Goal: Task Accomplishment & Management: Manage account settings

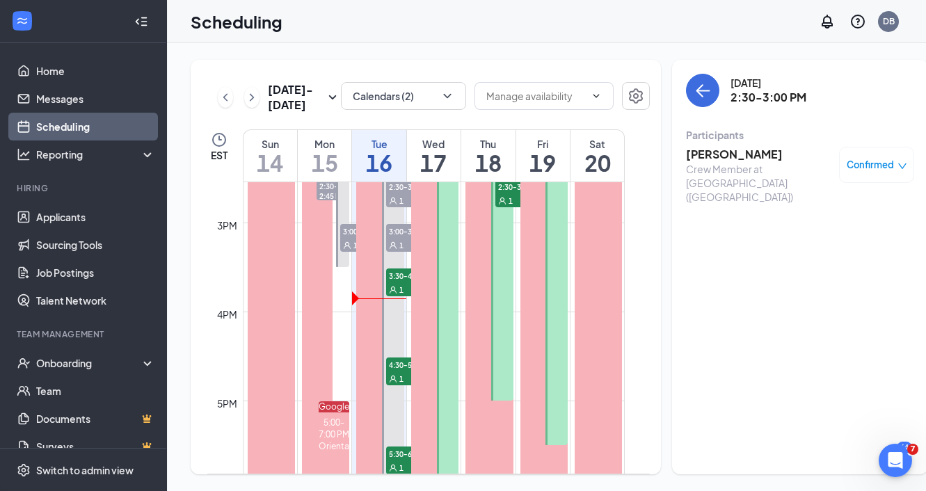
scroll to position [1271, 0]
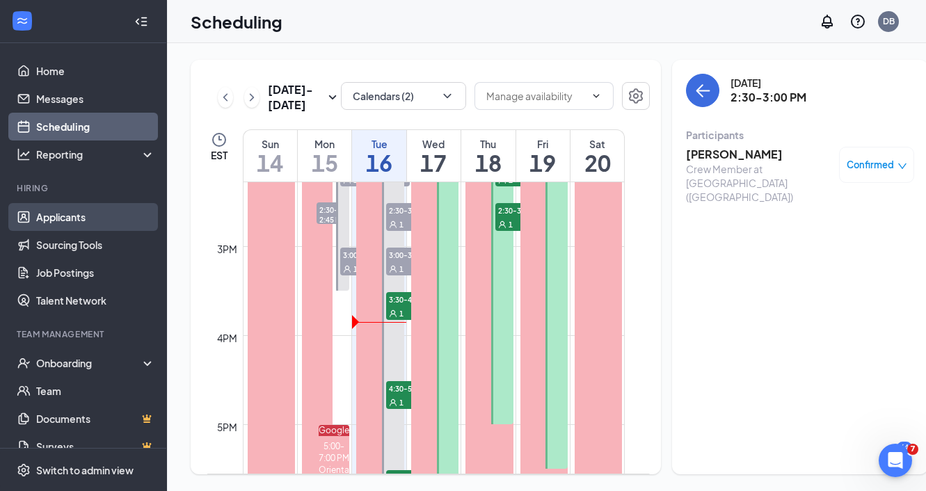
click at [81, 220] on link "Applicants" at bounding box center [95, 217] width 119 height 28
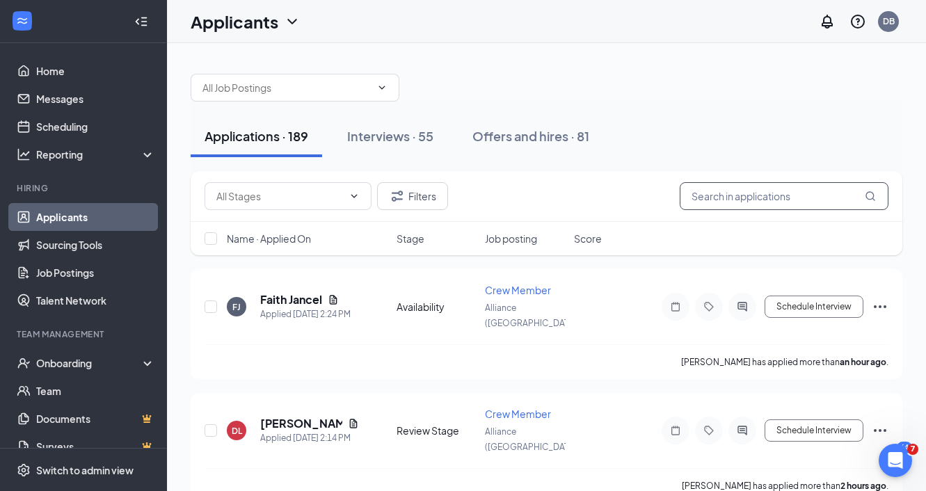
click at [761, 198] on input "text" at bounding box center [783, 196] width 209 height 28
click at [440, 188] on button "Filters" at bounding box center [412, 196] width 71 height 28
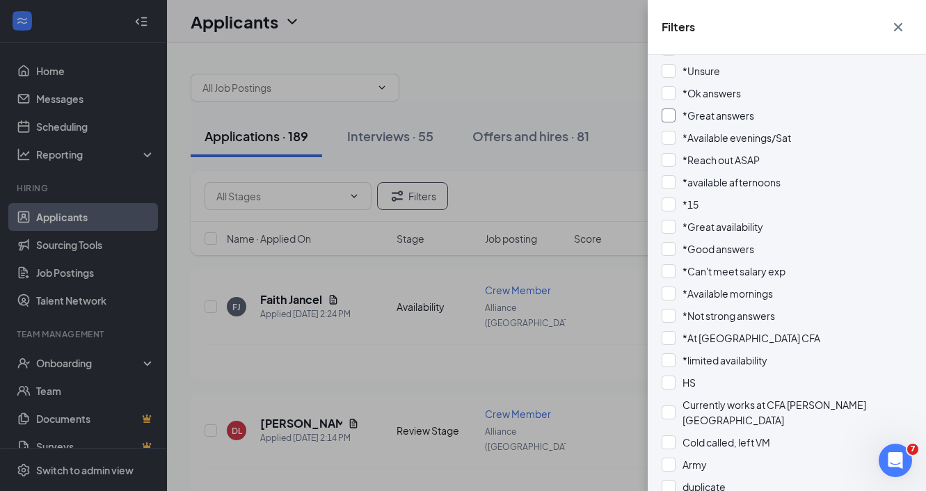
scroll to position [839, 0]
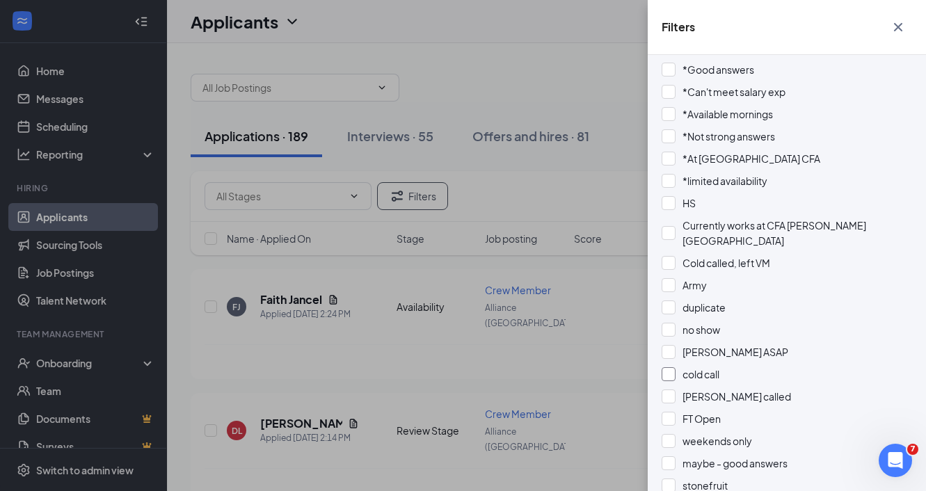
click at [692, 368] on span "cold call" at bounding box center [700, 374] width 37 height 13
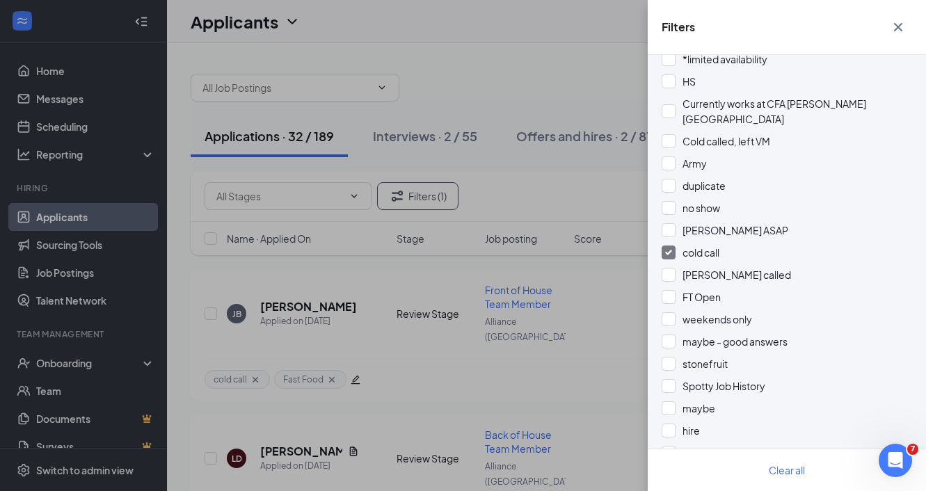
scroll to position [961, 0]
click at [499, 72] on div "Filters Applicant Status (0/5) Unread message Hasn't messaged back Stuck in sta…" at bounding box center [463, 245] width 926 height 491
click at [894, 28] on icon "Cross" at bounding box center [897, 27] width 17 height 17
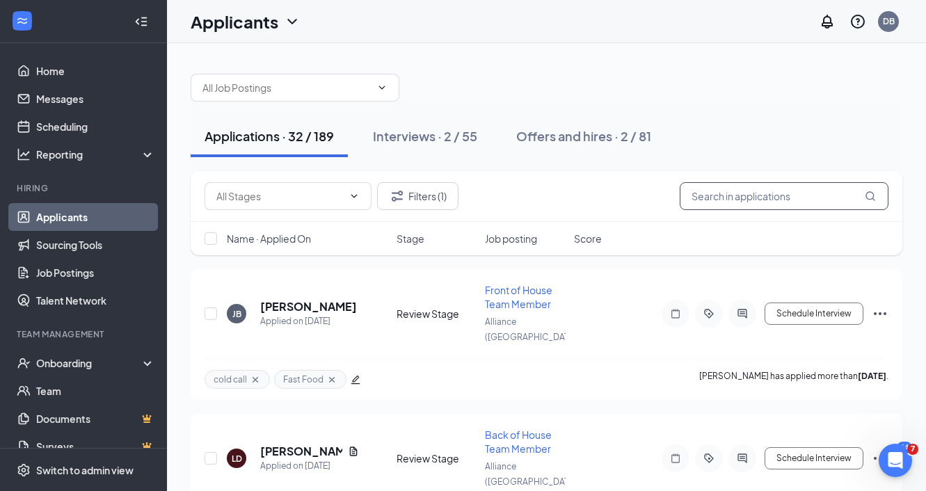
click at [797, 188] on input "text" at bounding box center [783, 196] width 209 height 28
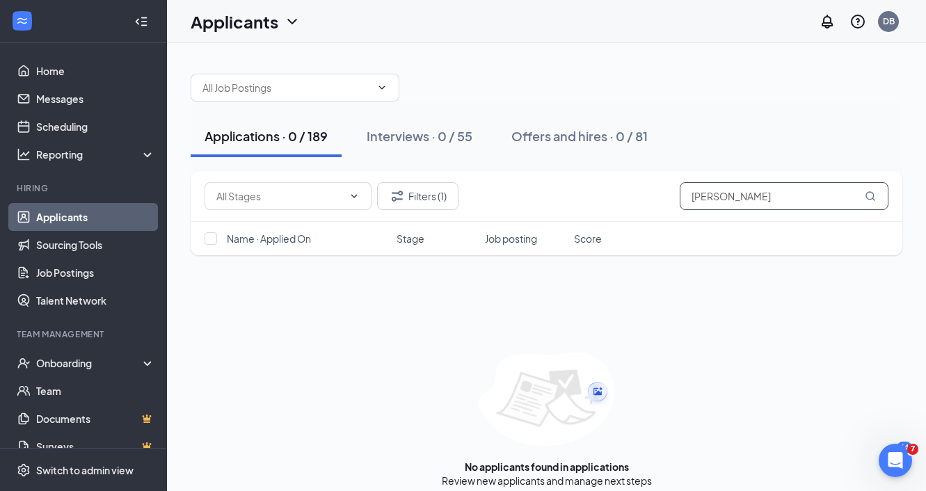
type input "[PERSON_NAME]"
click at [592, 58] on div "Applications · 0 / 189 Interviews · 0 / 54 Offers and hires · 0 / 82 Filters (1…" at bounding box center [546, 273] width 759 height 461
click at [755, 195] on input "[PERSON_NAME]" at bounding box center [783, 196] width 209 height 28
click at [756, 194] on input "[PERSON_NAME]" at bounding box center [783, 196] width 209 height 28
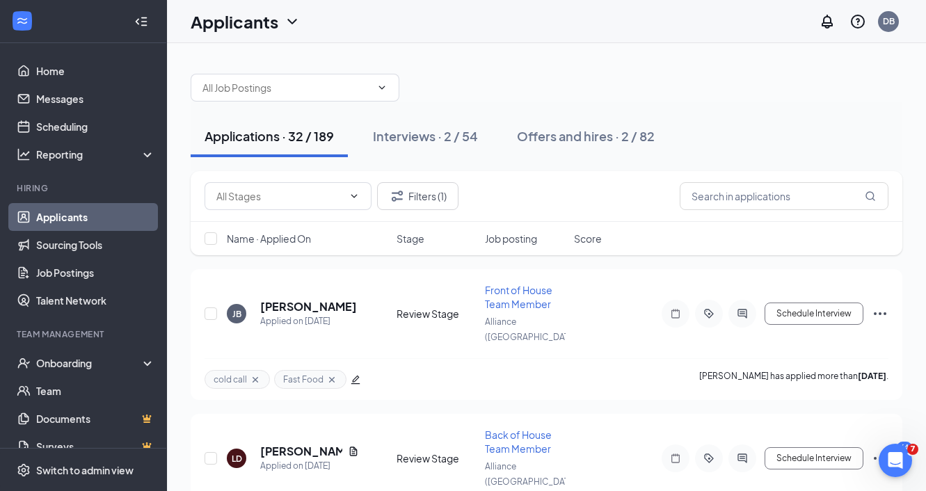
click at [721, 76] on div at bounding box center [546, 81] width 711 height 42
click at [641, 144] on div "Offers and hires · 2 / 82" at bounding box center [586, 135] width 138 height 17
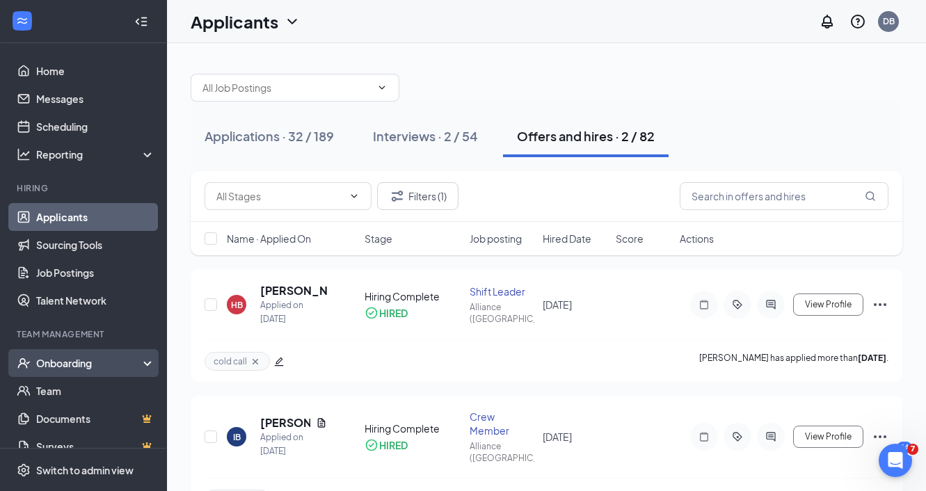
click at [99, 368] on div "Onboarding" at bounding box center [89, 363] width 107 height 14
click at [107, 396] on link "Overview" at bounding box center [95, 391] width 119 height 28
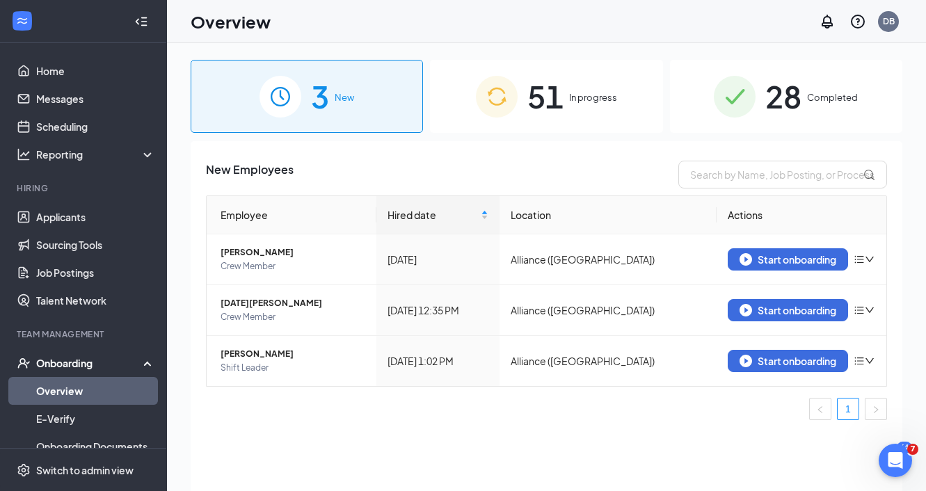
click at [556, 106] on span "51" at bounding box center [545, 96] width 36 height 48
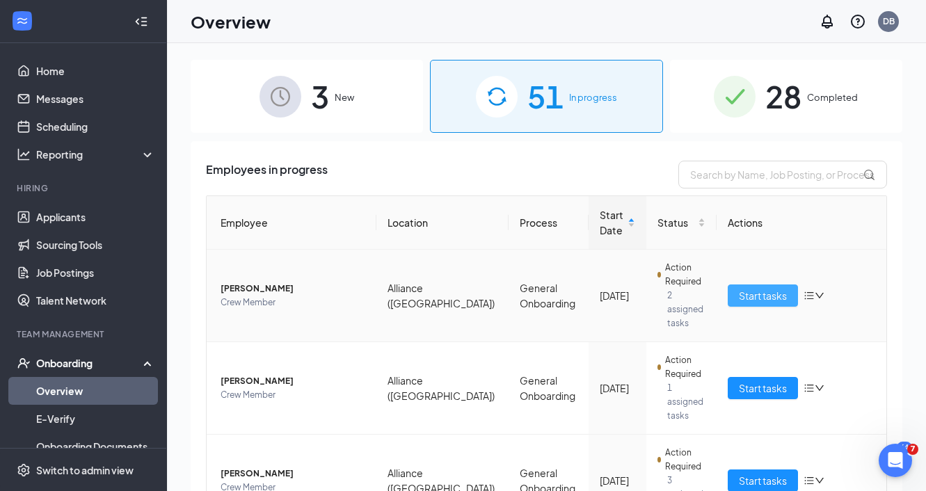
click at [772, 288] on span "Start tasks" at bounding box center [763, 295] width 48 height 15
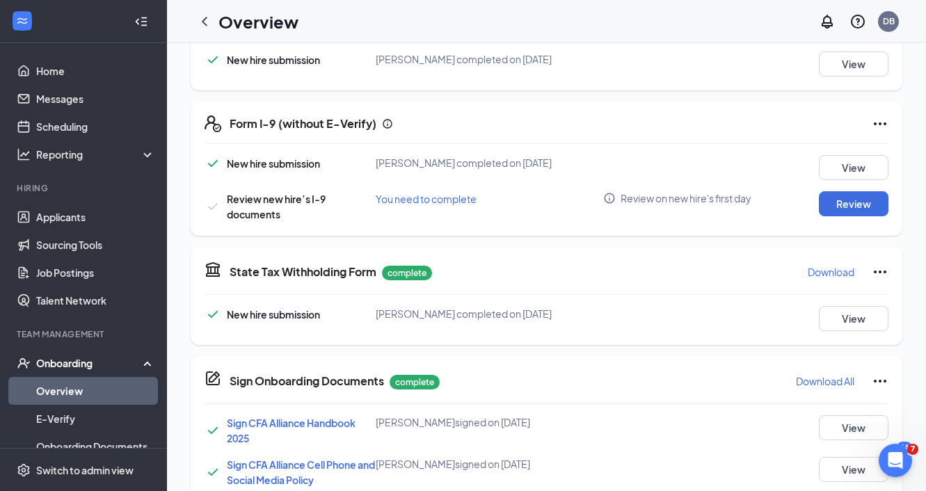
scroll to position [357, 0]
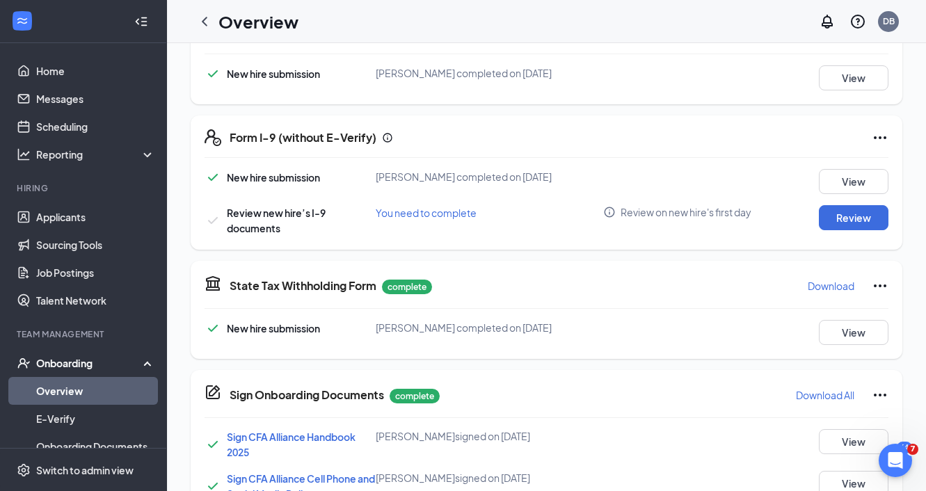
click at [875, 140] on icon "Ellipses" at bounding box center [879, 137] width 17 height 17
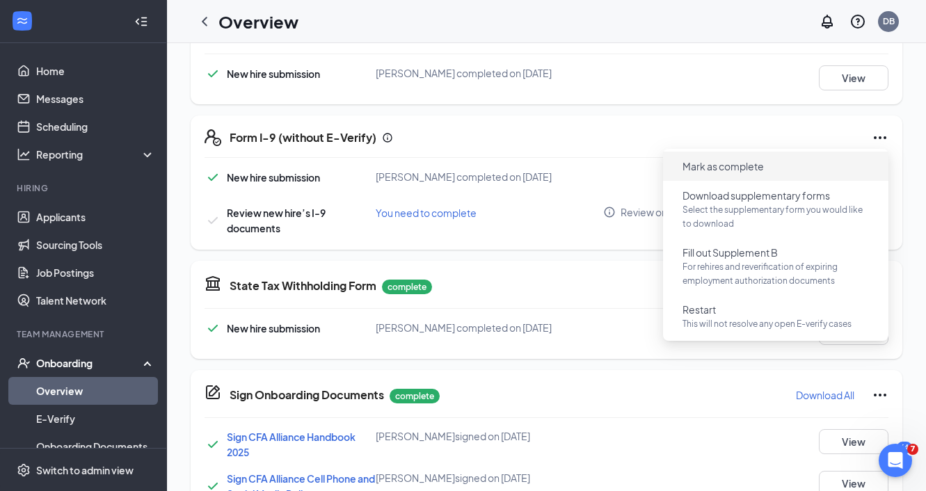
click at [759, 159] on span "Mark as complete" at bounding box center [722, 166] width 81 height 14
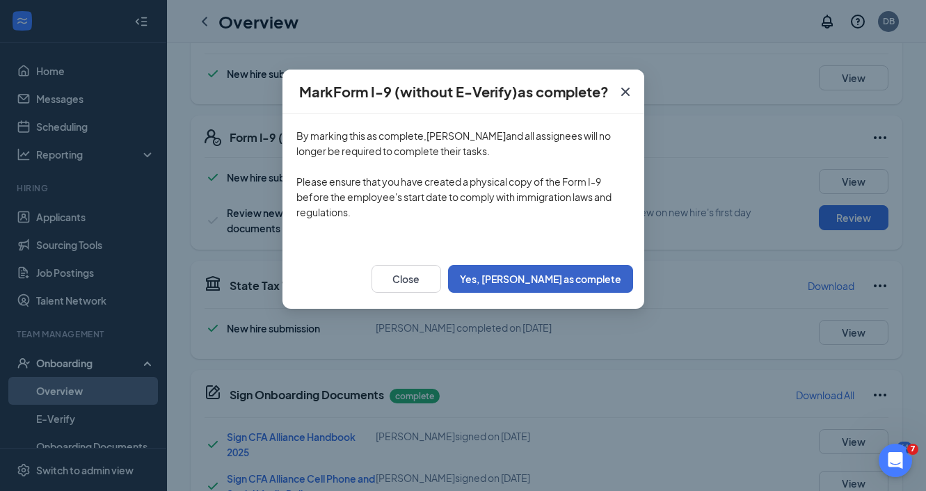
click at [598, 278] on button "Yes, [PERSON_NAME] as complete" at bounding box center [540, 279] width 185 height 28
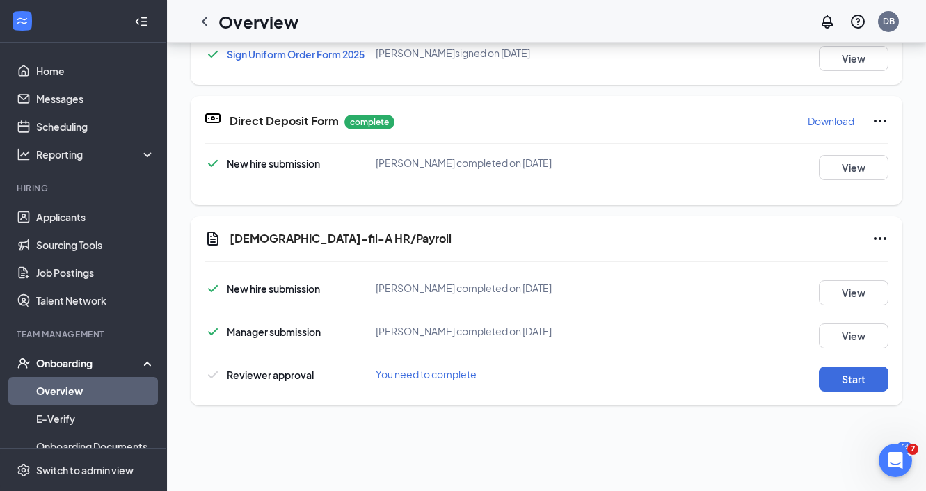
scroll to position [358, 0]
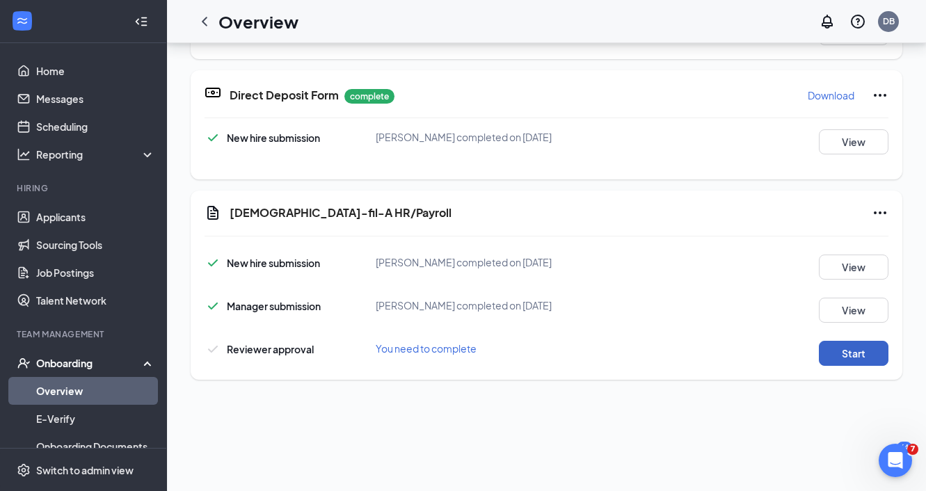
click at [871, 360] on button "Start" at bounding box center [854, 353] width 70 height 25
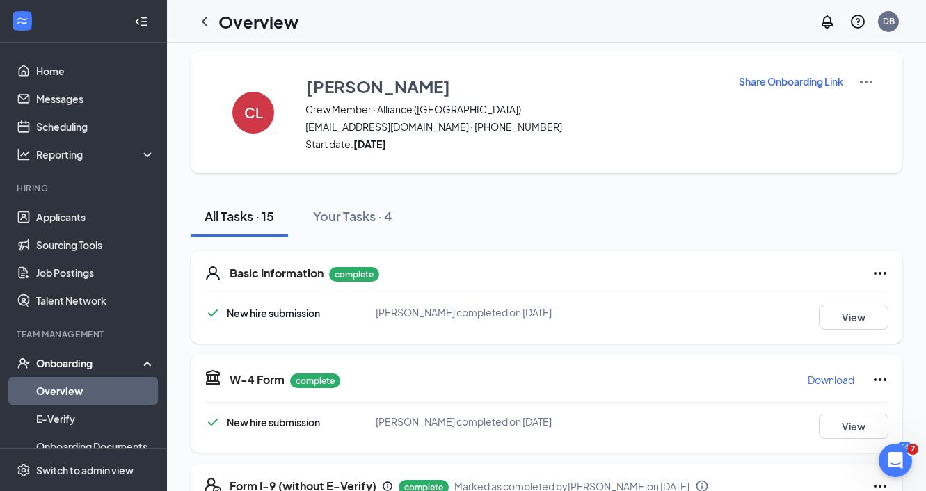
scroll to position [0, 0]
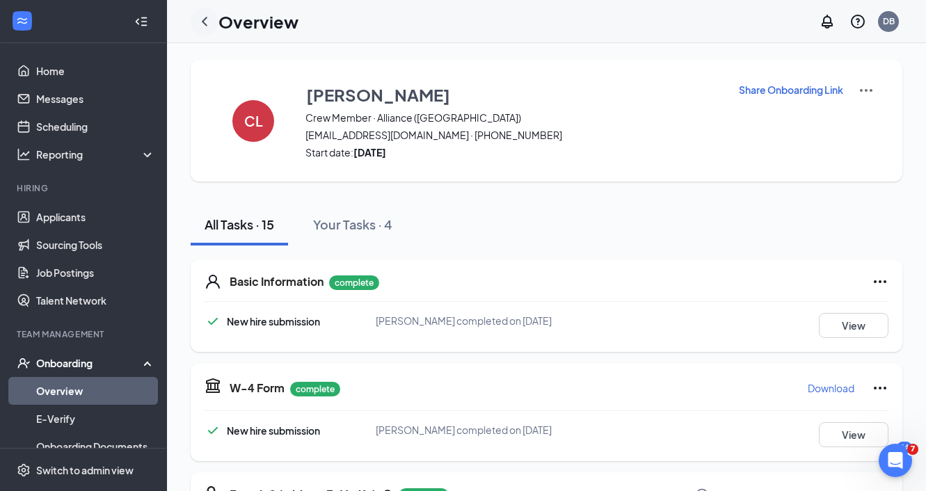
click at [204, 29] on icon "ChevronLeft" at bounding box center [204, 21] width 17 height 17
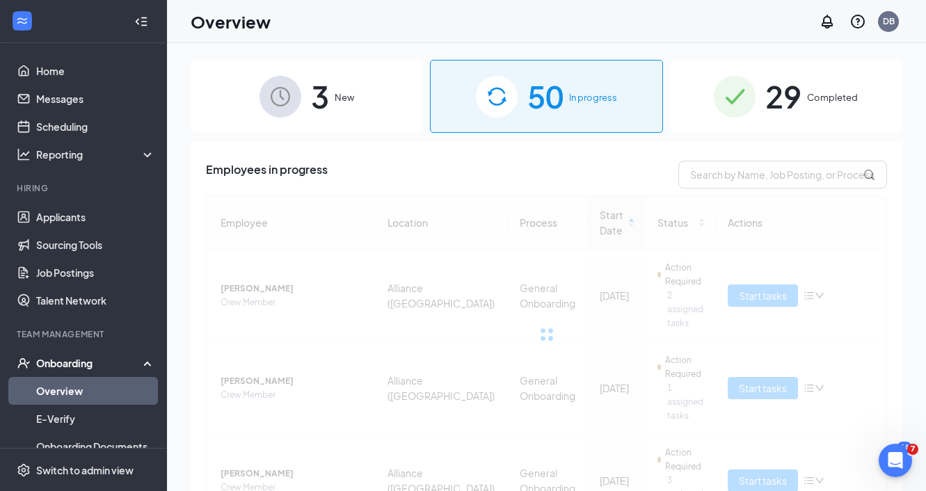
click at [204, 29] on h1 "Overview" at bounding box center [231, 22] width 80 height 24
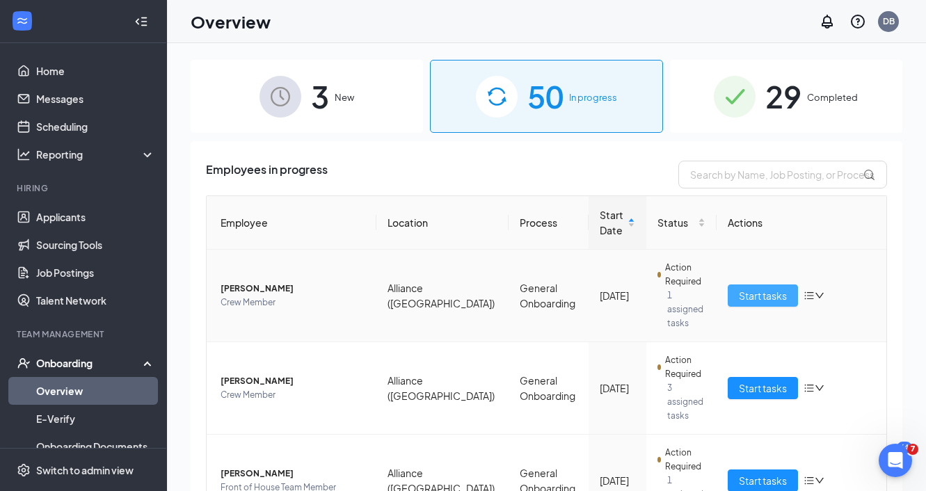
click at [753, 290] on span "Start tasks" at bounding box center [763, 295] width 48 height 15
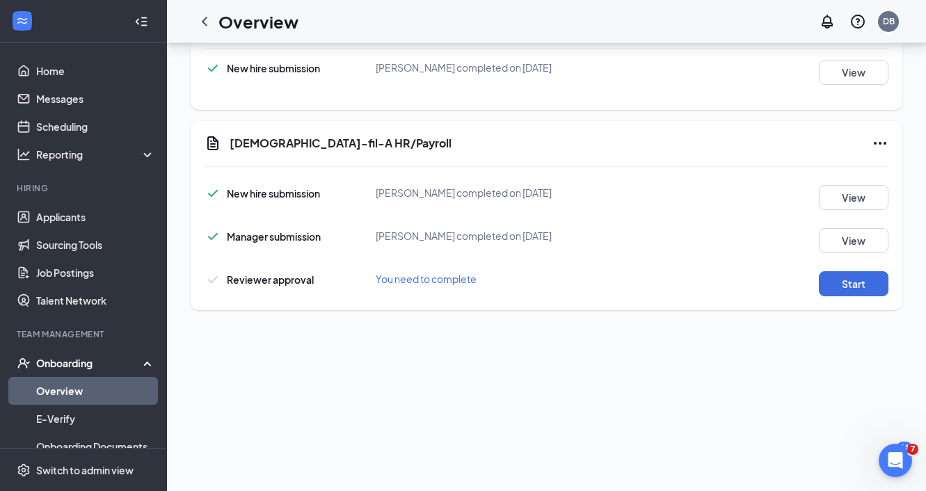
scroll to position [293, 0]
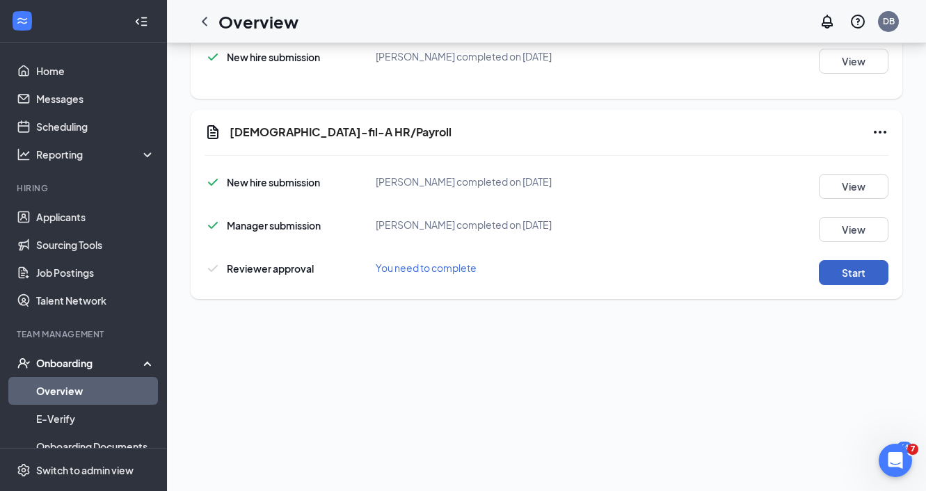
click at [862, 280] on button "Start" at bounding box center [854, 272] width 70 height 25
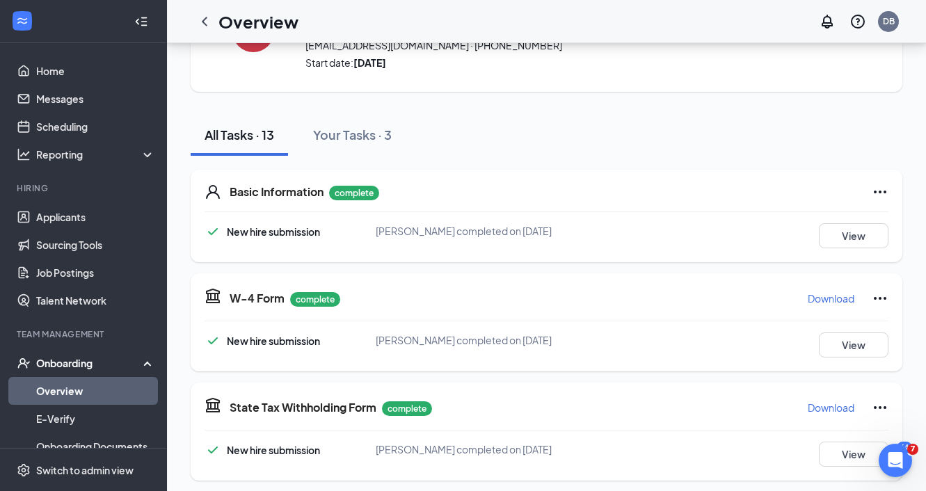
scroll to position [0, 0]
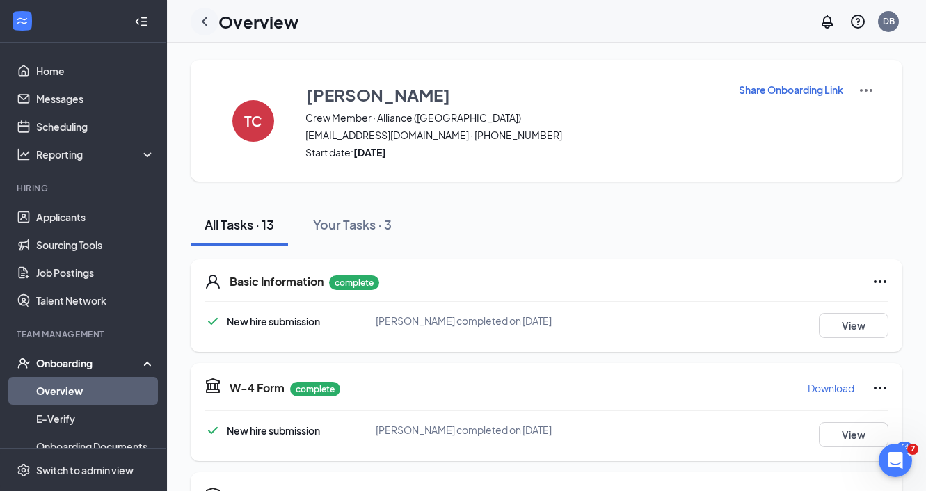
click at [205, 15] on icon "ChevronLeft" at bounding box center [204, 21] width 17 height 17
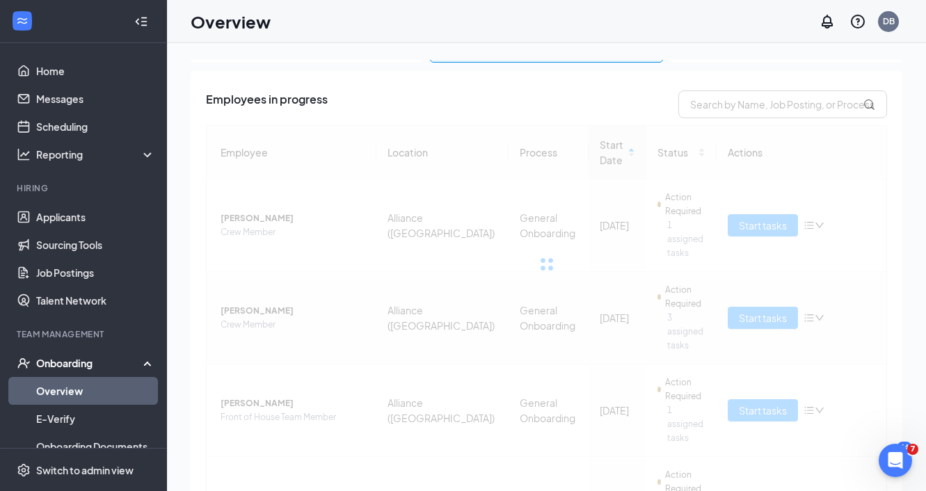
scroll to position [99, 0]
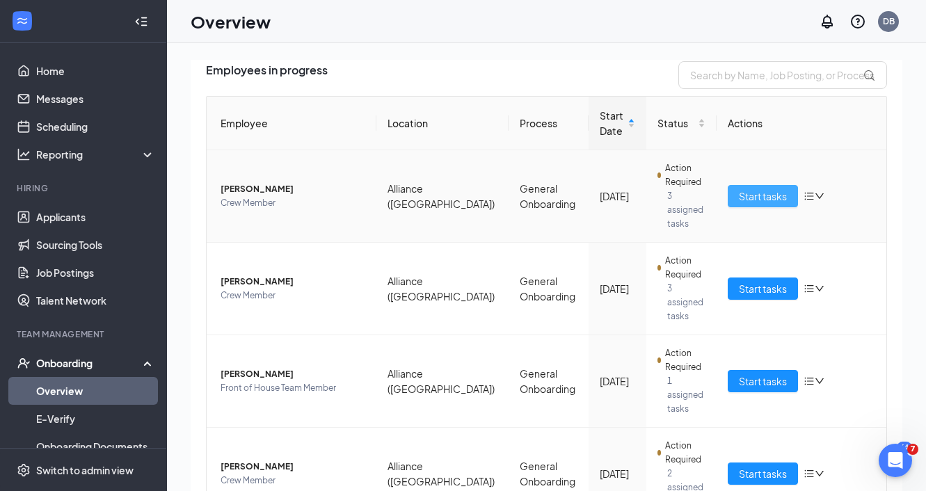
click at [768, 192] on span "Start tasks" at bounding box center [763, 195] width 48 height 15
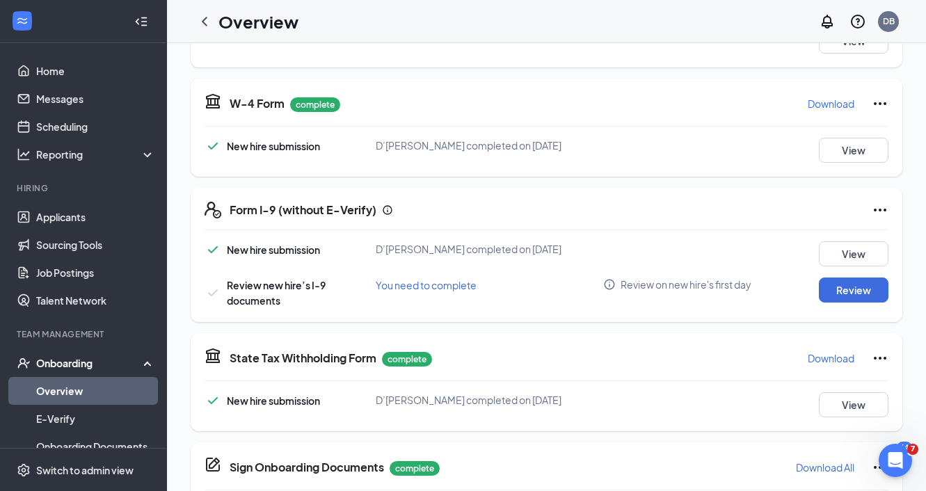
scroll to position [310, 0]
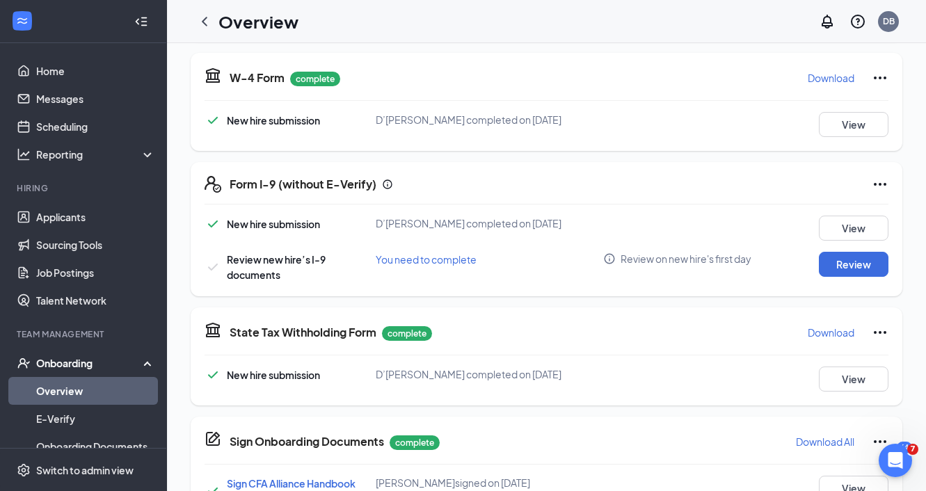
click at [876, 189] on icon "Ellipses" at bounding box center [879, 184] width 17 height 17
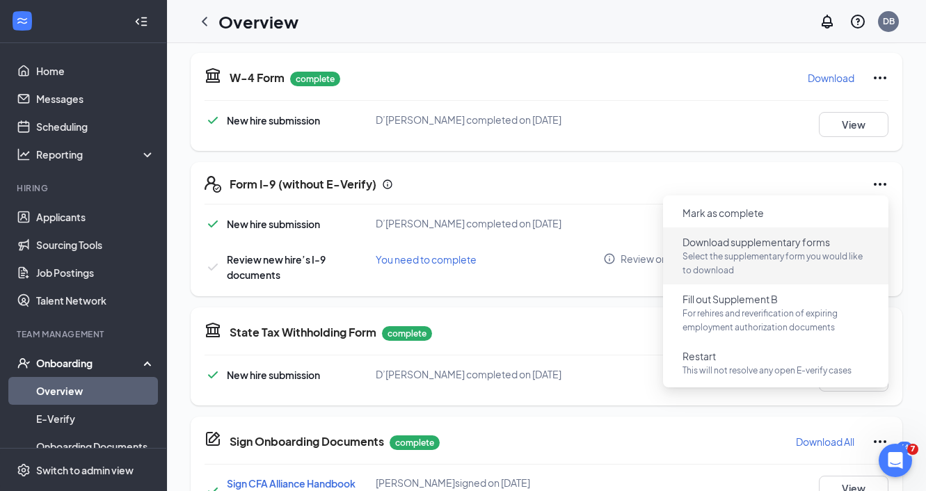
click at [778, 230] on li "Download supplementary forms Select the supplementary form you would like to do…" at bounding box center [775, 255] width 225 height 57
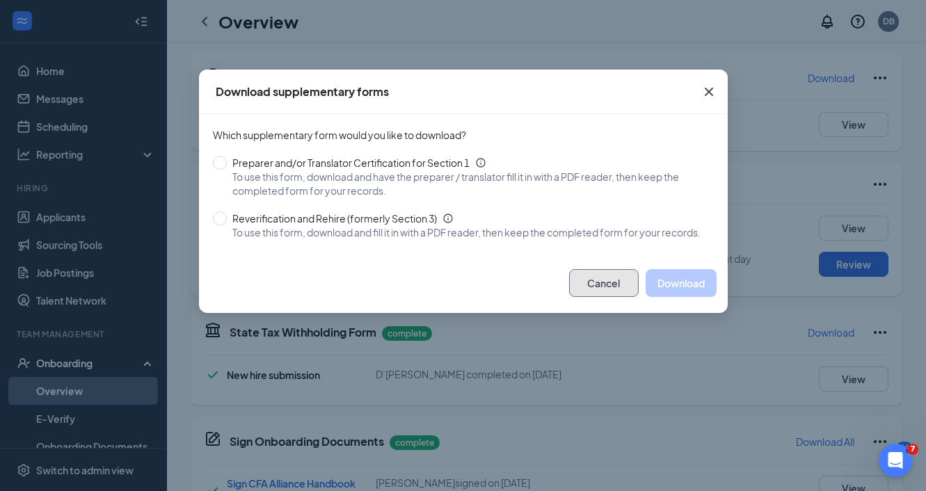
click at [574, 297] on button "Cancel" at bounding box center [604, 283] width 70 height 28
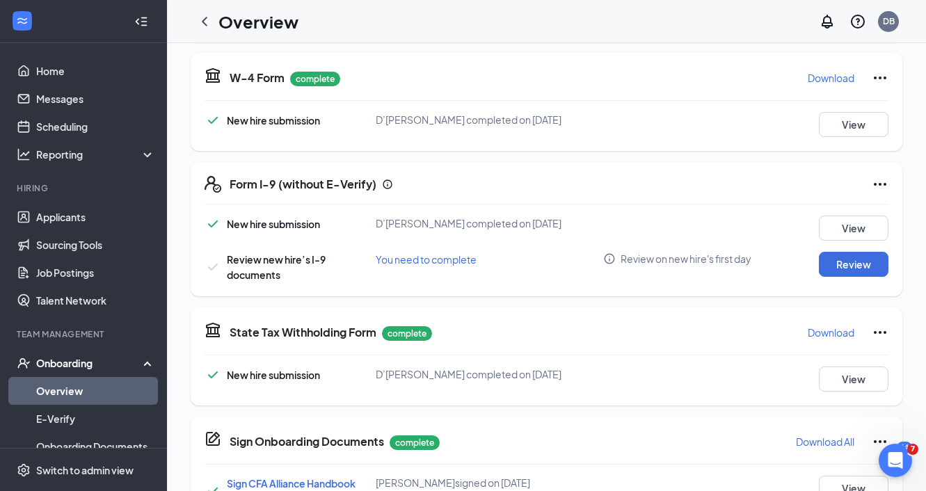
click at [880, 177] on icon "Ellipses" at bounding box center [879, 184] width 17 height 17
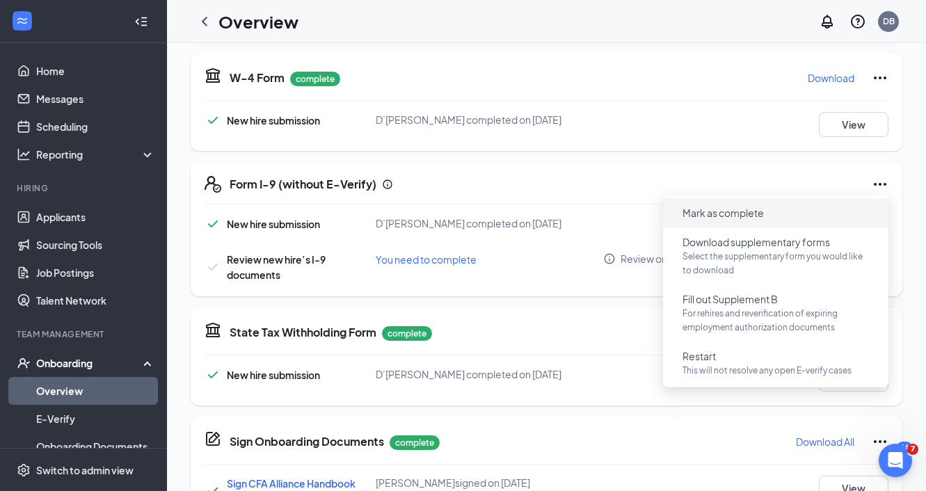
click at [805, 199] on li "Mark as complete" at bounding box center [775, 212] width 225 height 29
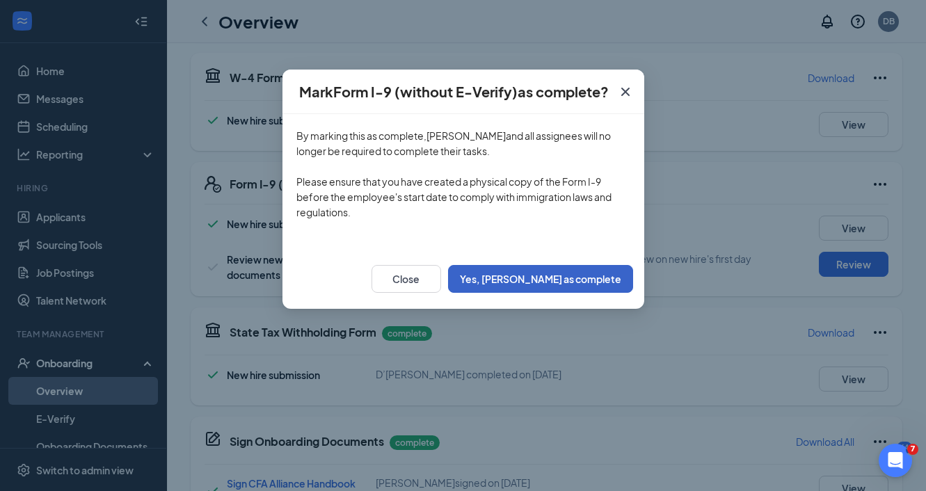
click at [549, 275] on button "Yes, [PERSON_NAME] as complete" at bounding box center [540, 279] width 185 height 28
click at [579, 268] on button "Yes, [PERSON_NAME] as complete" at bounding box center [540, 279] width 185 height 28
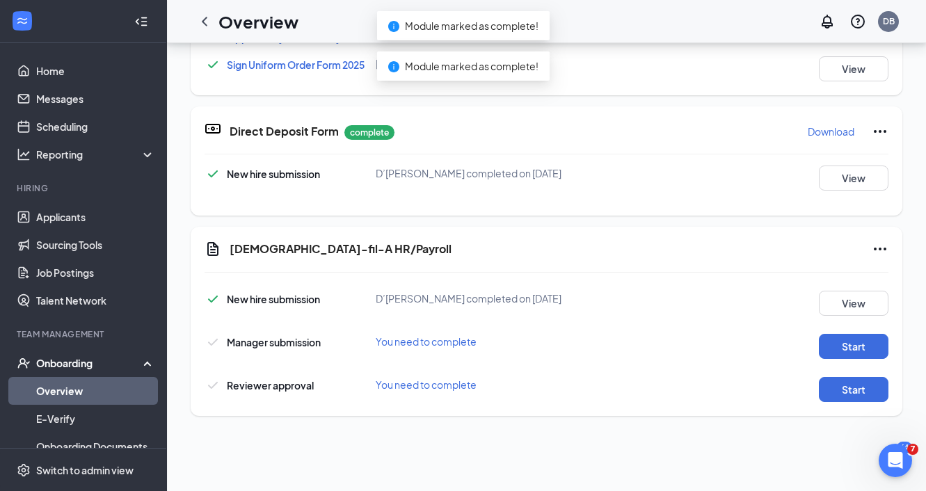
scroll to position [357, 0]
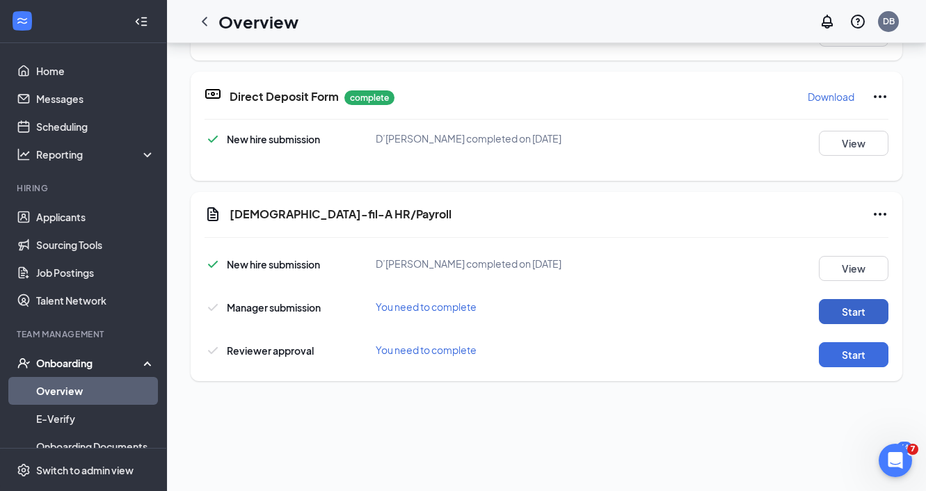
click at [863, 318] on button "Start" at bounding box center [854, 311] width 70 height 25
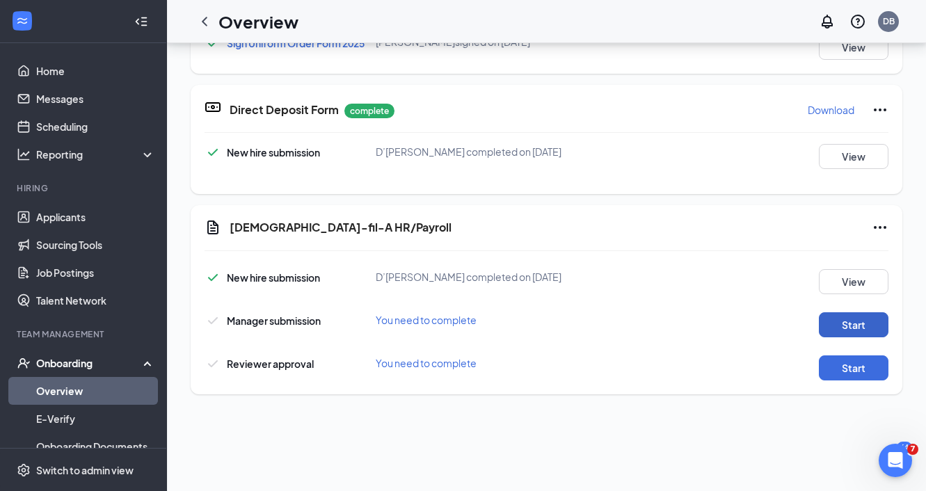
click at [848, 325] on button "Start" at bounding box center [854, 324] width 70 height 25
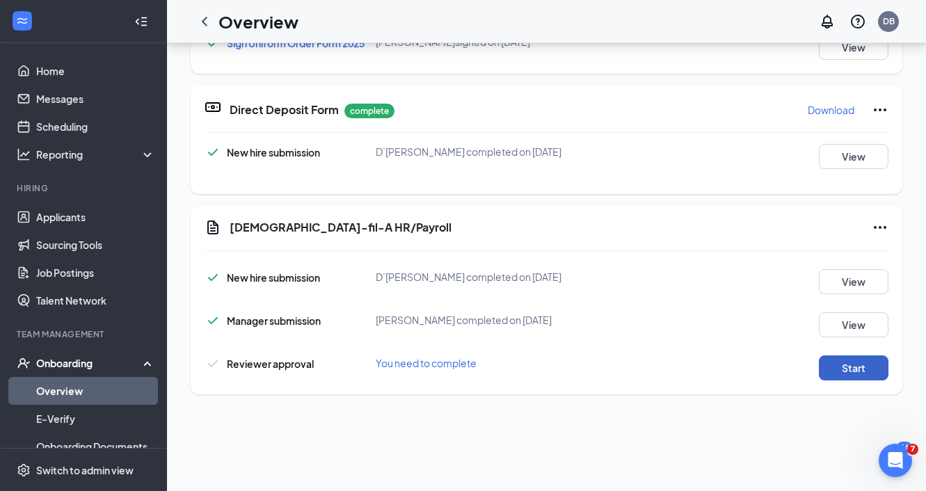
click at [835, 369] on button "Start" at bounding box center [854, 367] width 70 height 25
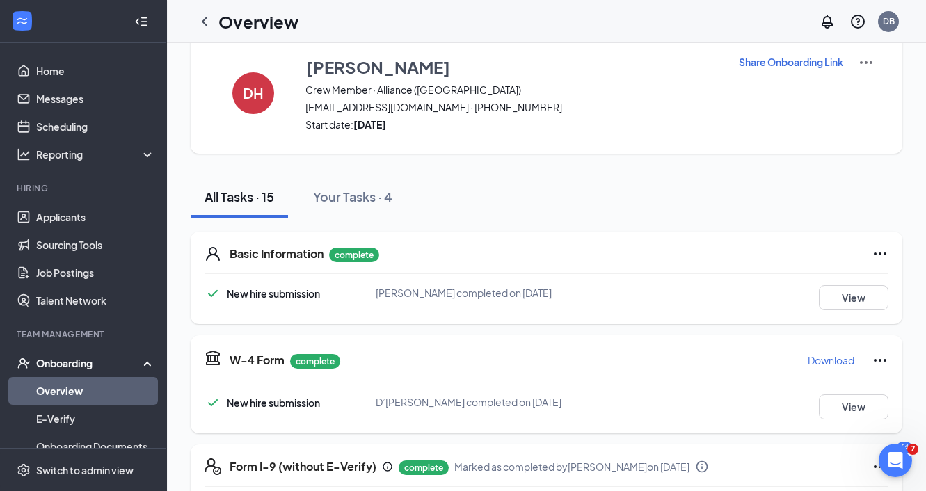
scroll to position [0, 0]
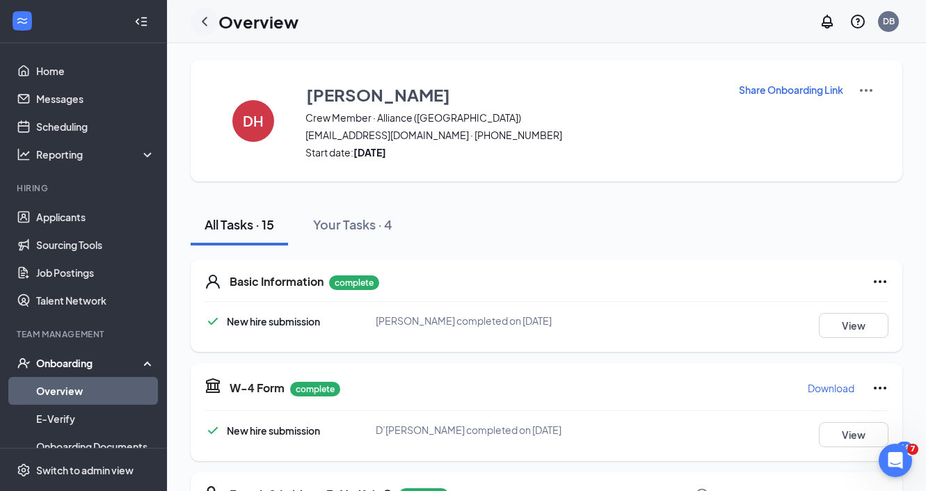
click at [202, 28] on icon "ChevronLeft" at bounding box center [204, 21] width 17 height 17
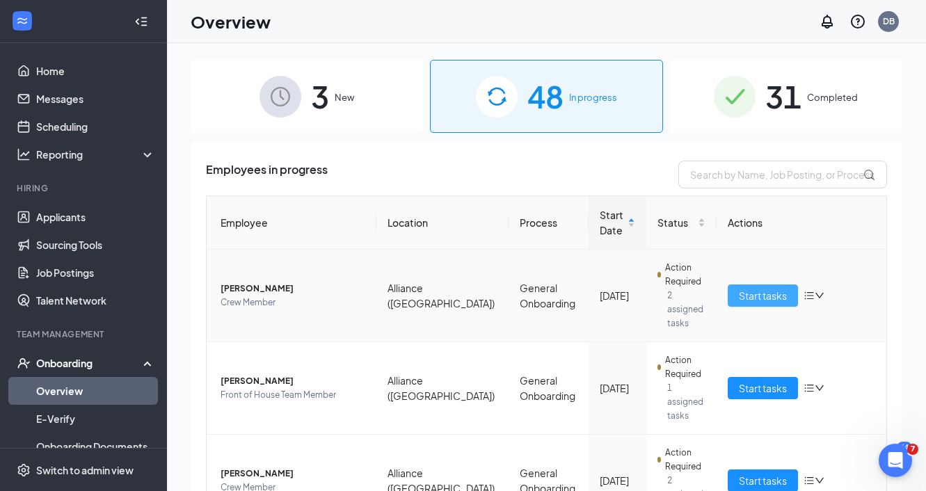
click at [760, 291] on span "Start tasks" at bounding box center [763, 295] width 48 height 15
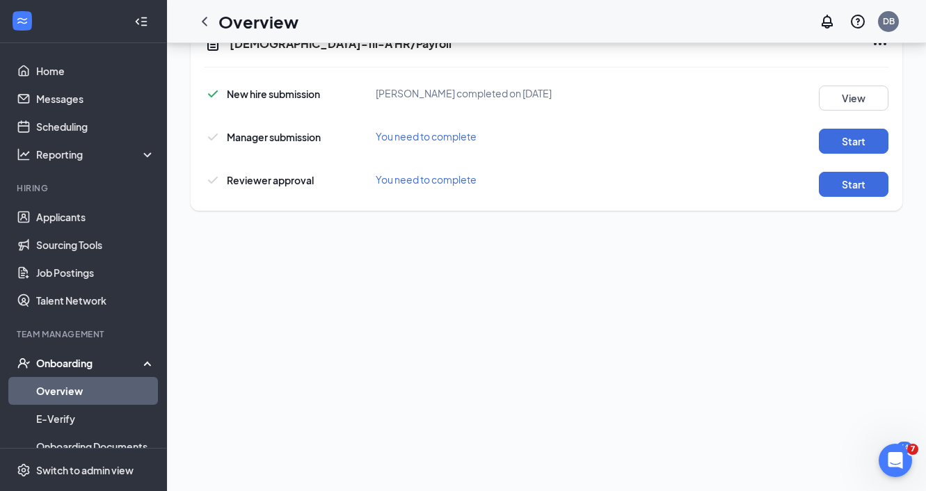
scroll to position [542, 0]
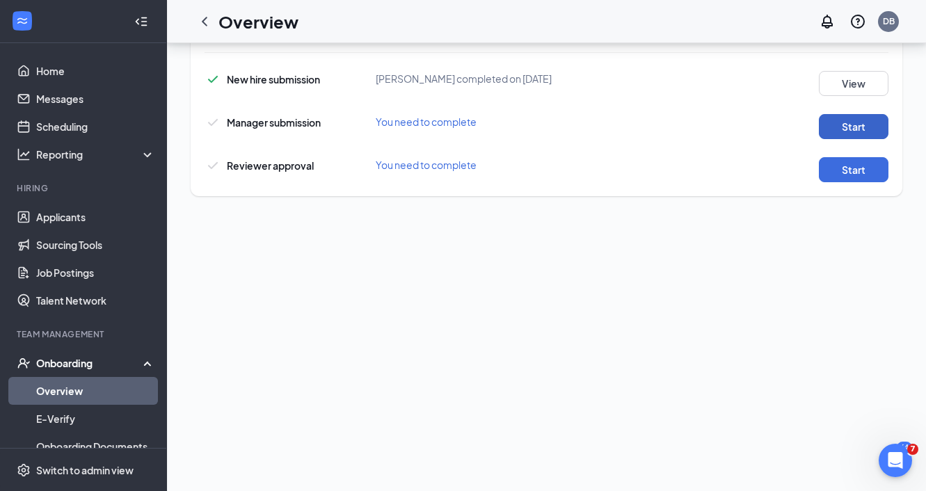
click at [864, 123] on button "Start" at bounding box center [854, 126] width 70 height 25
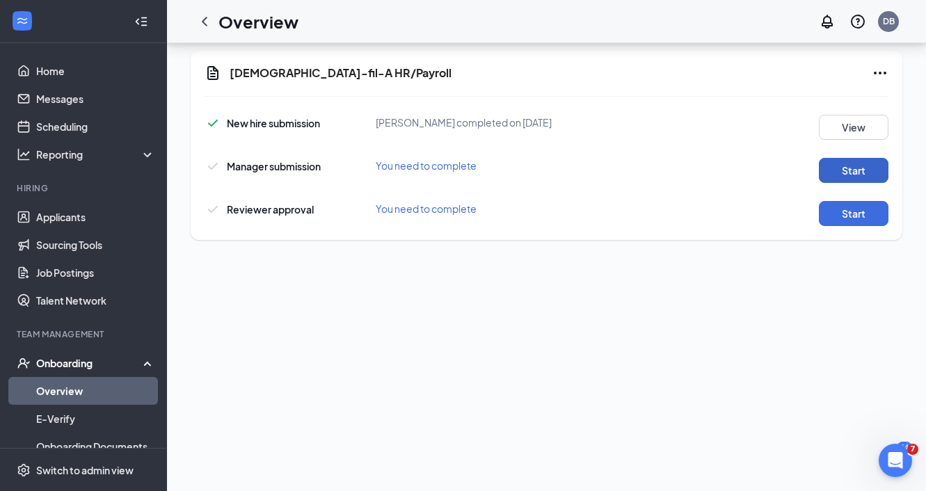
scroll to position [564, 0]
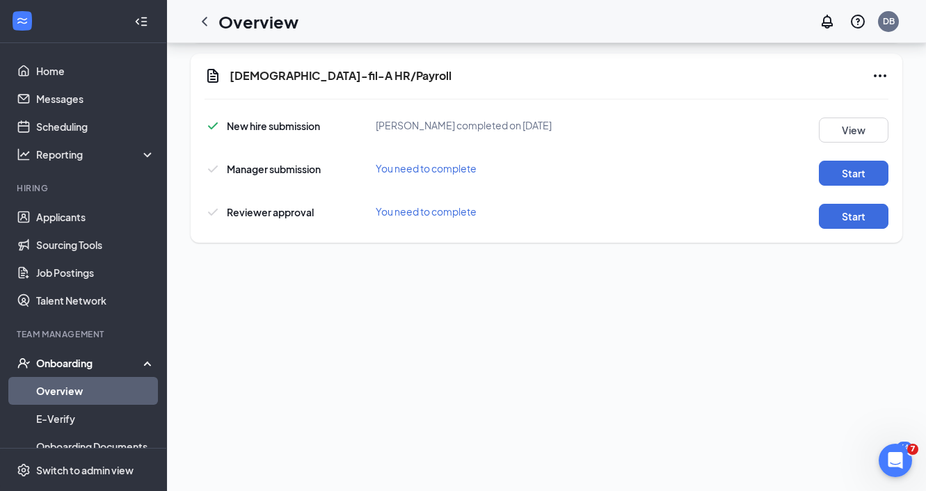
click at [872, 195] on div "New hire submission [PERSON_NAME] completed on [DATE] View Manager submission Y…" at bounding box center [546, 170] width 684 height 118
click at [862, 177] on button "Start" at bounding box center [854, 173] width 70 height 25
click at [871, 216] on button "Start" at bounding box center [854, 216] width 70 height 25
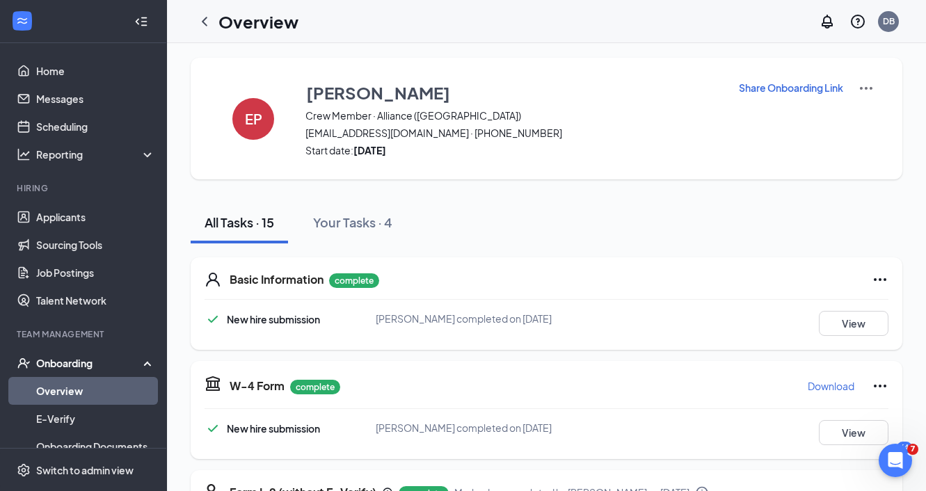
scroll to position [0, 0]
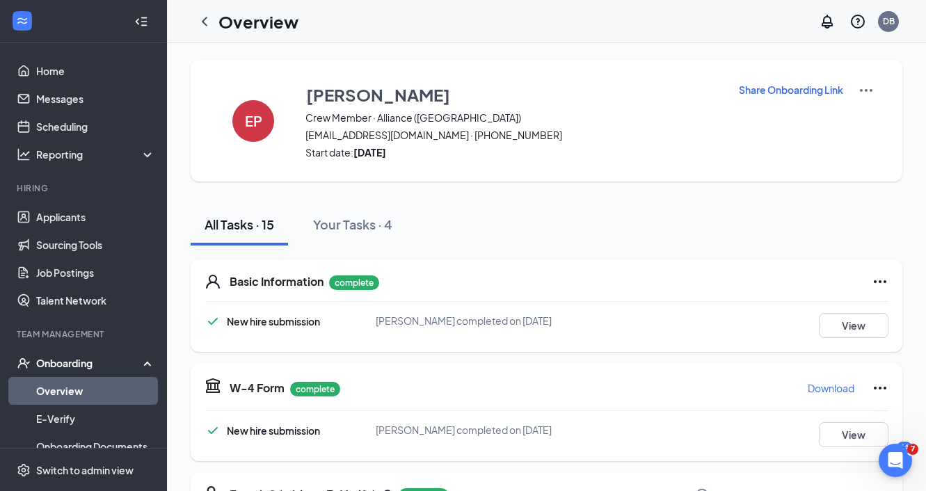
click at [207, 37] on div "Overview DB" at bounding box center [546, 21] width 759 height 43
click at [207, 32] on div at bounding box center [205, 22] width 28 height 28
click at [206, 26] on icon "ChevronLeft" at bounding box center [204, 21] width 17 height 17
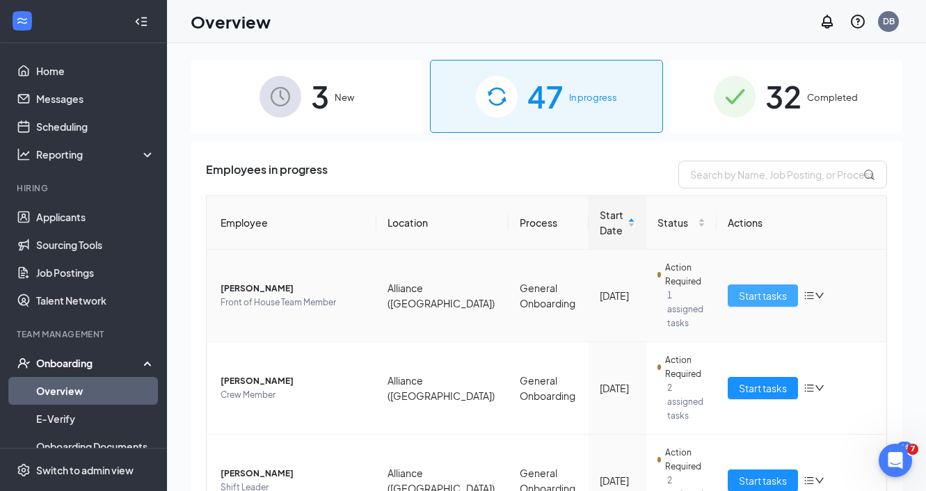
click at [768, 288] on span "Start tasks" at bounding box center [763, 295] width 48 height 15
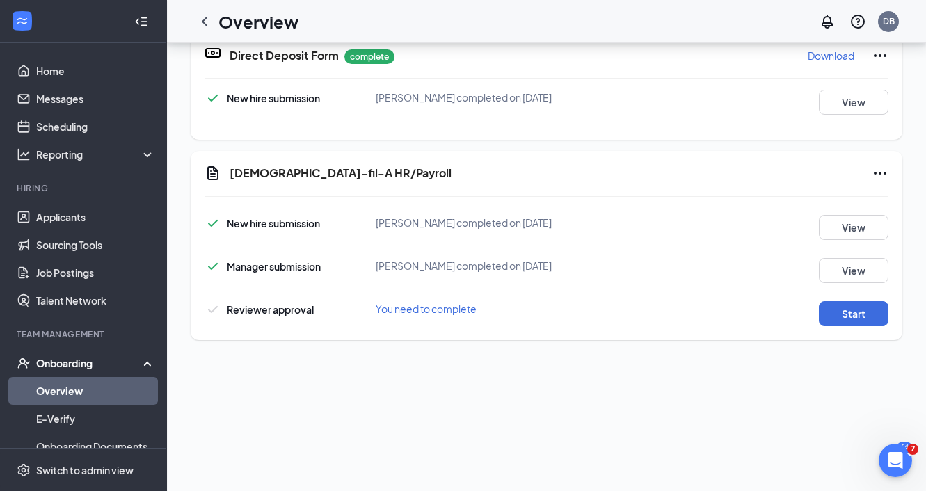
scroll to position [361, 0]
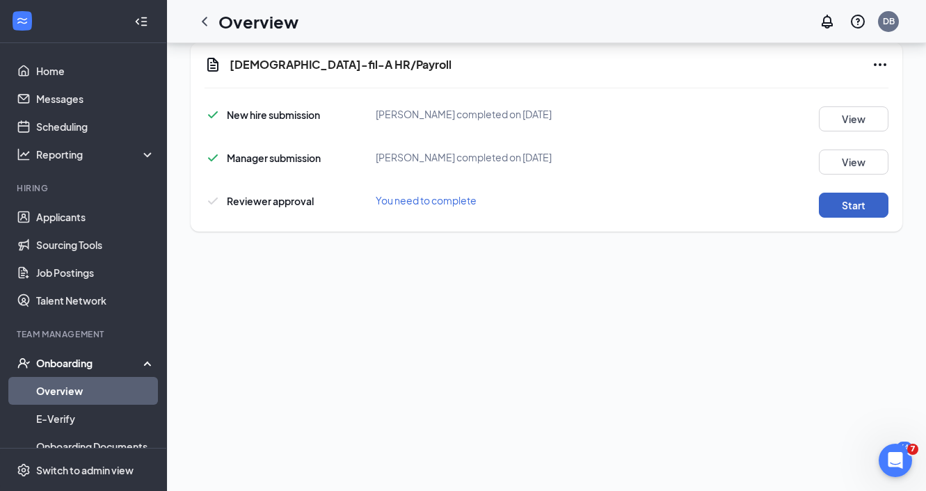
click at [858, 214] on button "Start" at bounding box center [854, 205] width 70 height 25
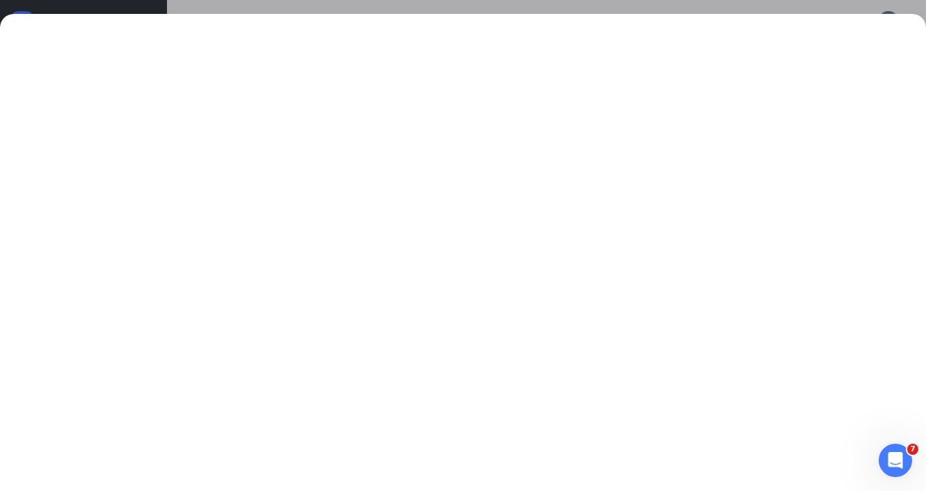
click at [610, 3] on div at bounding box center [463, 245] width 926 height 491
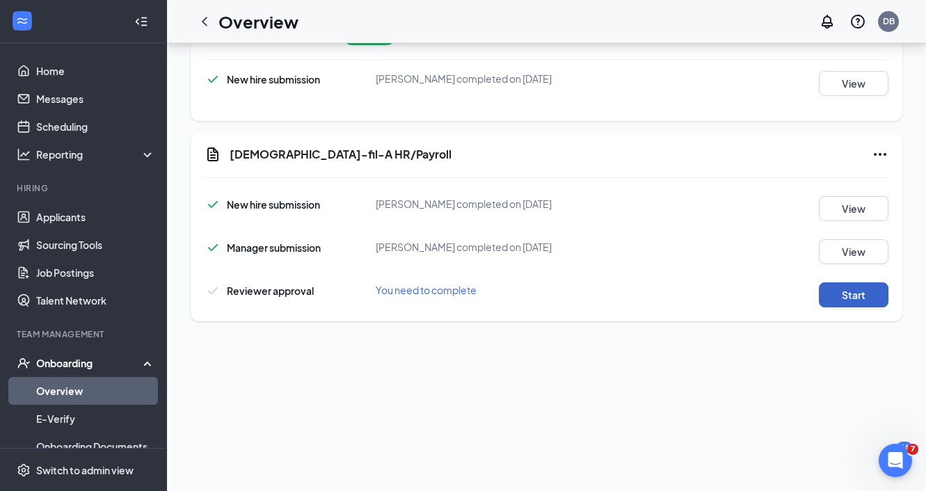
scroll to position [515, 0]
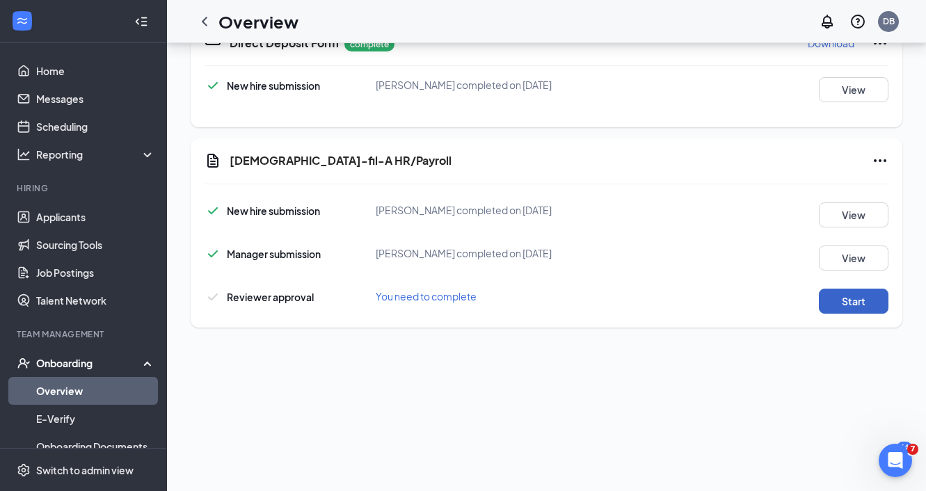
click at [844, 296] on button "Start" at bounding box center [854, 301] width 70 height 25
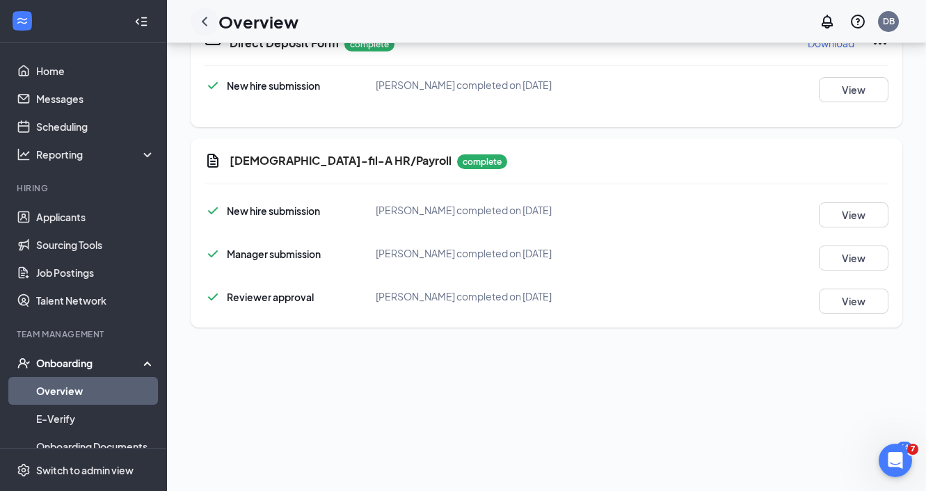
click at [207, 24] on icon "ChevronLeft" at bounding box center [204, 21] width 17 height 17
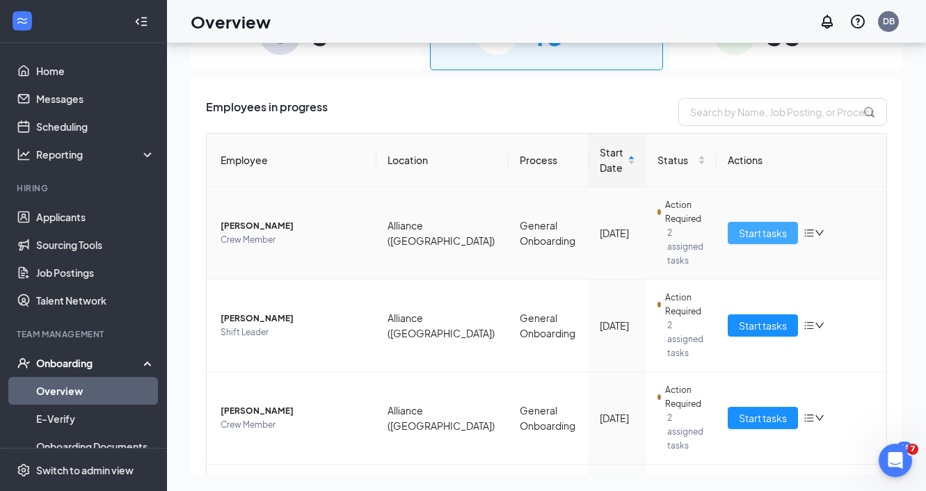
click at [780, 225] on span "Start tasks" at bounding box center [763, 232] width 48 height 15
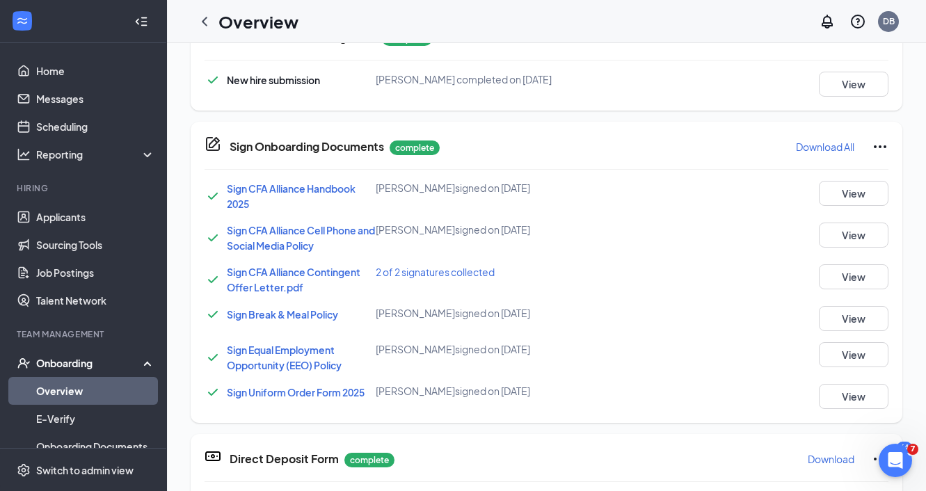
scroll to position [248, 0]
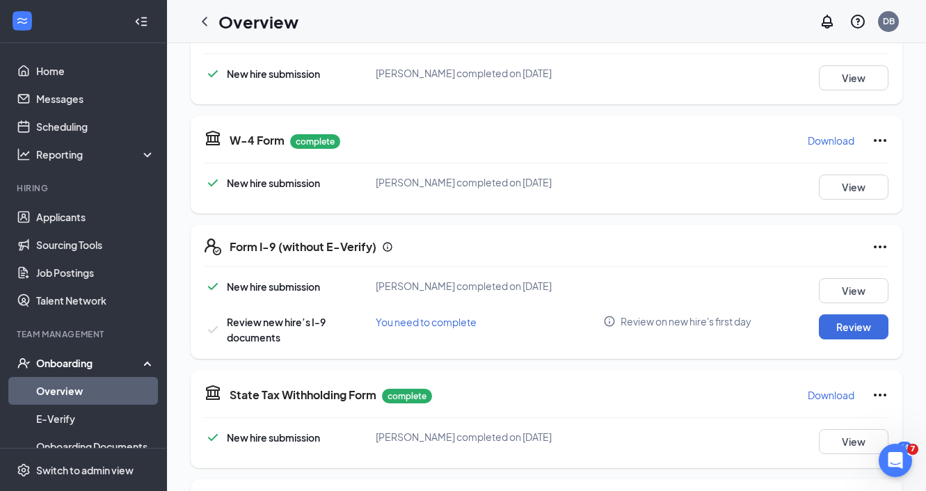
click at [881, 255] on icon "Ellipses" at bounding box center [879, 247] width 17 height 17
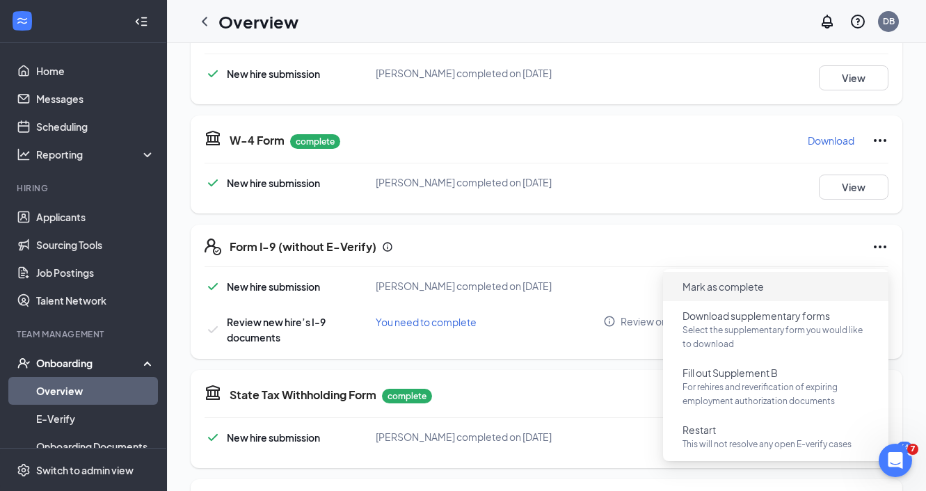
click at [777, 286] on span "Mark as complete" at bounding box center [775, 286] width 209 height 22
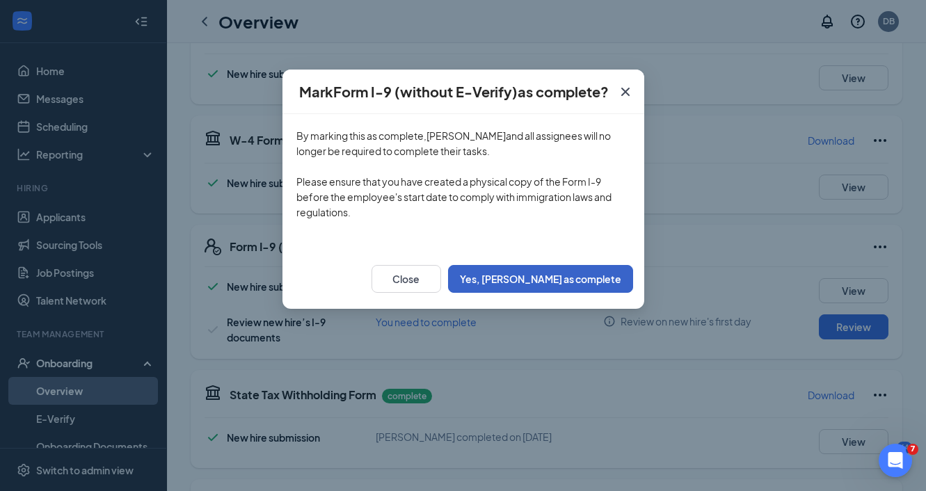
click at [583, 284] on button "Yes, [PERSON_NAME] as complete" at bounding box center [540, 279] width 185 height 28
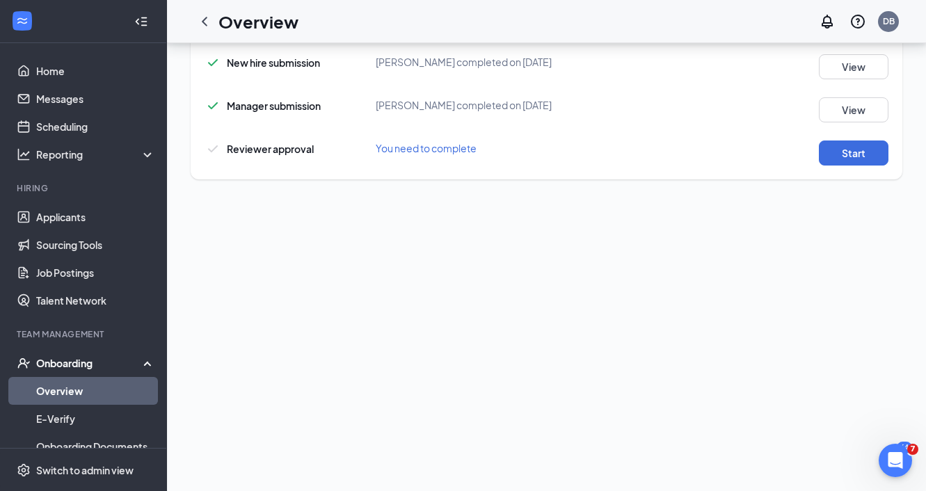
scroll to position [566, 0]
click at [857, 163] on button "Start" at bounding box center [854, 150] width 70 height 25
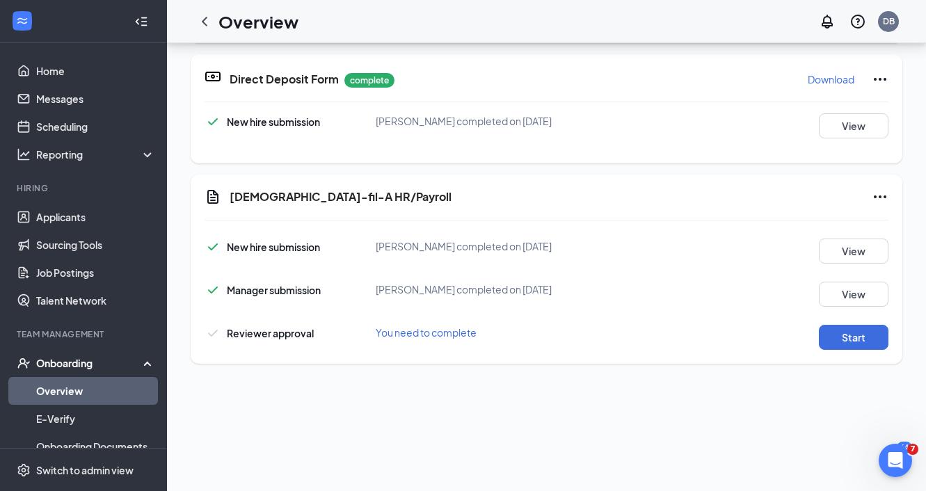
scroll to position [386, 0]
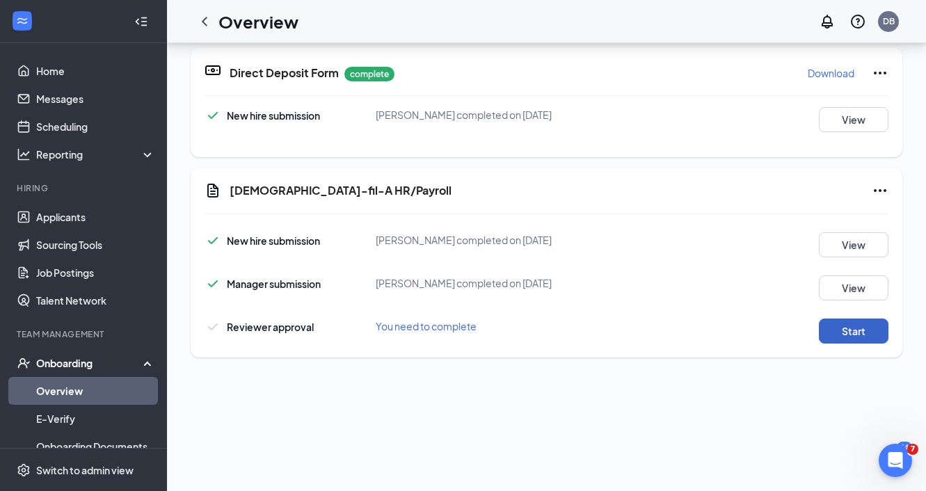
click at [862, 344] on button "Start" at bounding box center [854, 331] width 70 height 25
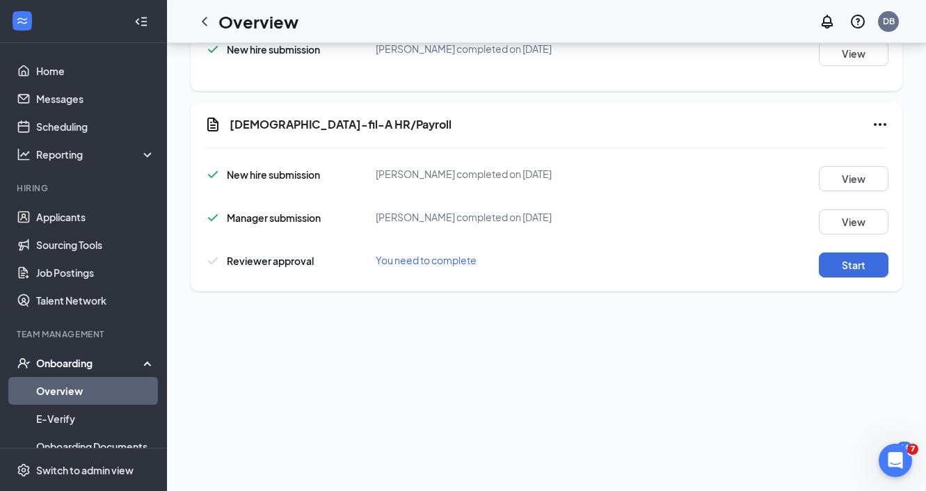
scroll to position [522, 0]
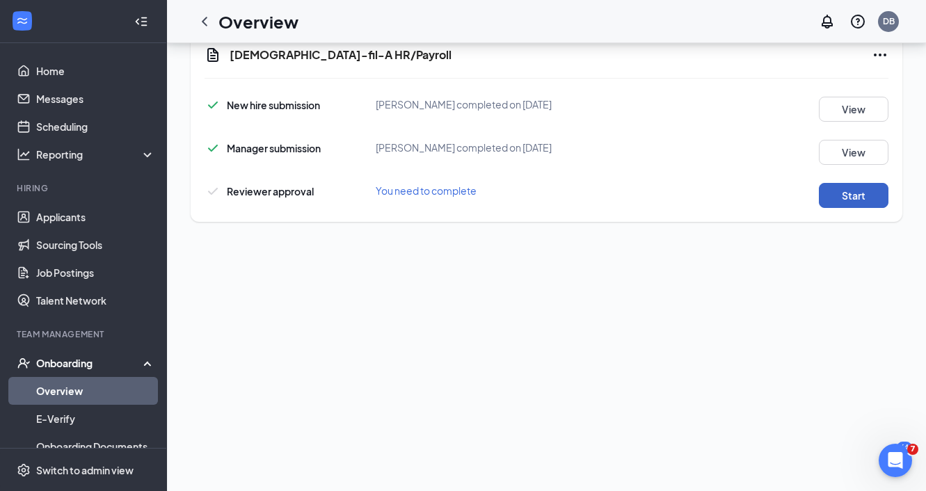
click at [861, 208] on button "Start" at bounding box center [854, 195] width 70 height 25
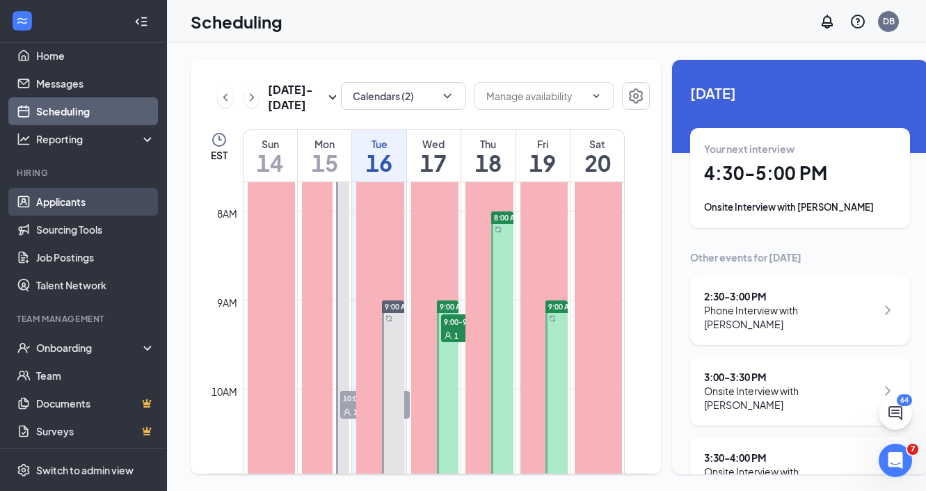
scroll to position [18, 0]
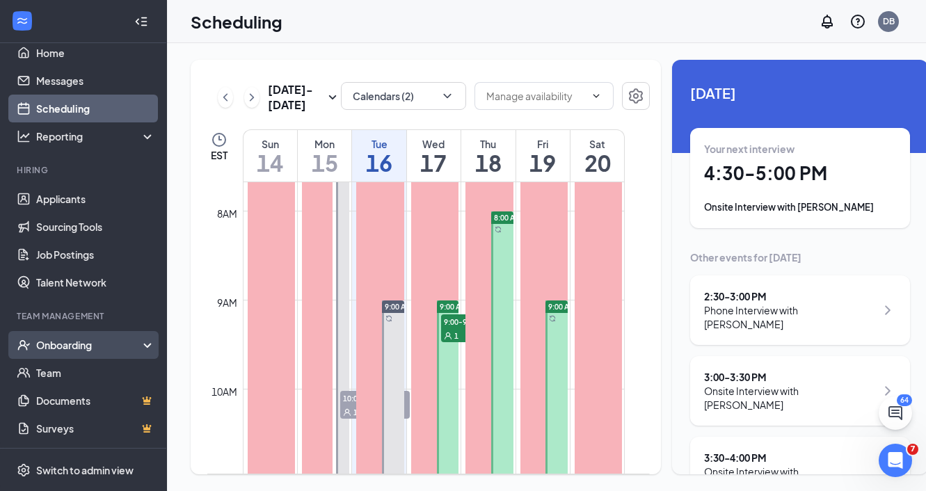
click at [106, 335] on div "Onboarding" at bounding box center [83, 345] width 167 height 28
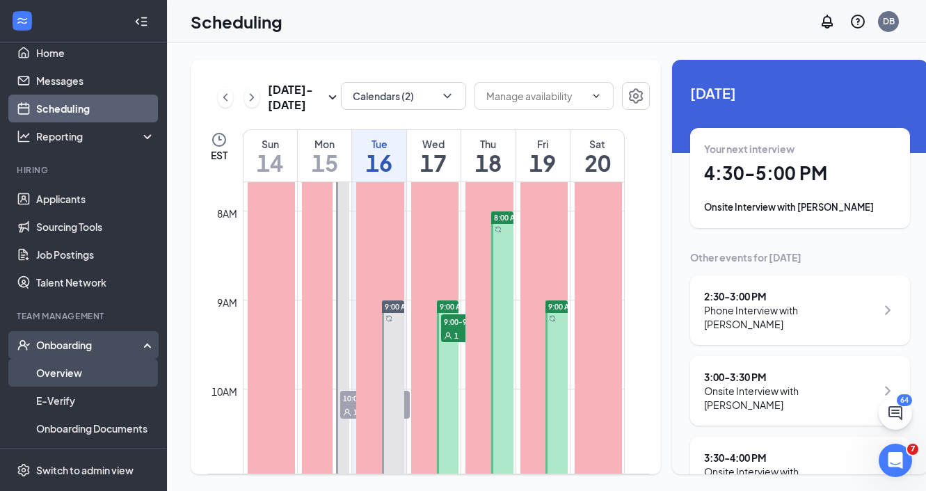
click at [81, 378] on link "Overview" at bounding box center [95, 373] width 119 height 28
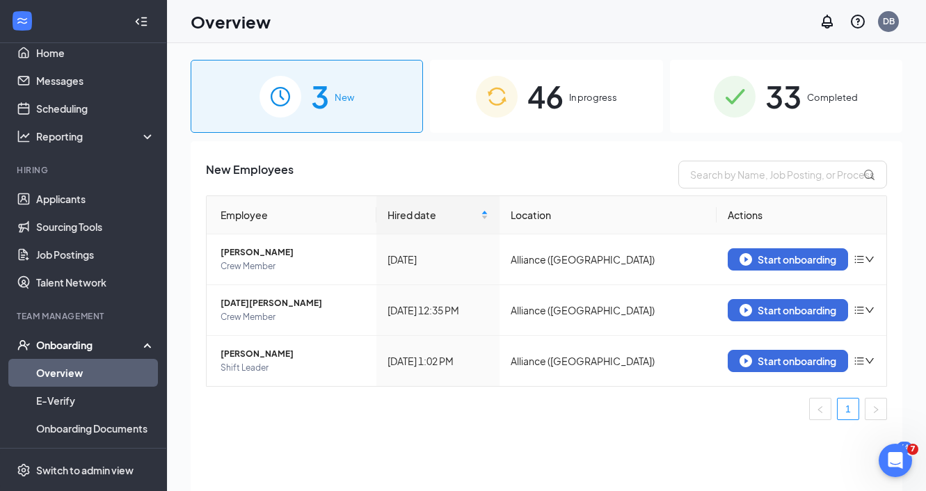
click at [610, 183] on div "New Employees" at bounding box center [546, 175] width 681 height 28
click at [594, 110] on div "46 In progress" at bounding box center [546, 96] width 232 height 73
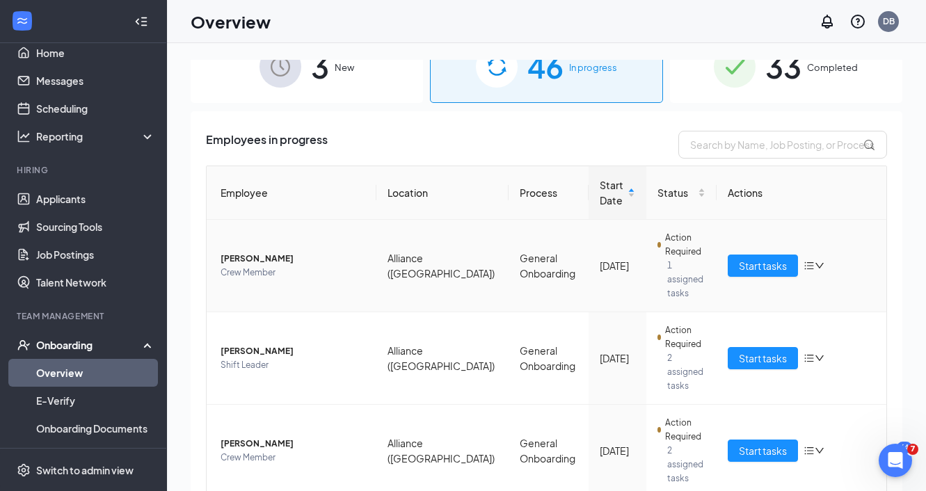
scroll to position [31, 0]
click at [755, 257] on span "Start tasks" at bounding box center [763, 264] width 48 height 15
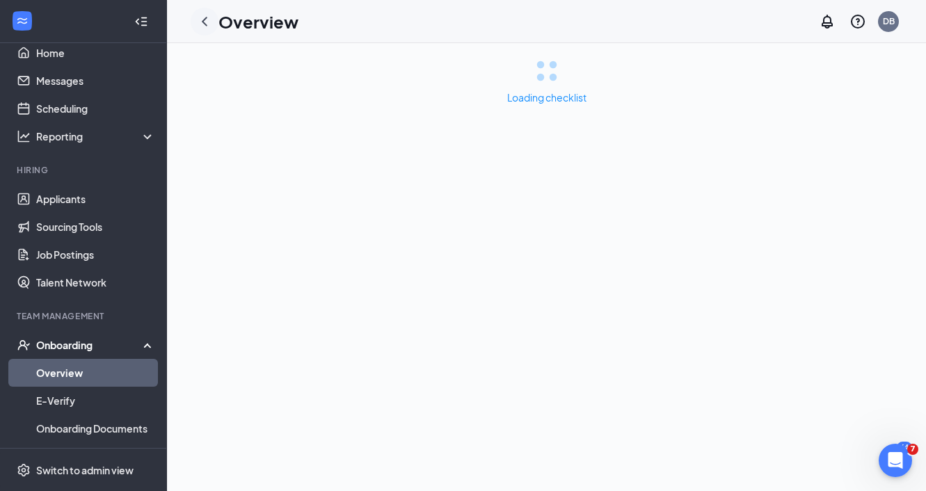
click at [207, 19] on icon "ChevronLeft" at bounding box center [204, 21] width 17 height 17
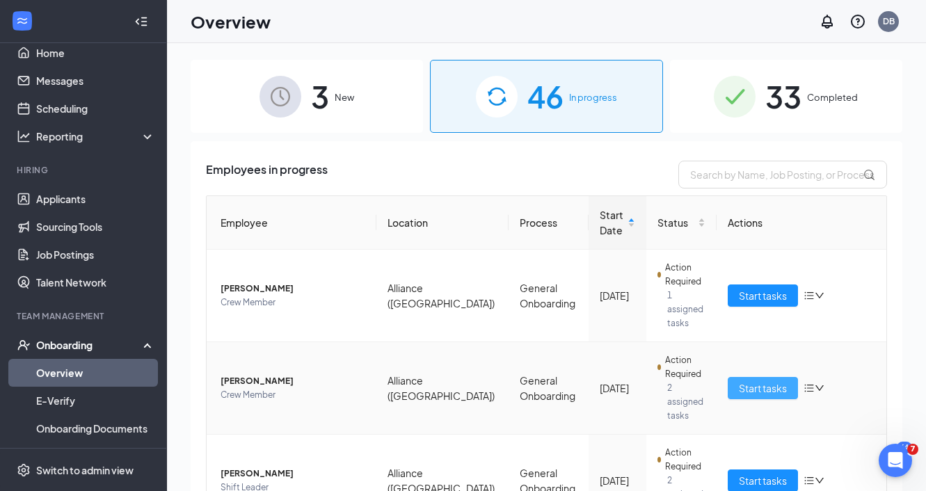
click at [762, 380] on span "Start tasks" at bounding box center [763, 387] width 48 height 15
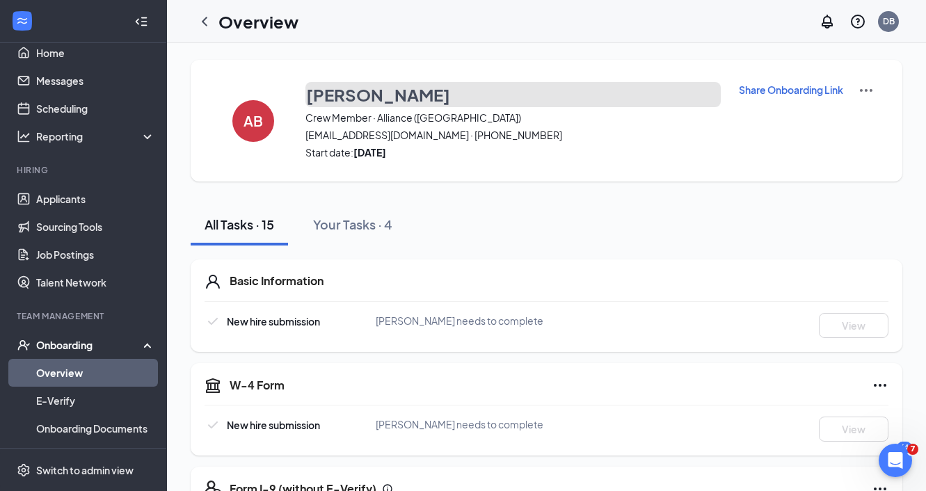
click at [360, 95] on h3 "[PERSON_NAME]" at bounding box center [378, 95] width 144 height 24
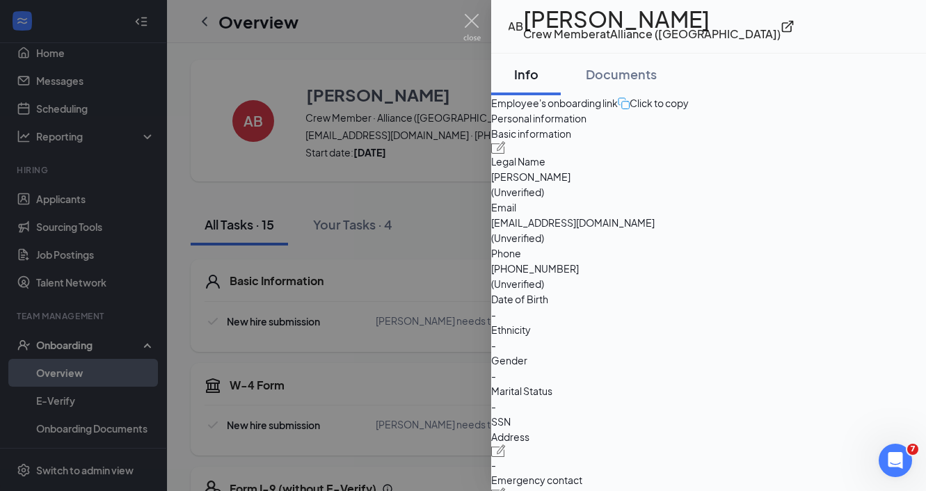
scroll to position [6, 0]
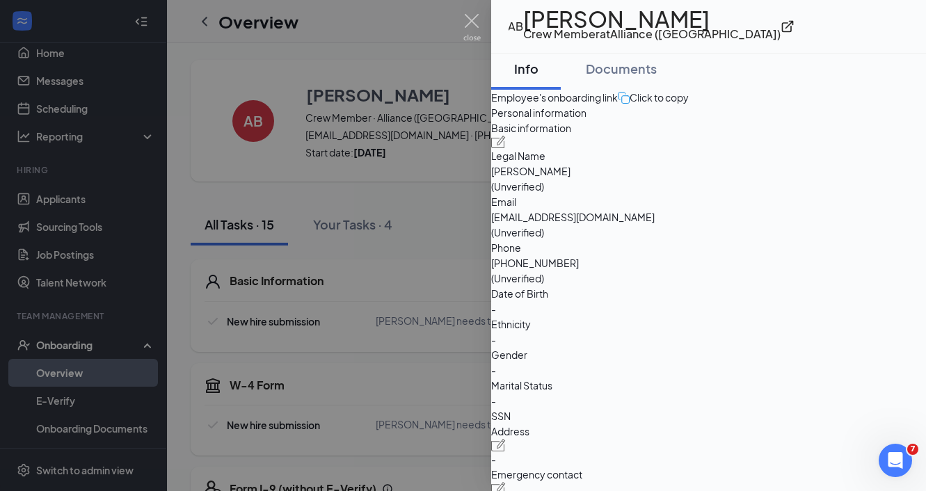
click at [482, 21] on div at bounding box center [463, 245] width 926 height 491
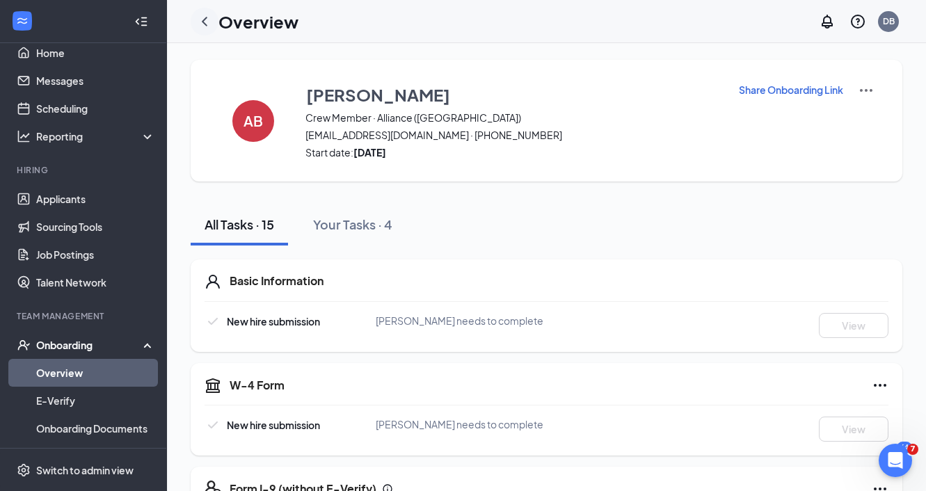
click at [207, 23] on icon "ChevronLeft" at bounding box center [204, 21] width 17 height 17
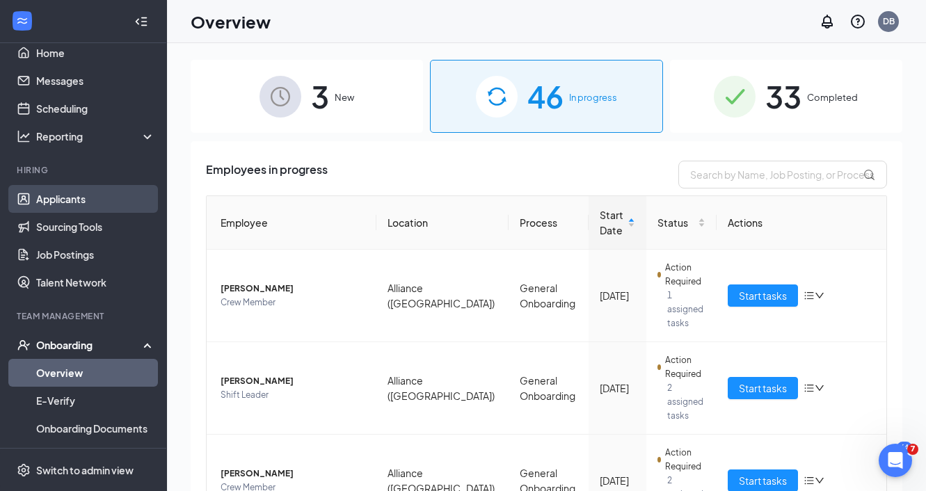
click at [69, 195] on link "Applicants" at bounding box center [95, 199] width 119 height 28
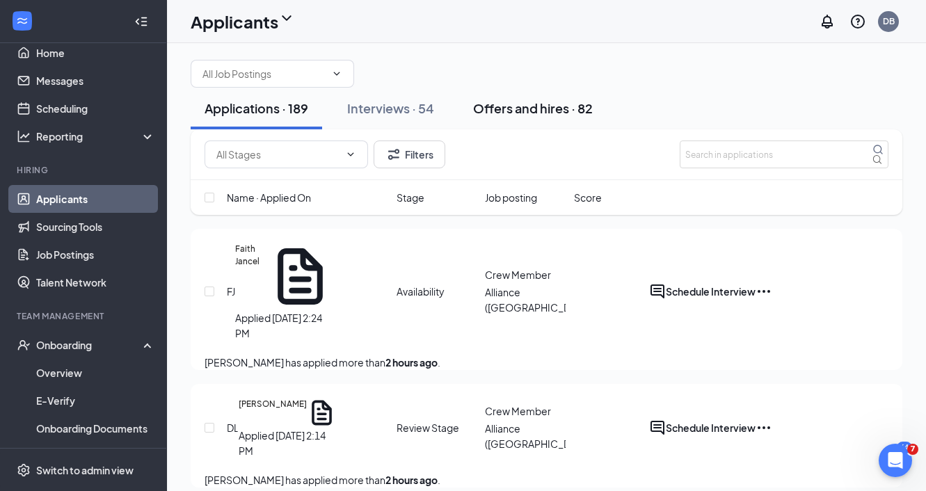
click at [579, 117] on div "Offers and hires · 82" at bounding box center [533, 107] width 120 height 17
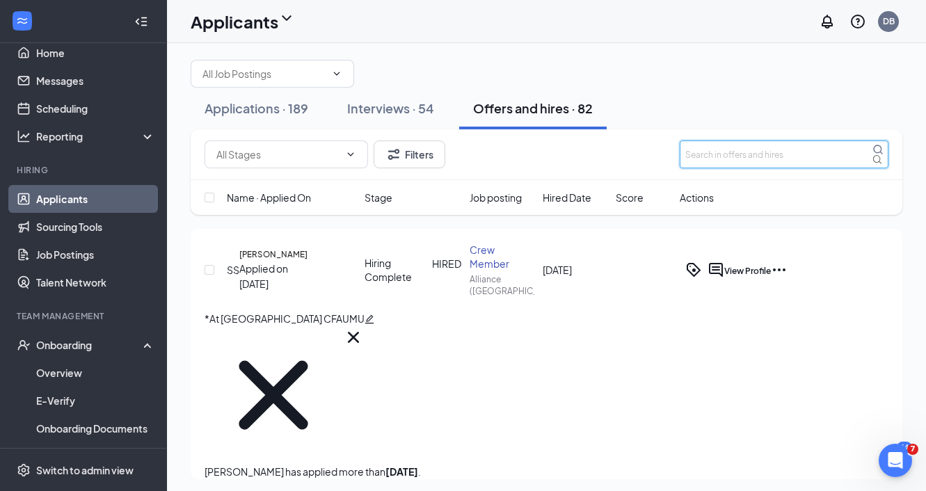
click at [786, 168] on input "text" at bounding box center [783, 154] width 209 height 28
type input "aubrey"
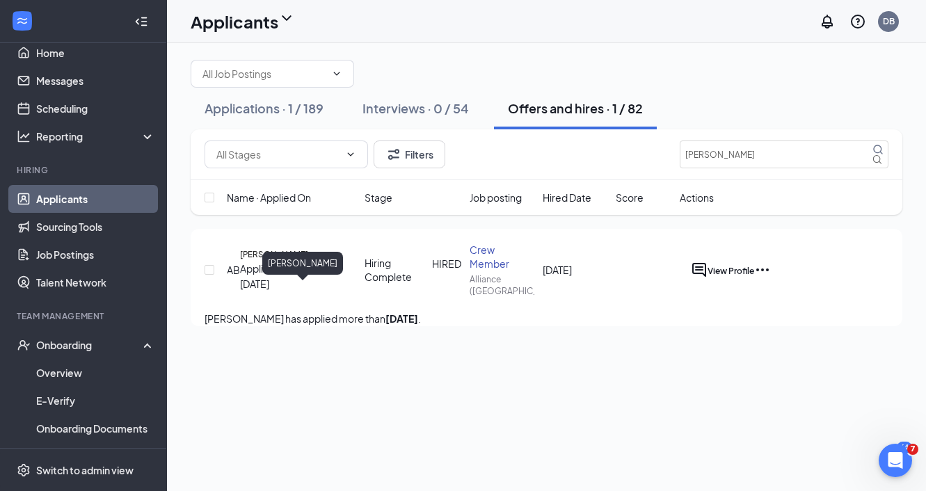
click at [287, 261] on h5 "[PERSON_NAME]" at bounding box center [274, 254] width 68 height 13
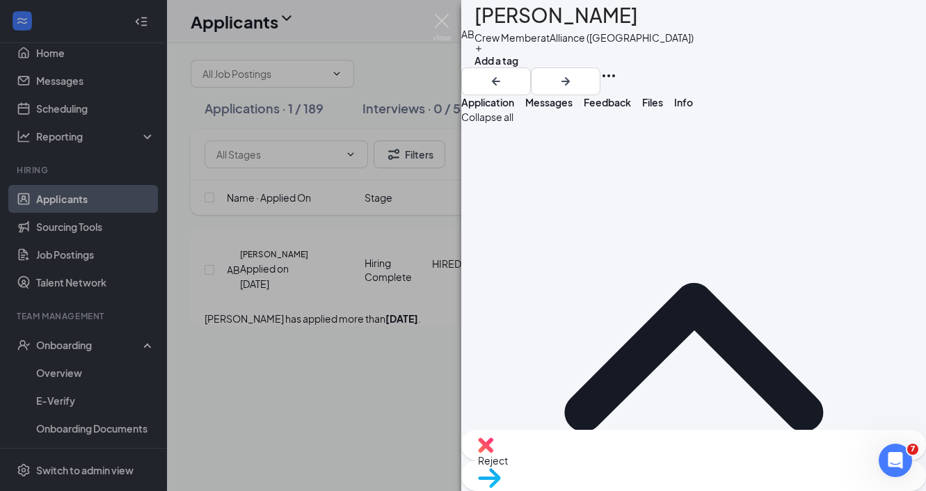
click at [609, 460] on div "Reject" at bounding box center [693, 445] width 465 height 31
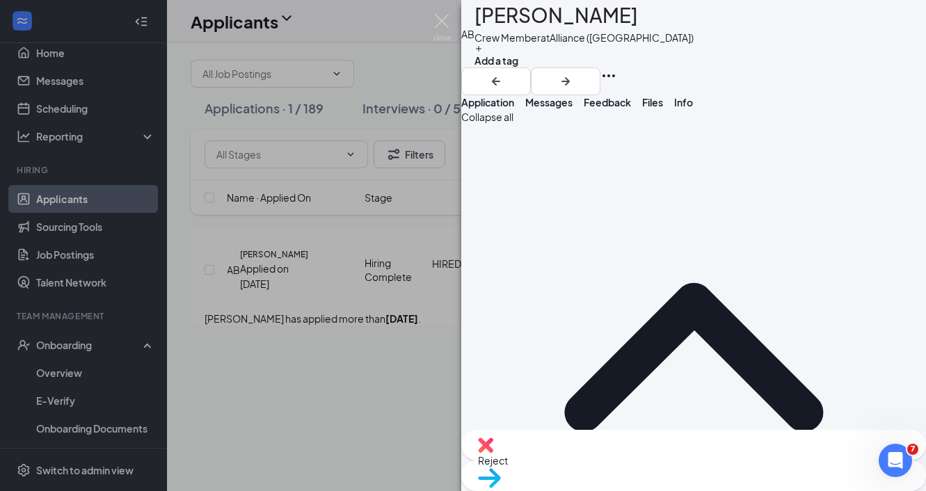
type textarea "DIDN'T SHOW for Orientation/Fill Out Paperwork, Ignores my Calls"
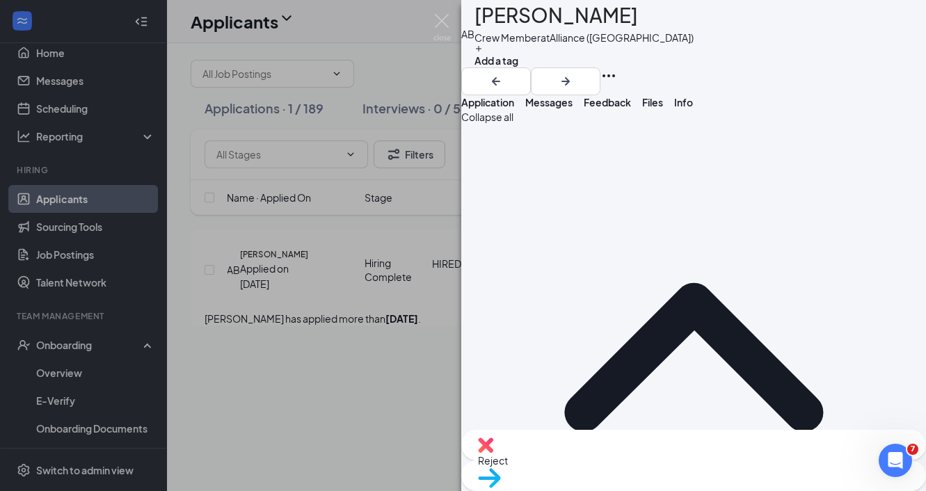
checkbox input "false"
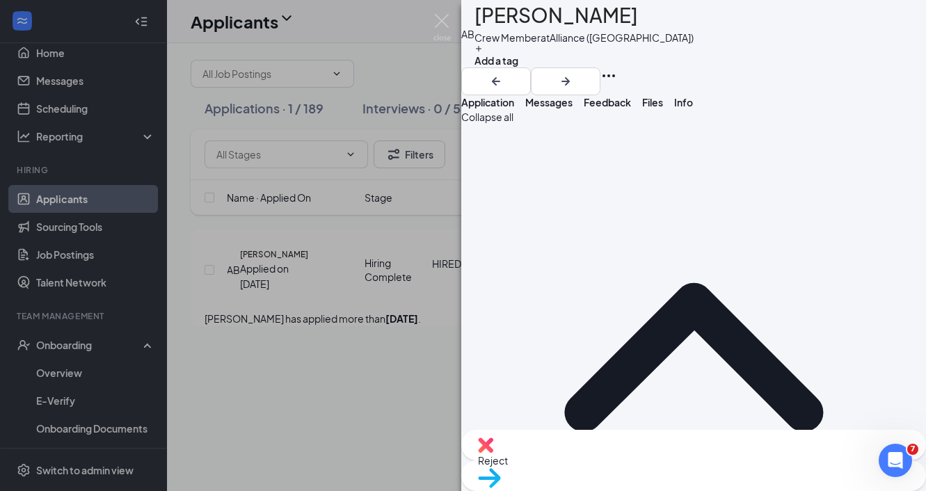
scroll to position [86, 0]
checkbox input "true"
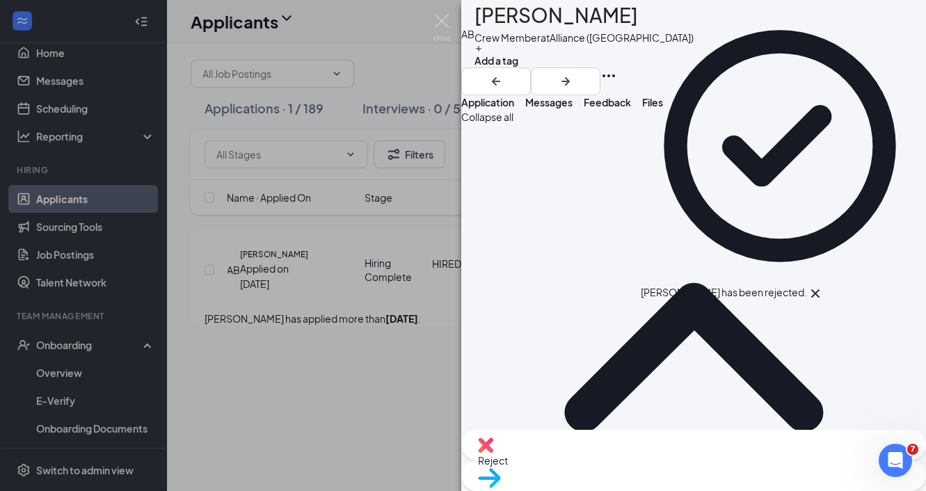
click at [431, 25] on div "AB Aubrey Black Crew Member at Alliance (OH) Add a tag Application Messages Fee…" at bounding box center [463, 245] width 926 height 491
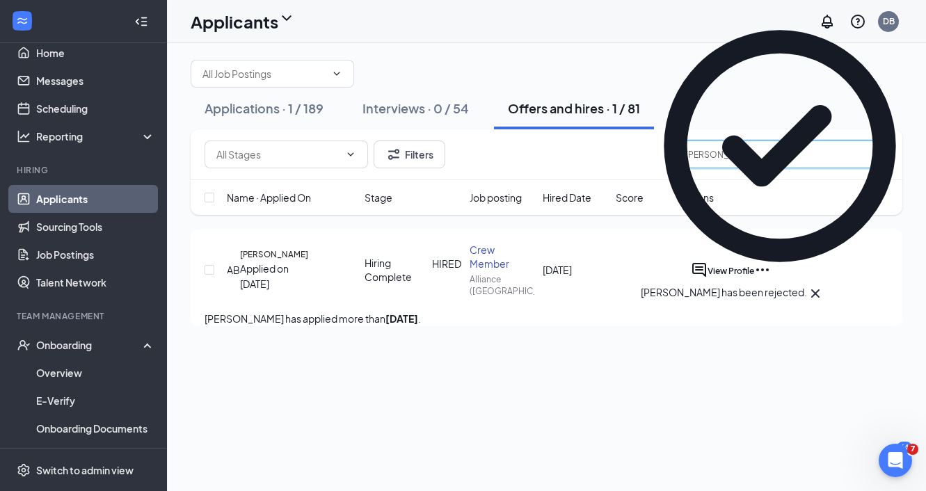
click at [711, 168] on input "aubrey" at bounding box center [783, 154] width 209 height 28
click at [712, 168] on input "aubrey" at bounding box center [783, 154] width 209 height 28
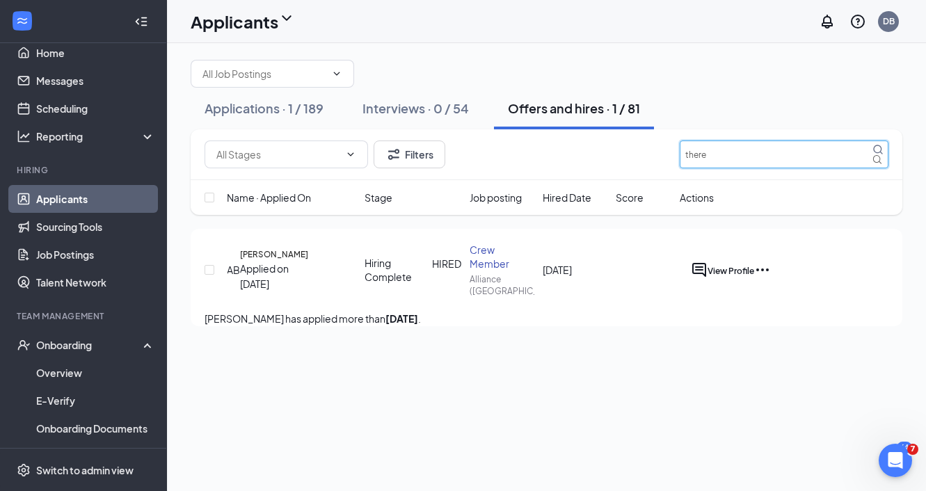
type input "there"
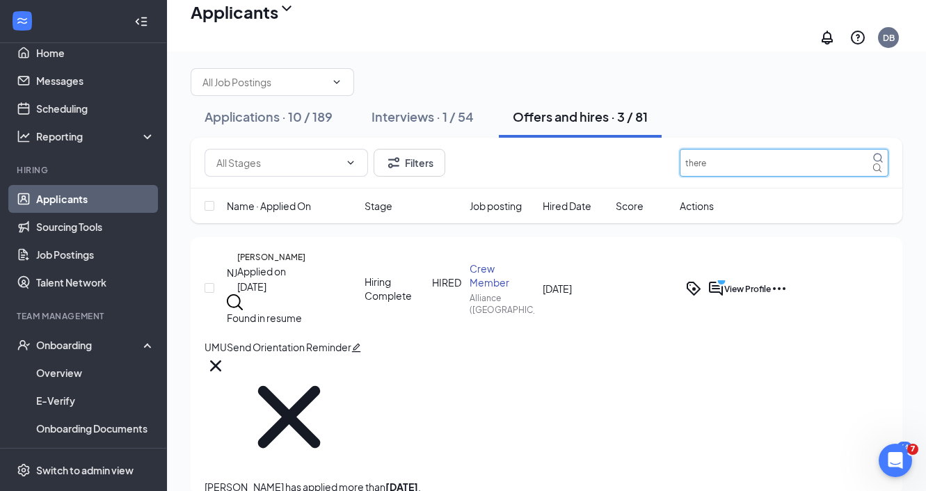
scroll to position [186, 0]
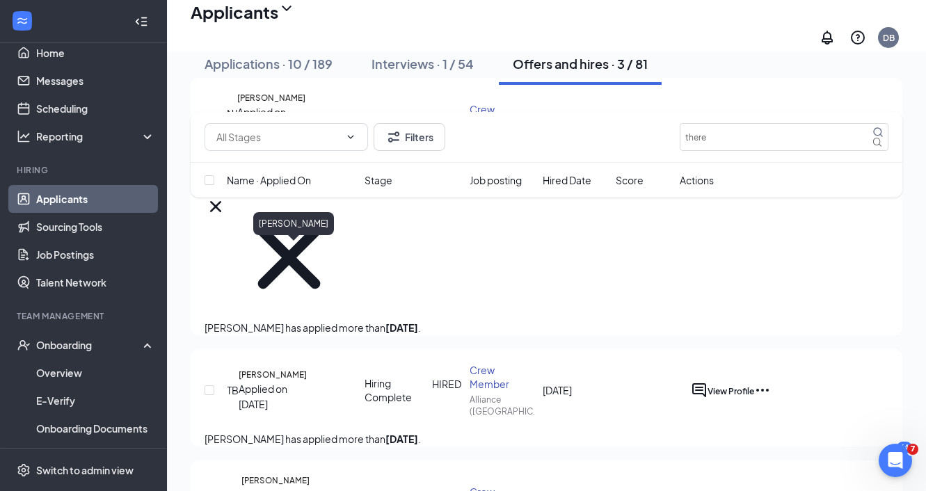
click at [289, 369] on h5 "Theresa Benedict" at bounding box center [273, 375] width 68 height 13
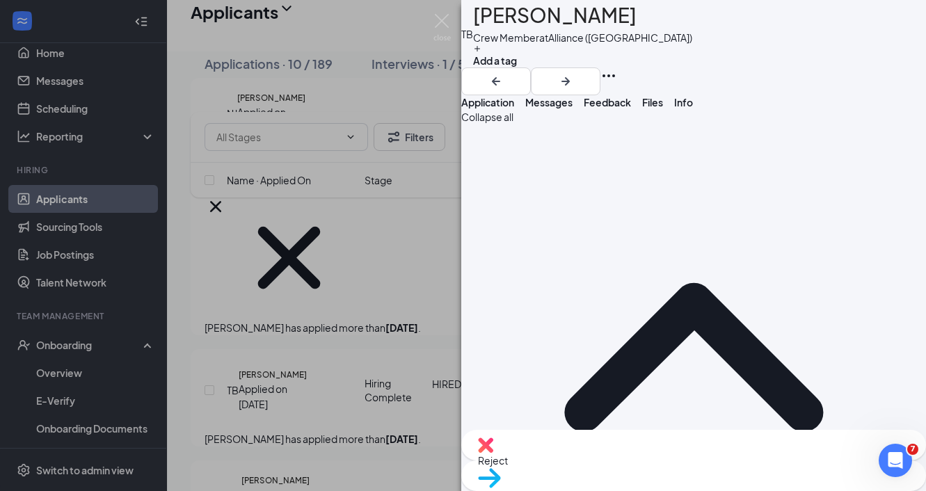
click at [620, 460] on span "Reject" at bounding box center [693, 460] width 431 height 15
paste textarea "DIDN'T SHOW for Orientation/Fill Out Paperwork, Ignores my Calls"
type textarea "DIDN'T SHOW for Orientation/Fill Out Paperwork, Ignores my Calls"
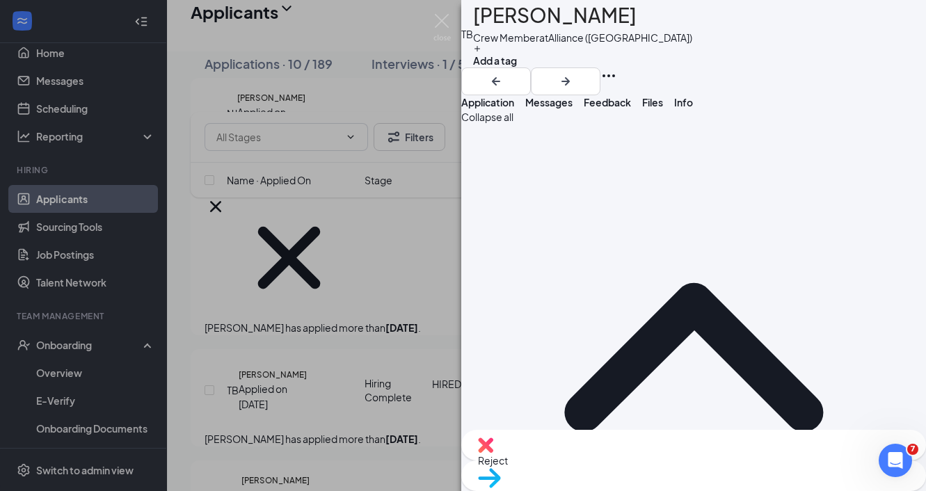
scroll to position [24, 0]
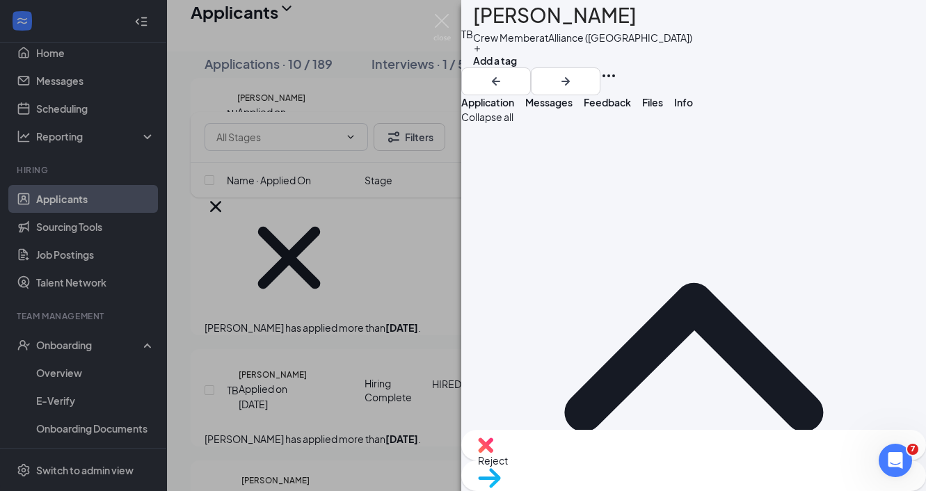
checkbox input "true"
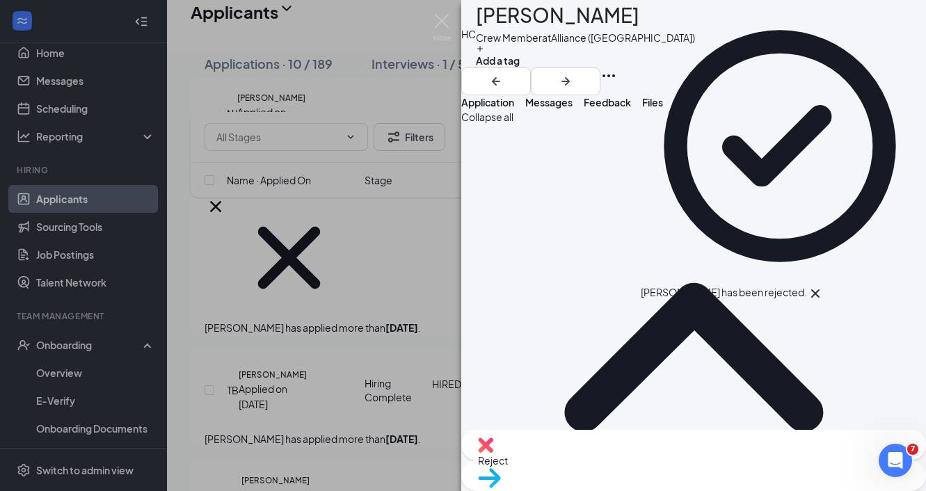
scroll to position [66, 0]
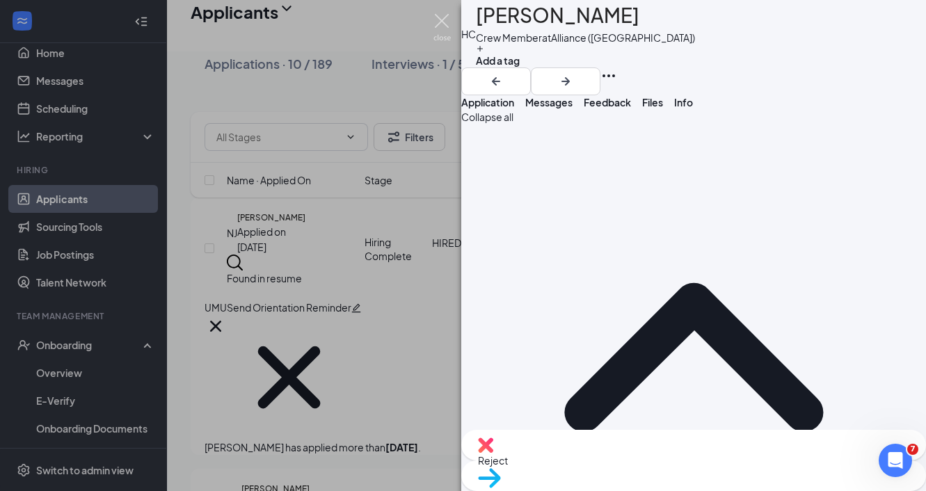
click at [441, 15] on img at bounding box center [441, 27] width 17 height 27
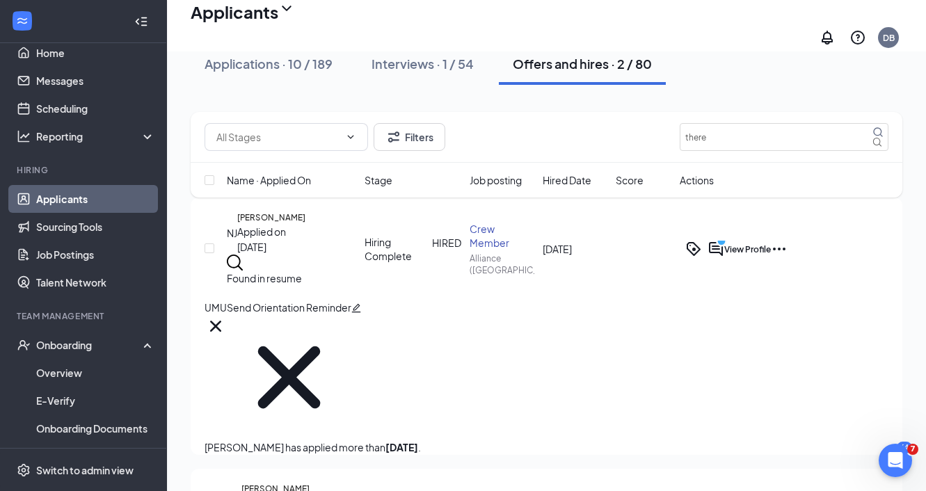
click at [718, 120] on div "Filters there" at bounding box center [546, 137] width 711 height 51
click at [715, 144] on input "there" at bounding box center [783, 137] width 209 height 28
click at [729, 63] on div "Applications · 10 / 189 Interviews · 1 / 54 Offers and hires · 2 / 80" at bounding box center [546, 64] width 711 height 42
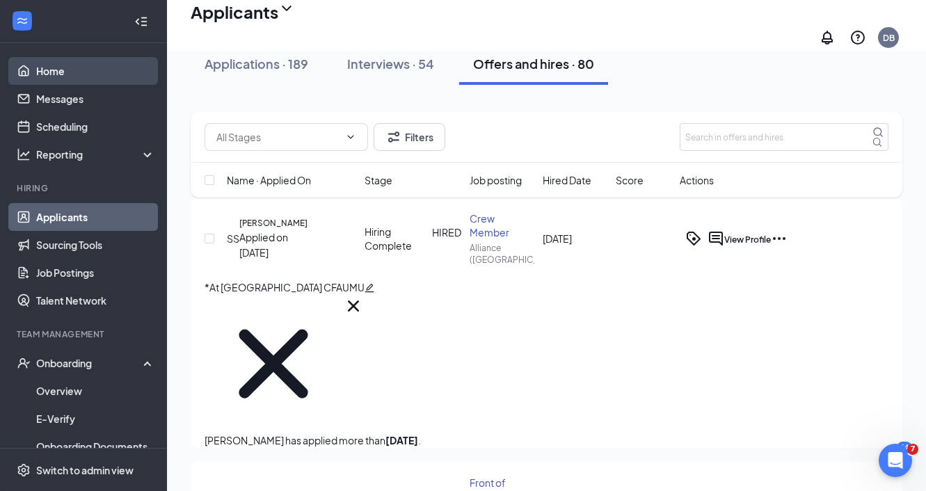
click at [95, 76] on link "Home" at bounding box center [95, 71] width 119 height 28
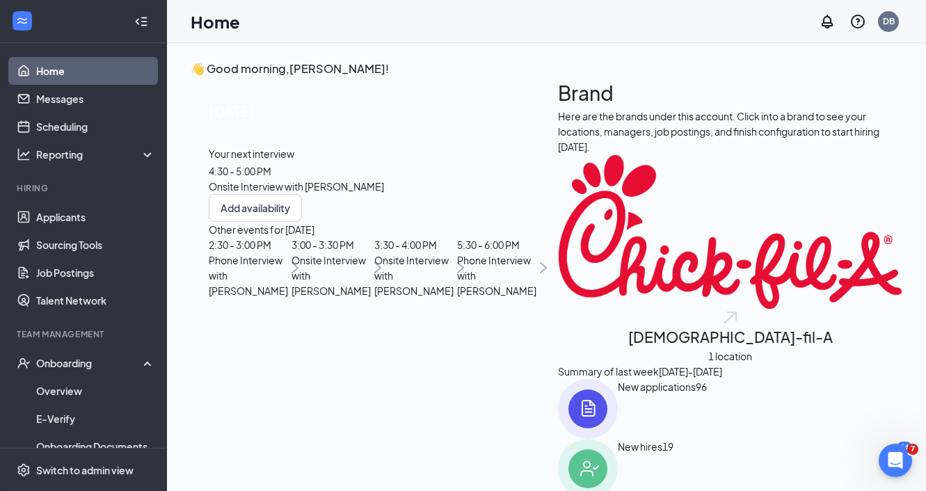
click at [565, 59] on div "👋 Good morning, Dan Brandenstein ! Today Your next interview 4:30 - 5:00 PM Ons…" at bounding box center [546, 309] width 759 height 532
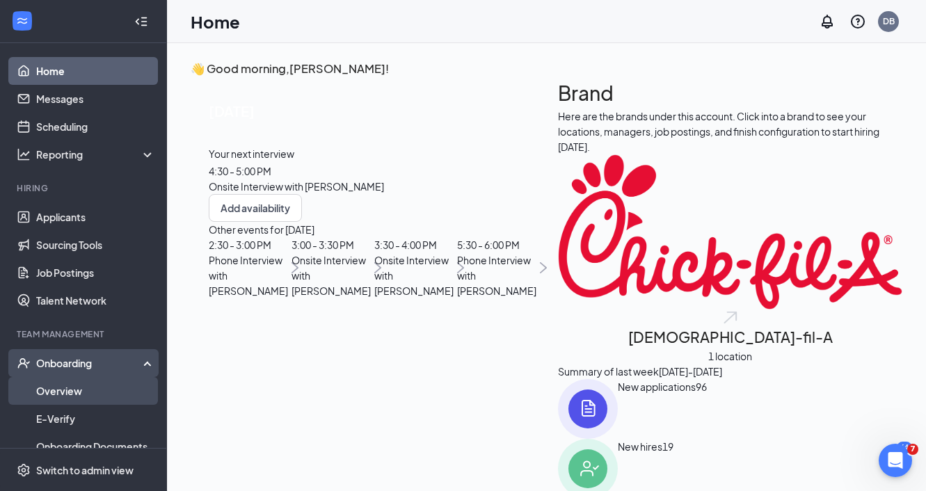
click at [81, 402] on link "Overview" at bounding box center [95, 391] width 119 height 28
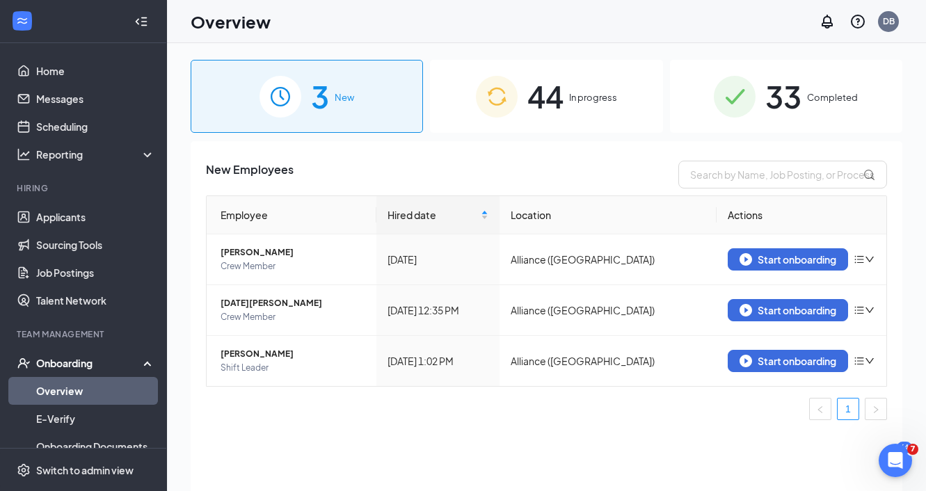
click at [565, 127] on div "44 In progress" at bounding box center [546, 96] width 232 height 73
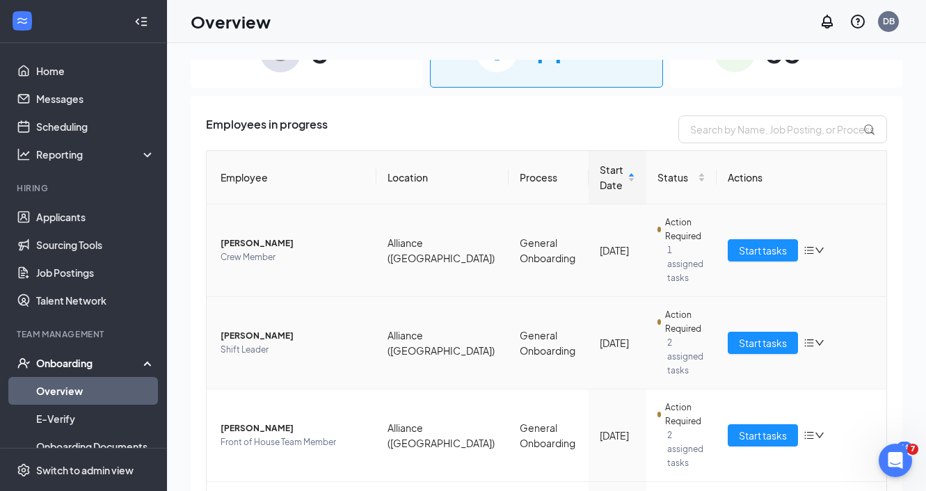
scroll to position [49, 0]
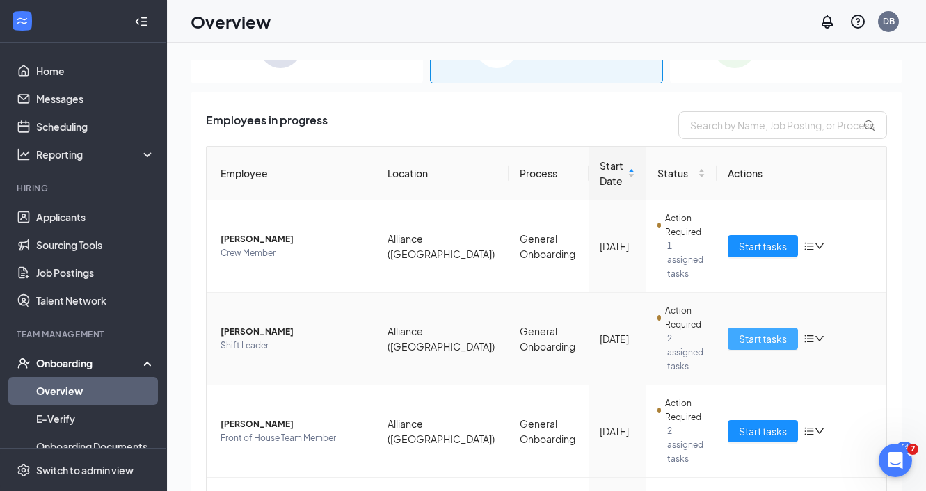
click at [754, 331] on span "Start tasks" at bounding box center [763, 338] width 48 height 15
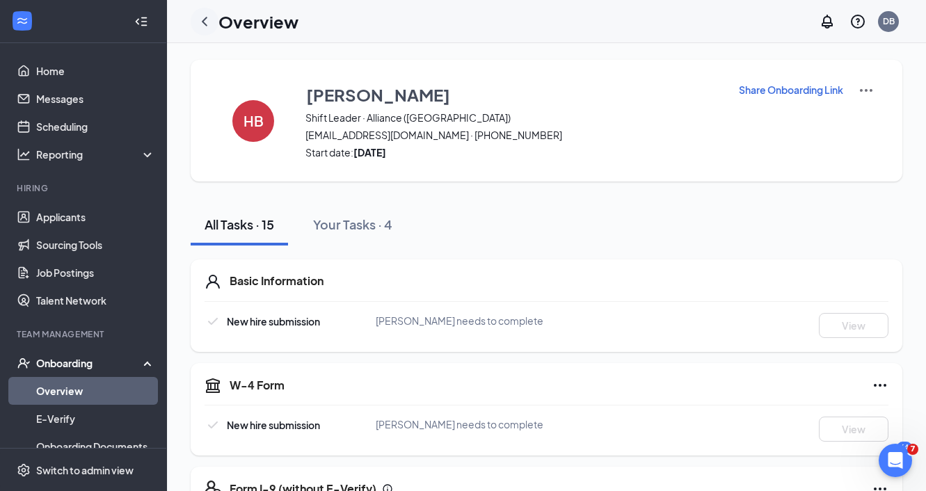
click at [206, 22] on icon "ChevronLeft" at bounding box center [204, 21] width 17 height 17
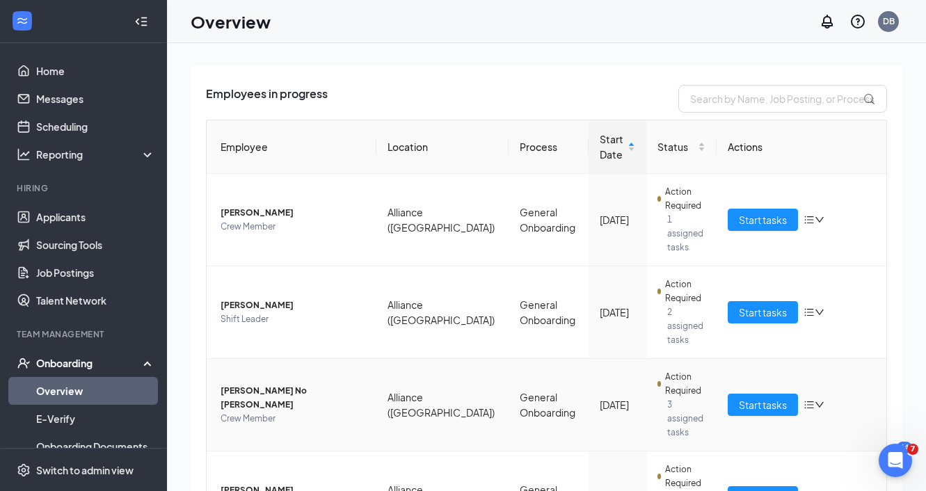
scroll to position [79, 0]
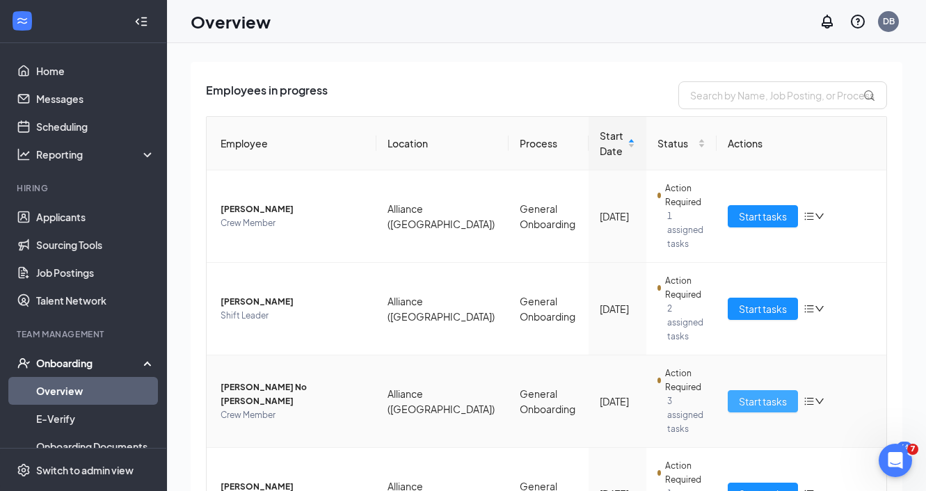
click at [783, 394] on span "Start tasks" at bounding box center [763, 401] width 48 height 15
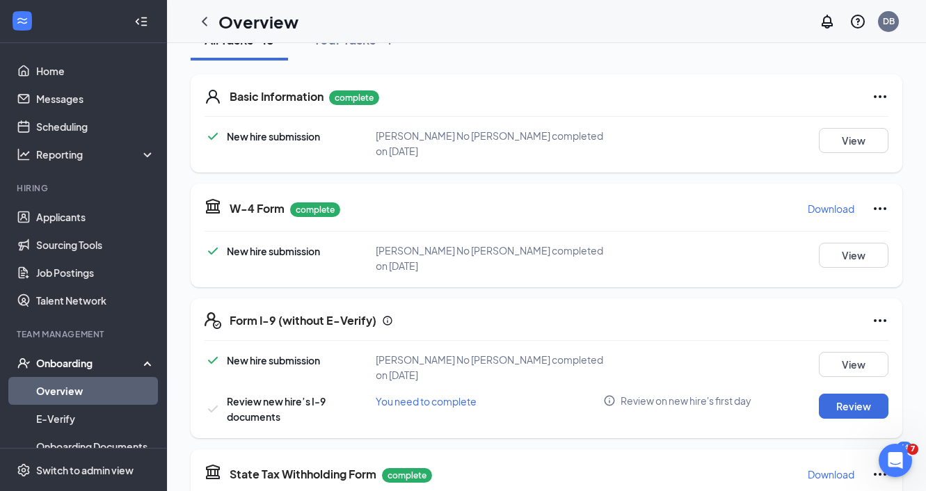
scroll to position [192, 0]
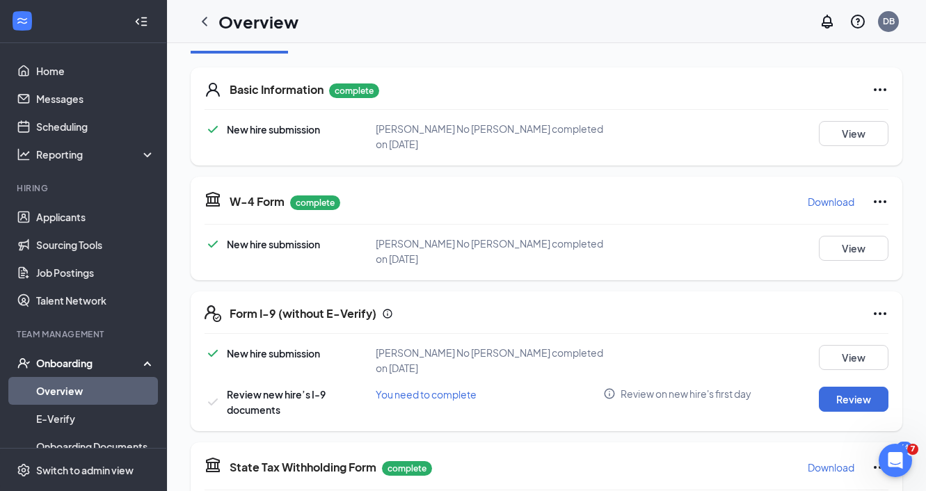
click at [879, 309] on icon "Ellipses" at bounding box center [879, 313] width 17 height 17
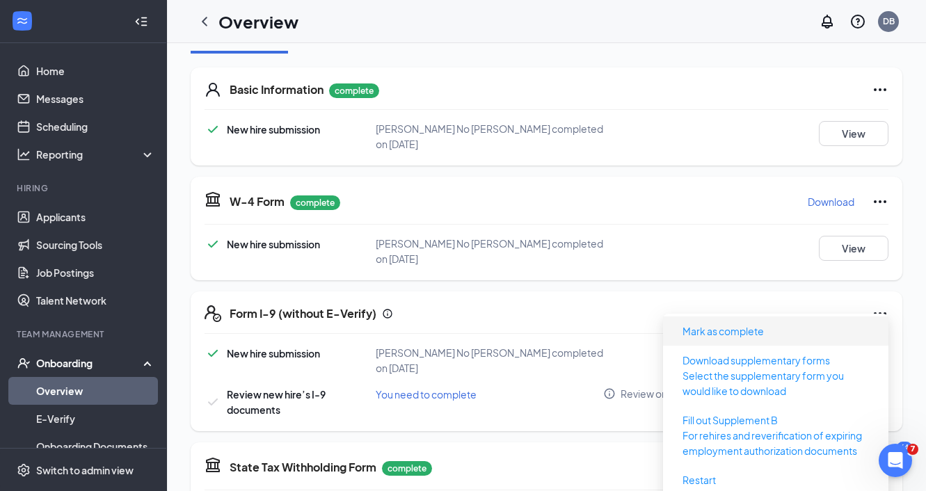
click at [830, 329] on span "Mark as complete" at bounding box center [775, 331] width 209 height 22
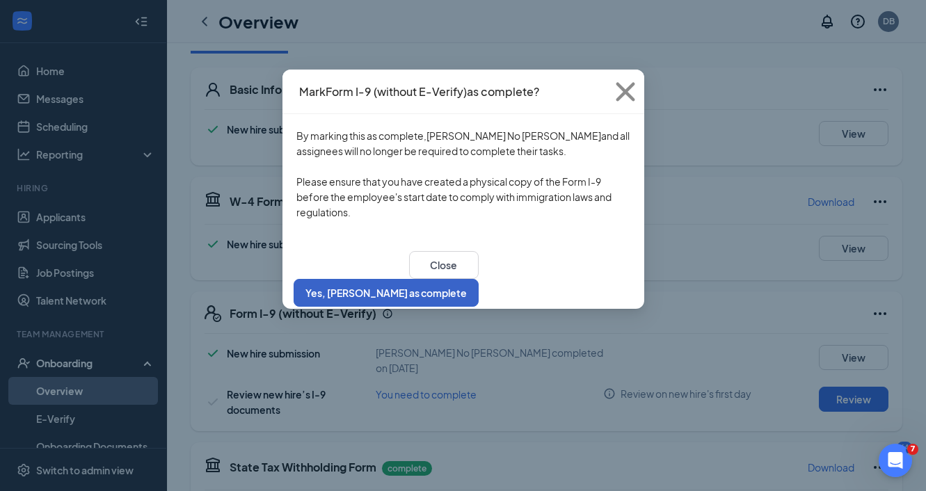
click at [478, 284] on button "Yes, [PERSON_NAME] as complete" at bounding box center [385, 293] width 185 height 28
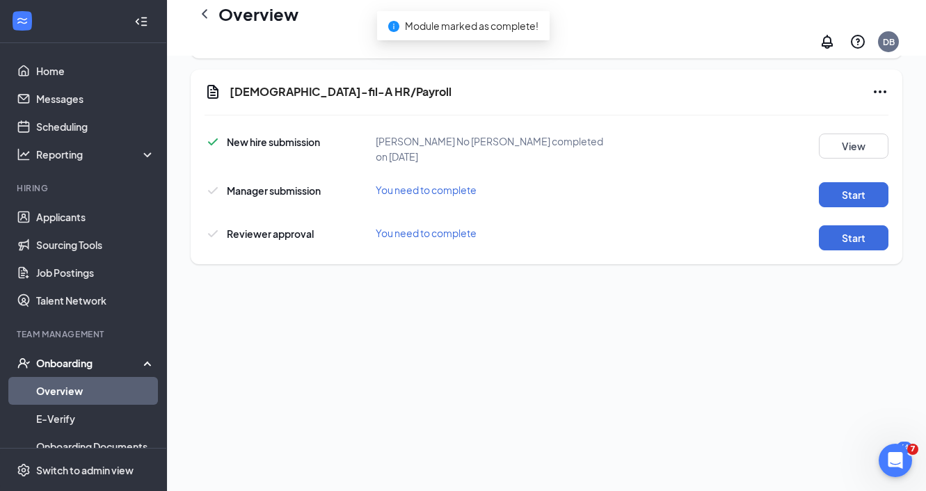
scroll to position [554, 0]
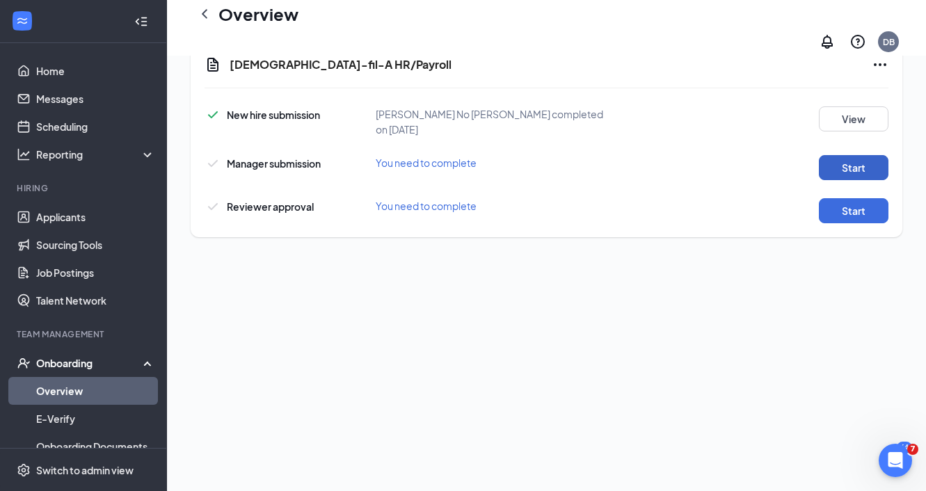
click at [846, 155] on button "Start" at bounding box center [854, 167] width 70 height 25
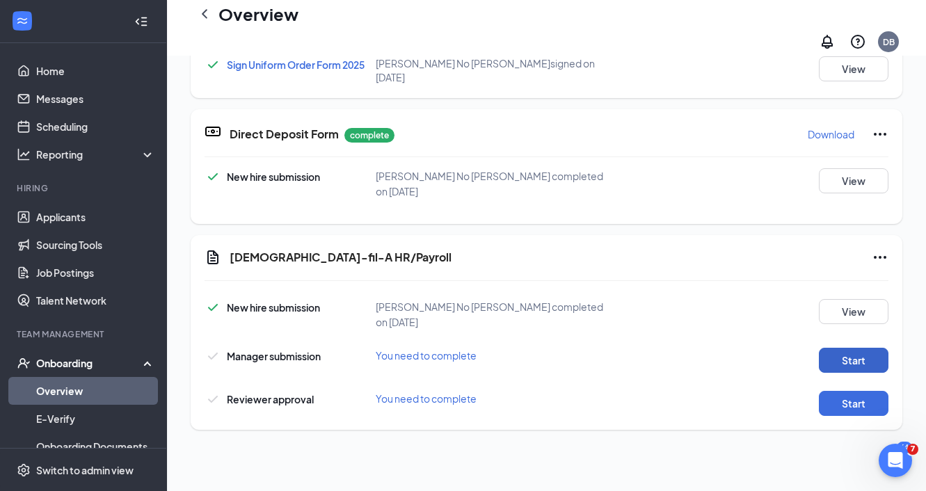
scroll to position [357, 0]
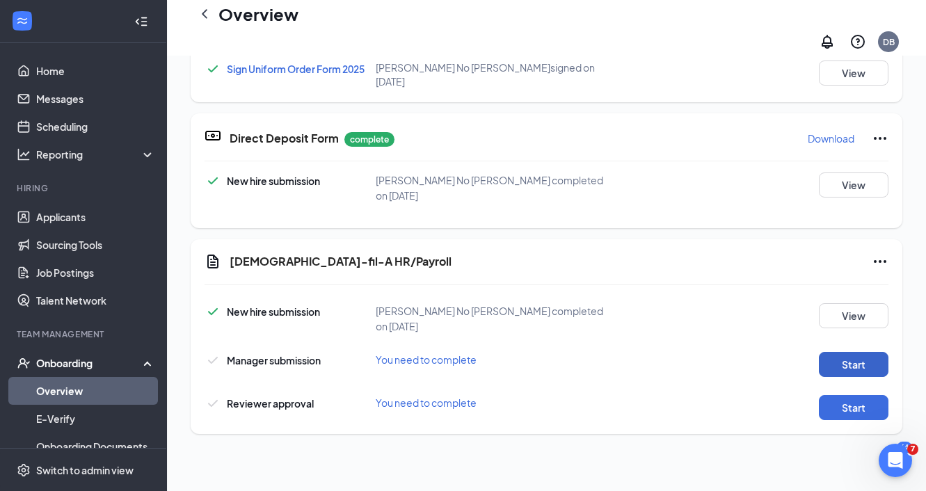
click at [870, 352] on button "Start" at bounding box center [854, 364] width 70 height 25
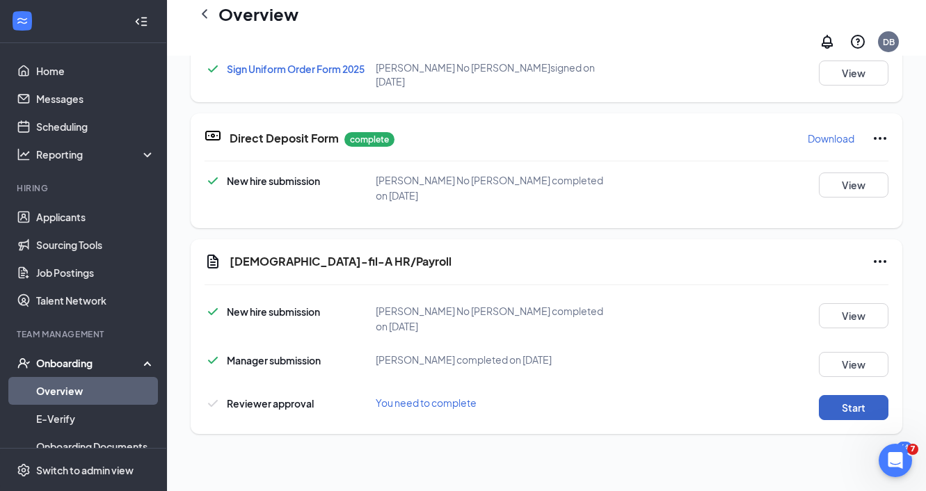
click at [869, 395] on button "Start" at bounding box center [854, 407] width 70 height 25
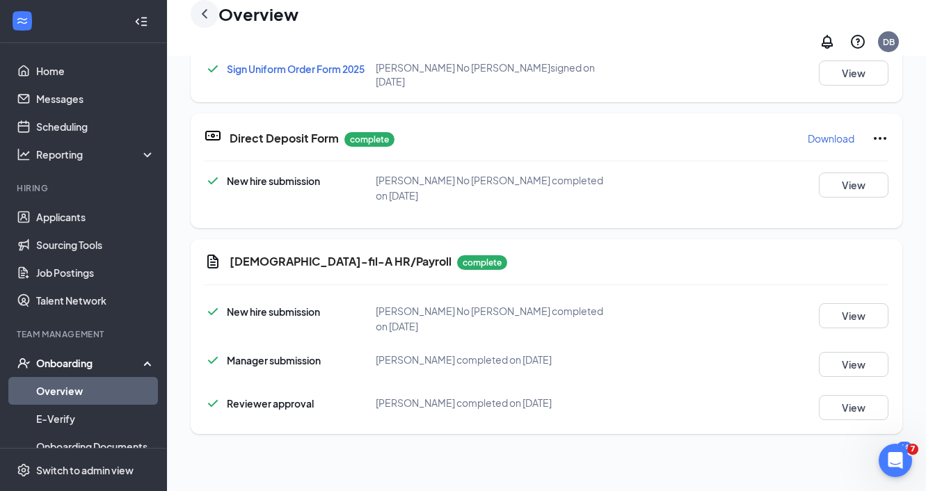
click at [208, 22] on icon "ChevronLeft" at bounding box center [204, 14] width 17 height 17
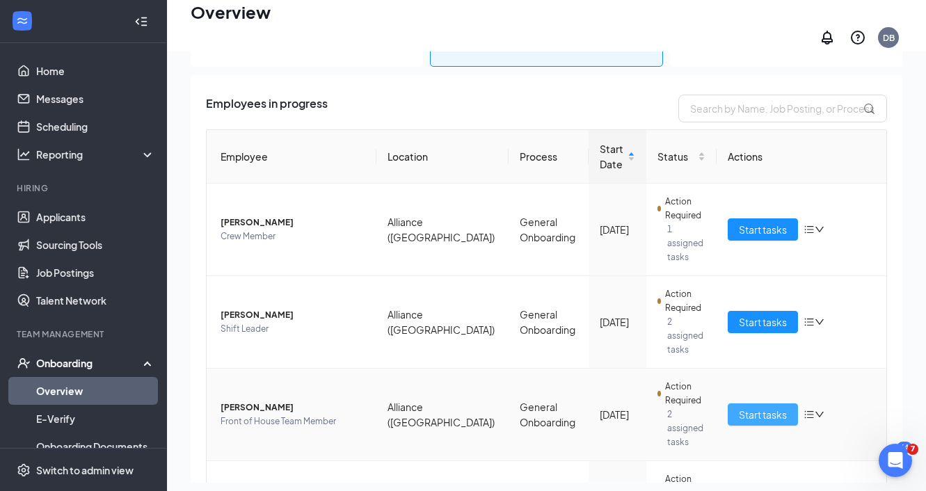
scroll to position [25, 0]
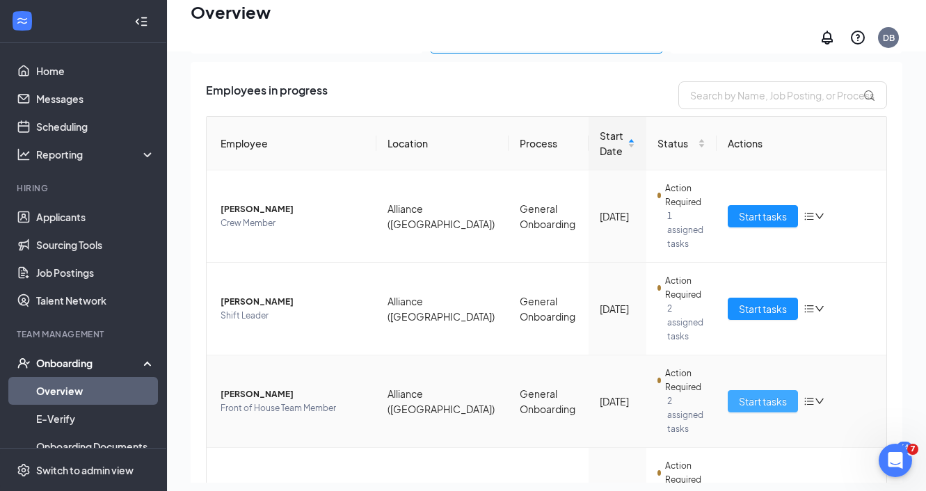
click at [774, 394] on span "Start tasks" at bounding box center [763, 401] width 48 height 15
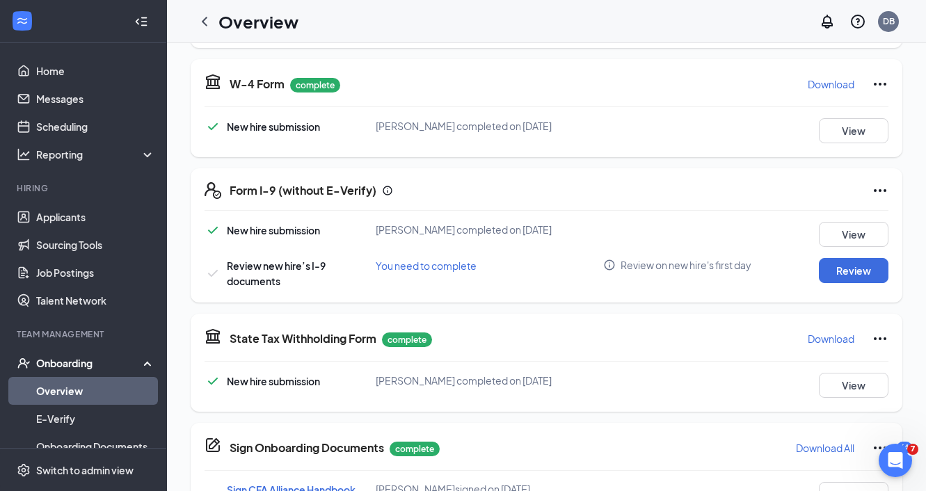
scroll to position [384, 0]
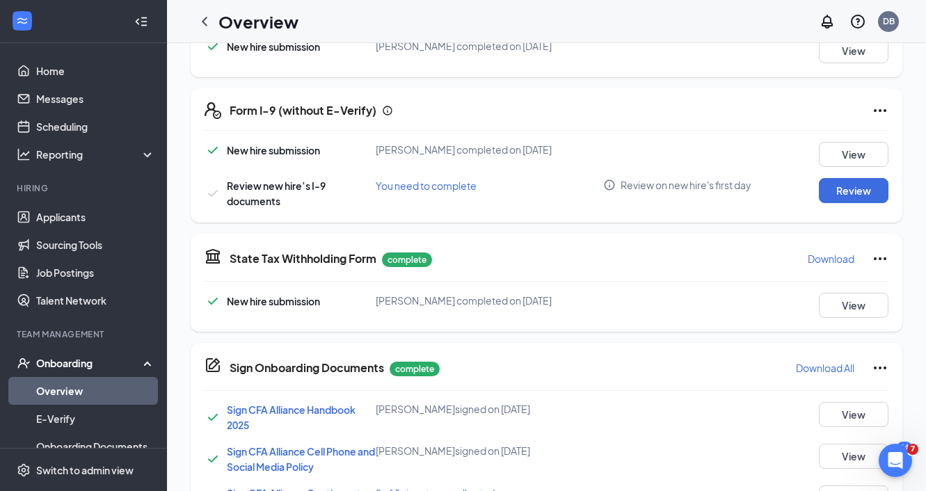
click at [879, 111] on icon "Ellipses" at bounding box center [879, 110] width 13 height 3
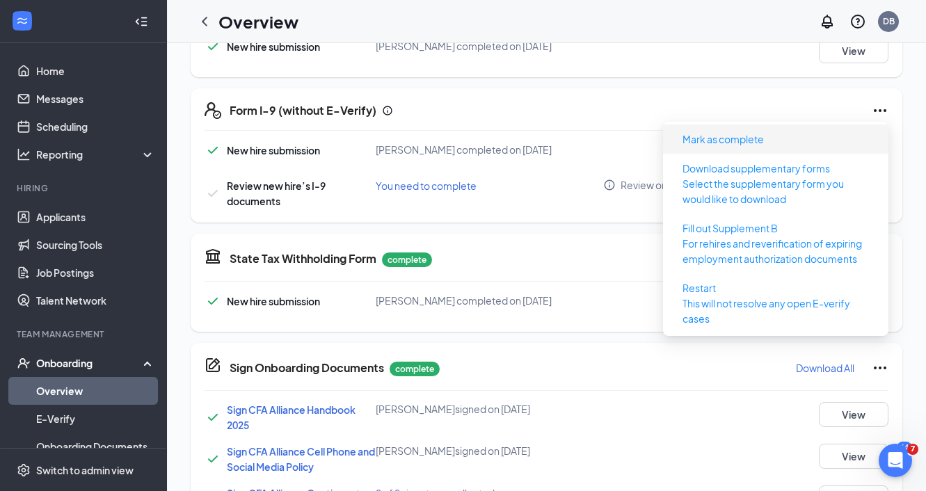
click at [841, 144] on span "Mark as complete" at bounding box center [775, 139] width 209 height 22
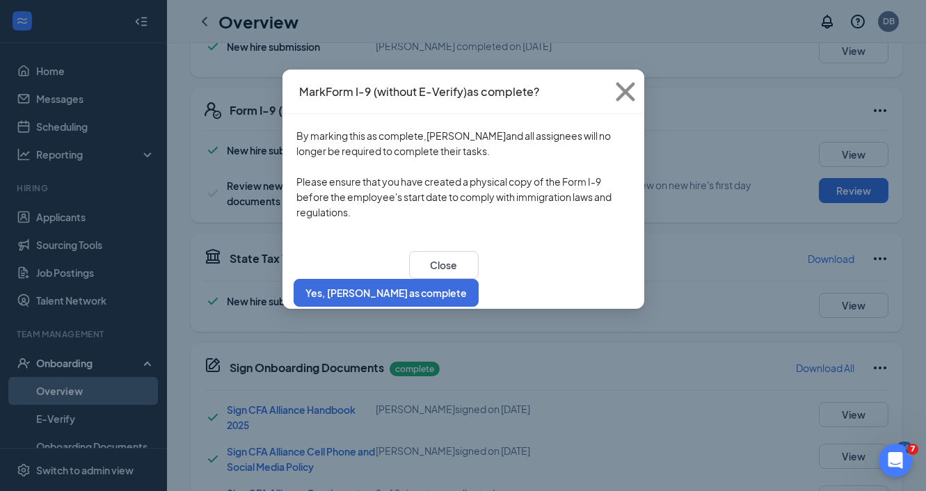
click at [602, 261] on div "Close Yes, mark as complete" at bounding box center [463, 279] width 362 height 60
click at [478, 279] on button "Yes, [PERSON_NAME] as complete" at bounding box center [385, 293] width 185 height 28
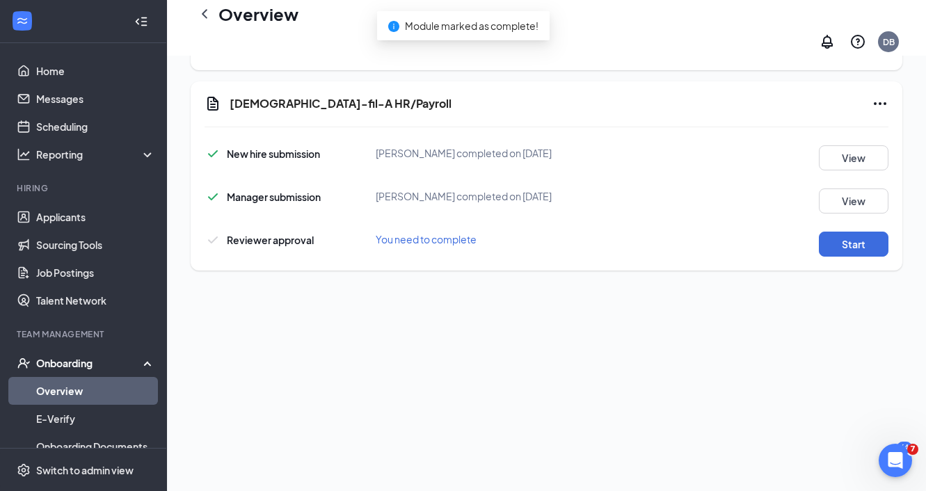
scroll to position [567, 0]
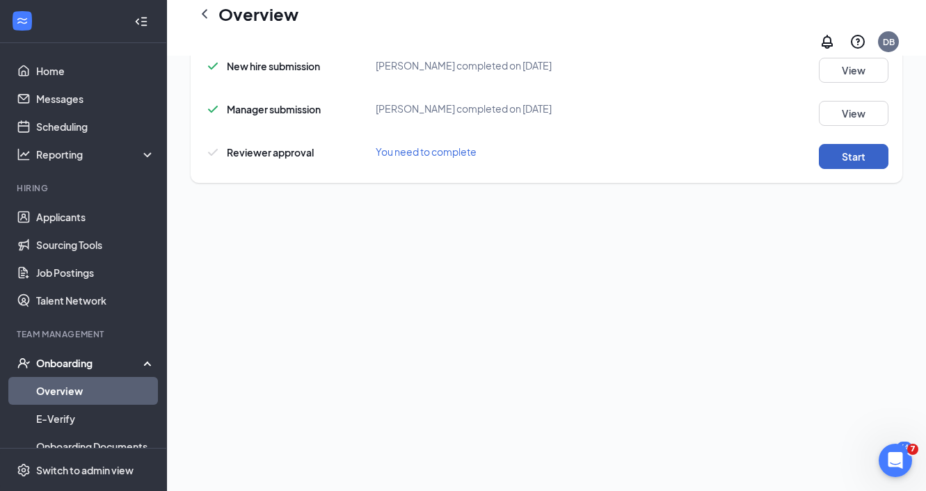
click at [866, 154] on button "Start" at bounding box center [854, 156] width 70 height 25
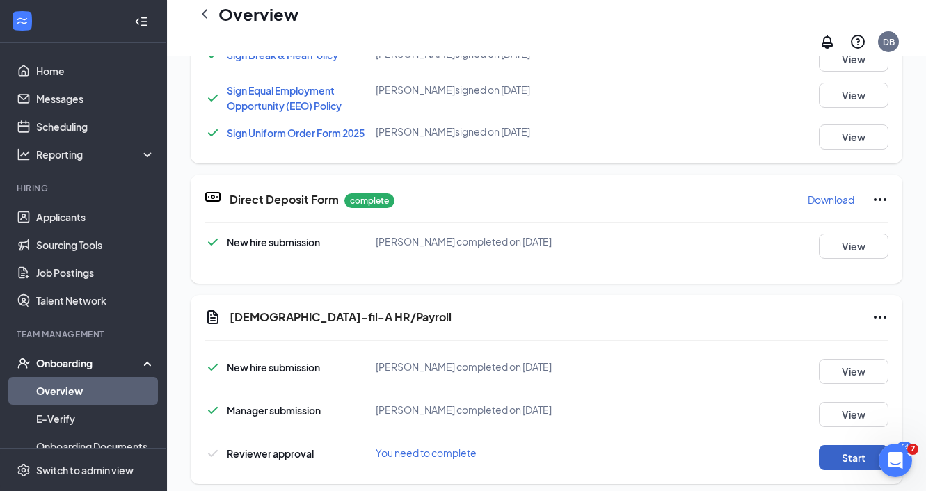
scroll to position [309, 0]
click at [857, 451] on button "Start" at bounding box center [854, 458] width 70 height 25
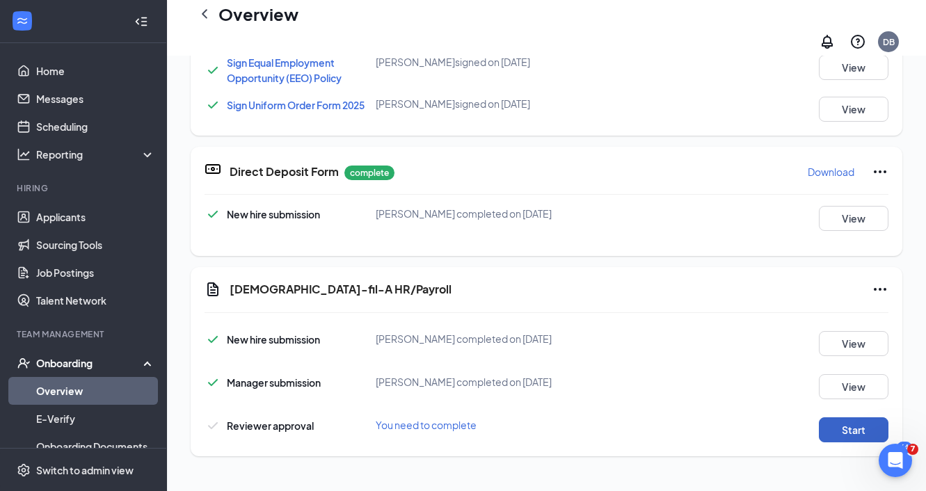
scroll to position [340, 0]
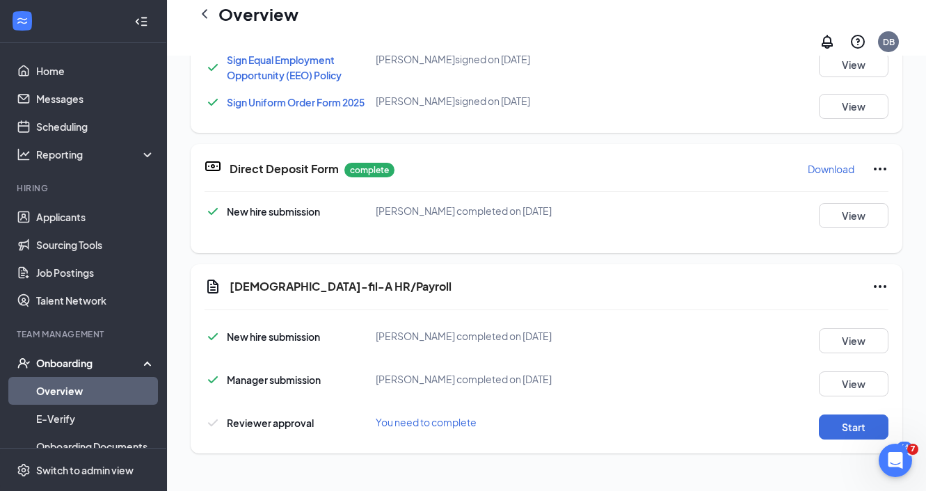
click at [390, 416] on span "You need to complete" at bounding box center [426, 422] width 101 height 13
click at [815, 414] on div "Start" at bounding box center [846, 426] width 86 height 25
click at [850, 417] on button "Start" at bounding box center [854, 426] width 70 height 25
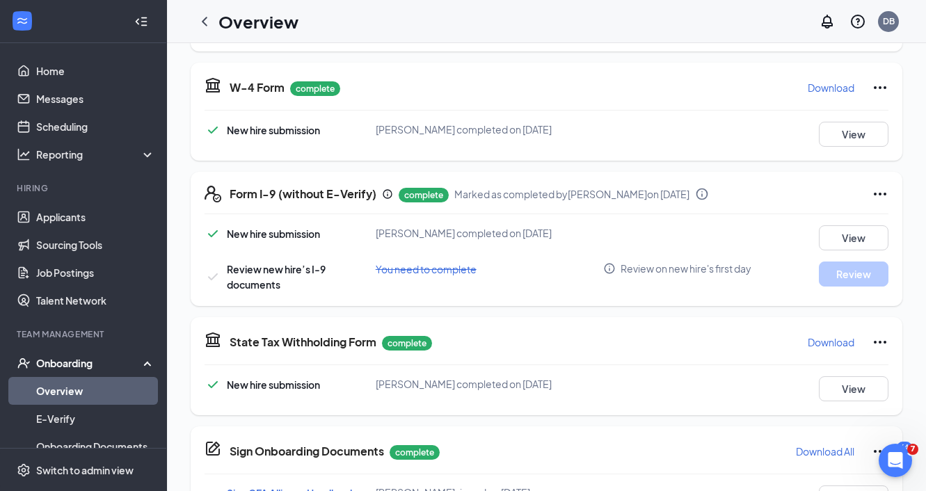
scroll to position [0, 0]
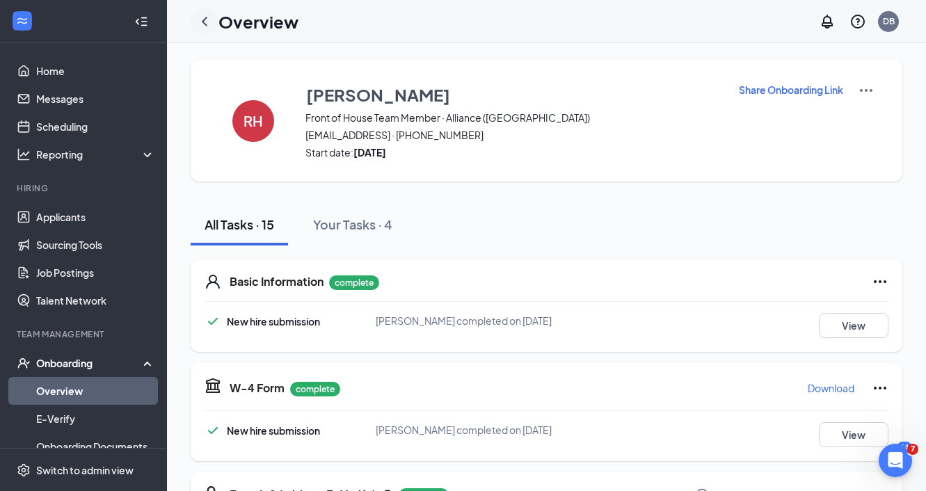
click at [206, 14] on icon "ChevronLeft" at bounding box center [204, 21] width 17 height 17
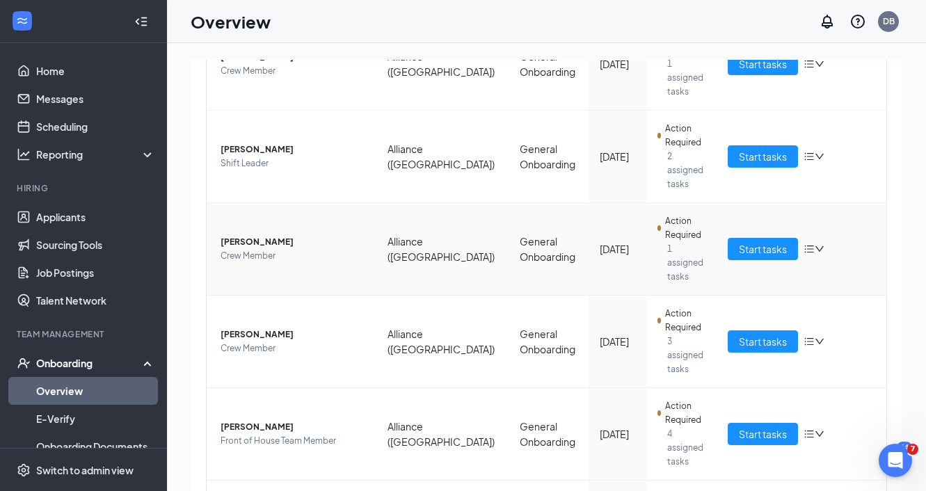
scroll to position [215, 0]
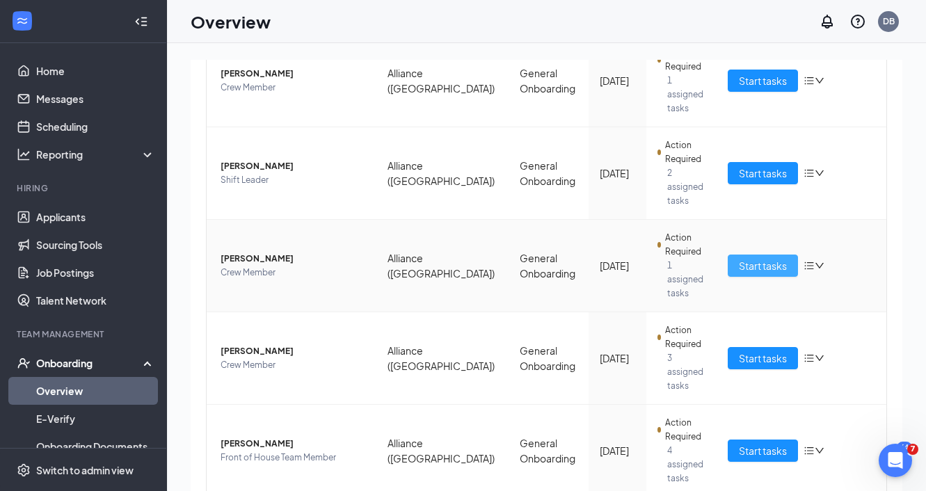
click at [775, 258] on span "Start tasks" at bounding box center [763, 265] width 48 height 15
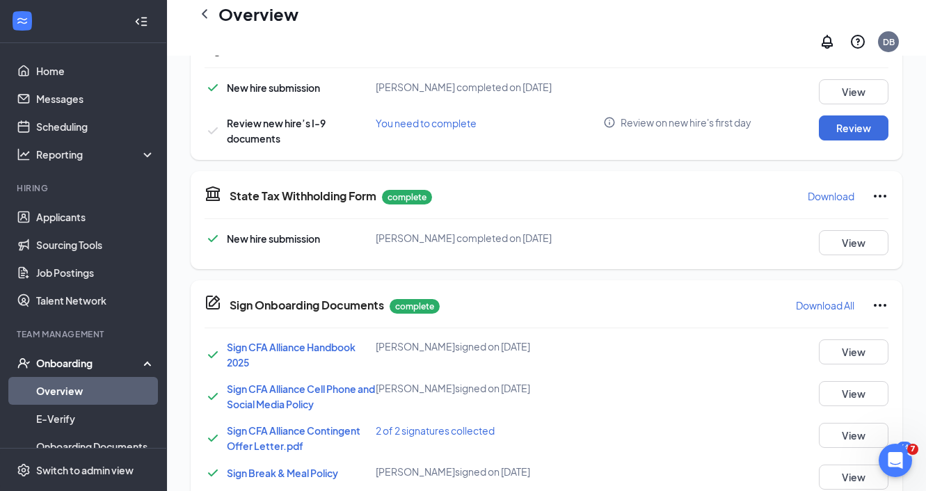
scroll to position [411, 0]
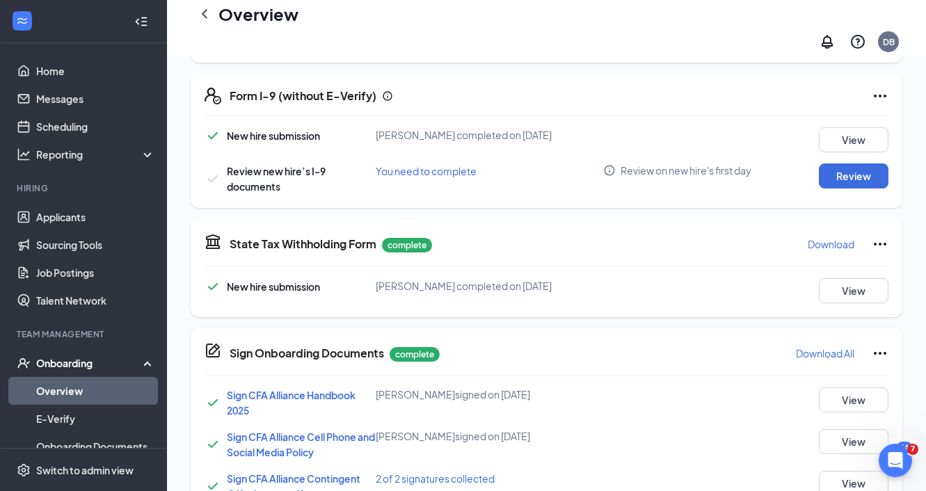
click at [879, 88] on icon "Ellipses" at bounding box center [879, 96] width 17 height 17
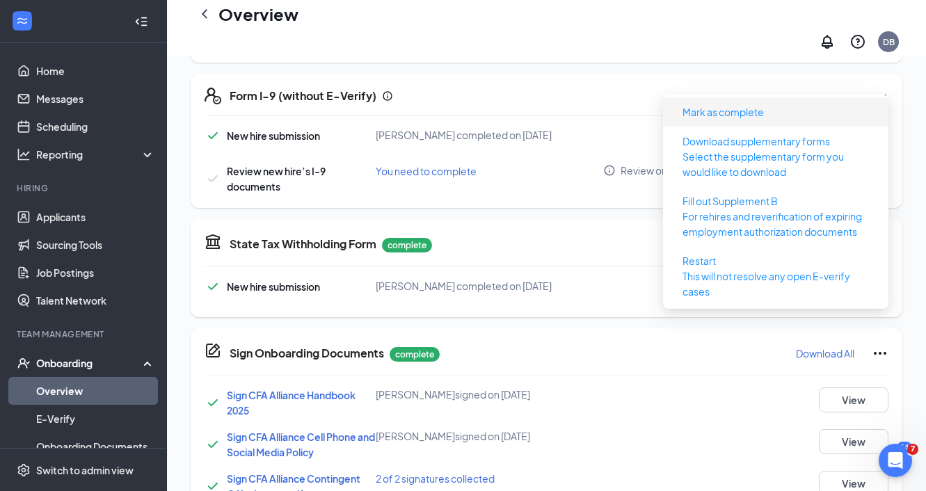
click at [838, 109] on span "Mark as complete" at bounding box center [775, 112] width 209 height 22
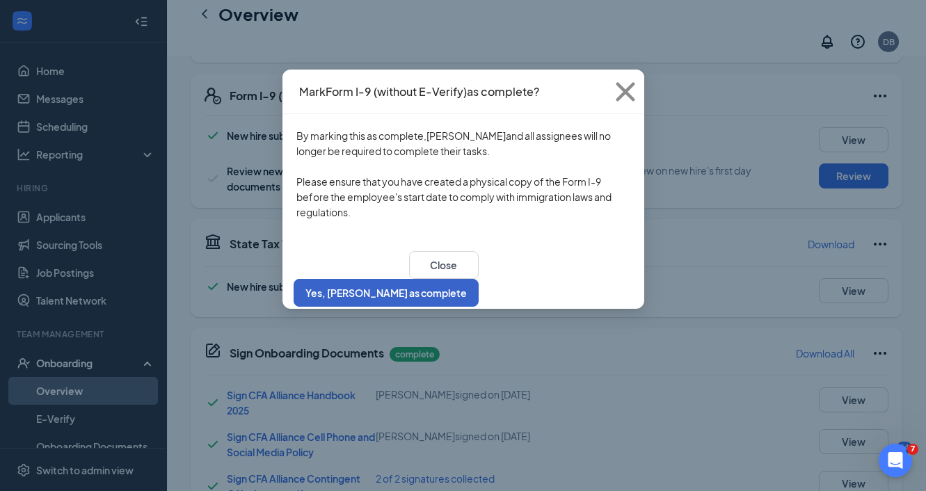
click at [478, 279] on button "Yes, [PERSON_NAME] as complete" at bounding box center [385, 293] width 185 height 28
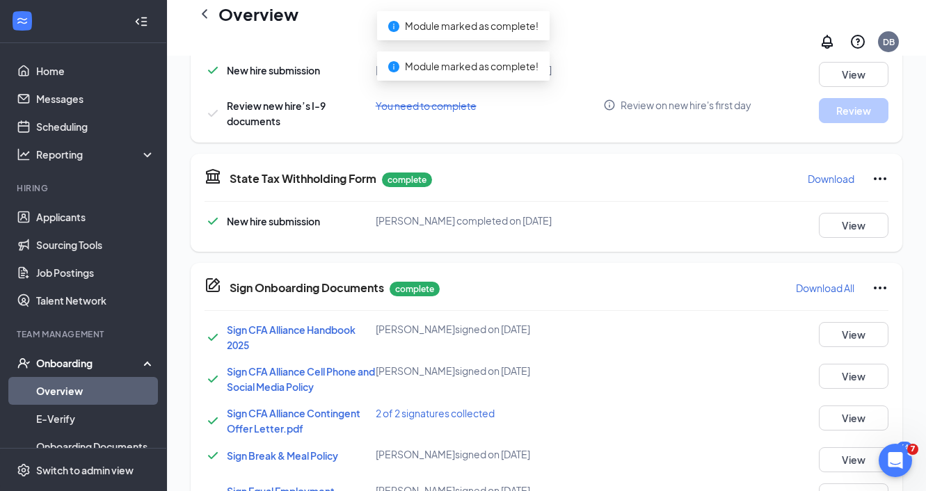
scroll to position [554, 0]
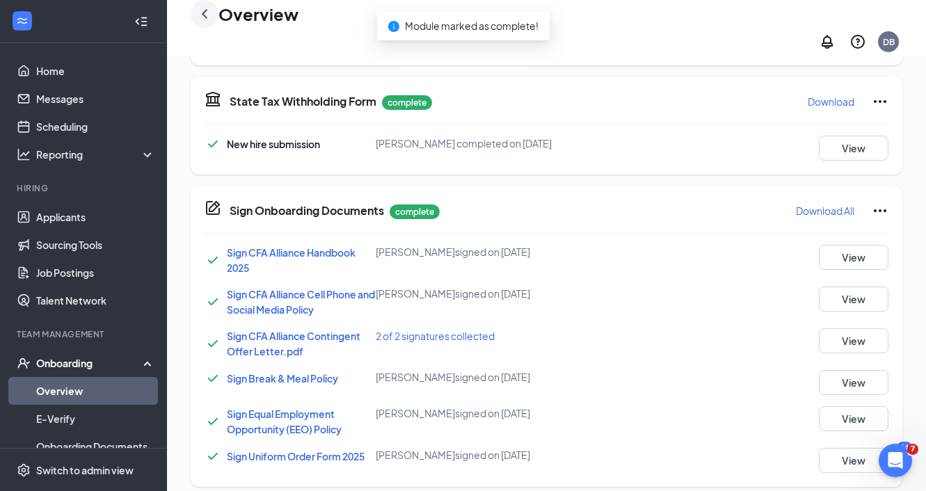
click at [209, 22] on icon "ChevronLeft" at bounding box center [204, 14] width 17 height 17
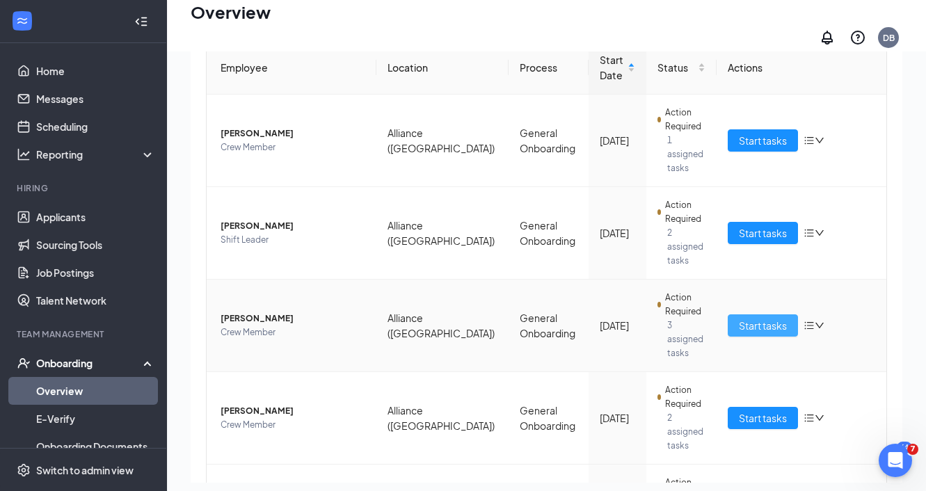
scroll to position [110, 0]
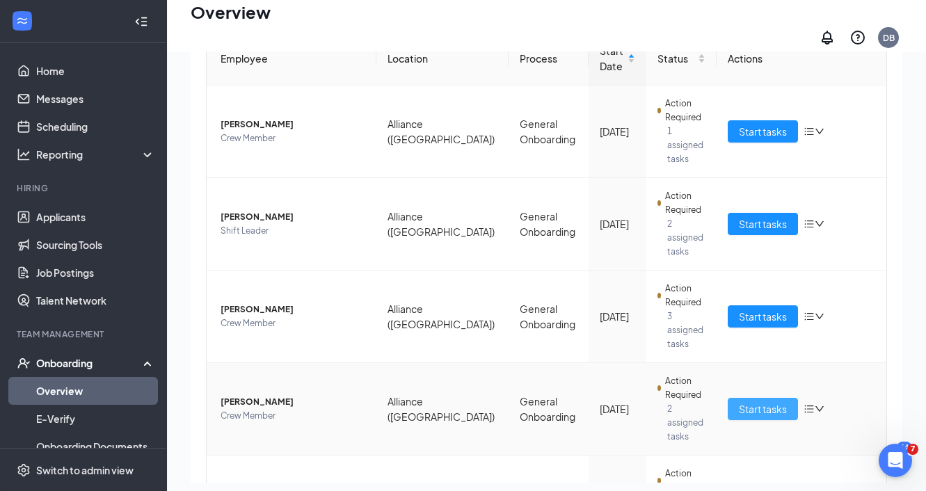
click at [765, 401] on span "Start tasks" at bounding box center [763, 408] width 48 height 15
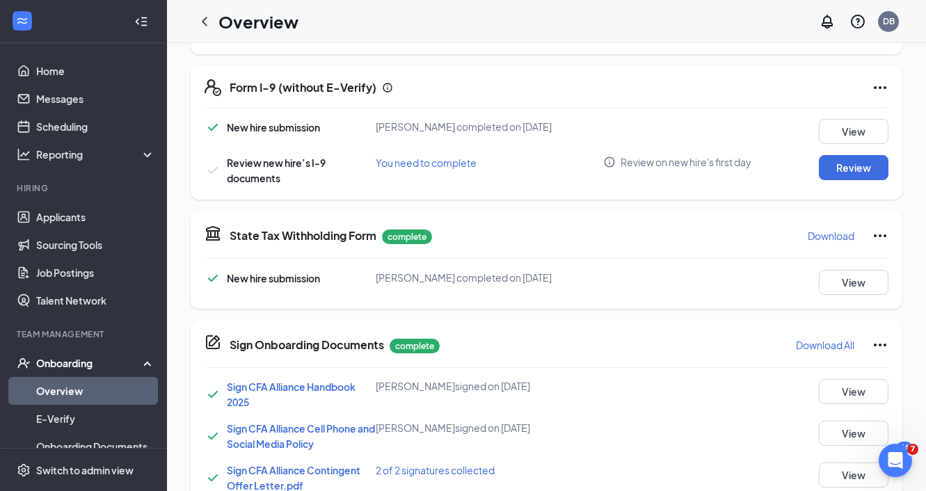
scroll to position [412, 0]
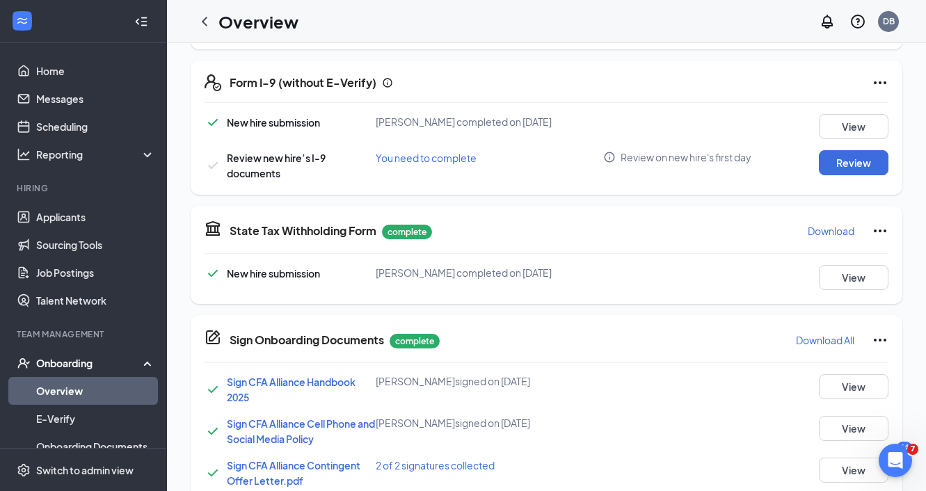
click at [878, 91] on div "Form I-9 (without E-Verify) New hire submission Marra J Powers completed on Sep…" at bounding box center [546, 128] width 711 height 134
click at [879, 85] on icon "Ellipses" at bounding box center [879, 82] width 17 height 17
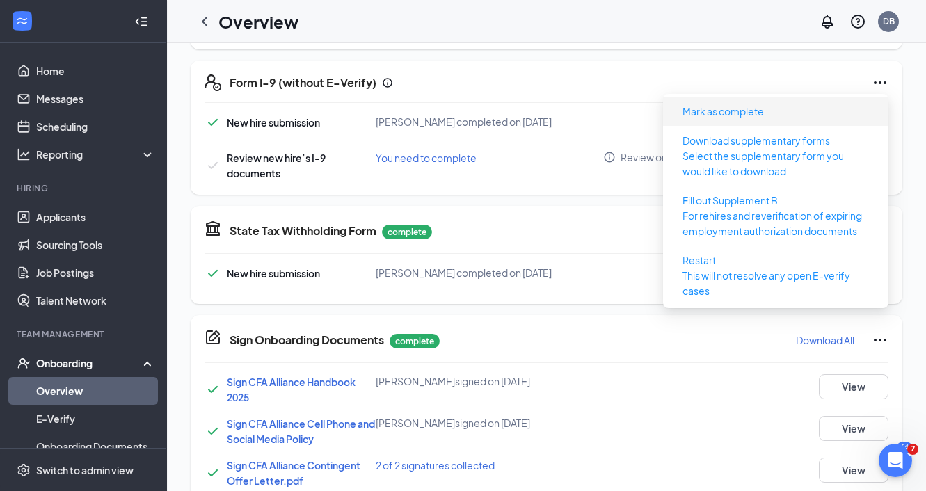
click at [838, 108] on span "Mark as complete" at bounding box center [775, 111] width 209 height 22
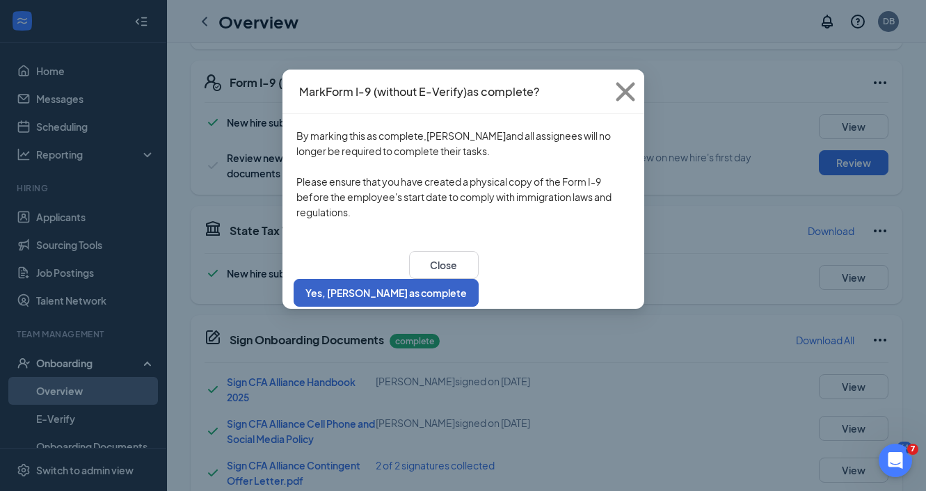
click at [478, 280] on button "Yes, [PERSON_NAME] as complete" at bounding box center [385, 293] width 185 height 28
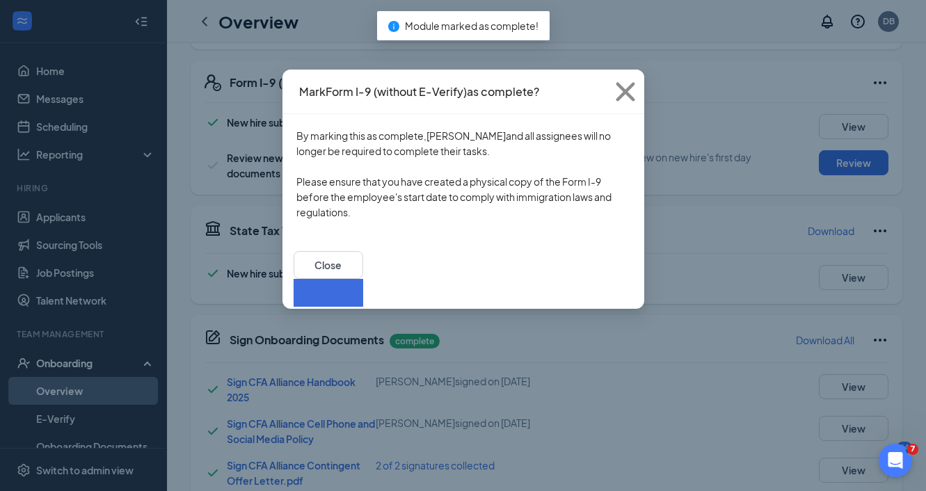
click at [363, 279] on button "button" at bounding box center [328, 293] width 70 height 28
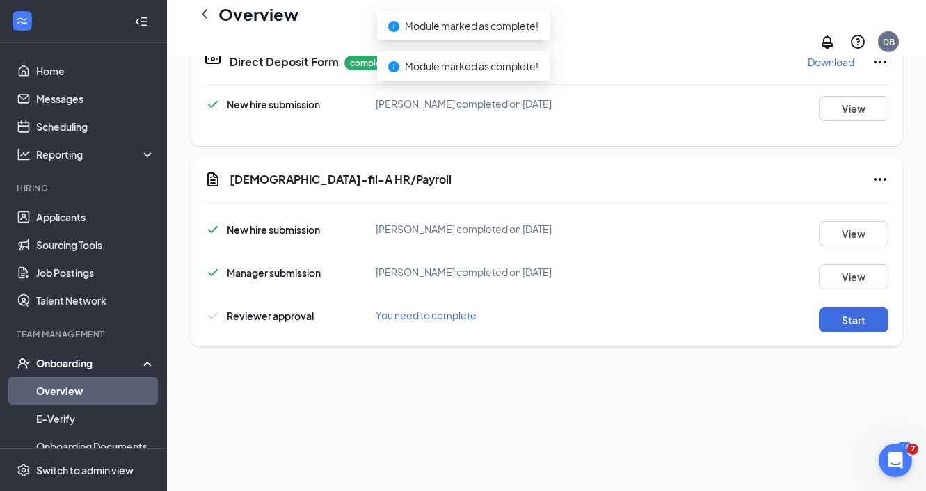
scroll to position [405, 0]
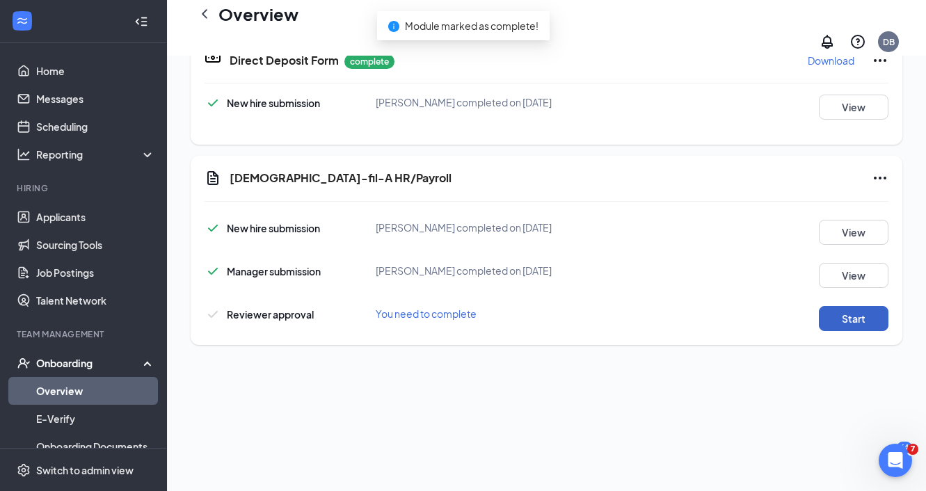
click at [851, 308] on button "Start" at bounding box center [854, 318] width 70 height 25
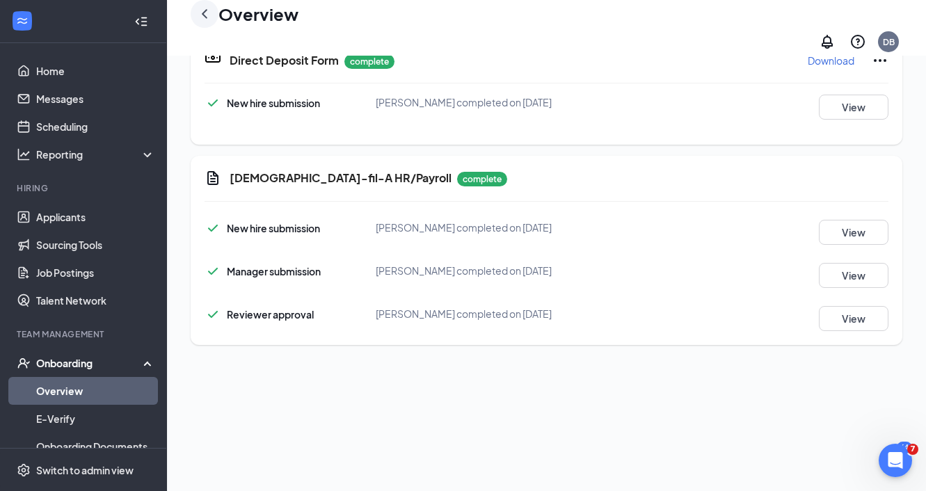
click at [204, 22] on icon "ChevronLeft" at bounding box center [204, 14] width 17 height 17
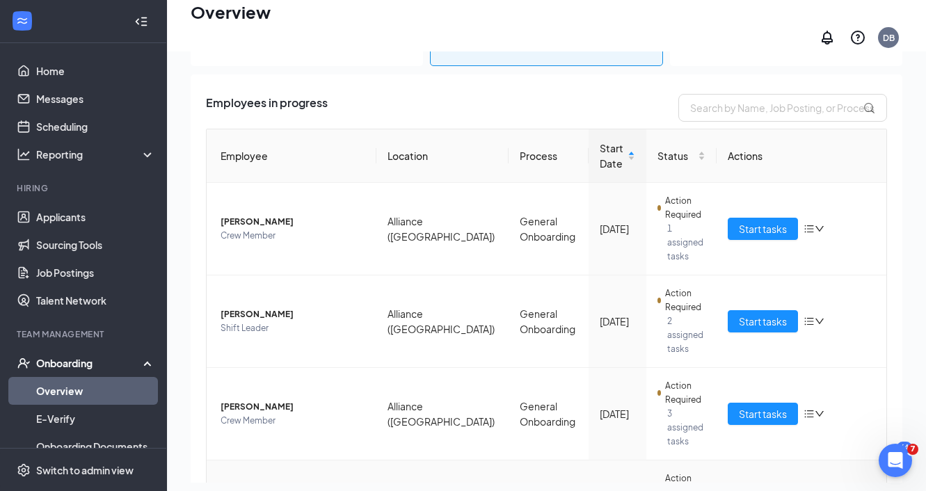
scroll to position [31, 0]
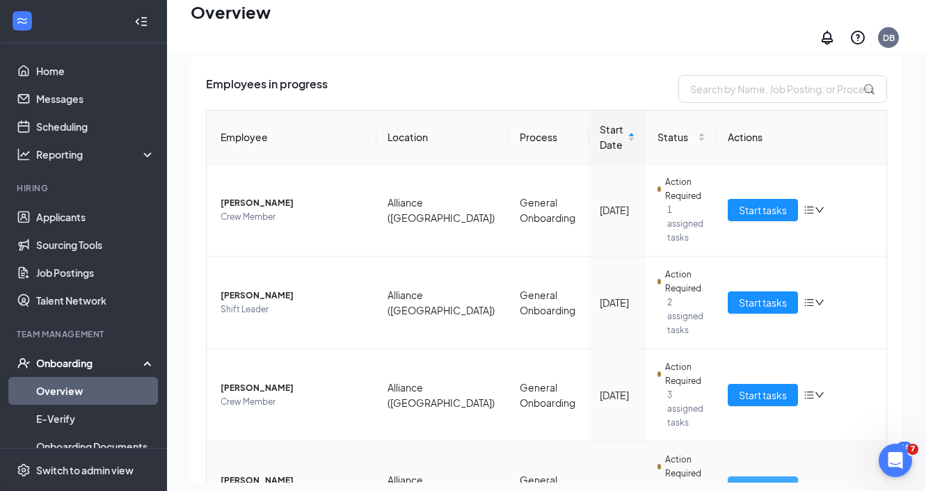
click at [757, 480] on span "Start tasks" at bounding box center [763, 487] width 48 height 15
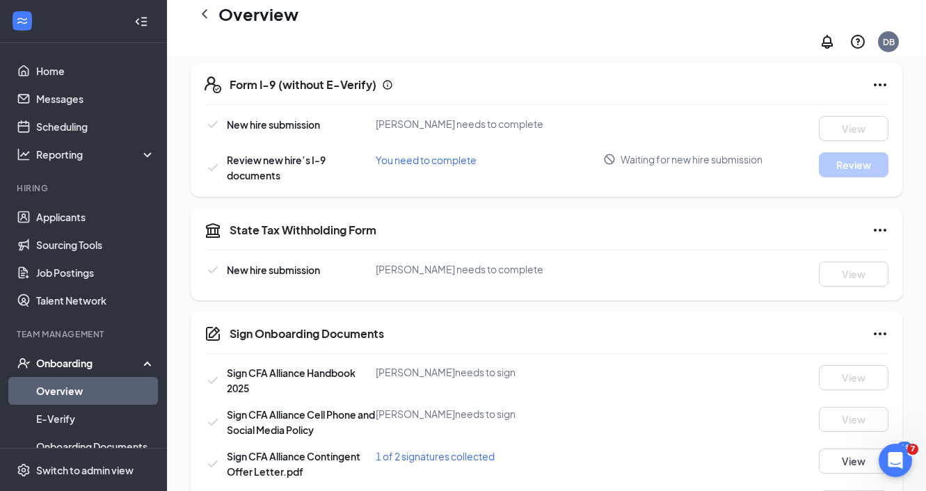
scroll to position [425, 0]
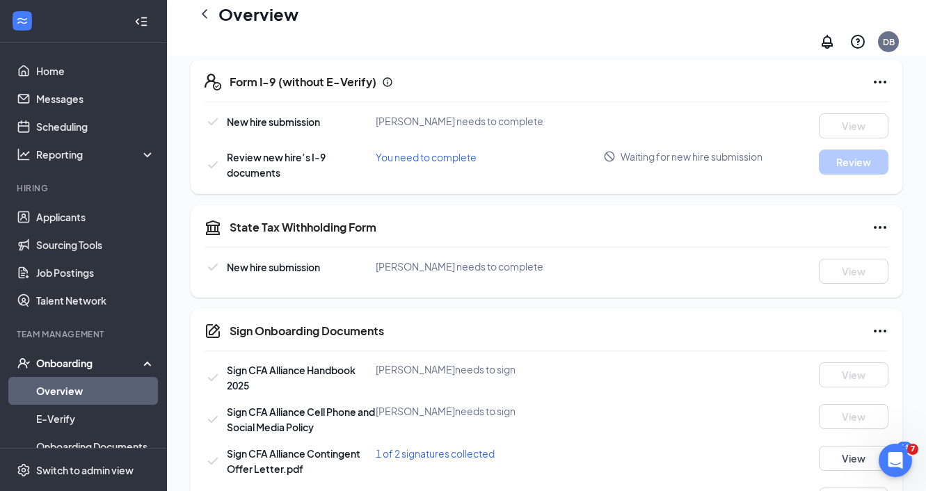
click at [876, 79] on icon "Ellipses" at bounding box center [879, 82] width 17 height 17
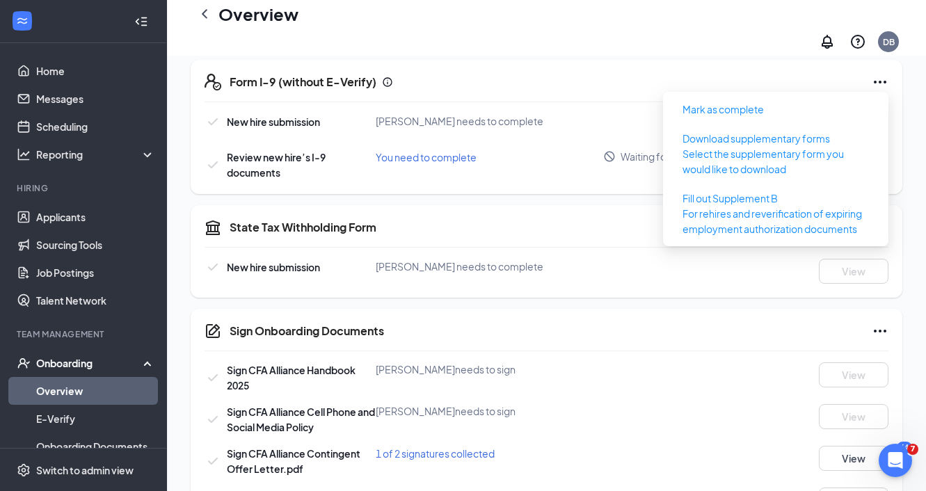
click at [876, 79] on icon "Ellipses" at bounding box center [879, 82] width 17 height 17
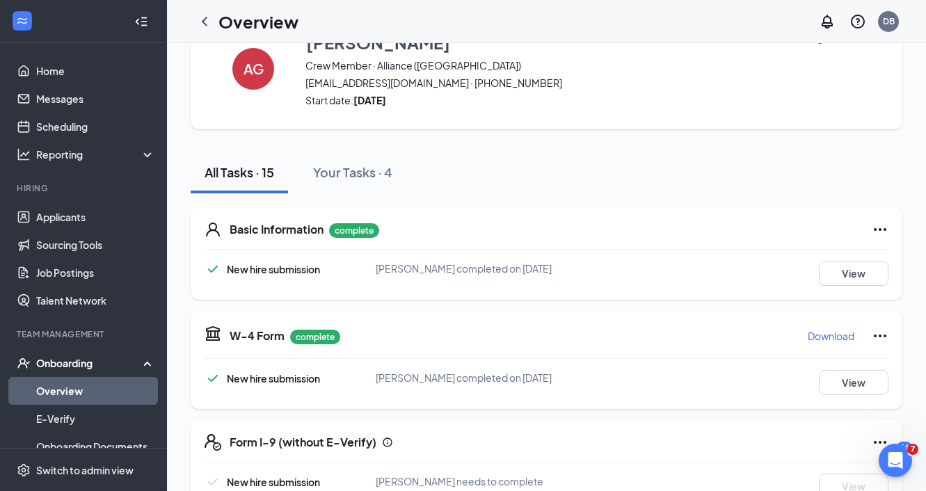
scroll to position [0, 0]
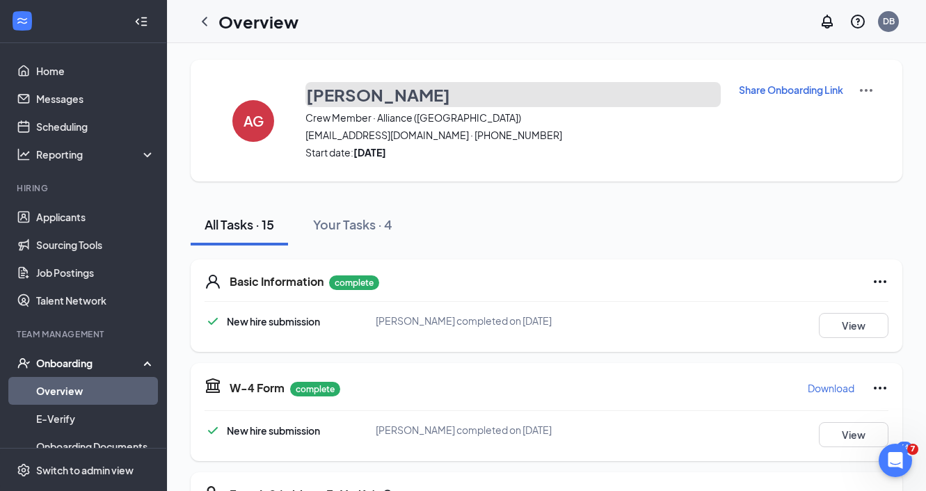
click at [327, 94] on h3 "Aralynn Grosschmidt" at bounding box center [378, 95] width 144 height 24
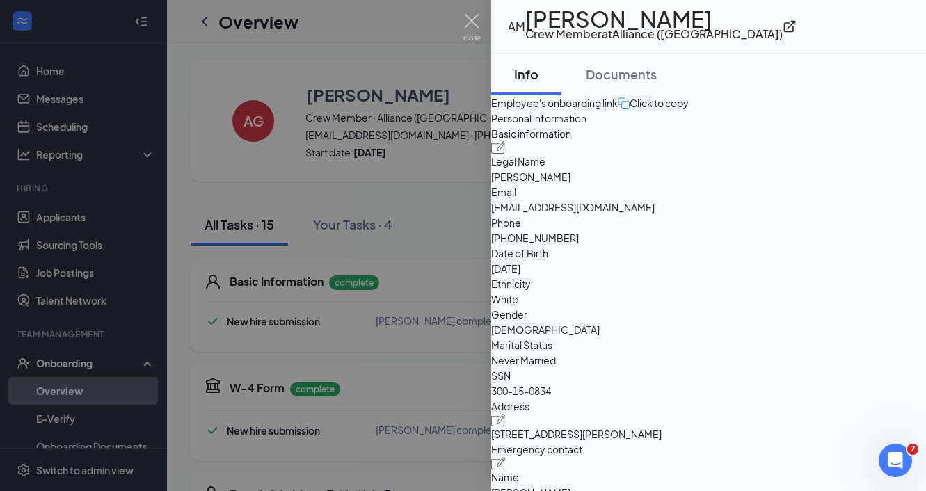
click at [441, 43] on div at bounding box center [463, 245] width 926 height 491
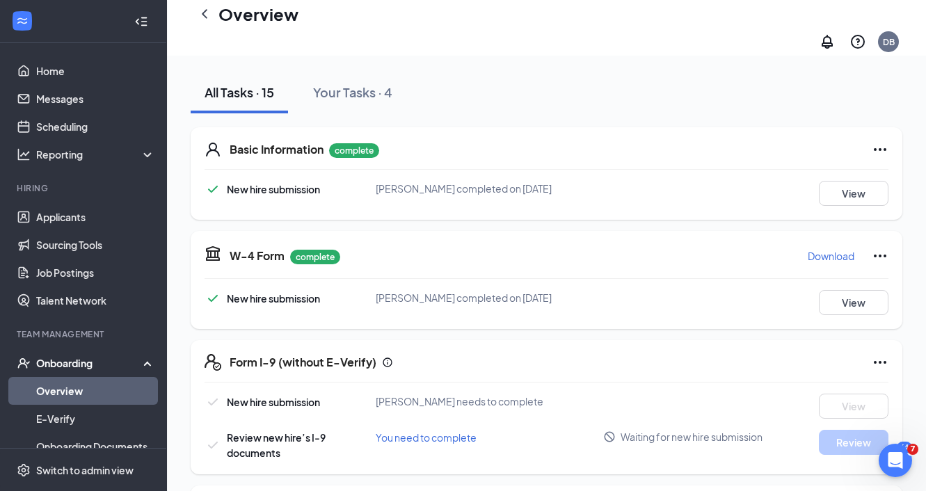
scroll to position [152, 0]
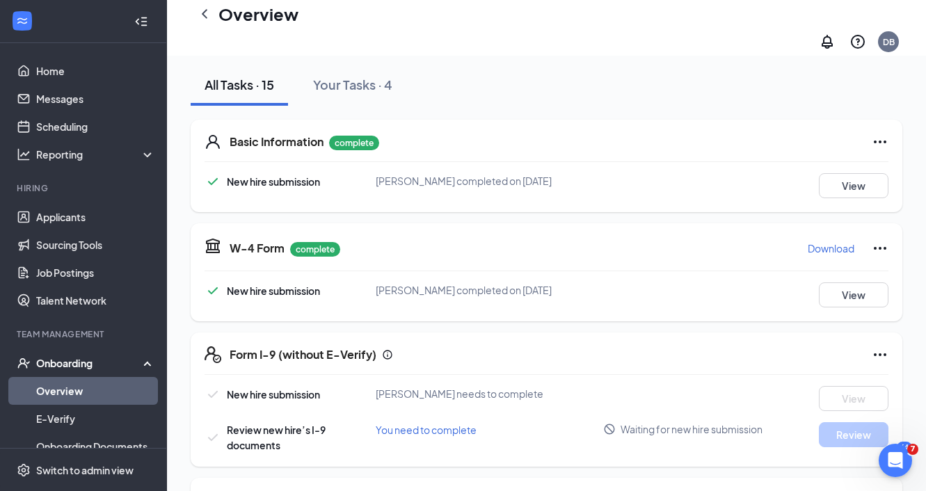
click at [390, 284] on span "Aralynn M Grosschmidt completed on Sep 13, 2025" at bounding box center [464, 290] width 176 height 13
copy span "Aralynn"
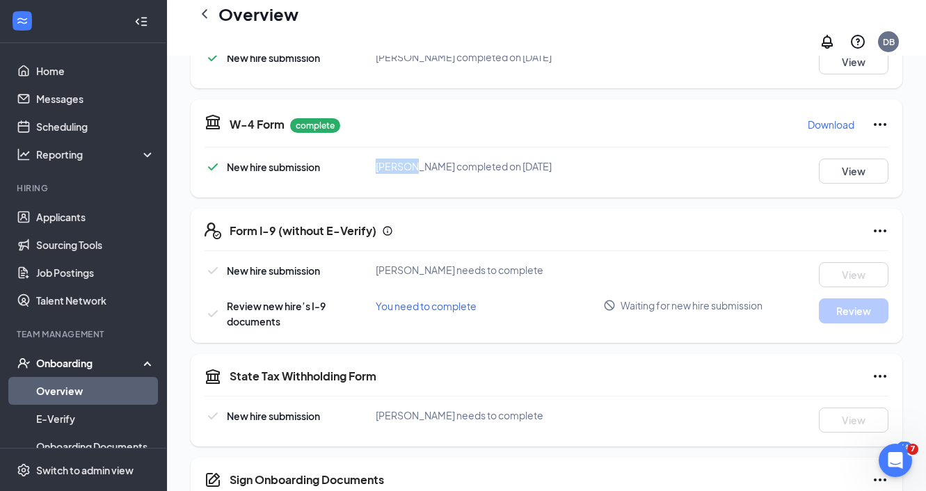
scroll to position [230, 0]
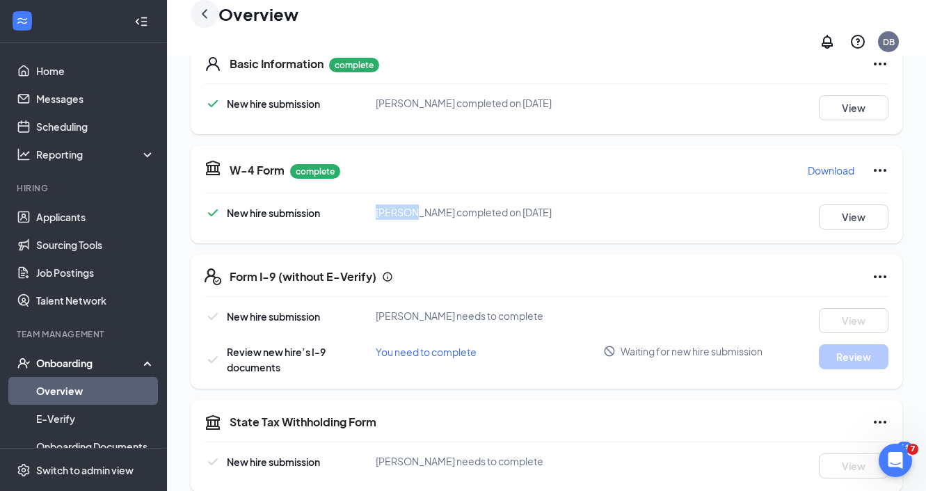
click at [205, 18] on icon "ChevronLeft" at bounding box center [205, 13] width 6 height 9
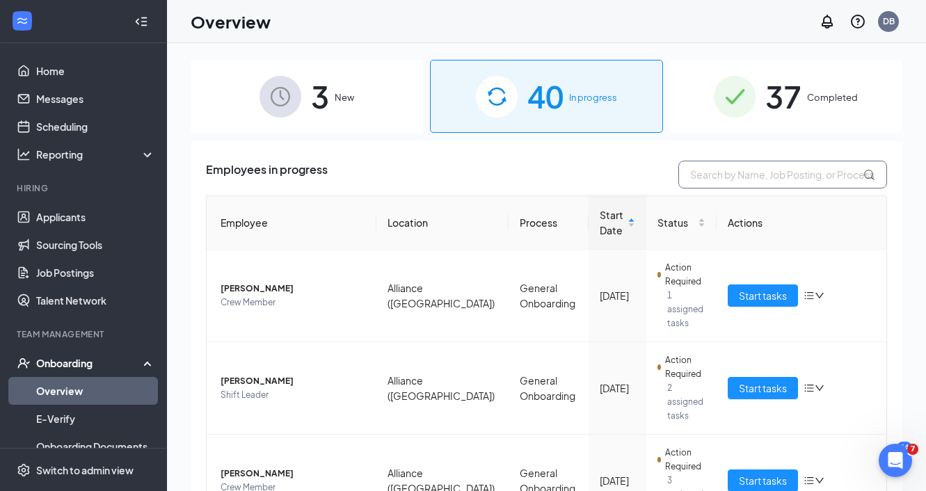
click at [708, 182] on input "text" at bounding box center [782, 175] width 209 height 28
type input "a"
paste input "Aralynn"
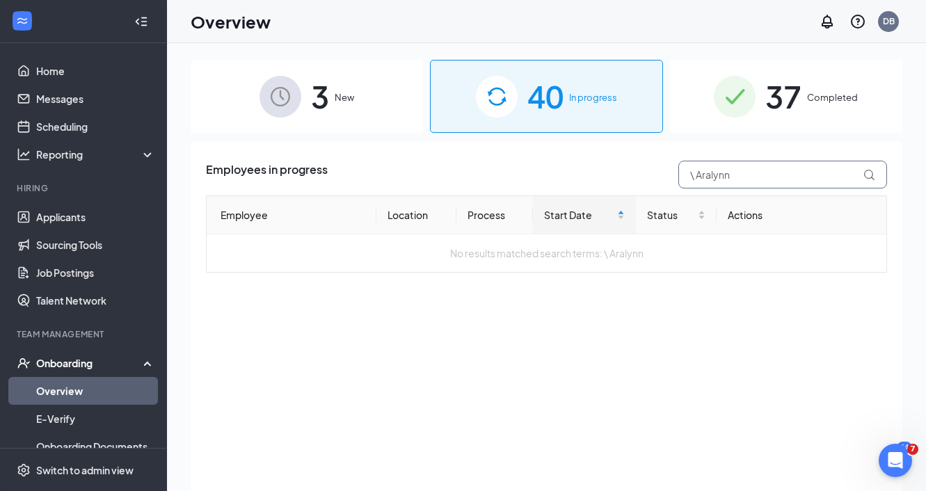
drag, startPoint x: 697, startPoint y: 175, endPoint x: 619, endPoint y: 175, distance: 77.9
click at [619, 175] on div "Employees in progress \ Aralynn" at bounding box center [546, 175] width 681 height 28
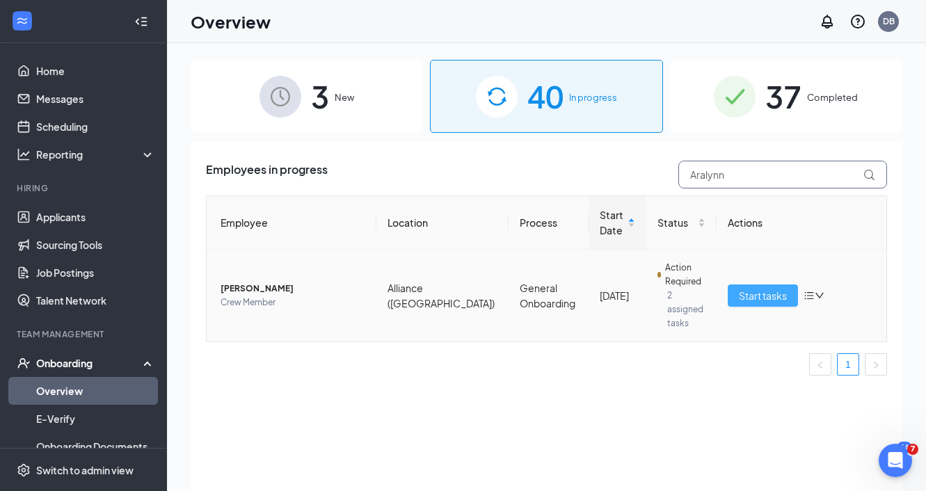
type input "Aralynn"
click at [764, 288] on span "Start tasks" at bounding box center [763, 295] width 48 height 15
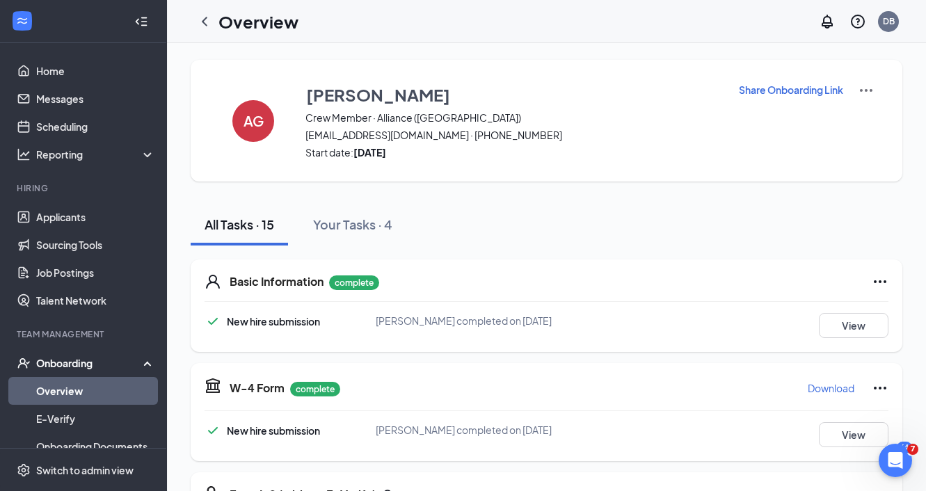
click at [209, 18] on icon "ChevronLeft" at bounding box center [204, 21] width 17 height 17
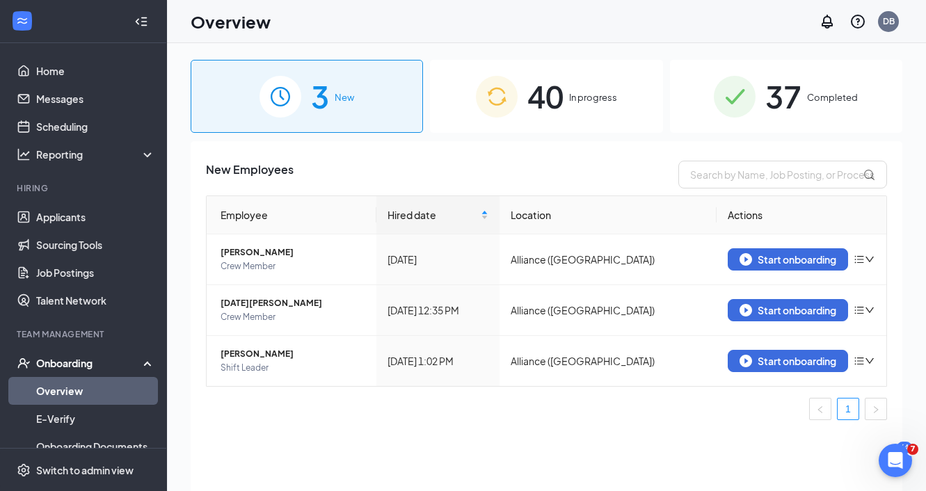
click at [572, 111] on div "40 In progress" at bounding box center [546, 96] width 232 height 73
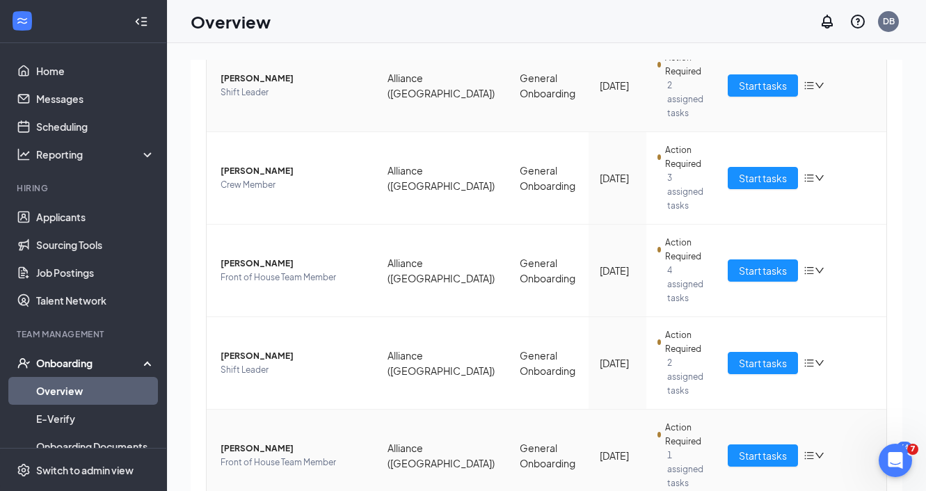
scroll to position [307, 0]
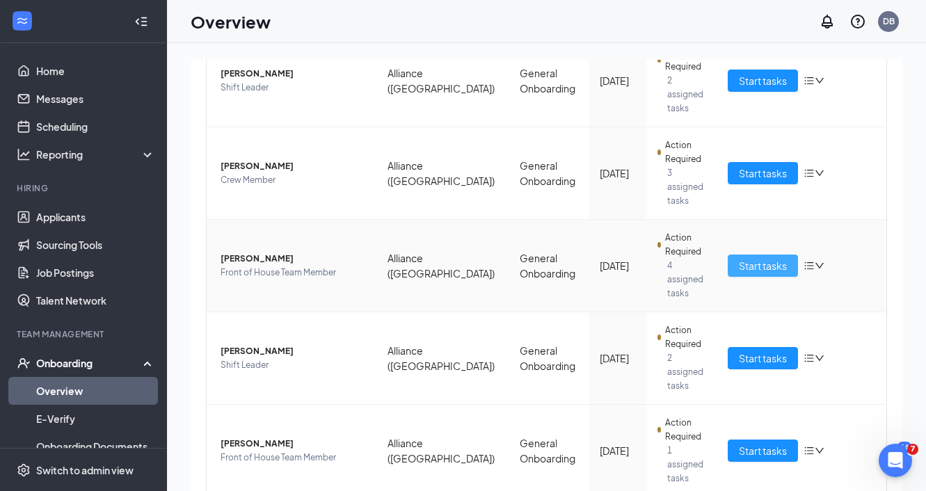
click at [776, 258] on span "Start tasks" at bounding box center [763, 265] width 48 height 15
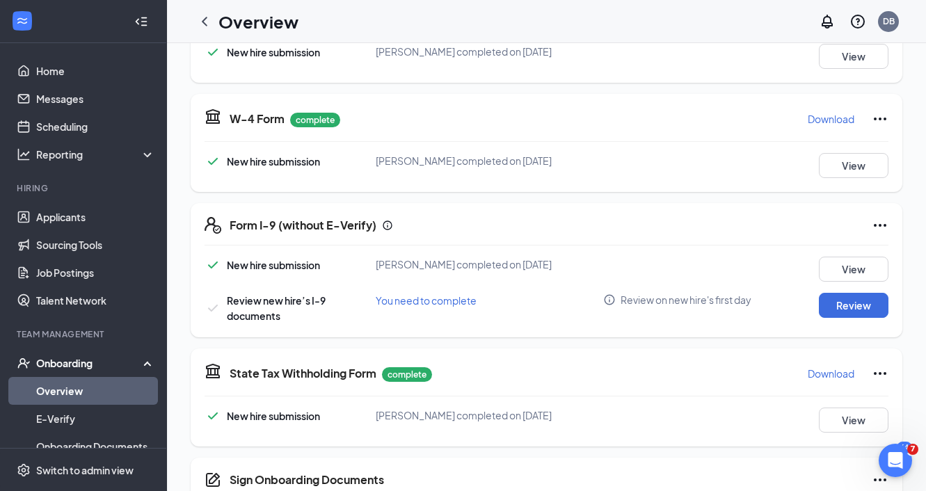
scroll to position [275, 0]
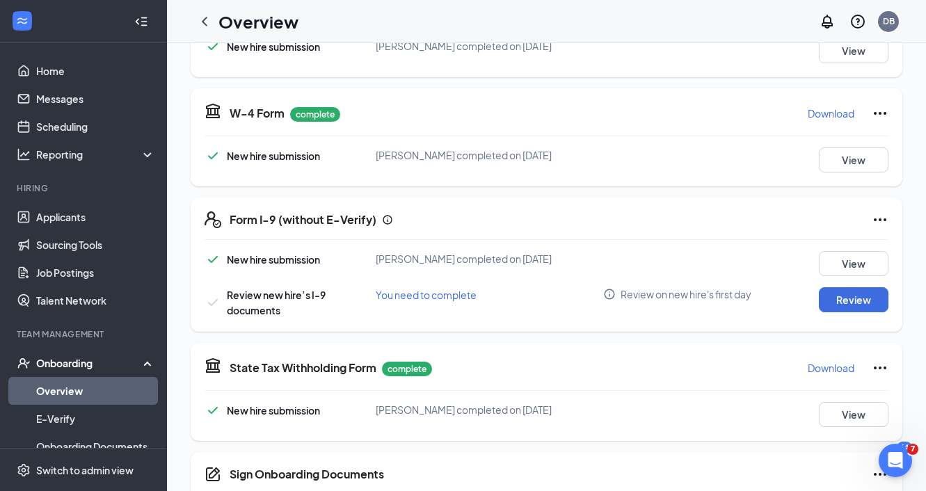
click at [876, 217] on icon "Ellipses" at bounding box center [879, 219] width 17 height 17
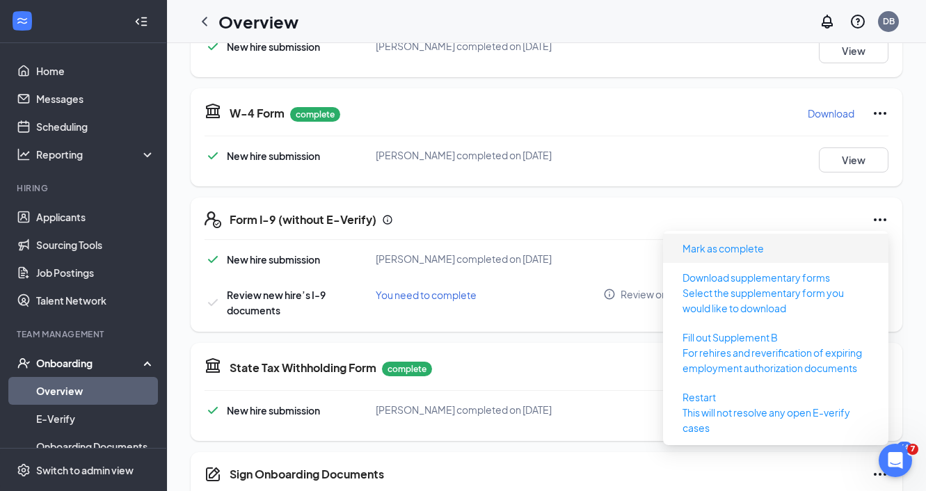
click at [780, 238] on span "Mark as complete" at bounding box center [775, 248] width 209 height 22
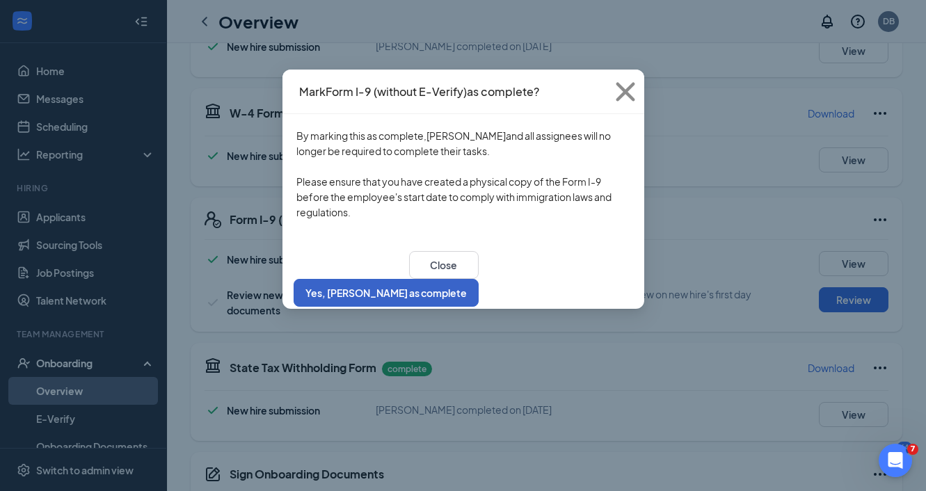
click at [478, 279] on button "Yes, [PERSON_NAME] as complete" at bounding box center [385, 293] width 185 height 28
click at [478, 282] on button "Yes, [PERSON_NAME] as complete" at bounding box center [385, 293] width 185 height 28
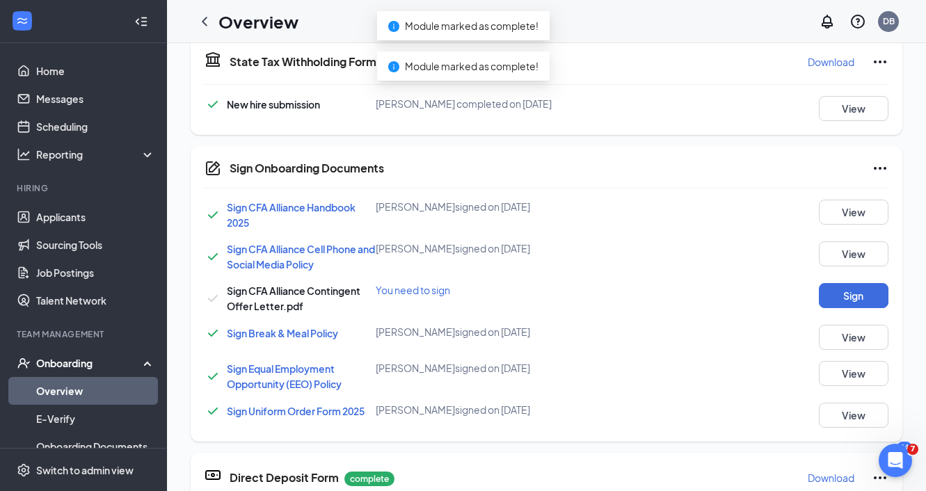
scroll to position [583, 0]
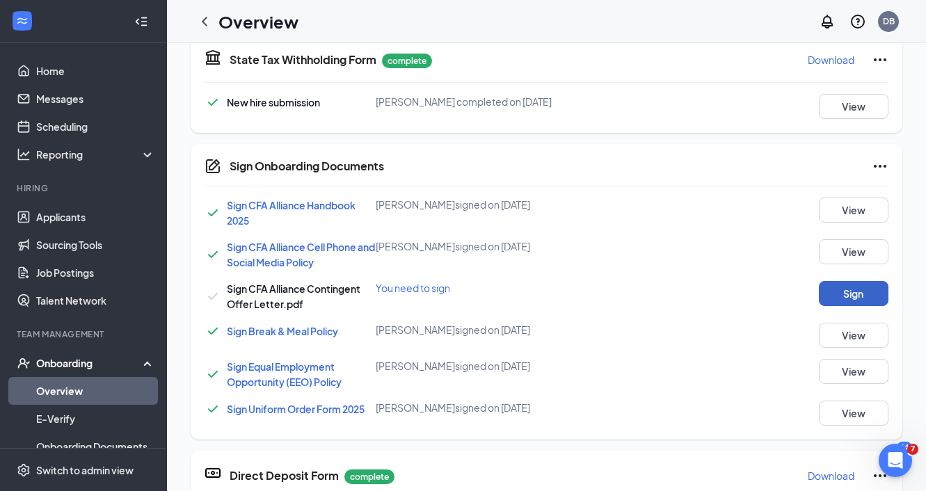
click at [864, 302] on button "Sign" at bounding box center [854, 293] width 70 height 25
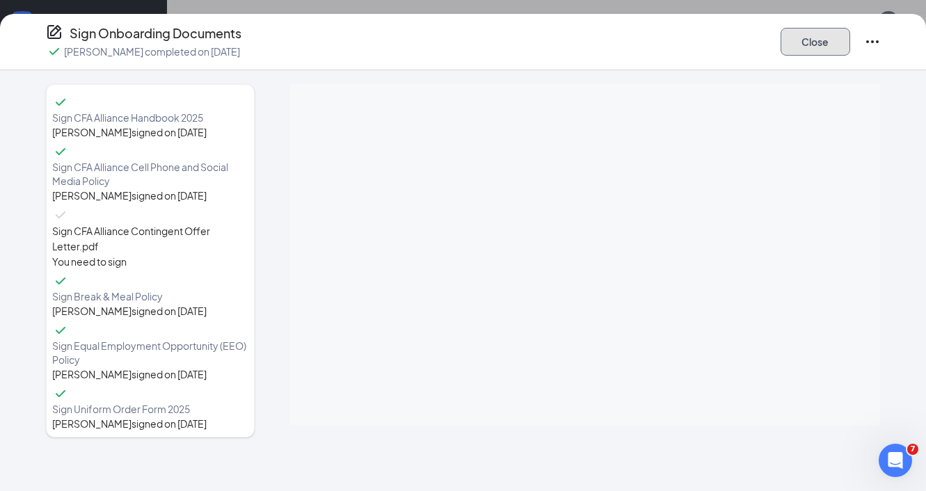
click at [838, 47] on button "Close" at bounding box center [815, 42] width 70 height 28
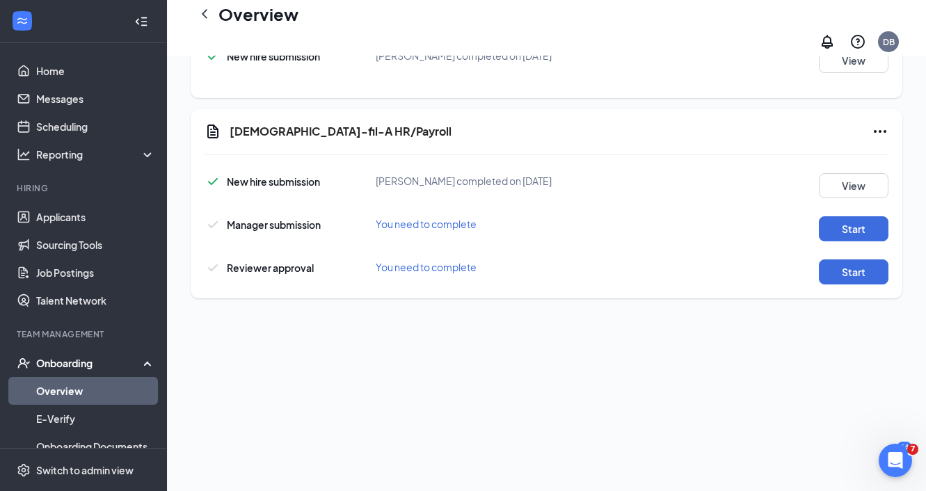
scroll to position [485, 0]
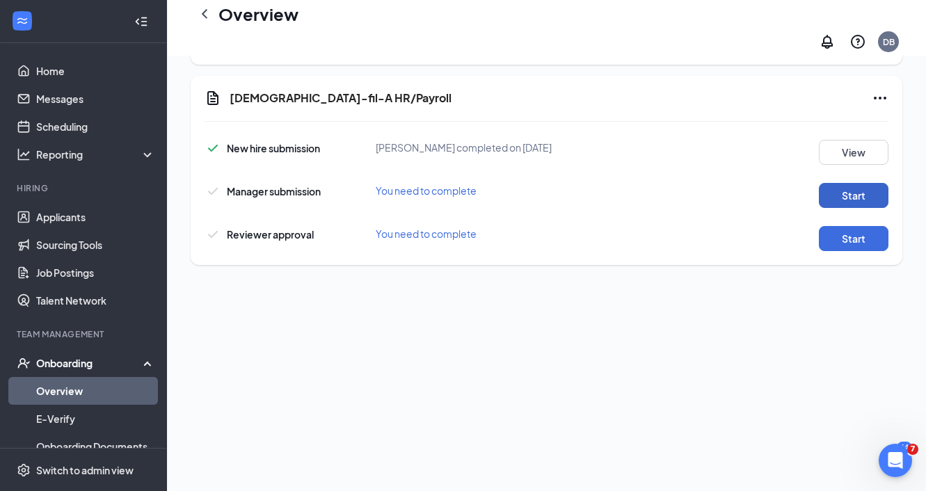
click at [845, 183] on button "Start" at bounding box center [854, 195] width 70 height 25
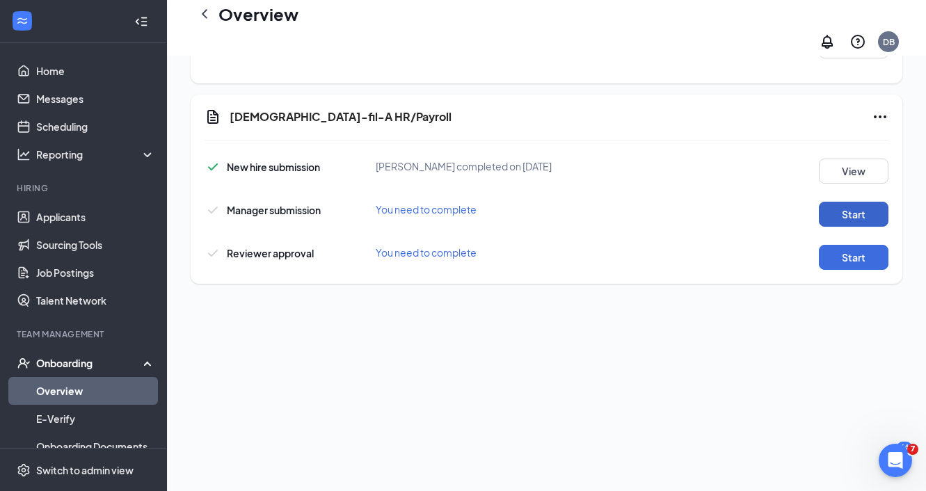
click at [871, 202] on button "Start" at bounding box center [854, 214] width 70 height 25
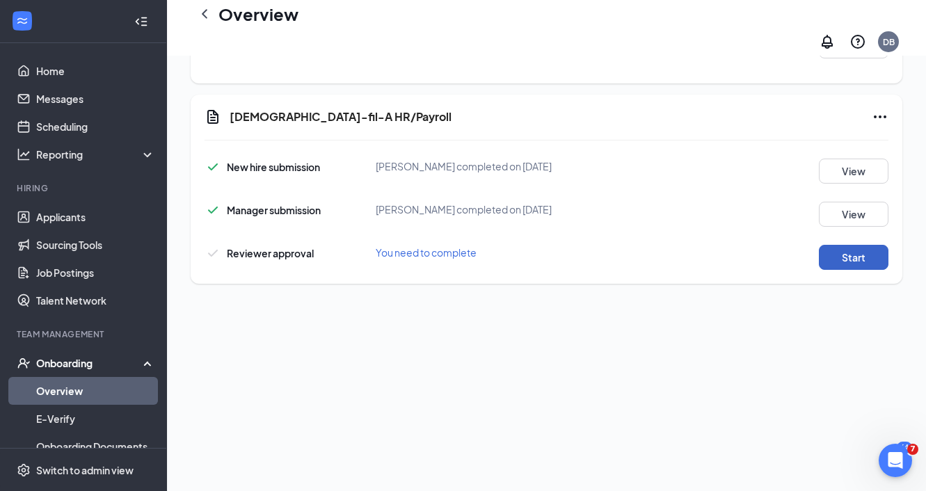
click at [852, 252] on button "Start" at bounding box center [854, 257] width 70 height 25
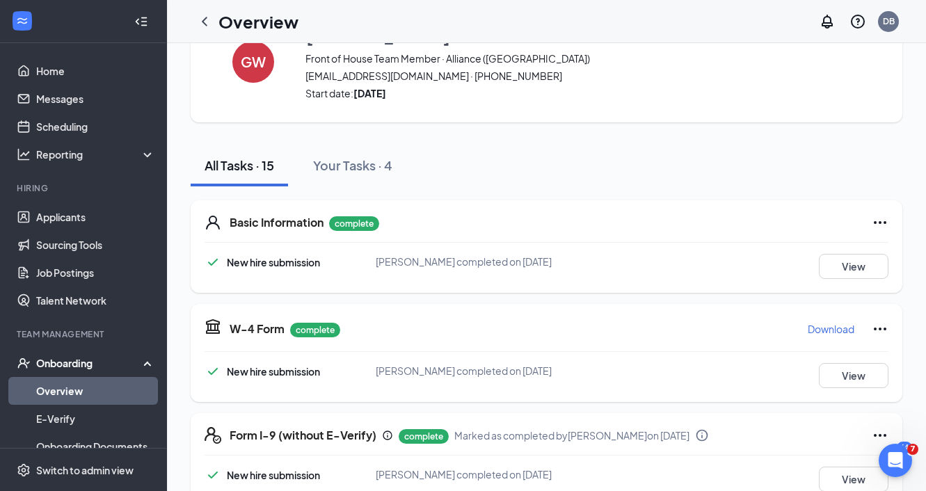
scroll to position [0, 0]
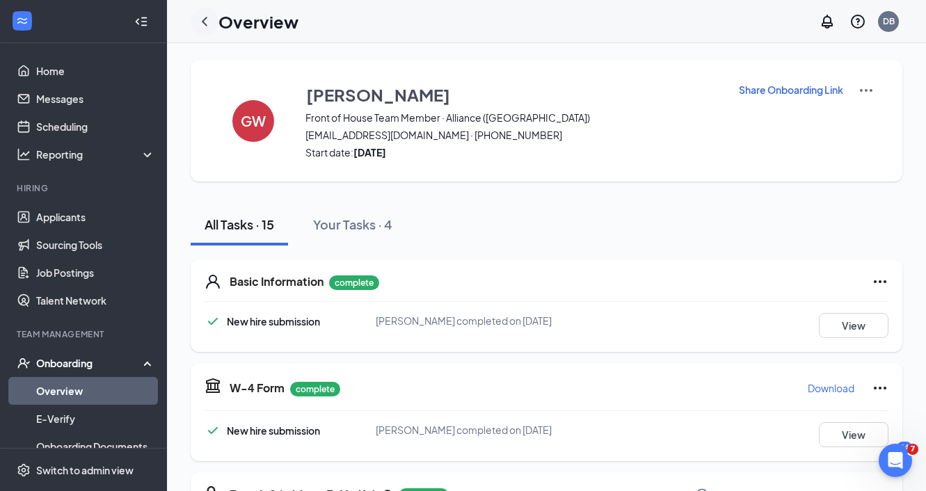
click at [201, 19] on icon "ChevronLeft" at bounding box center [204, 21] width 17 height 17
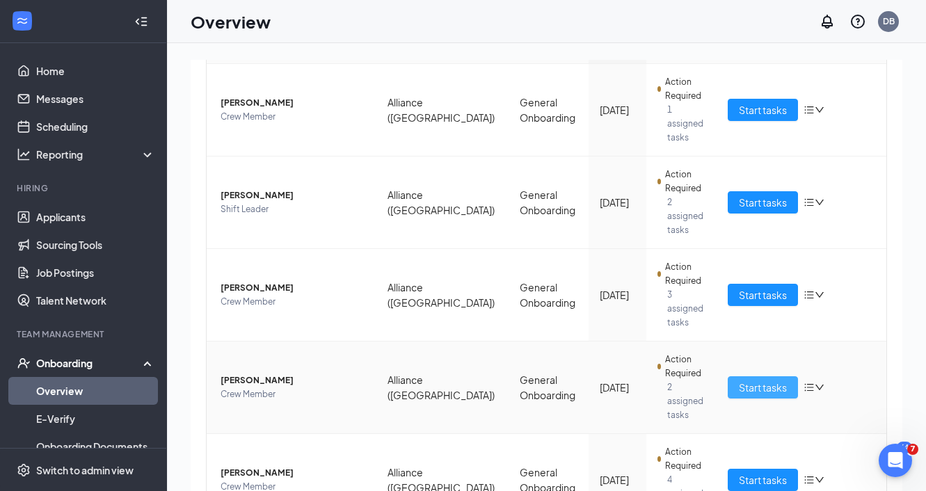
scroll to position [243, 0]
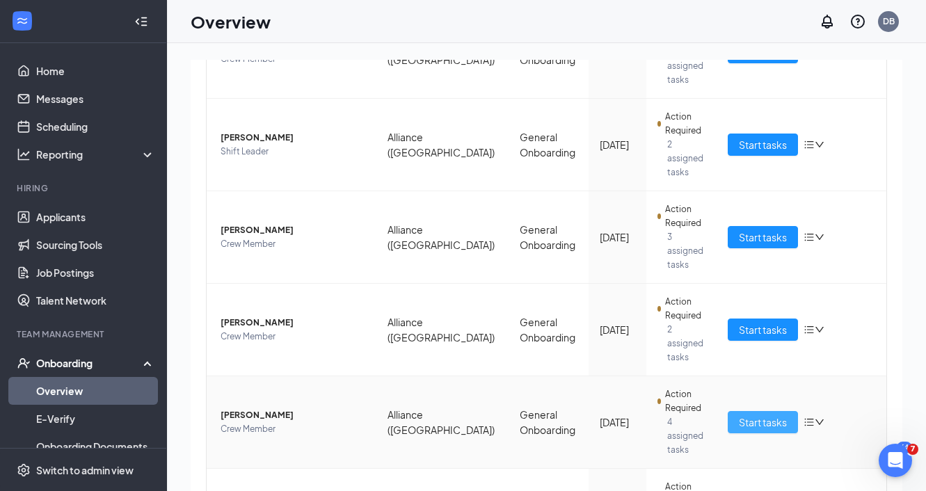
click at [767, 414] on span "Start tasks" at bounding box center [763, 421] width 48 height 15
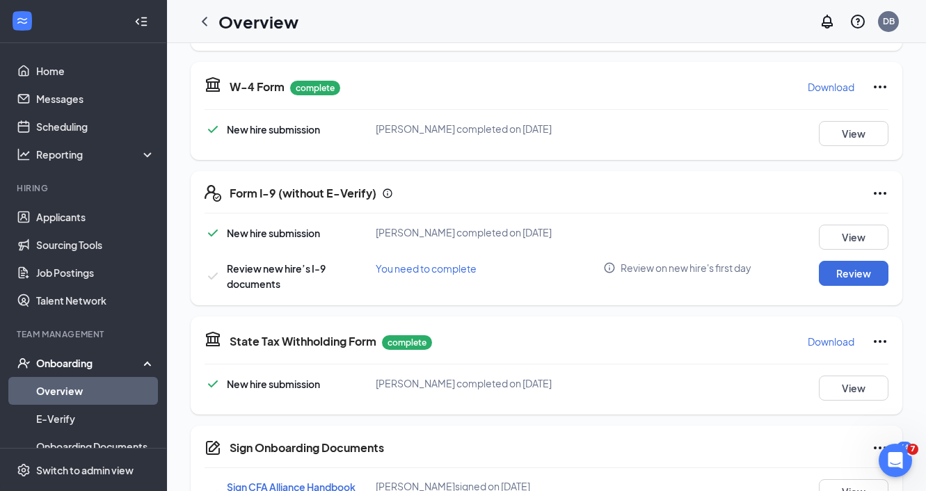
scroll to position [303, 0]
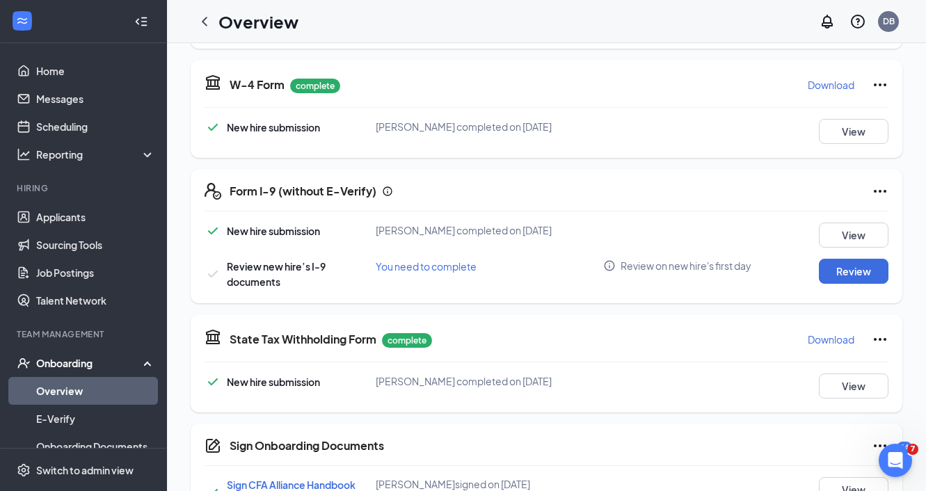
click at [874, 195] on icon "Ellipses" at bounding box center [879, 191] width 17 height 17
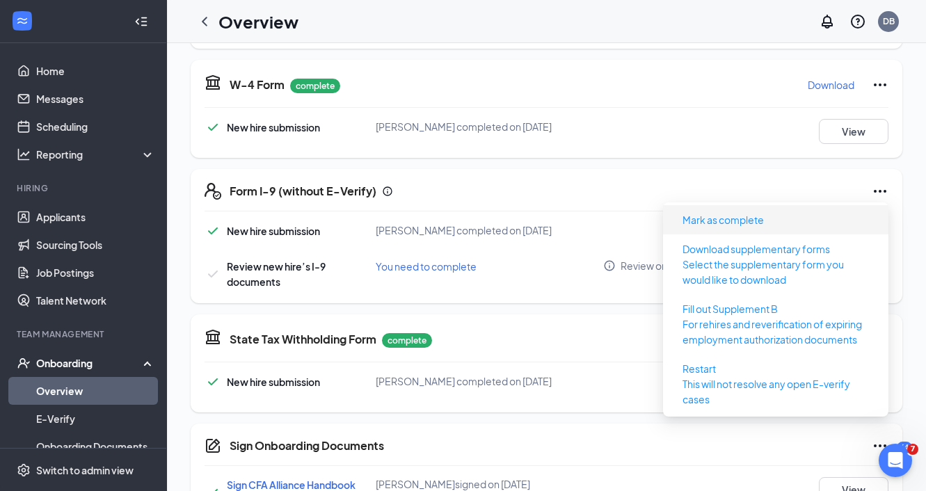
click at [793, 220] on span "Mark as complete" at bounding box center [775, 220] width 209 height 22
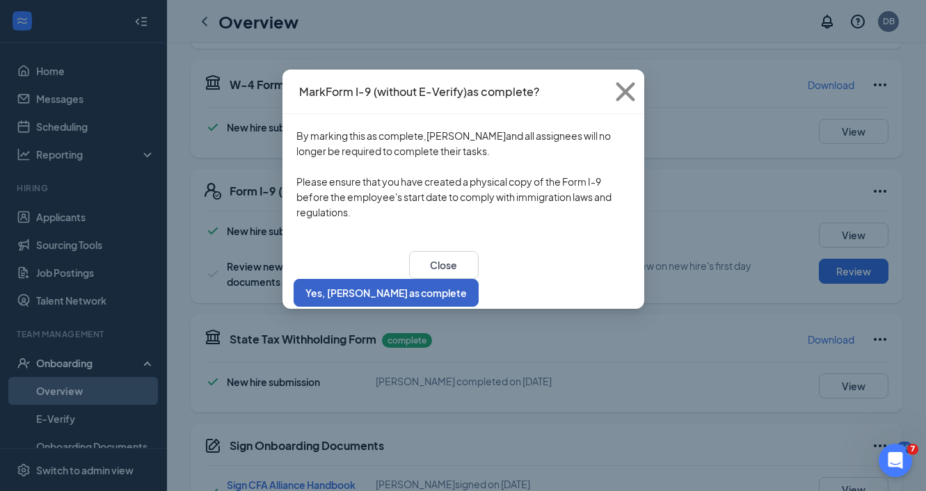
click at [478, 280] on button "Yes, [PERSON_NAME] as complete" at bounding box center [385, 293] width 185 height 28
click at [478, 279] on button "Yes, [PERSON_NAME] as complete" at bounding box center [385, 293] width 185 height 28
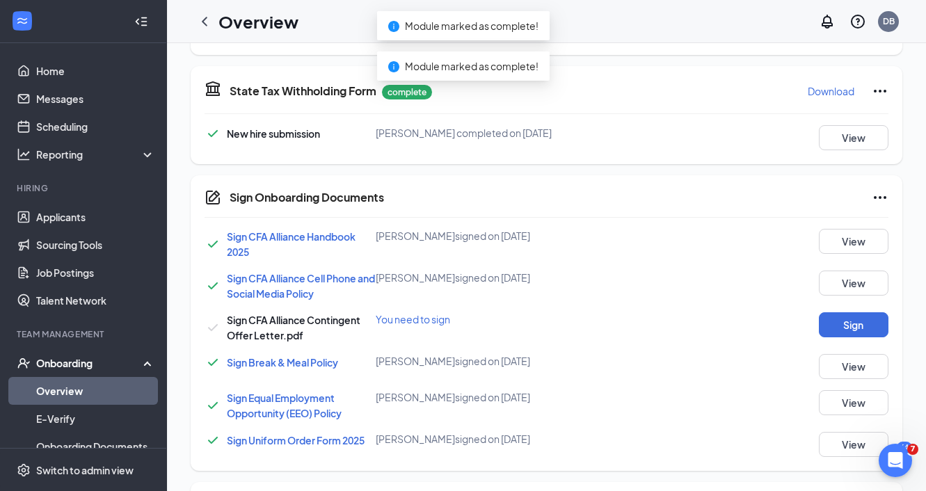
scroll to position [611, 0]
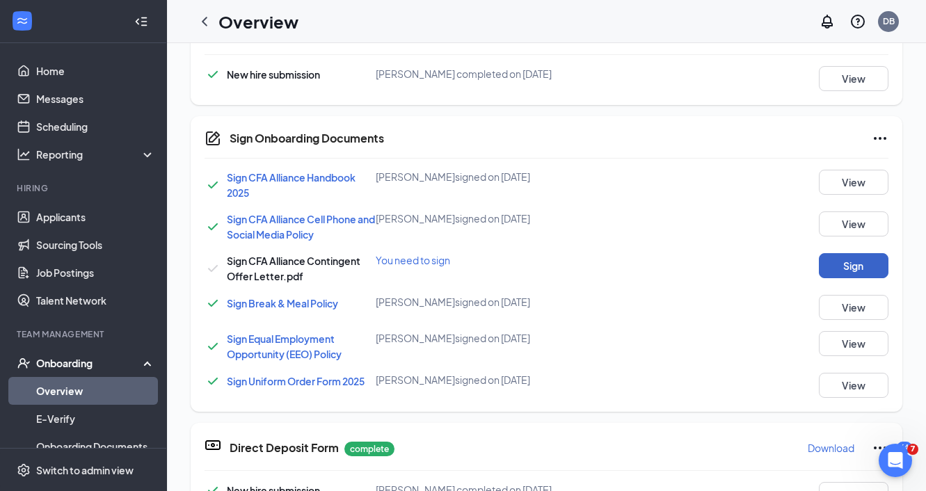
click at [846, 261] on button "Sign" at bounding box center [854, 265] width 70 height 25
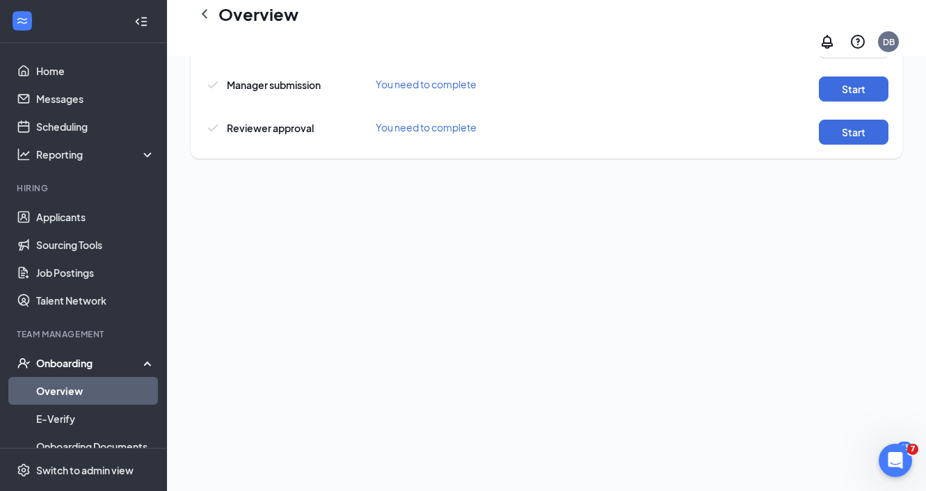
scroll to position [585, 0]
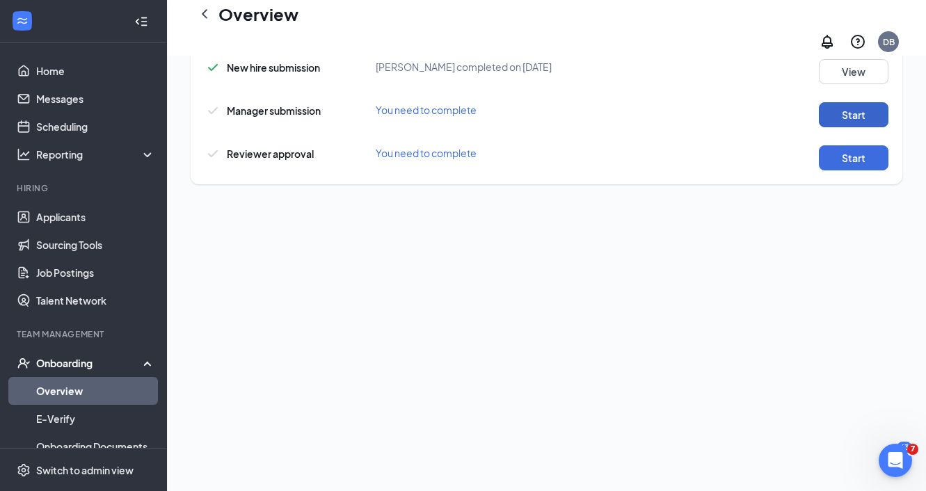
click at [876, 102] on button "Start" at bounding box center [854, 114] width 70 height 25
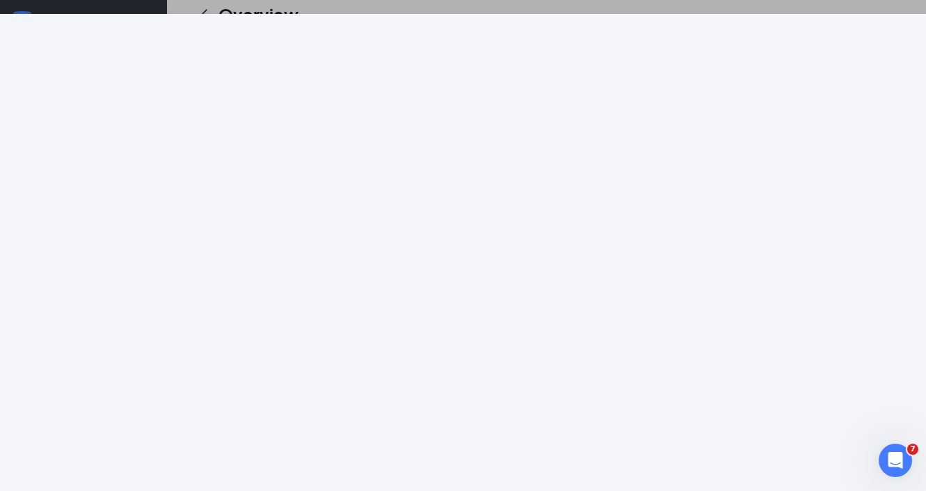
click at [872, 4] on div at bounding box center [463, 245] width 926 height 491
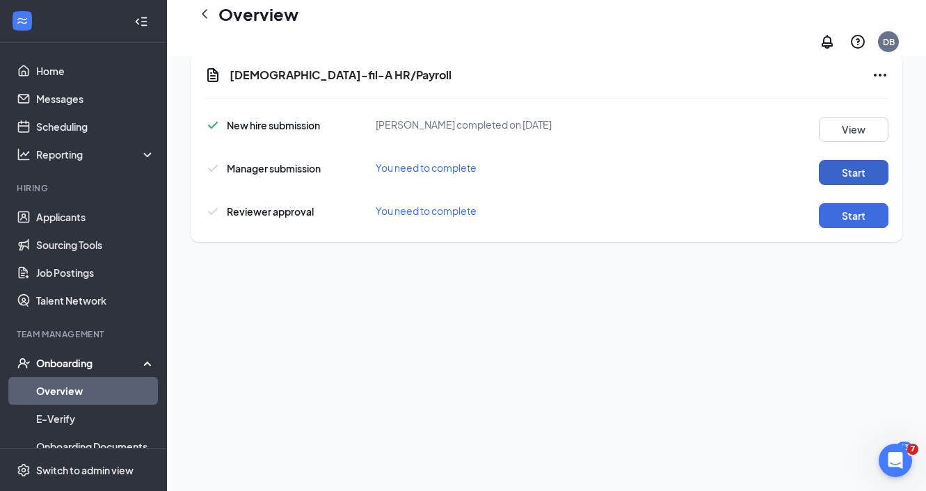
scroll to position [519, 0]
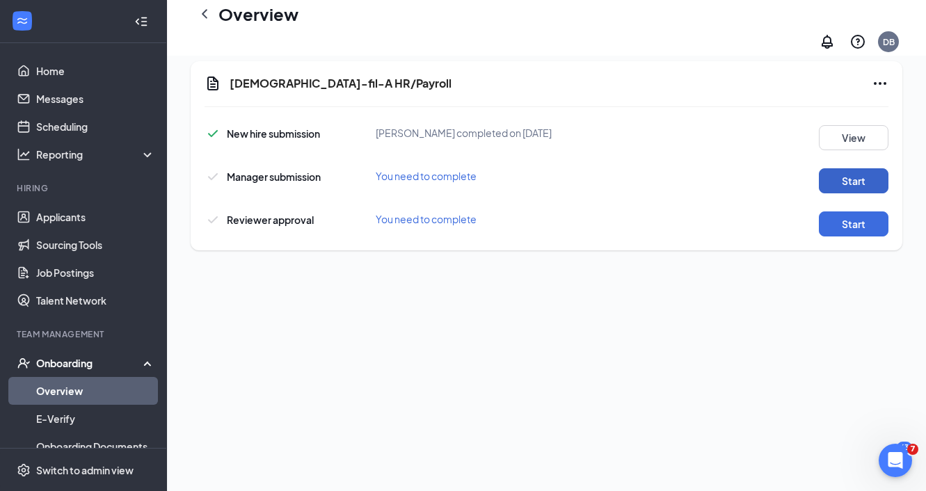
click at [860, 168] on button "Start" at bounding box center [854, 180] width 70 height 25
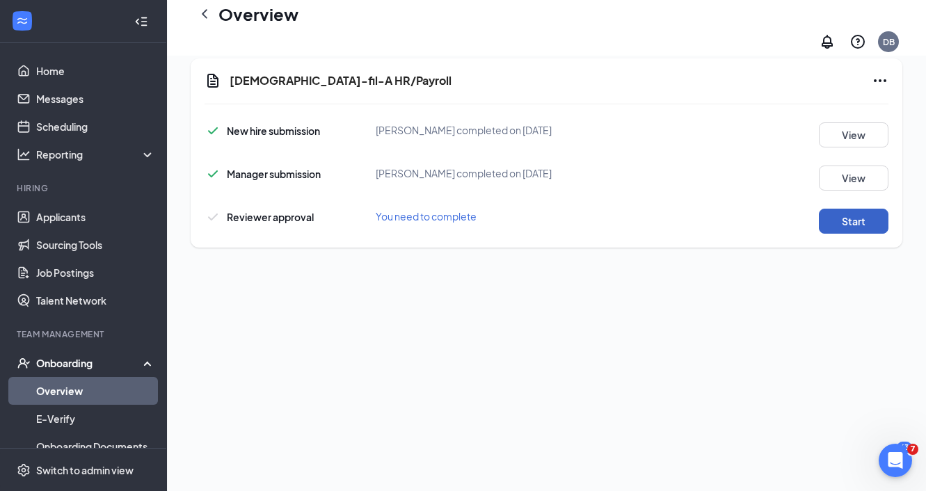
click at [844, 217] on button "Start" at bounding box center [854, 221] width 70 height 25
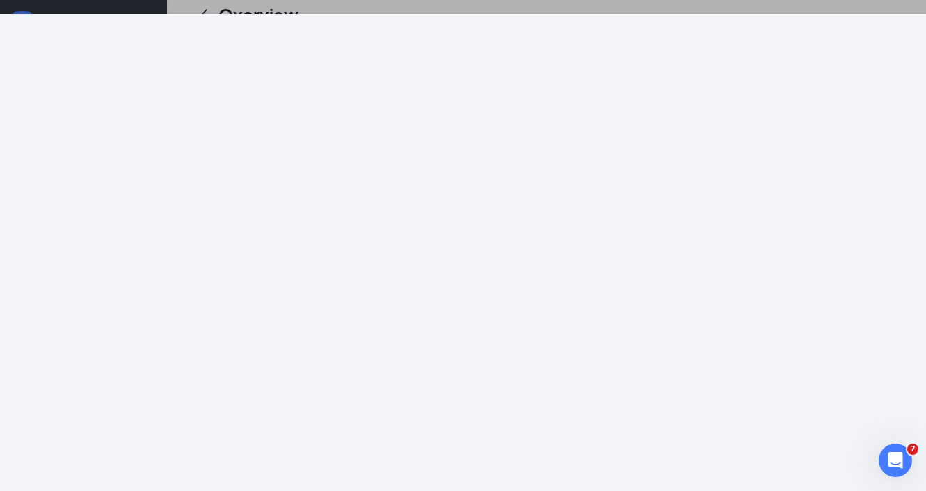
click at [229, 28] on div at bounding box center [463, 80] width 926 height 104
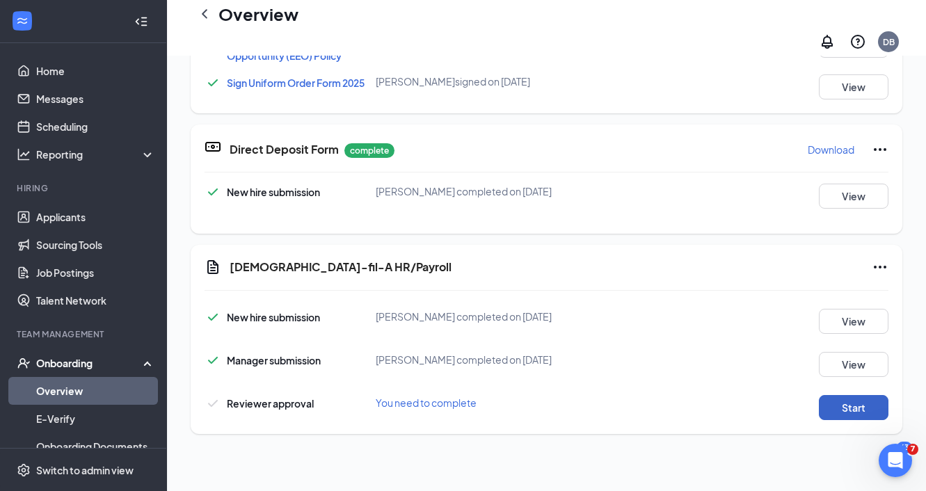
scroll to position [359, 0]
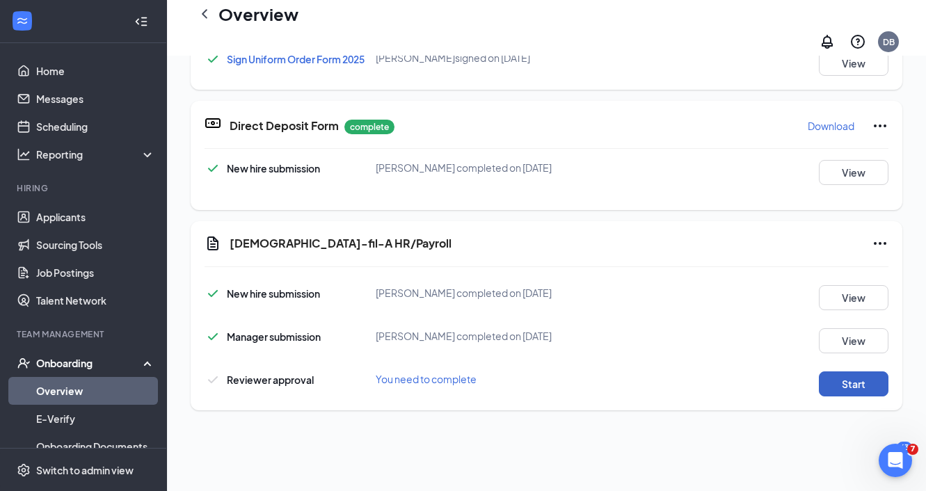
click at [879, 372] on button "Start" at bounding box center [854, 383] width 70 height 25
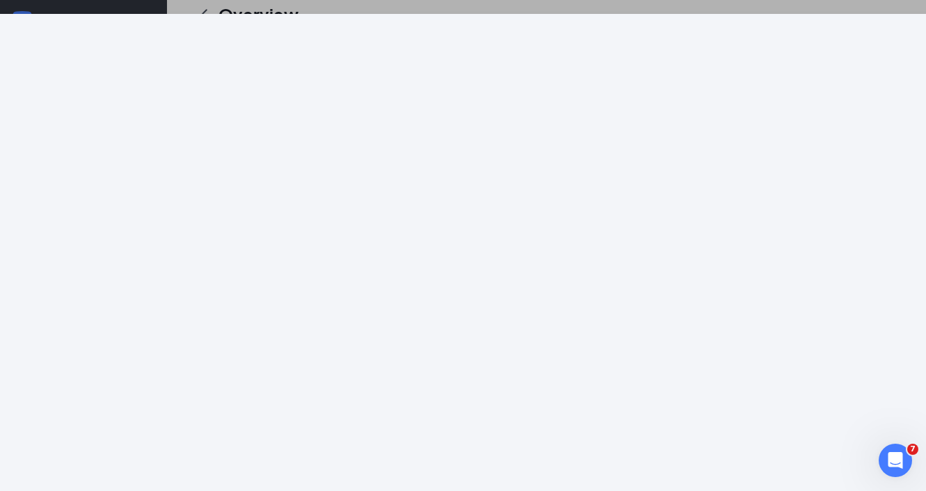
click at [727, 6] on div at bounding box center [463, 245] width 926 height 491
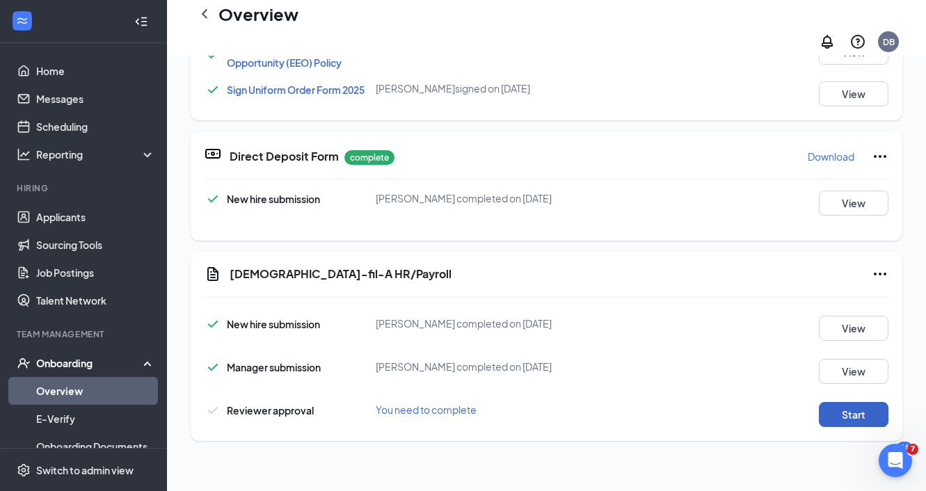
scroll to position [334, 0]
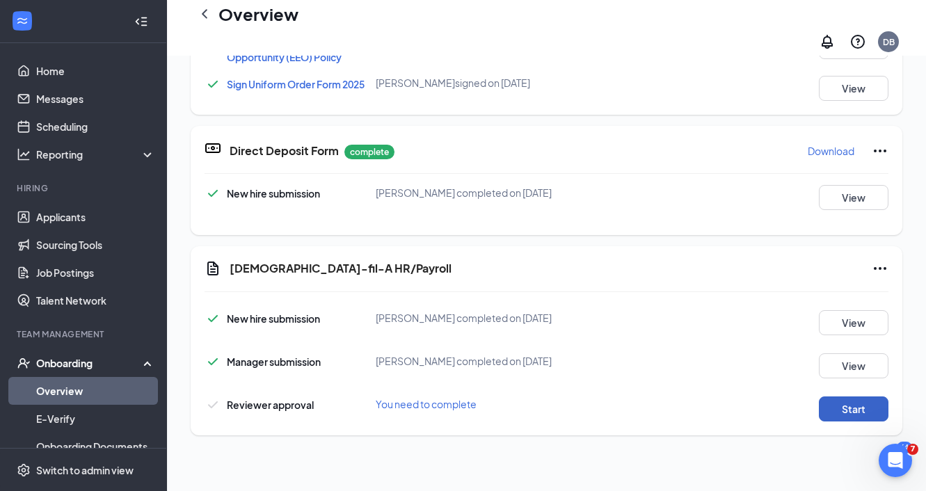
click at [864, 405] on button "Start" at bounding box center [854, 408] width 70 height 25
click at [847, 401] on button "Start" at bounding box center [854, 408] width 70 height 25
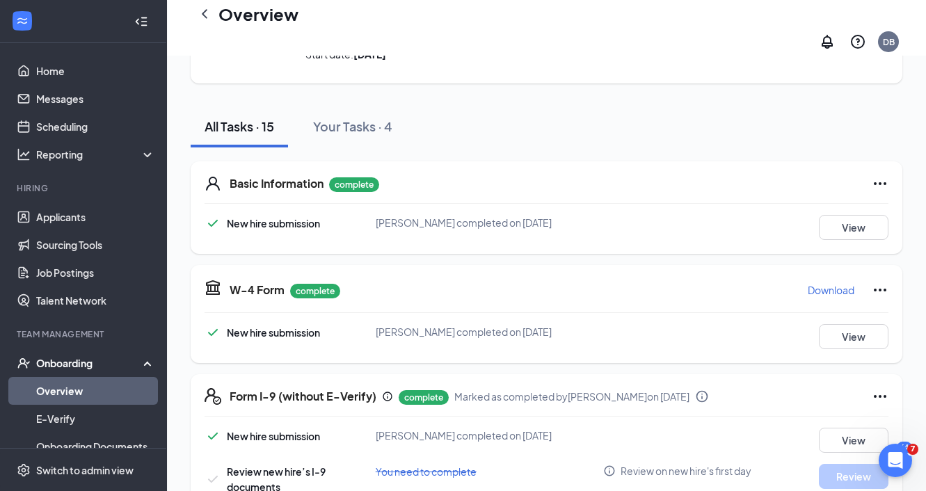
scroll to position [107, 0]
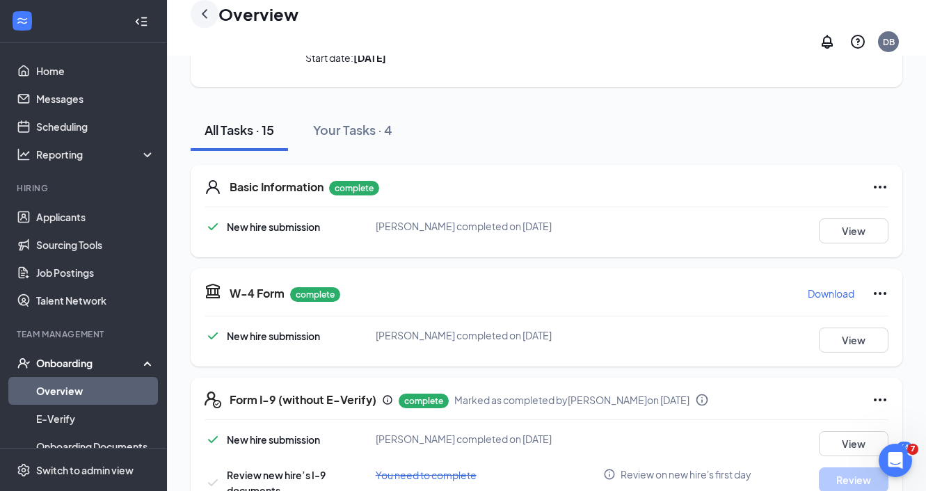
click at [197, 22] on icon "ChevronLeft" at bounding box center [204, 14] width 17 height 17
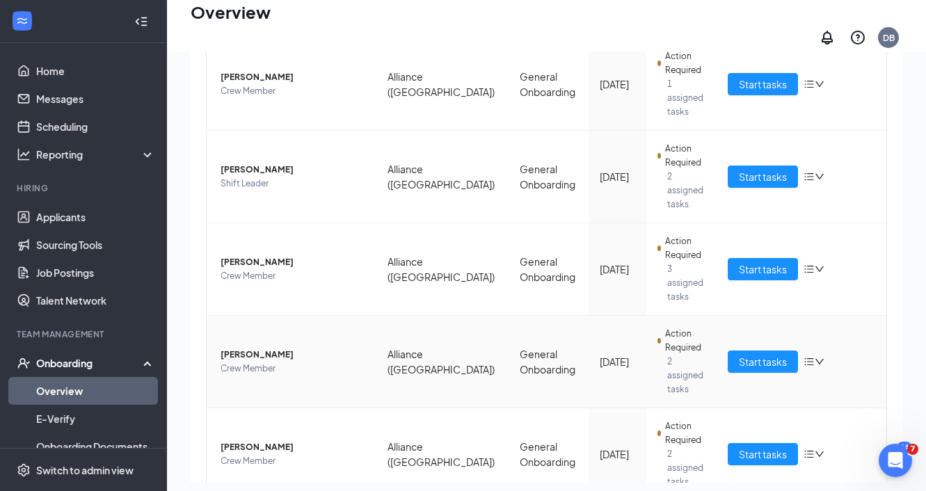
scroll to position [186, 0]
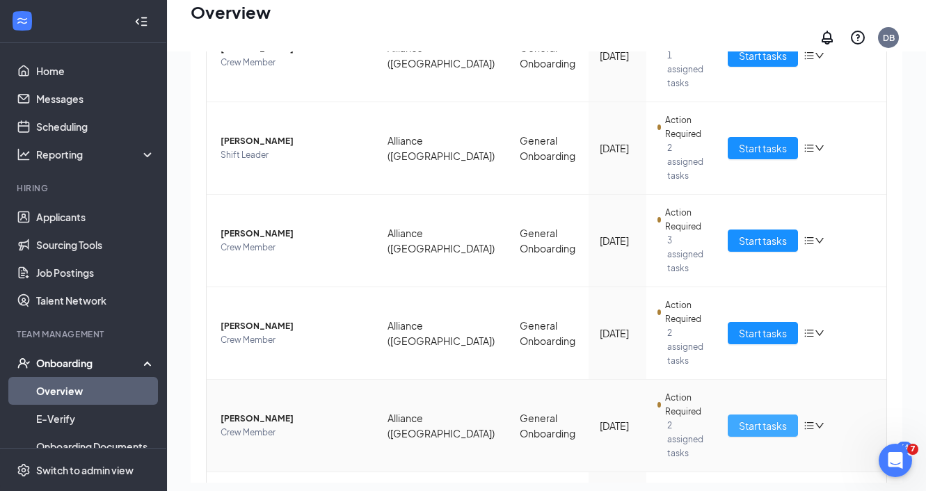
click at [770, 418] on span "Start tasks" at bounding box center [763, 425] width 48 height 15
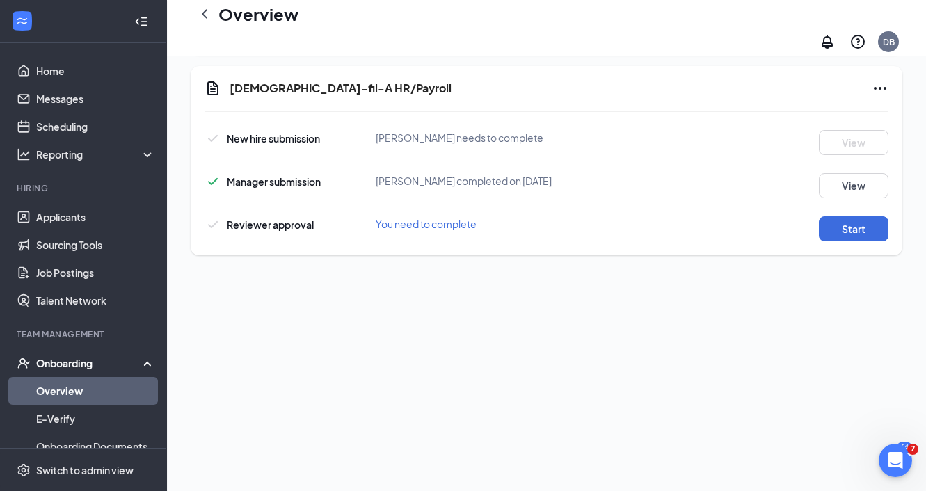
scroll to position [487, 0]
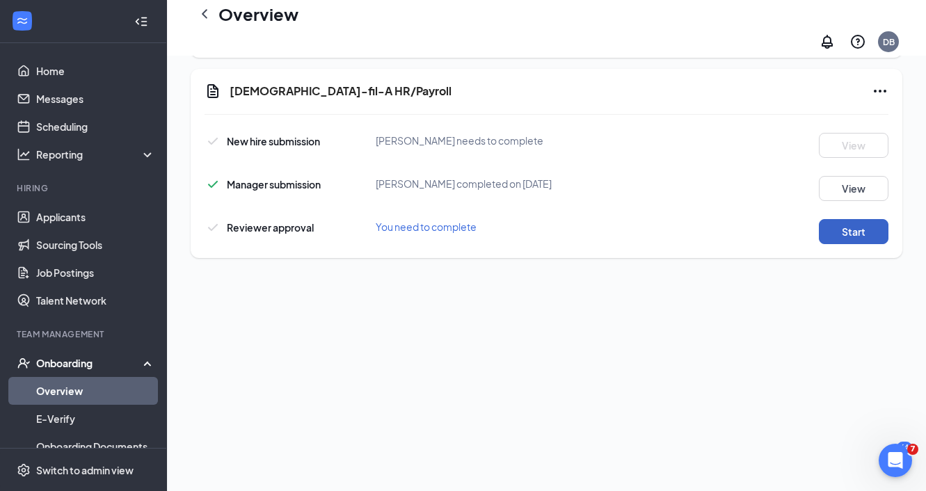
click at [873, 219] on button "Start" at bounding box center [854, 231] width 70 height 25
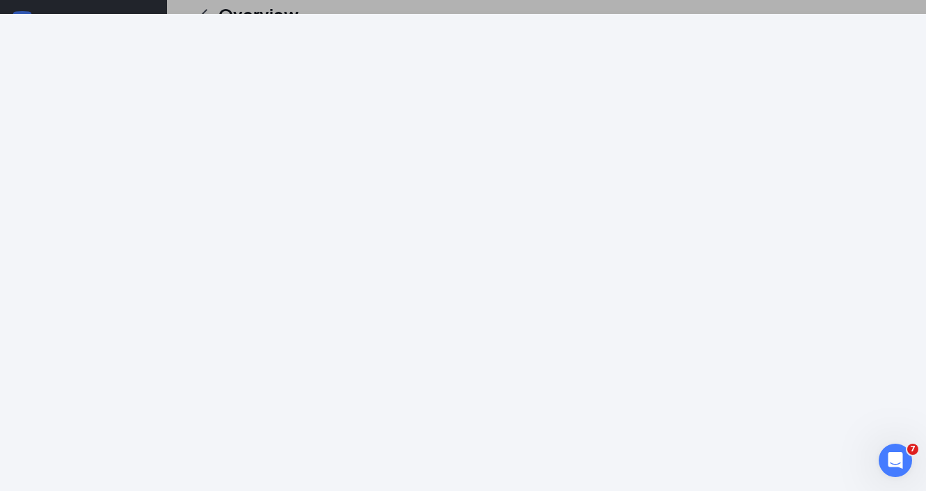
click at [807, 28] on div at bounding box center [463, 80] width 926 height 104
click at [807, 8] on div at bounding box center [463, 245] width 926 height 491
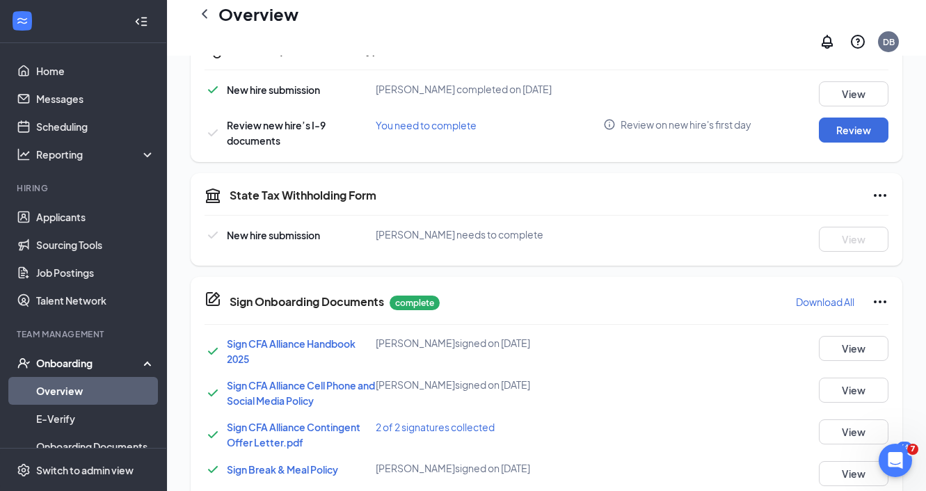
scroll to position [0, 0]
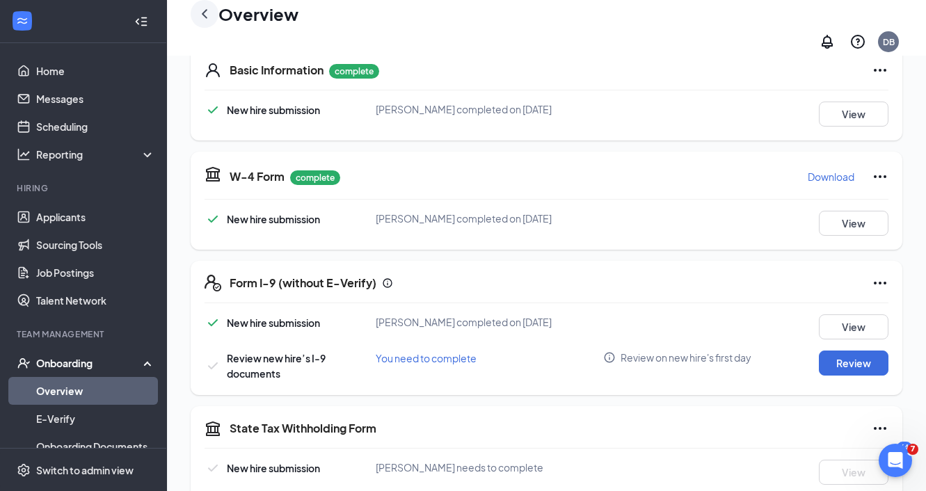
click at [198, 17] on icon "ChevronLeft" at bounding box center [204, 14] width 17 height 17
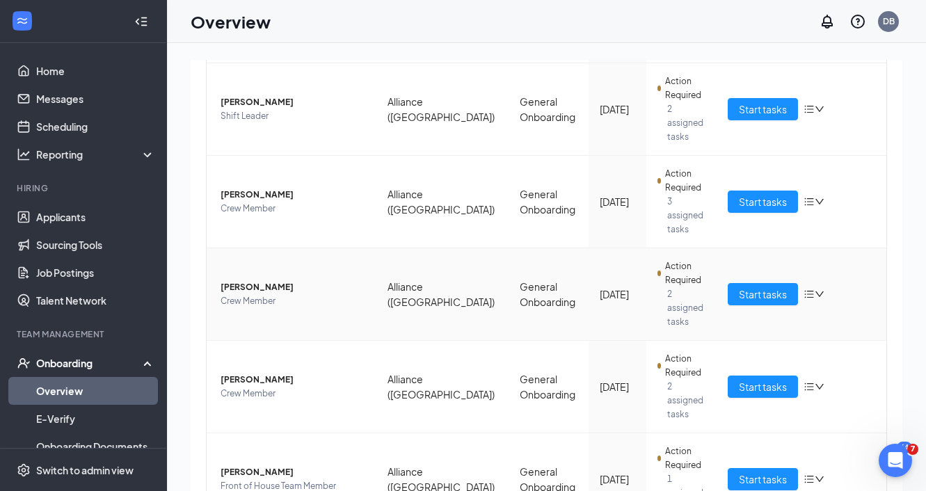
scroll to position [286, 0]
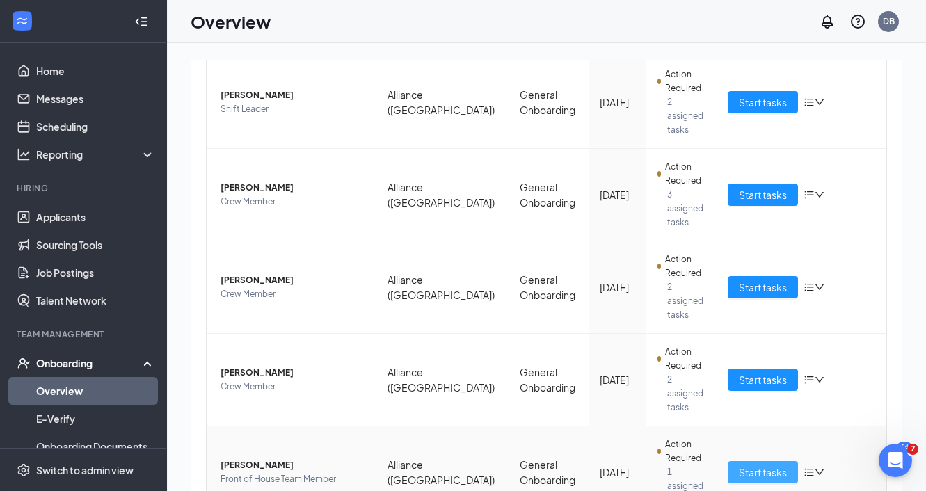
click at [764, 465] on span "Start tasks" at bounding box center [763, 472] width 48 height 15
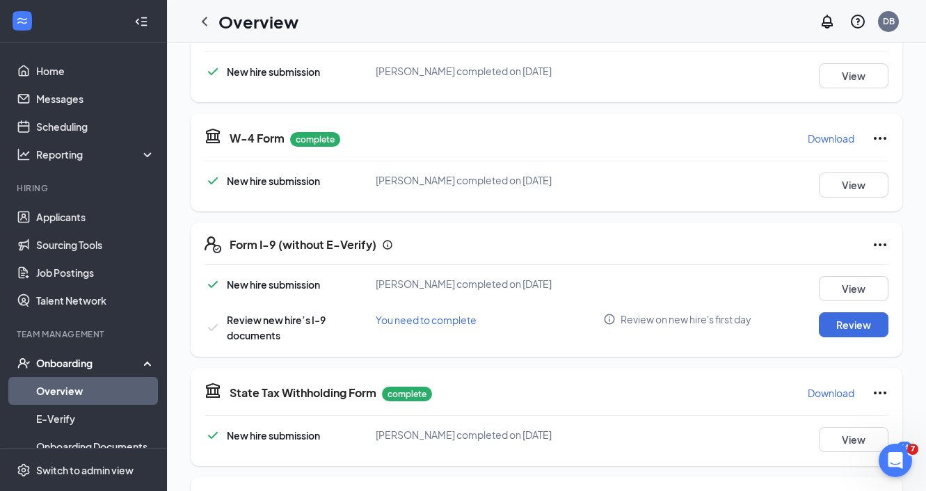
scroll to position [337, 0]
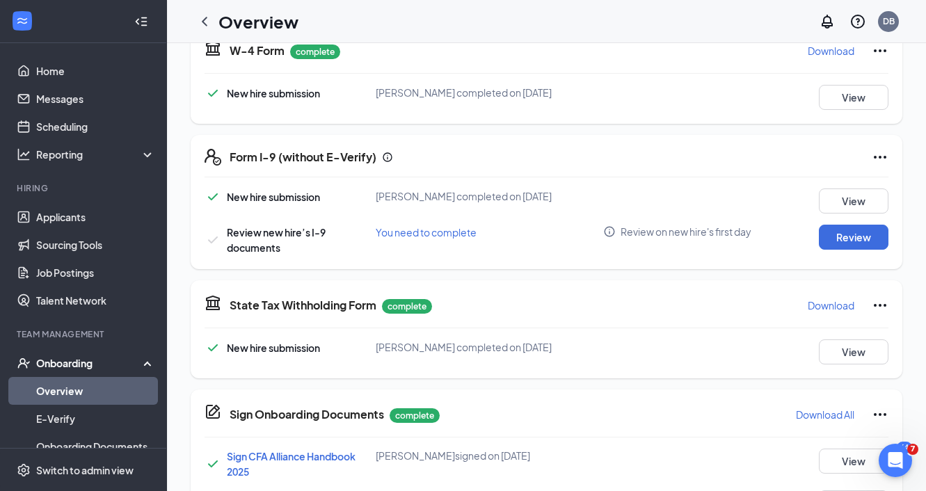
click at [878, 159] on icon "Ellipses" at bounding box center [879, 157] width 17 height 17
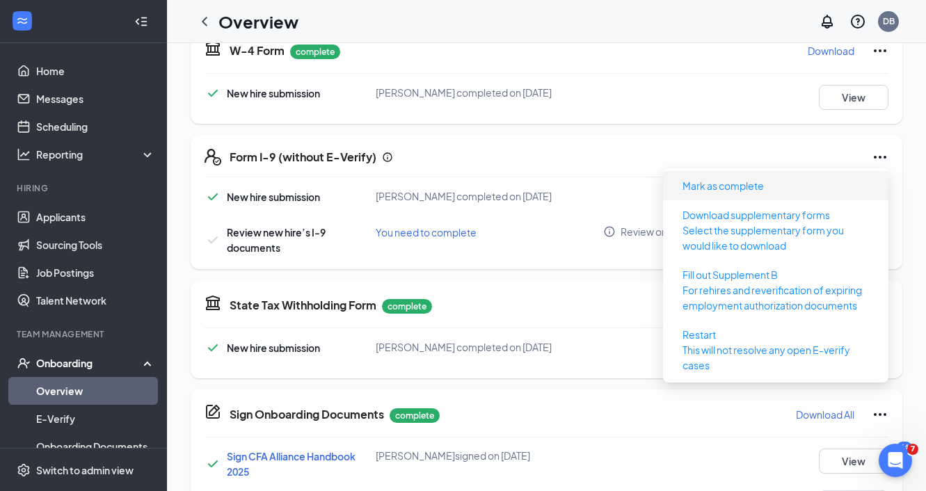
click at [789, 191] on span "Mark as complete" at bounding box center [775, 186] width 209 height 22
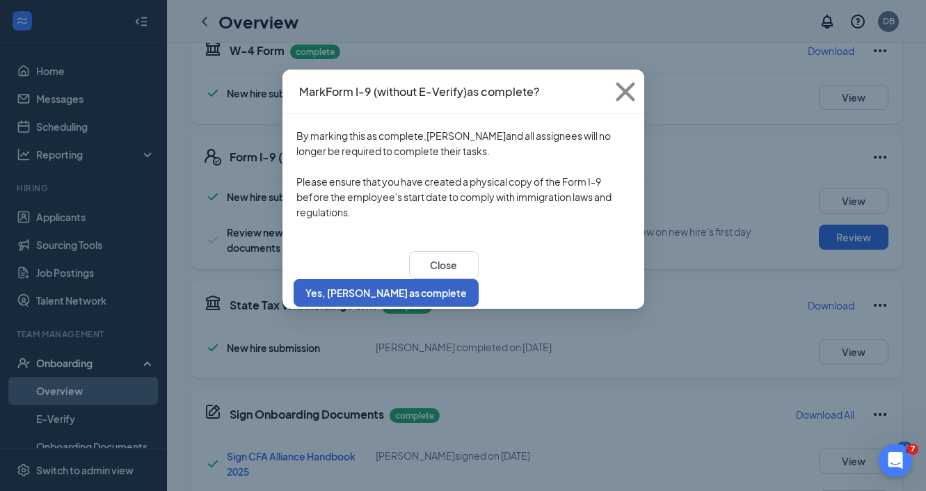
click at [478, 279] on button "Yes, [PERSON_NAME] as complete" at bounding box center [385, 293] width 185 height 28
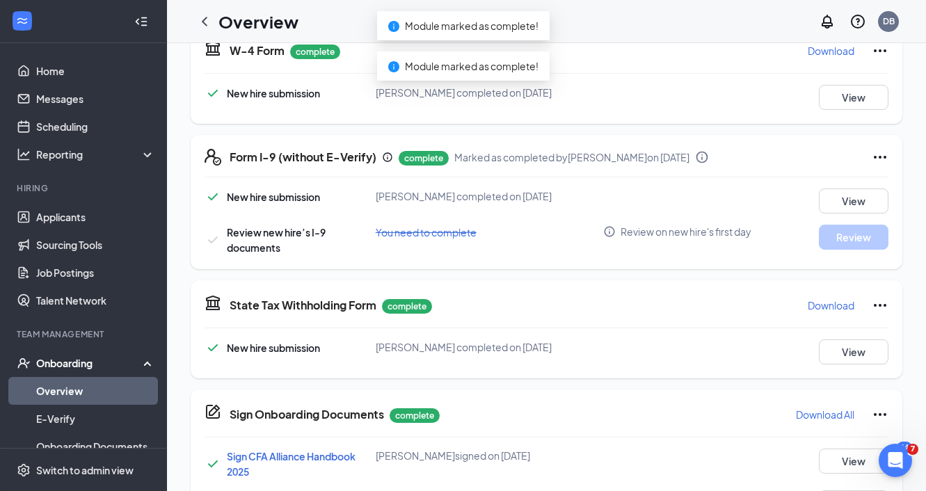
click at [599, 279] on div "Basic Information complete New hire submission Debra Harp completed on Sep 4, 2…" at bounding box center [546, 465] width 711 height 1114
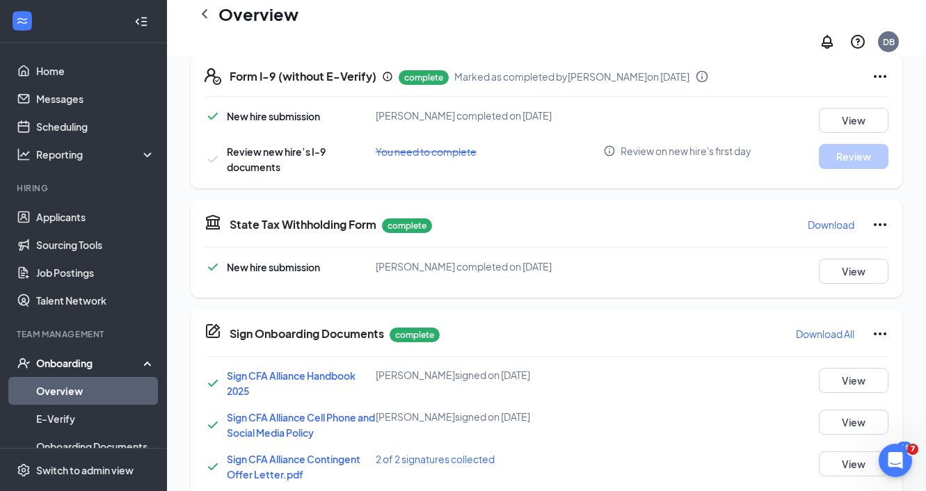
scroll to position [0, 0]
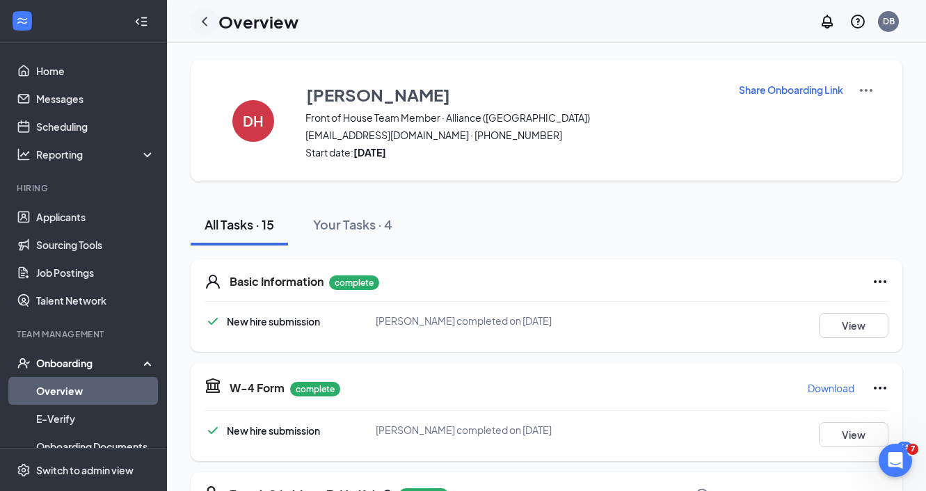
click at [207, 19] on icon "ChevronLeft" at bounding box center [204, 21] width 17 height 17
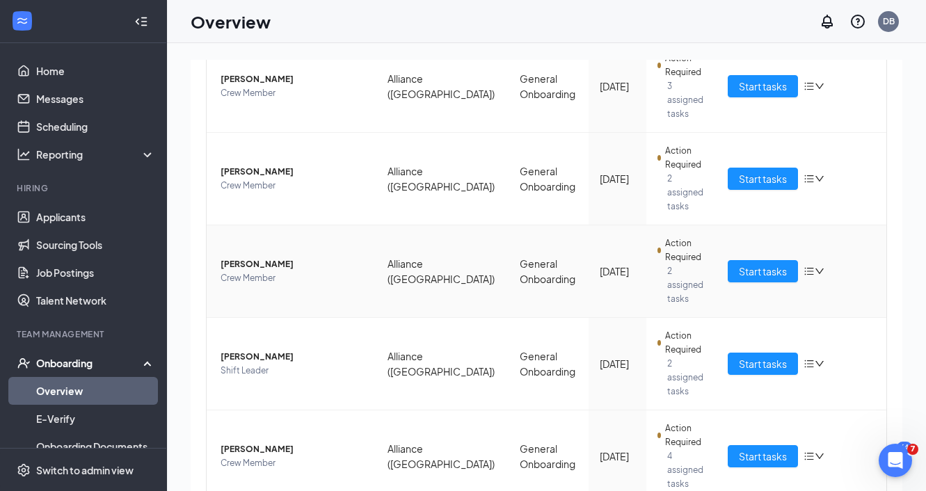
scroll to position [448, 0]
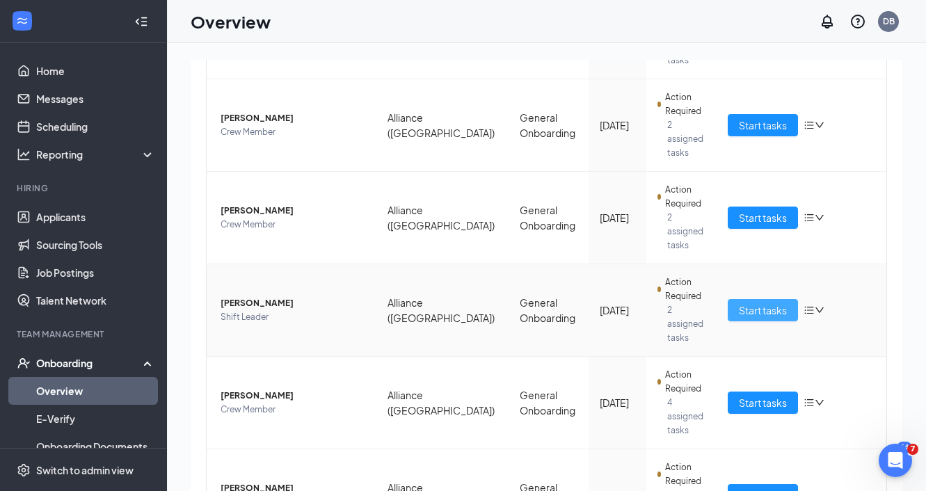
click at [770, 303] on span "Start tasks" at bounding box center [763, 310] width 48 height 15
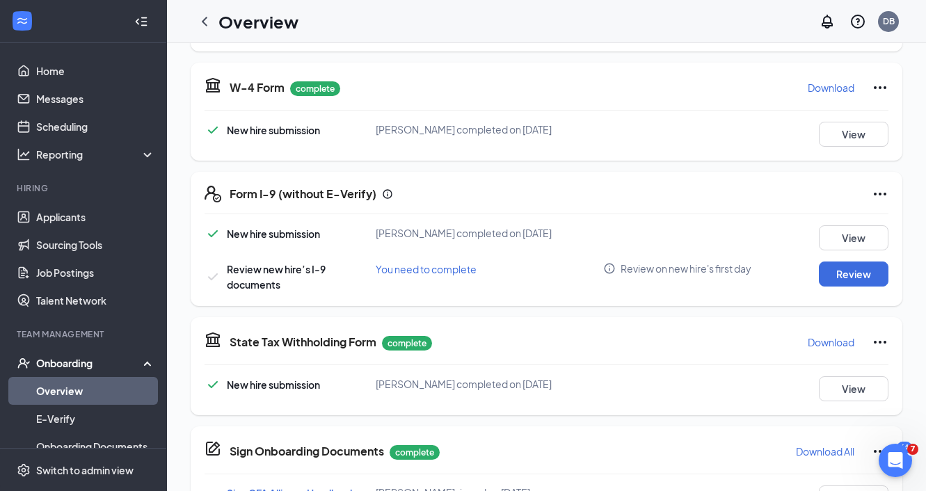
scroll to position [314, 0]
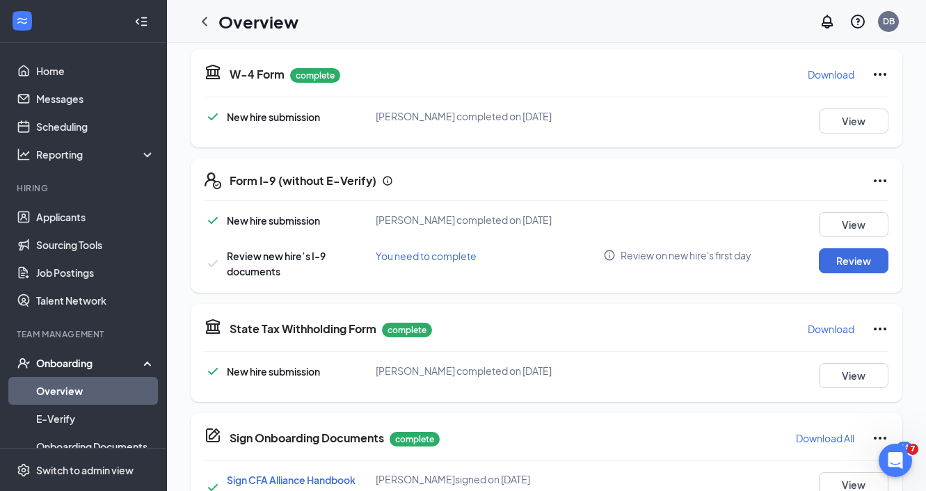
click at [883, 184] on icon "Ellipses" at bounding box center [879, 180] width 17 height 17
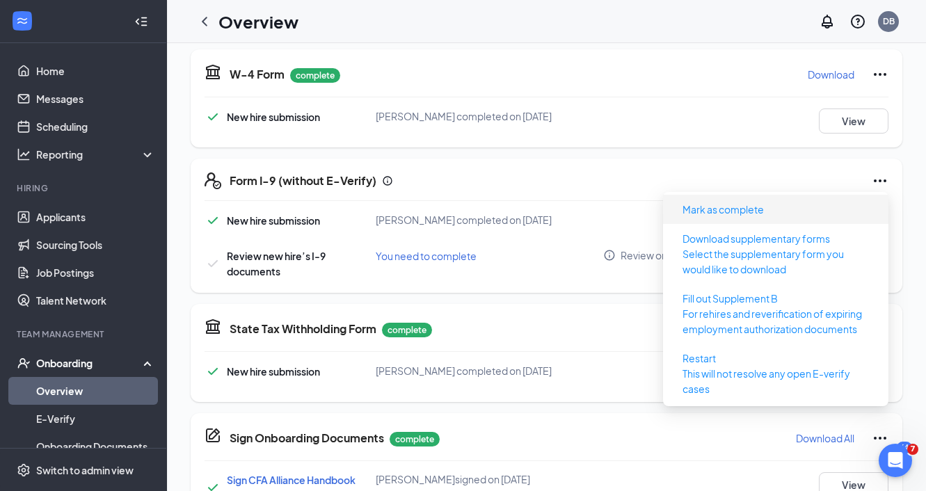
click at [814, 198] on li "Mark as complete" at bounding box center [775, 209] width 225 height 29
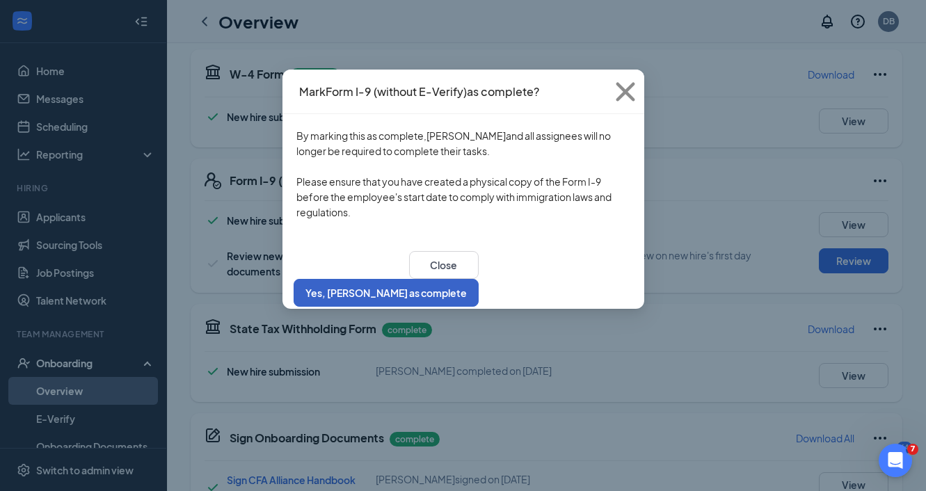
click at [478, 280] on button "Yes, [PERSON_NAME] as complete" at bounding box center [385, 293] width 185 height 28
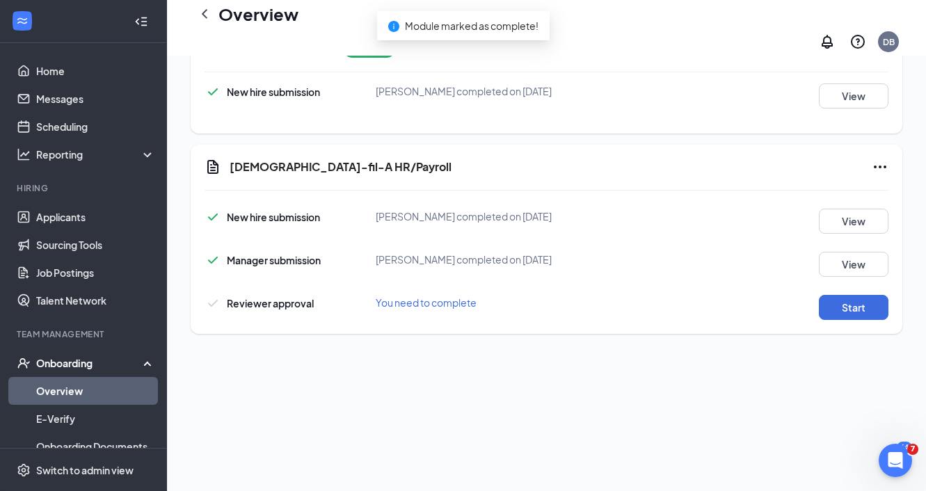
scroll to position [421, 0]
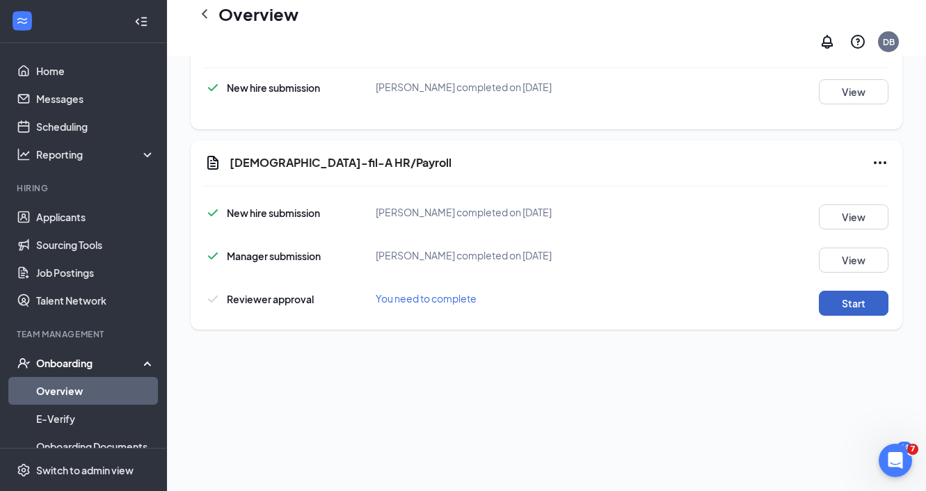
click at [837, 291] on button "Start" at bounding box center [854, 303] width 70 height 25
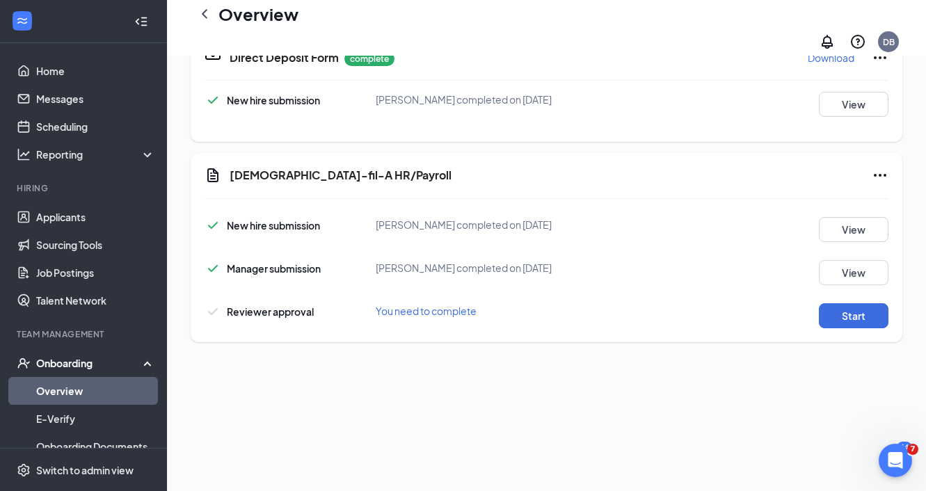
click at [410, 305] on span "You need to complete" at bounding box center [426, 311] width 101 height 13
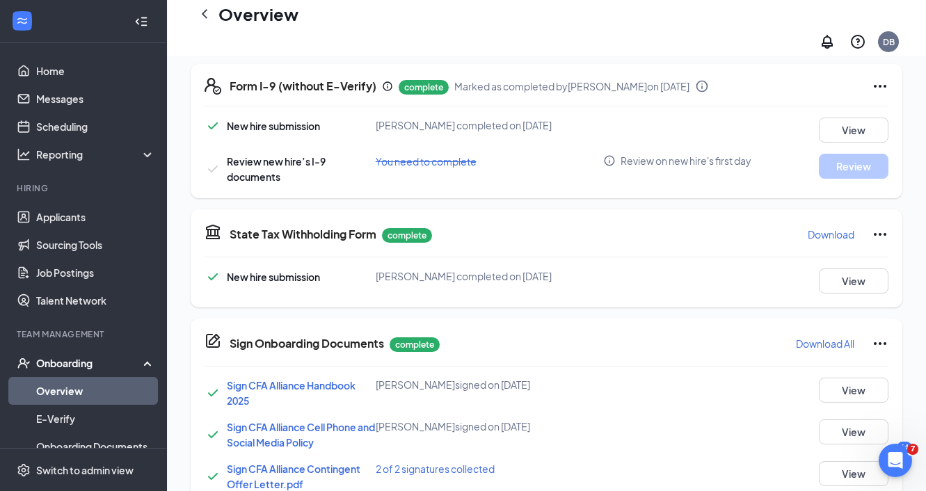
scroll to position [0, 0]
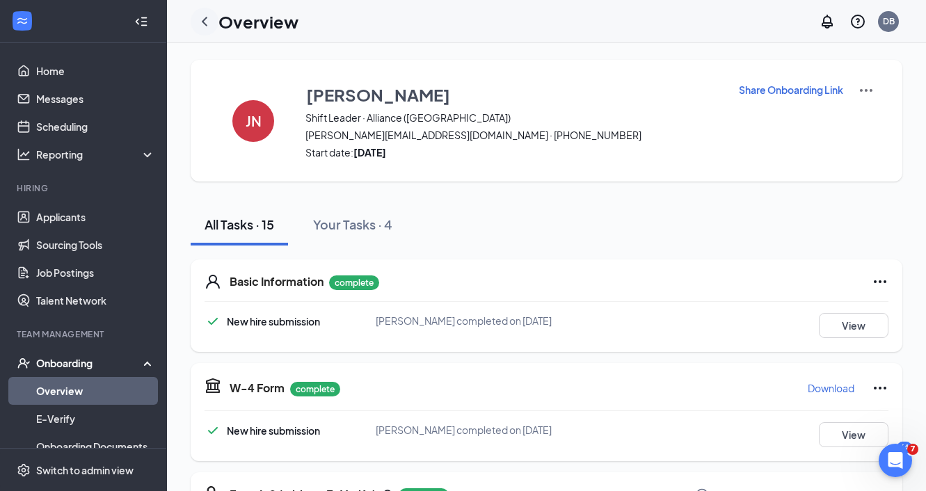
click at [207, 23] on icon "ChevronLeft" at bounding box center [204, 21] width 17 height 17
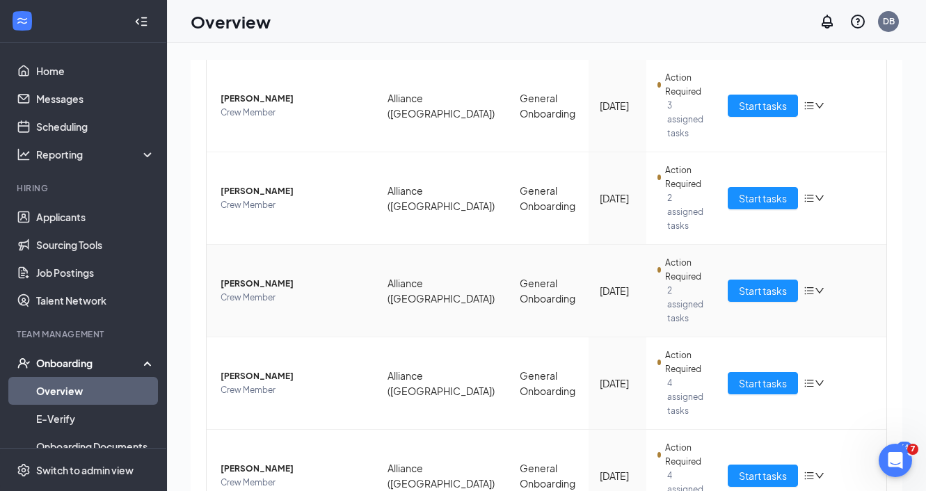
scroll to position [444, 0]
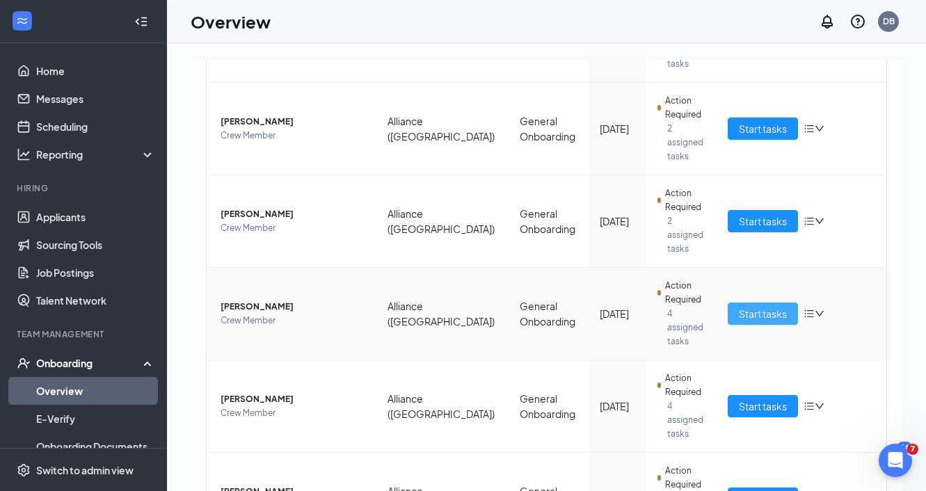
click at [779, 306] on span "Start tasks" at bounding box center [763, 313] width 48 height 15
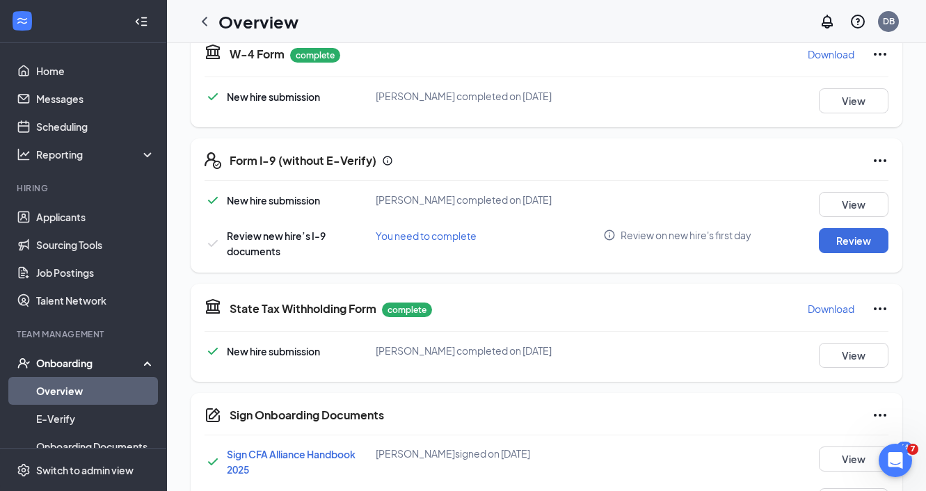
scroll to position [347, 0]
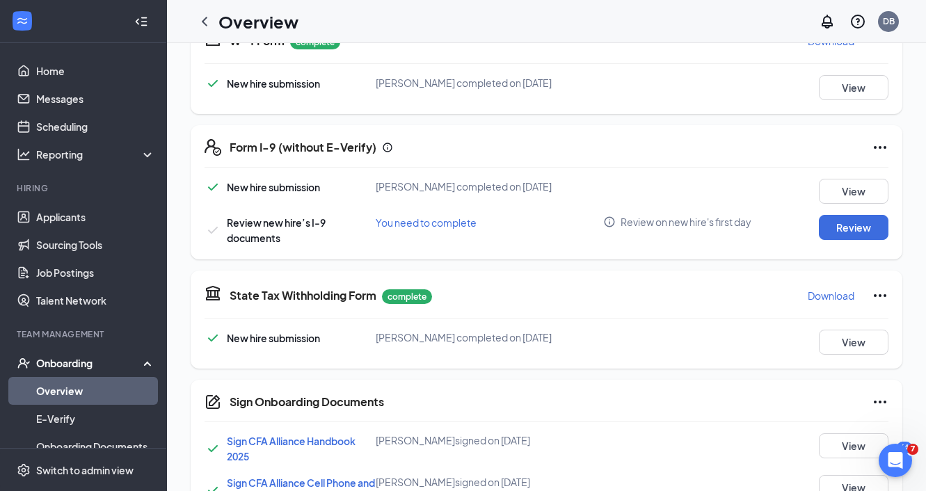
click at [889, 145] on div "Form I-9 (without E-Verify) New hire submission Isaac M Blair completed on Sep …" at bounding box center [546, 192] width 711 height 134
click at [878, 149] on icon "Ellipses" at bounding box center [879, 147] width 17 height 17
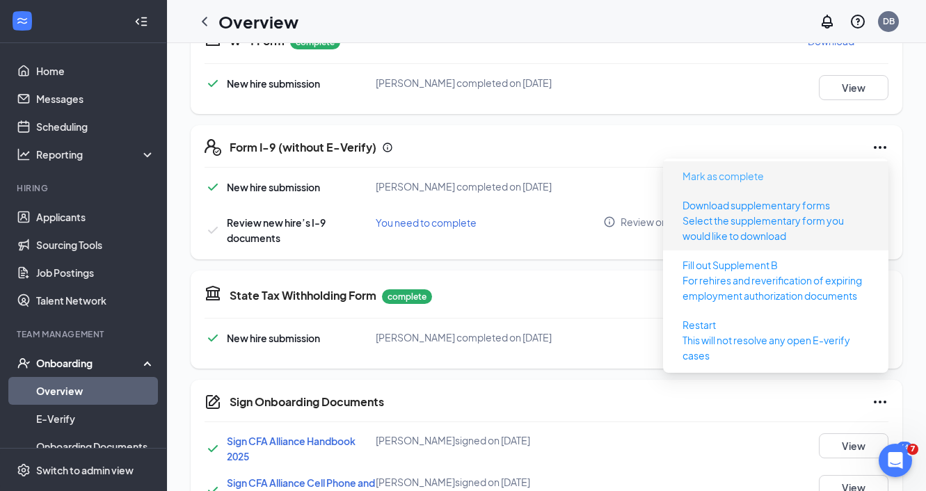
click at [750, 177] on span "Mark as complete" at bounding box center [722, 175] width 81 height 15
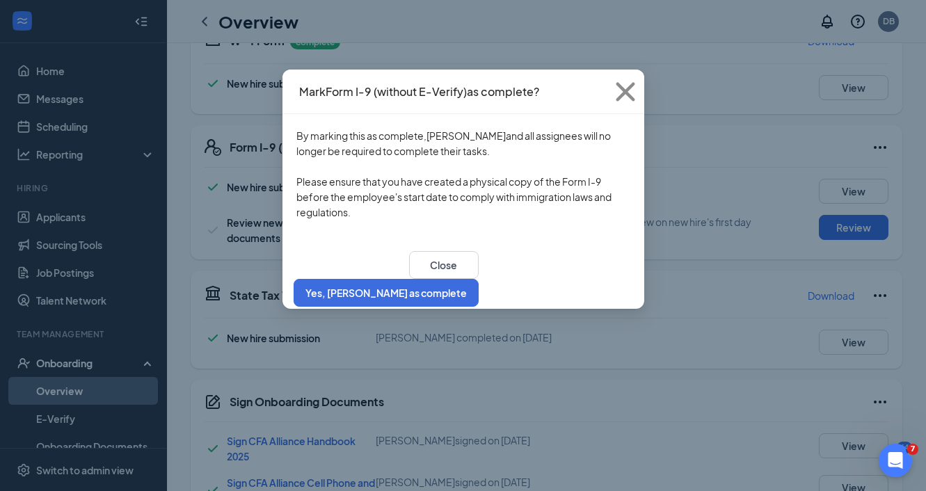
click at [569, 299] on div "Close Yes, mark as complete" at bounding box center [463, 279] width 362 height 60
click at [478, 292] on button "Yes, [PERSON_NAME] as complete" at bounding box center [385, 293] width 185 height 28
click at [478, 284] on button "Yes, [PERSON_NAME] as complete" at bounding box center [385, 293] width 185 height 28
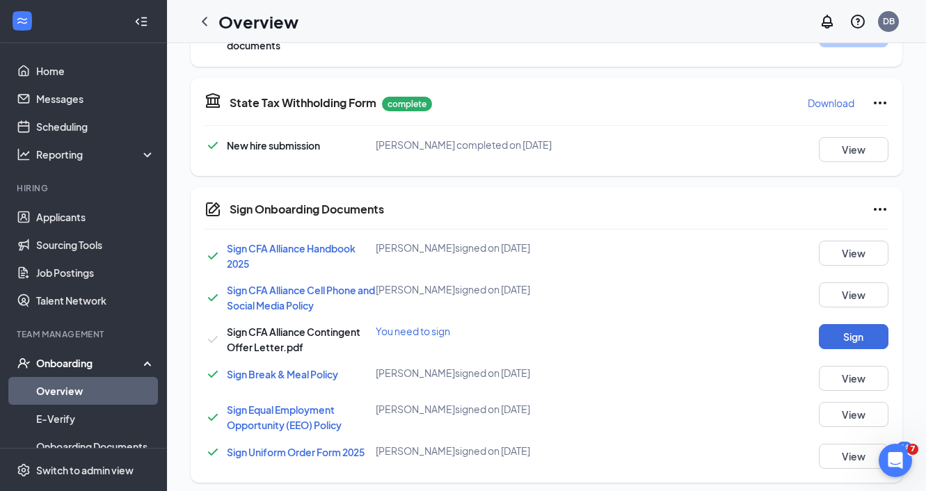
scroll to position [611, 0]
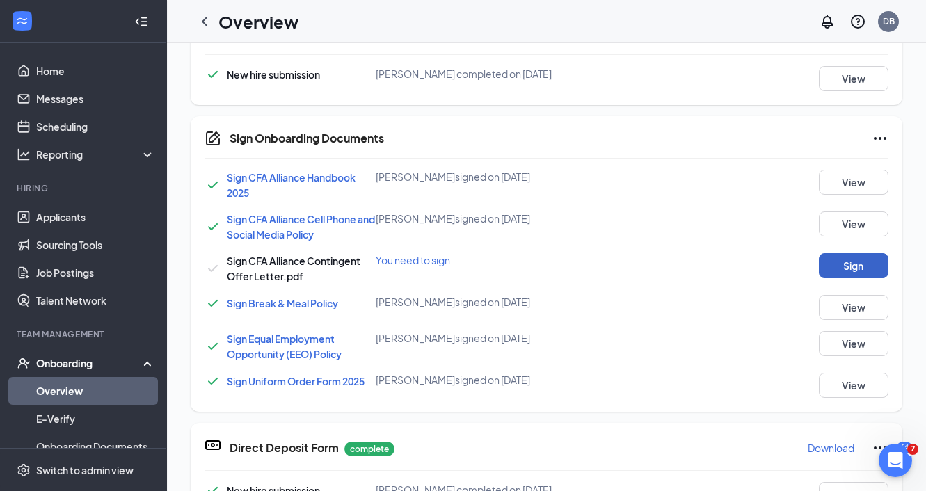
click at [836, 260] on button "Sign" at bounding box center [854, 265] width 70 height 25
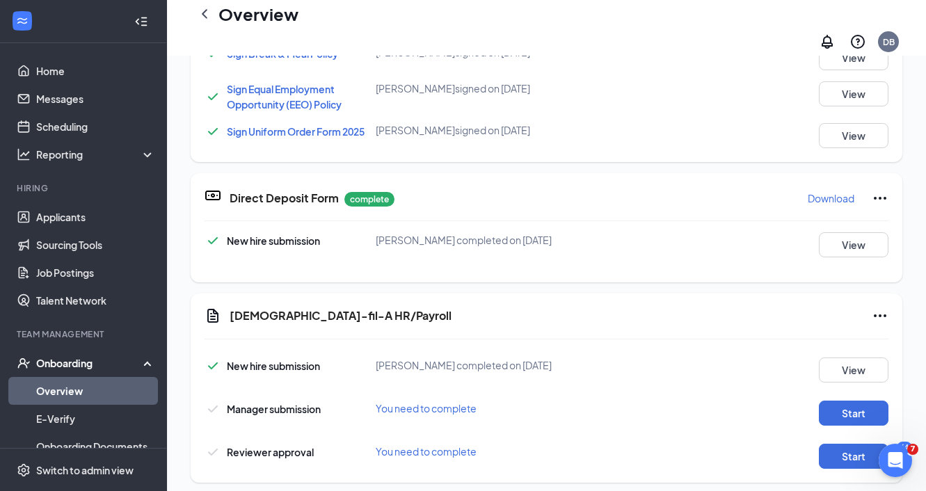
scroll to position [438, 0]
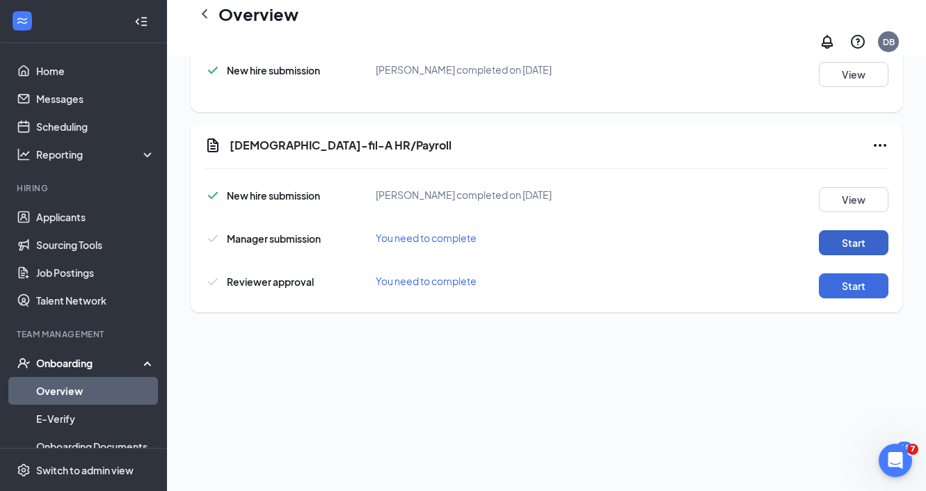
click at [870, 230] on button "Start" at bounding box center [854, 242] width 70 height 25
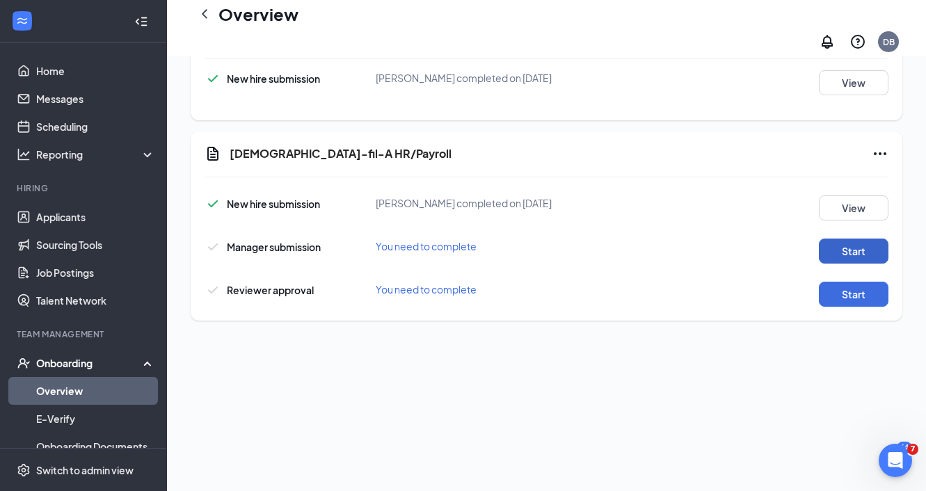
click at [853, 239] on button "Start" at bounding box center [854, 251] width 70 height 25
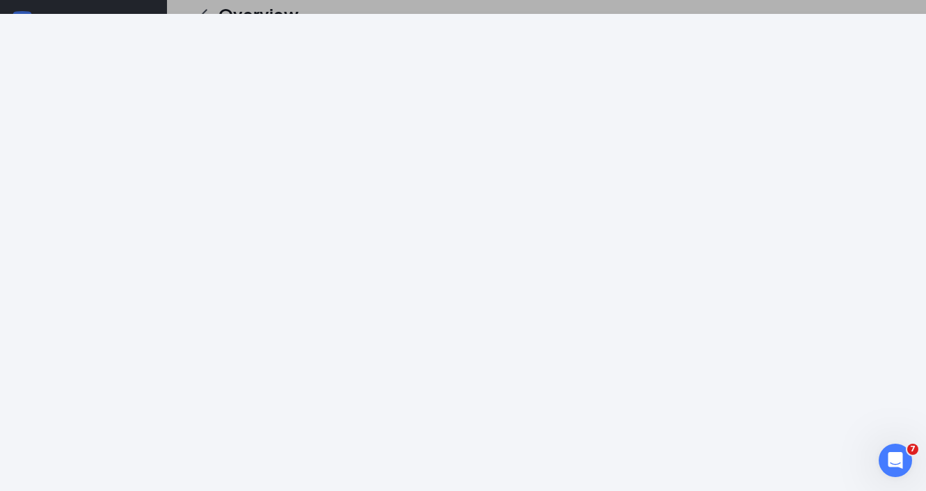
scroll to position [476, 0]
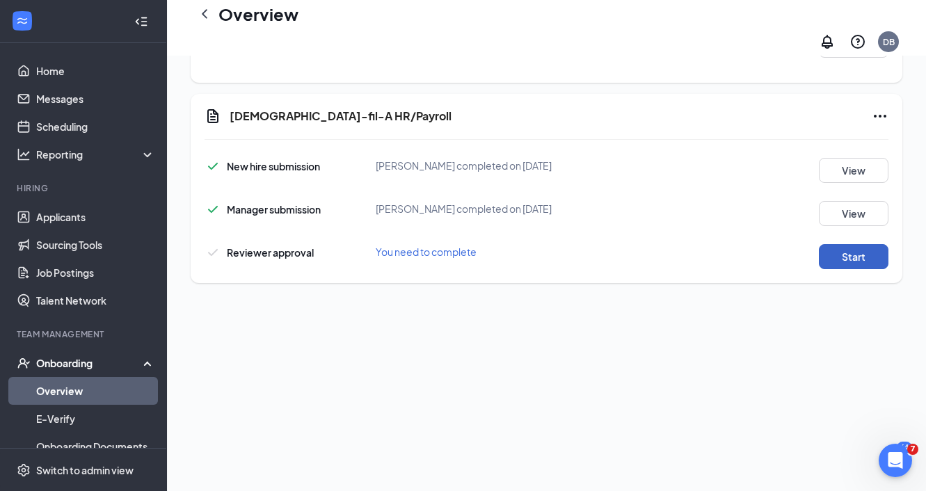
click at [876, 247] on button "Start" at bounding box center [854, 256] width 70 height 25
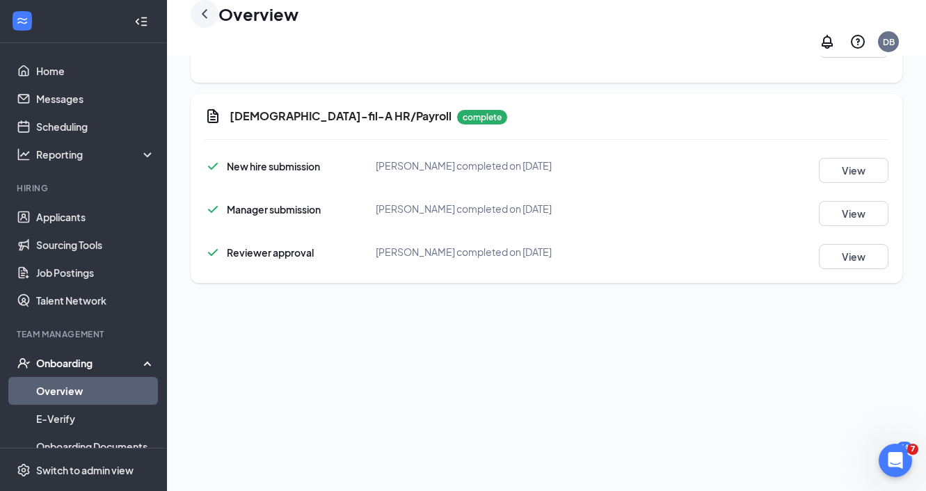
click at [209, 22] on icon "ChevronLeft" at bounding box center [204, 14] width 17 height 17
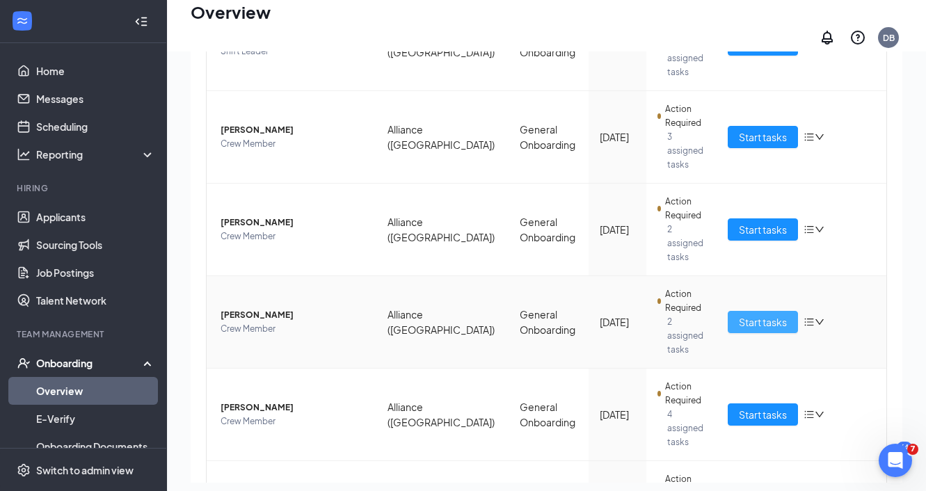
scroll to position [307, 0]
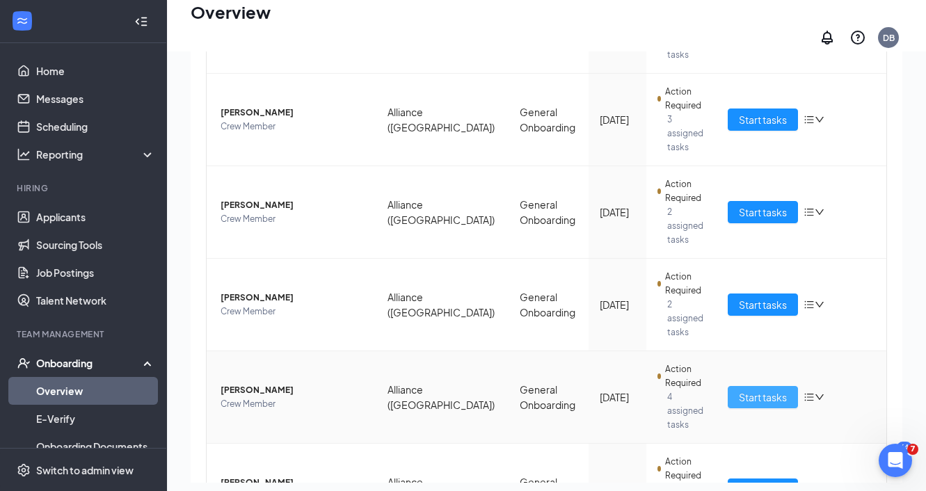
click at [767, 389] on span "Start tasks" at bounding box center [763, 396] width 48 height 15
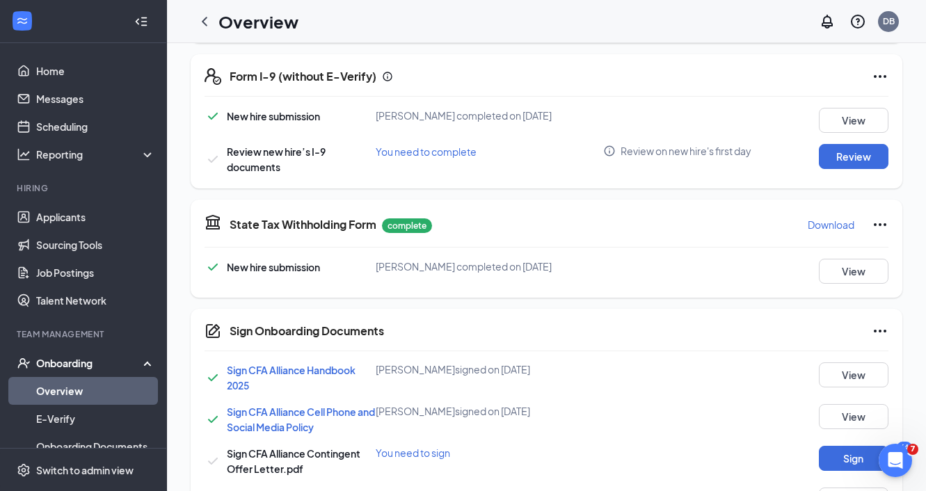
scroll to position [411, 0]
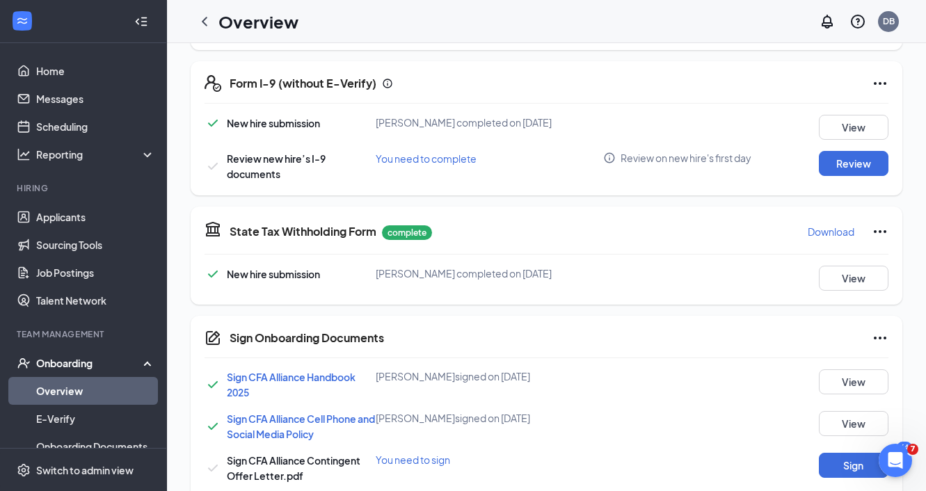
click at [872, 83] on icon "Ellipses" at bounding box center [879, 83] width 17 height 17
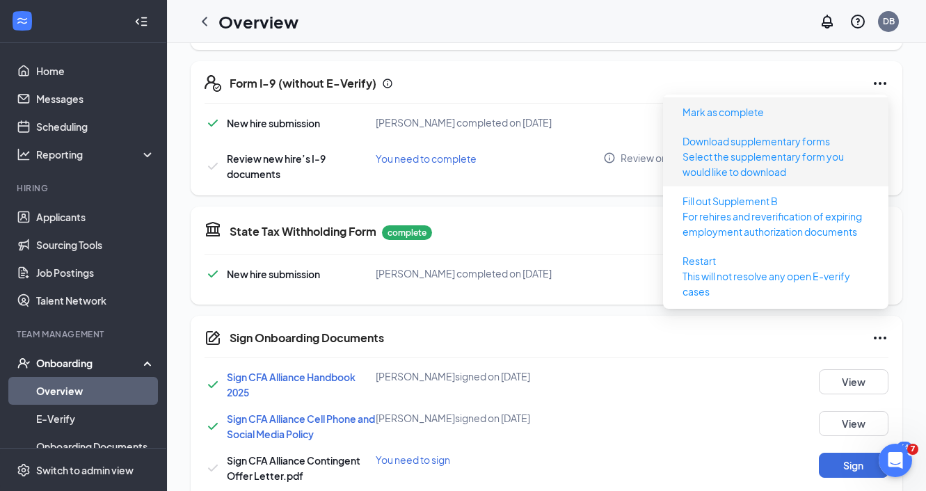
click at [800, 119] on span "Mark as complete" at bounding box center [775, 112] width 209 height 22
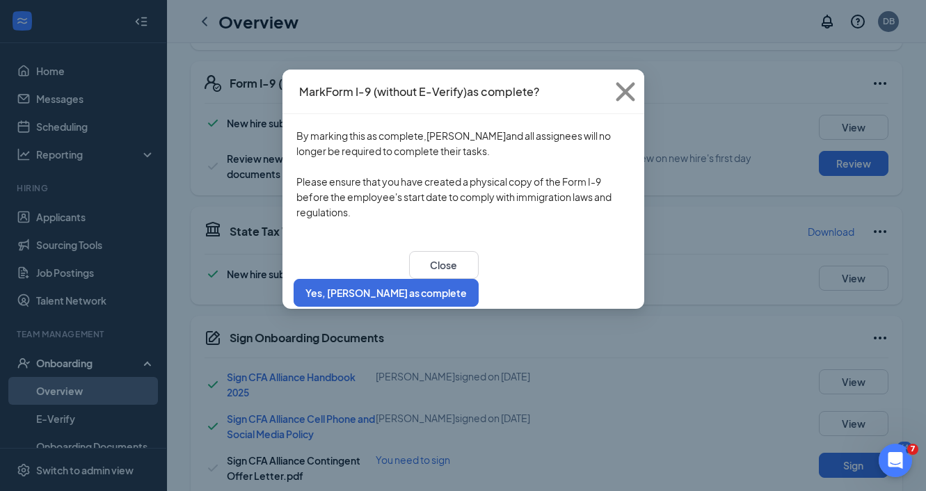
click at [604, 254] on div "Close Yes, mark as complete" at bounding box center [463, 279] width 362 height 60
click at [478, 287] on button "Yes, [PERSON_NAME] as complete" at bounding box center [385, 293] width 185 height 28
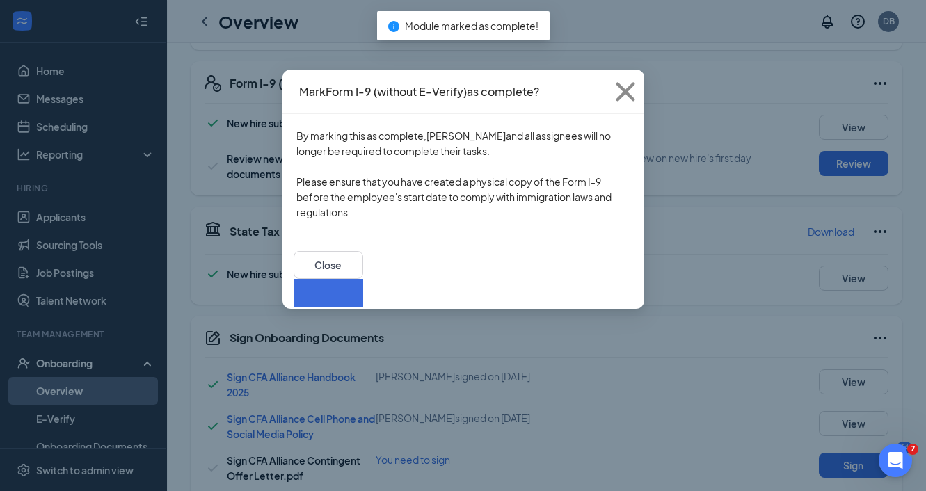
click at [363, 279] on button "button" at bounding box center [328, 293] width 70 height 28
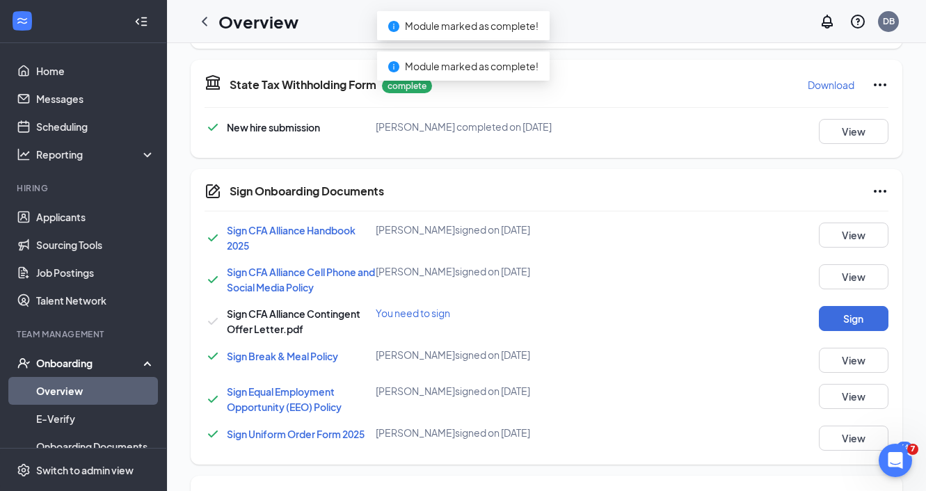
scroll to position [576, 0]
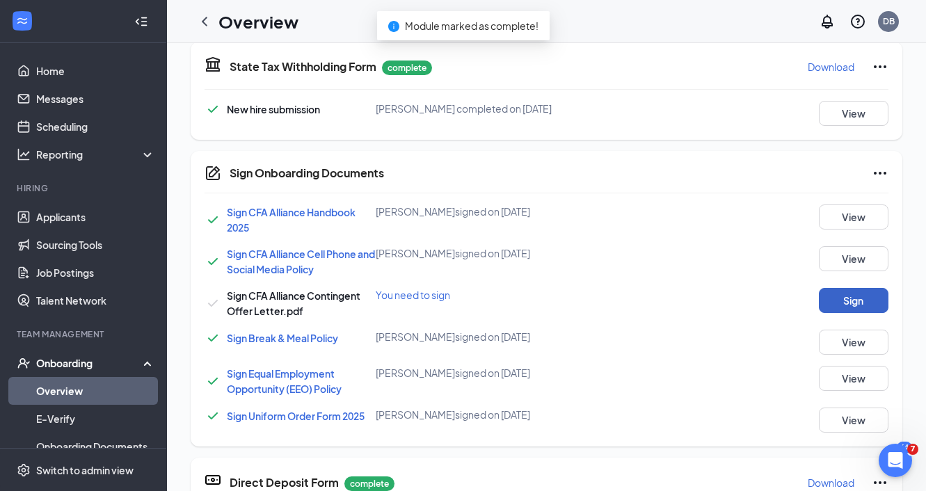
click at [845, 307] on button "Sign" at bounding box center [854, 300] width 70 height 25
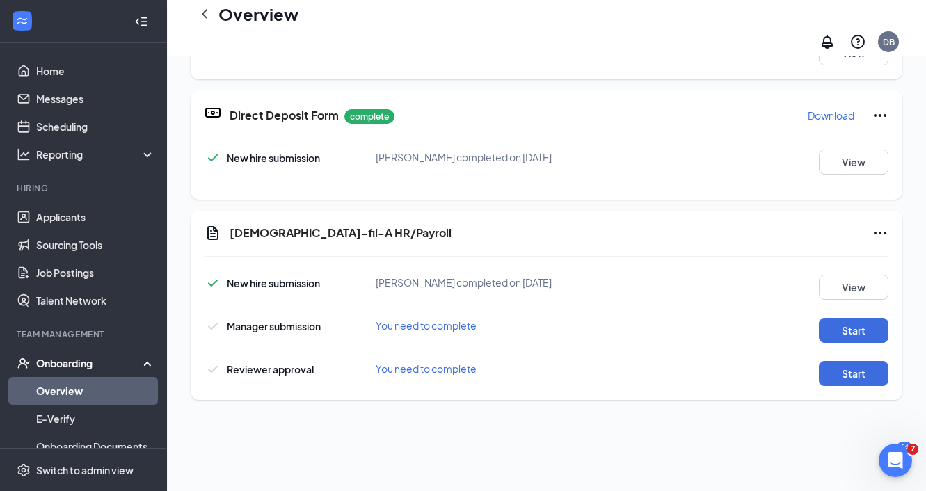
scroll to position [369, 0]
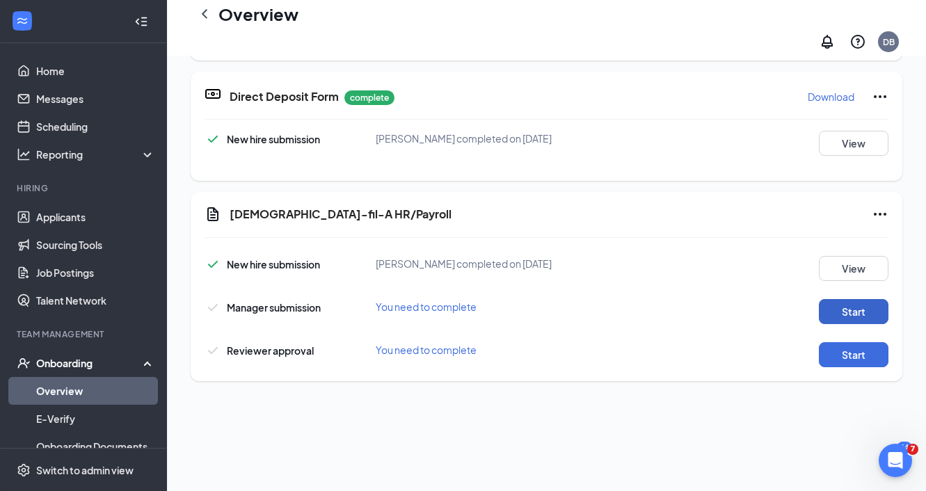
click at [869, 299] on button "Start" at bounding box center [854, 311] width 70 height 25
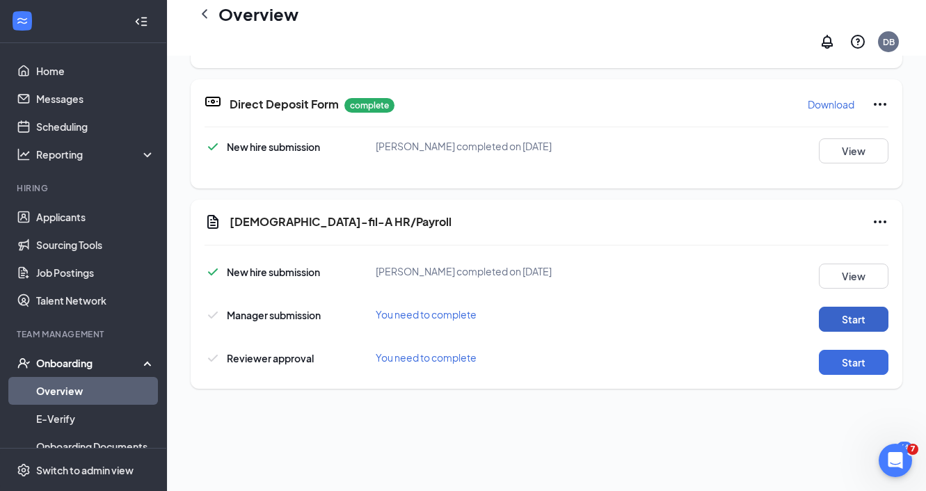
click at [844, 313] on button "Start" at bounding box center [854, 319] width 70 height 25
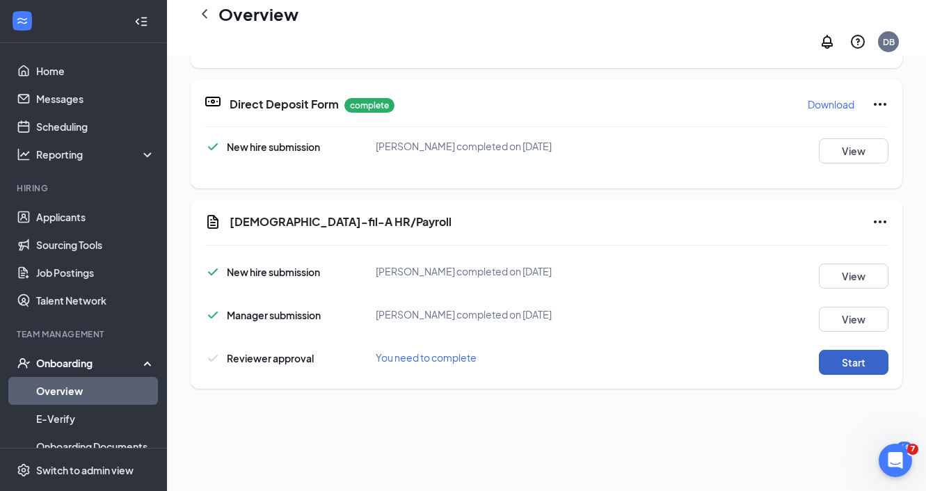
click at [857, 353] on button "Start" at bounding box center [854, 362] width 70 height 25
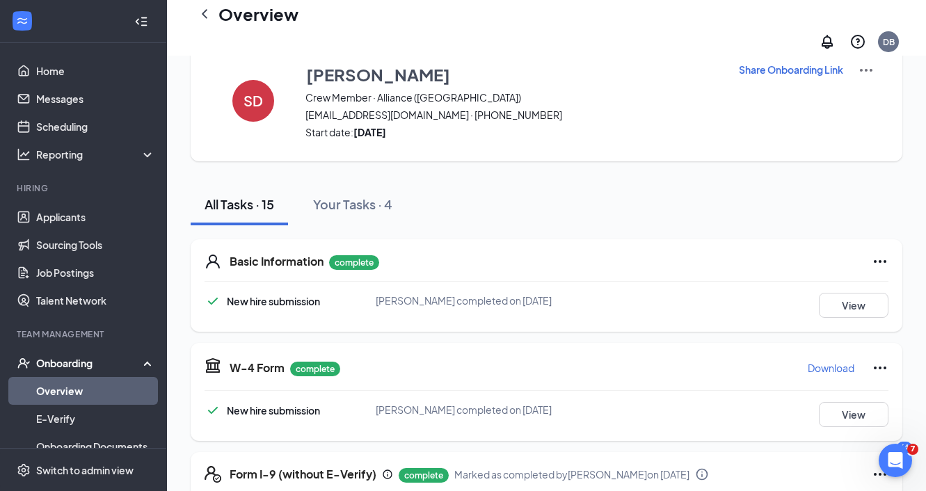
scroll to position [0, 0]
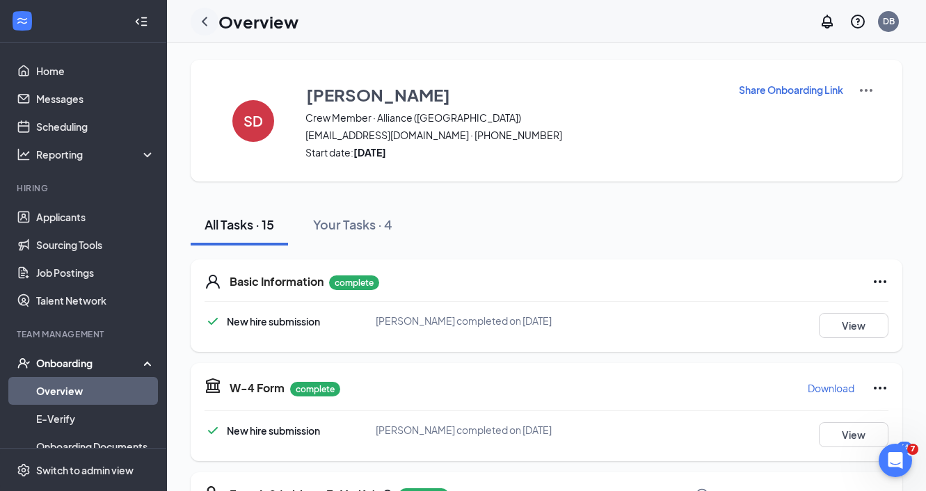
click at [207, 25] on icon "ChevronLeft" at bounding box center [204, 21] width 17 height 17
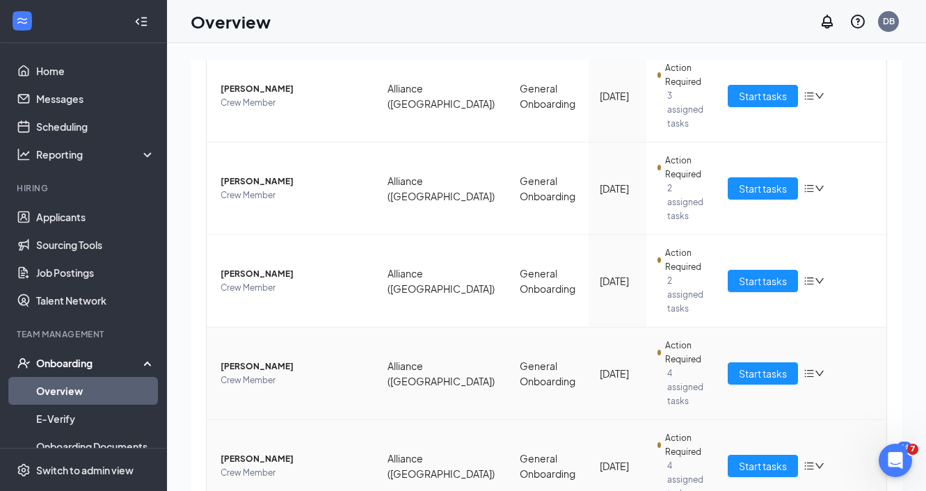
scroll to position [388, 0]
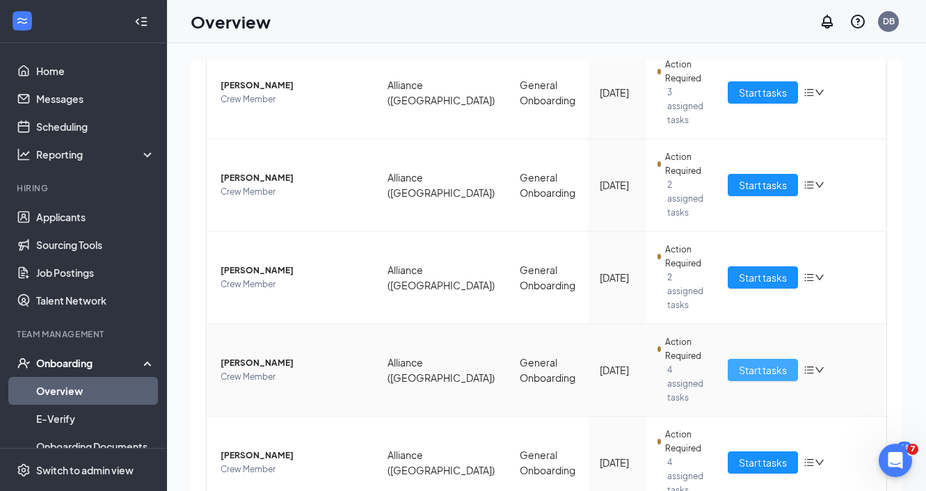
click at [782, 362] on span "Start tasks" at bounding box center [763, 369] width 48 height 15
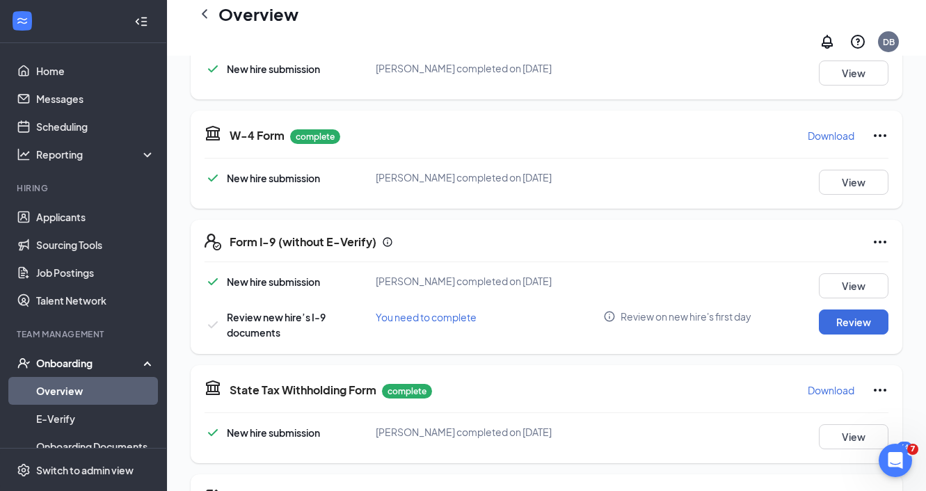
scroll to position [316, 0]
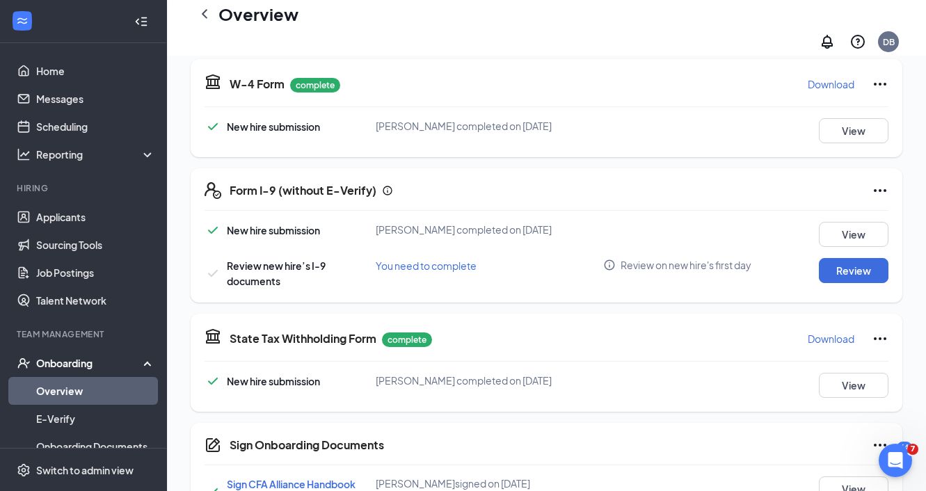
click at [878, 185] on icon "Ellipses" at bounding box center [879, 190] width 17 height 17
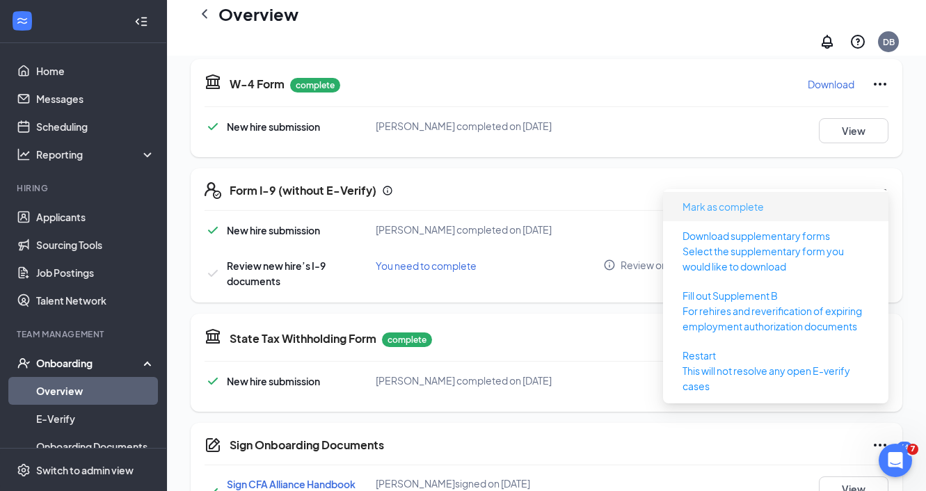
click at [773, 214] on button "Mark as complete" at bounding box center [723, 206] width 104 height 22
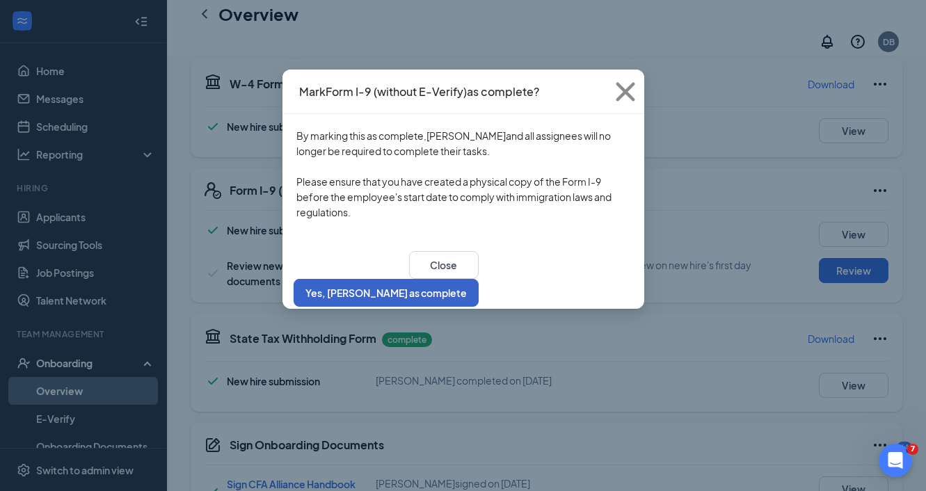
click at [478, 282] on button "Yes, [PERSON_NAME] as complete" at bounding box center [385, 293] width 185 height 28
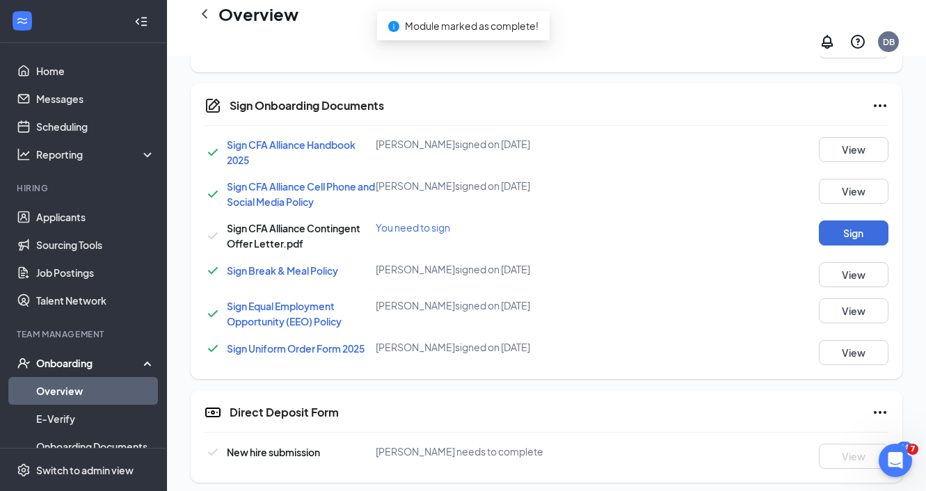
scroll to position [668, 0]
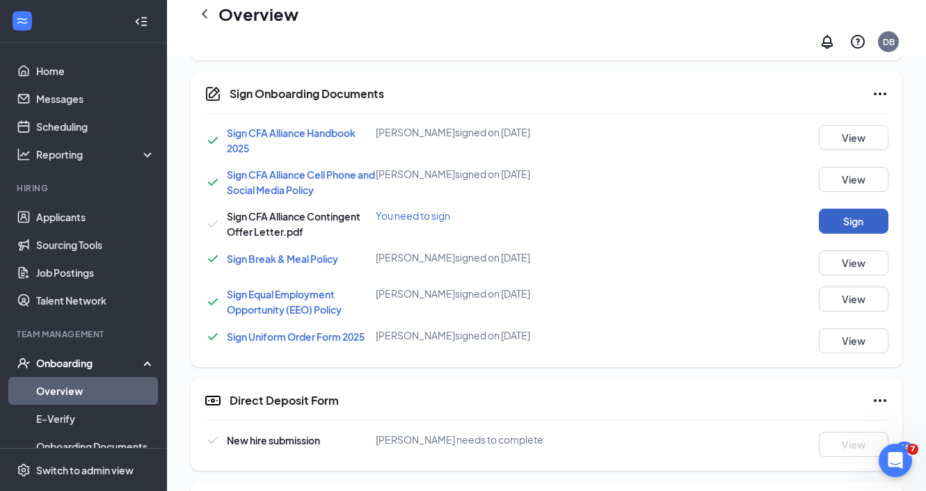
click at [826, 209] on button "Sign" at bounding box center [854, 221] width 70 height 25
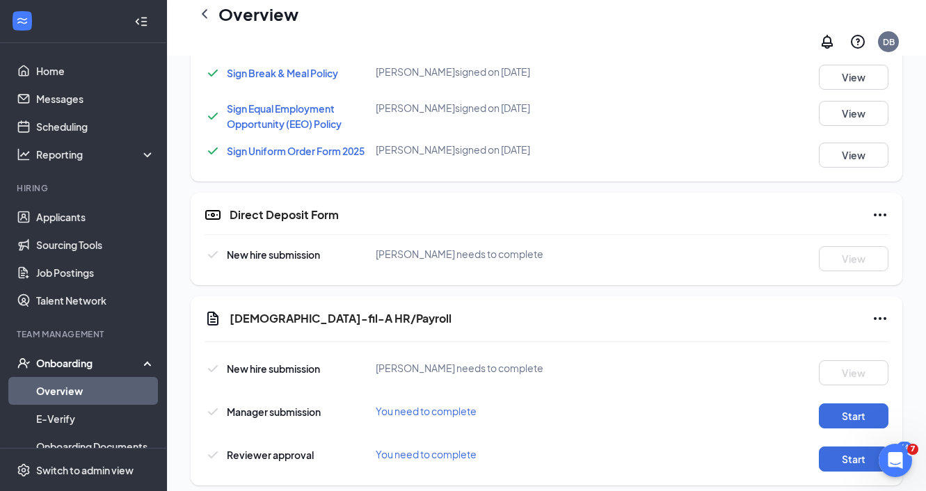
scroll to position [869, 0]
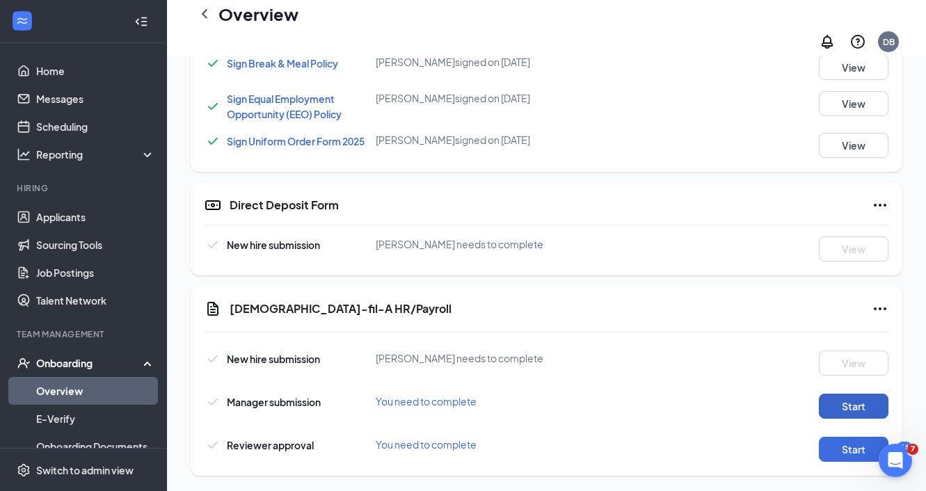
click at [864, 405] on button "Start" at bounding box center [854, 406] width 70 height 25
click at [869, 394] on button "Start" at bounding box center [854, 406] width 70 height 25
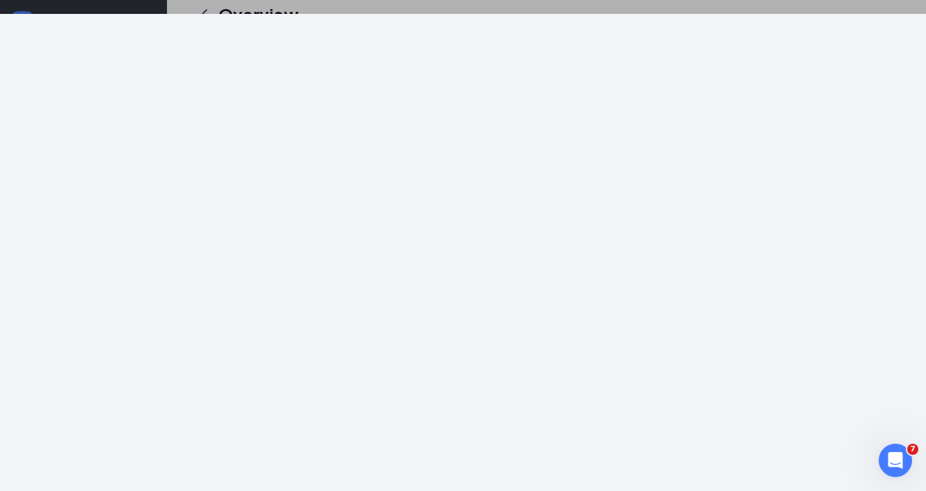
click at [643, 7] on div at bounding box center [463, 245] width 926 height 491
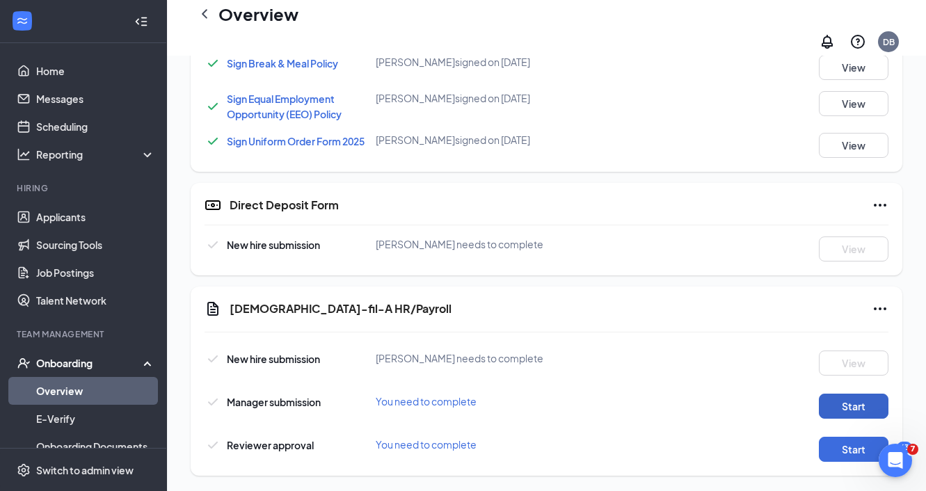
click at [886, 394] on button "Start" at bounding box center [854, 406] width 70 height 25
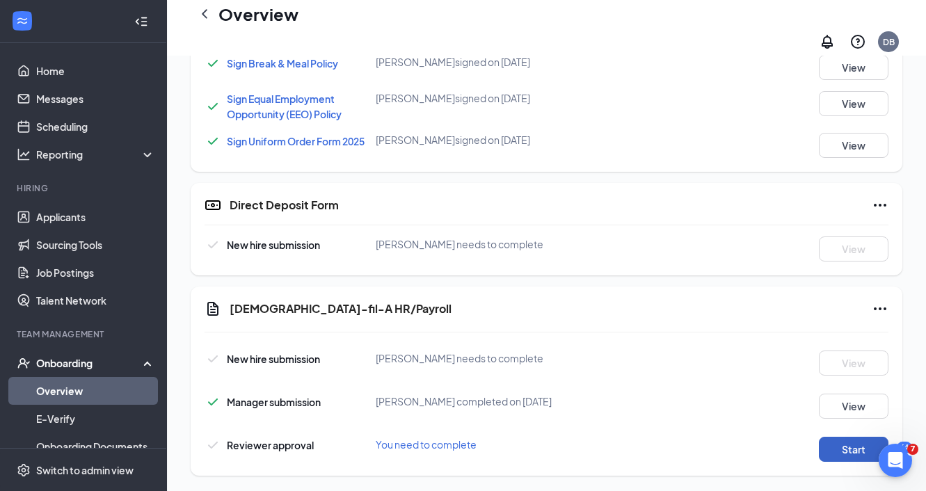
click at [827, 441] on button "Start" at bounding box center [854, 449] width 70 height 25
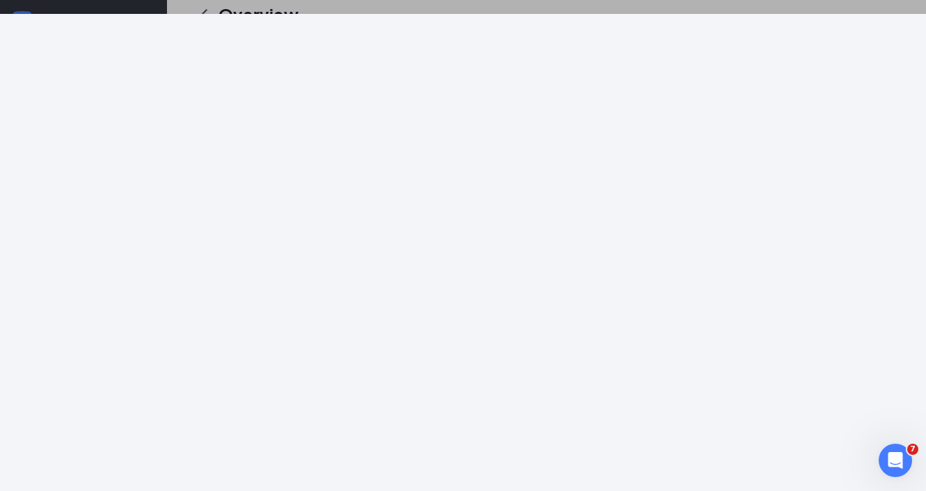
click at [798, 10] on div at bounding box center [463, 245] width 926 height 491
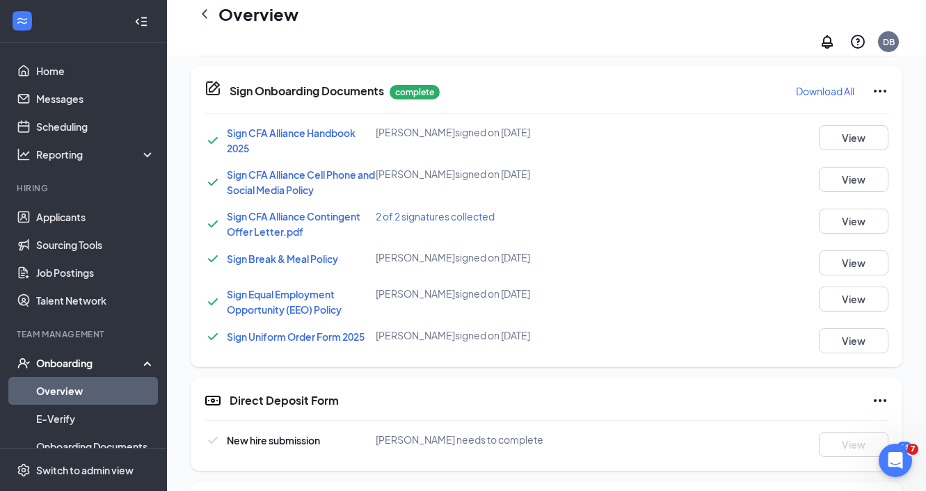
scroll to position [675, 0]
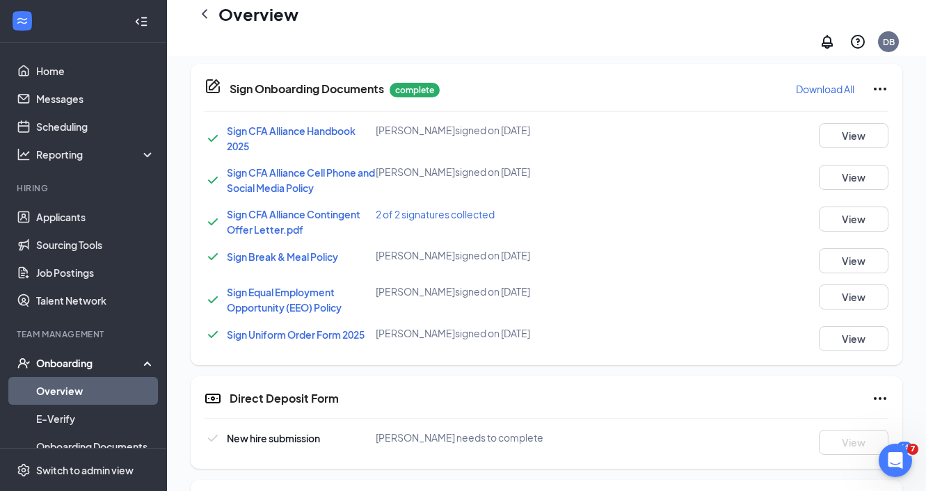
click at [876, 390] on icon "Ellipses" at bounding box center [879, 398] width 17 height 17
click at [839, 421] on button "Mark as complete" at bounding box center [828, 415] width 104 height 22
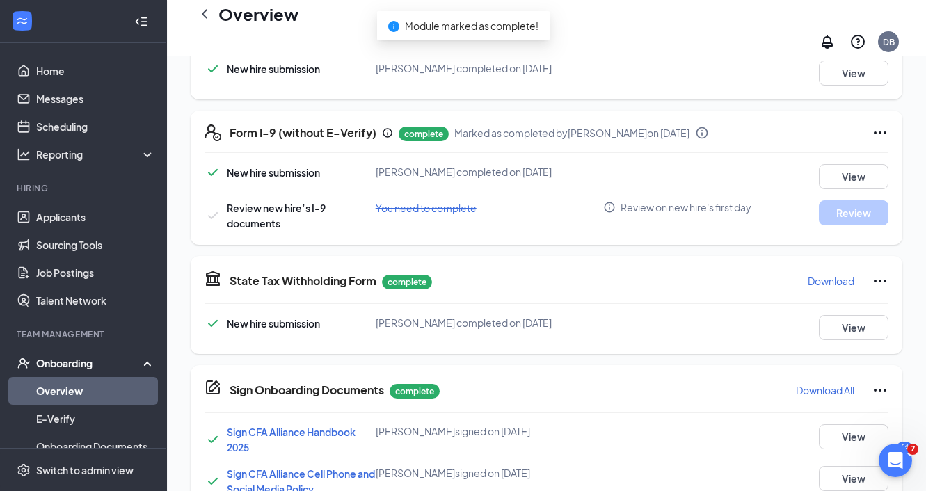
scroll to position [0, 0]
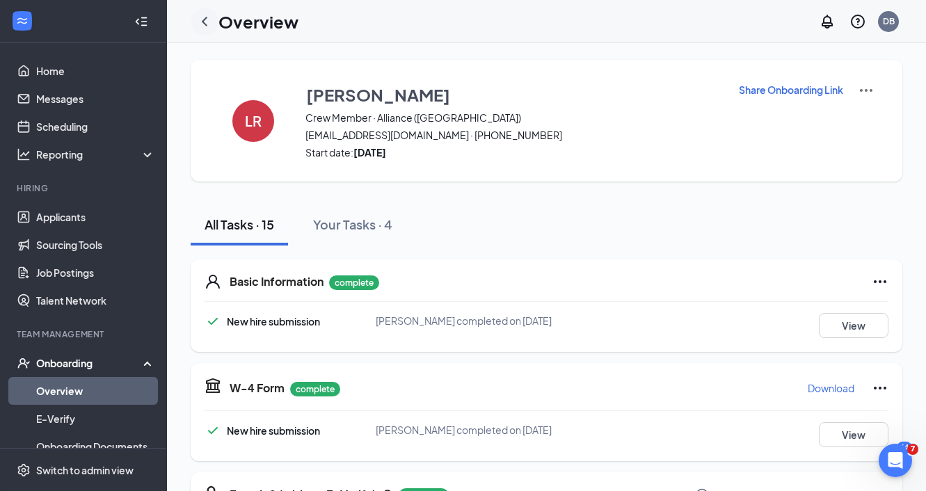
click at [204, 16] on icon "ChevronLeft" at bounding box center [204, 21] width 17 height 17
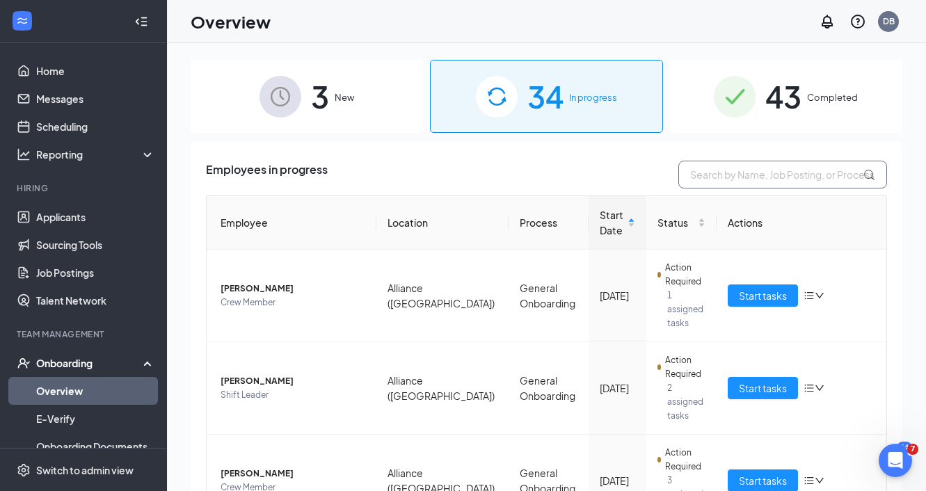
click at [750, 172] on input "text" at bounding box center [782, 175] width 209 height 28
type input "yeager"
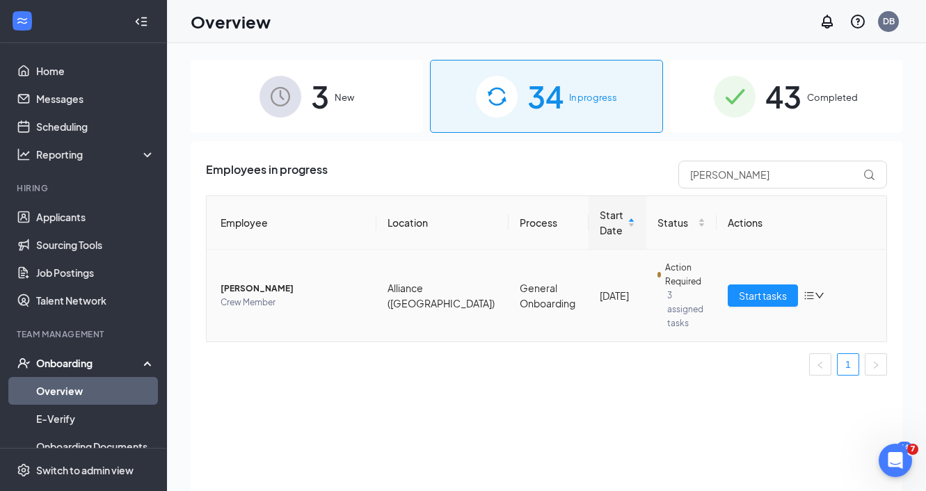
click at [264, 282] on span "[PERSON_NAME]" at bounding box center [292, 289] width 145 height 14
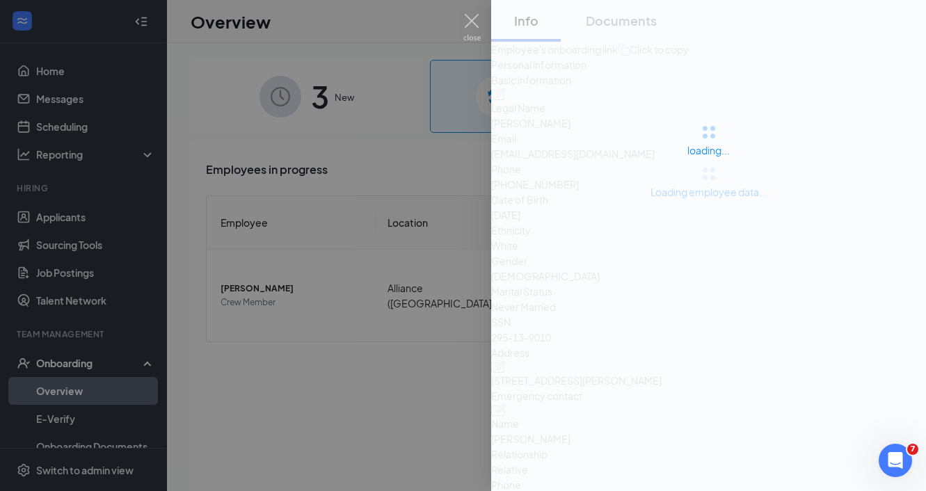
click at [367, 233] on div at bounding box center [463, 245] width 926 height 491
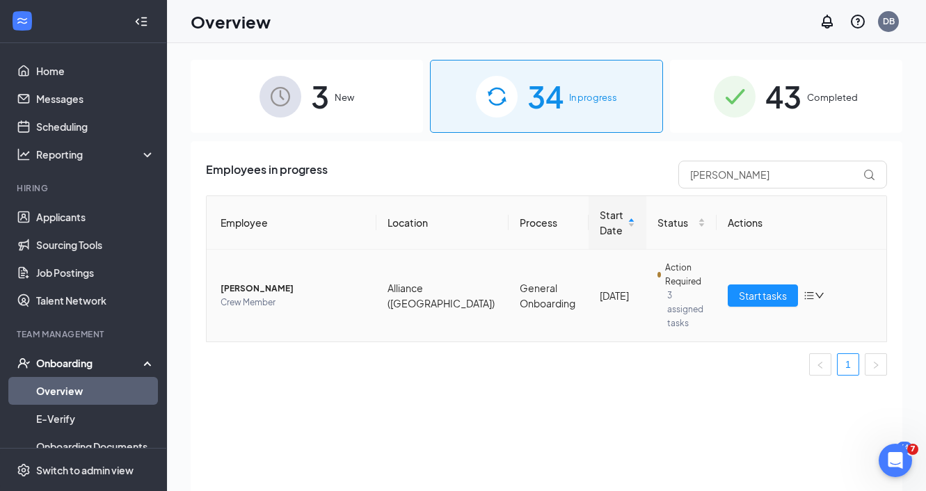
click at [262, 282] on span "[PERSON_NAME]" at bounding box center [292, 289] width 145 height 14
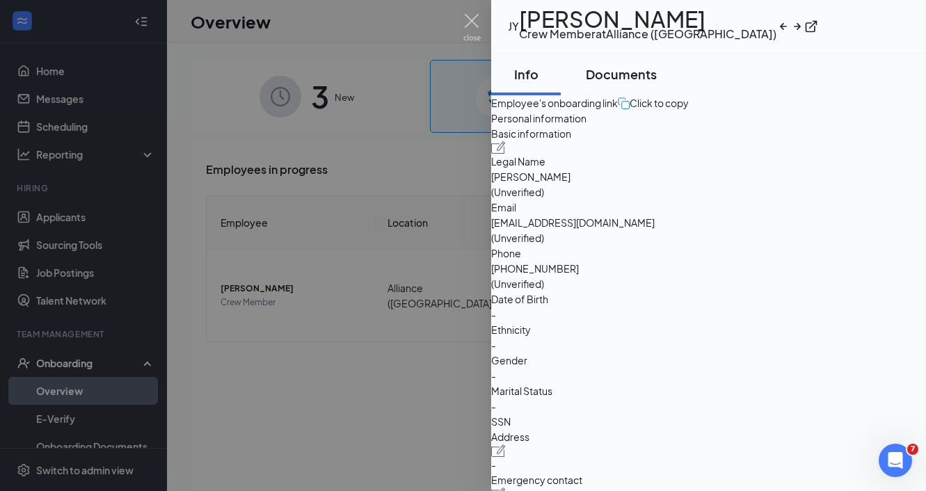
click at [632, 83] on div "Documents" at bounding box center [621, 73] width 71 height 17
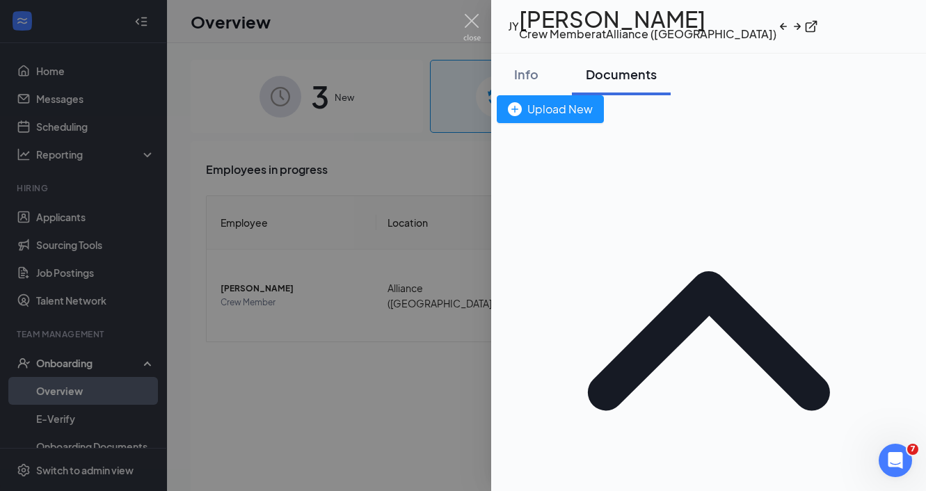
click at [403, 236] on div at bounding box center [463, 245] width 926 height 491
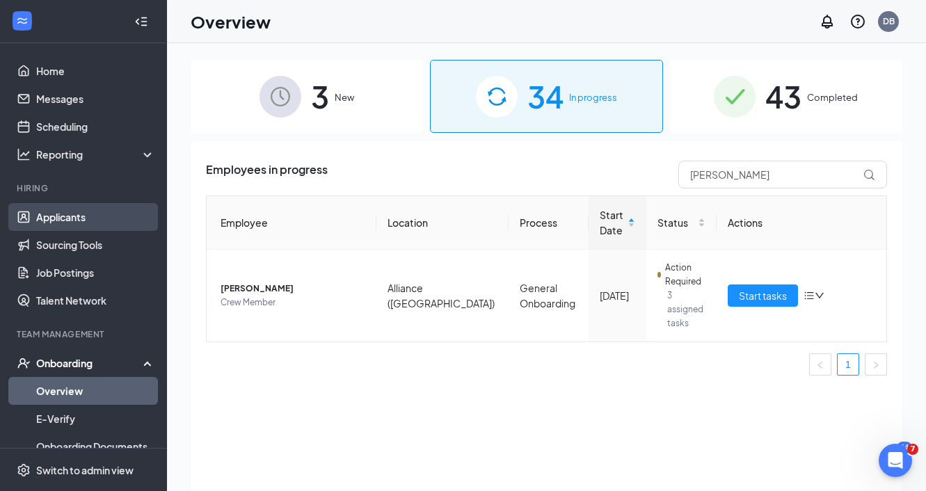
click at [77, 224] on link "Applicants" at bounding box center [95, 217] width 119 height 28
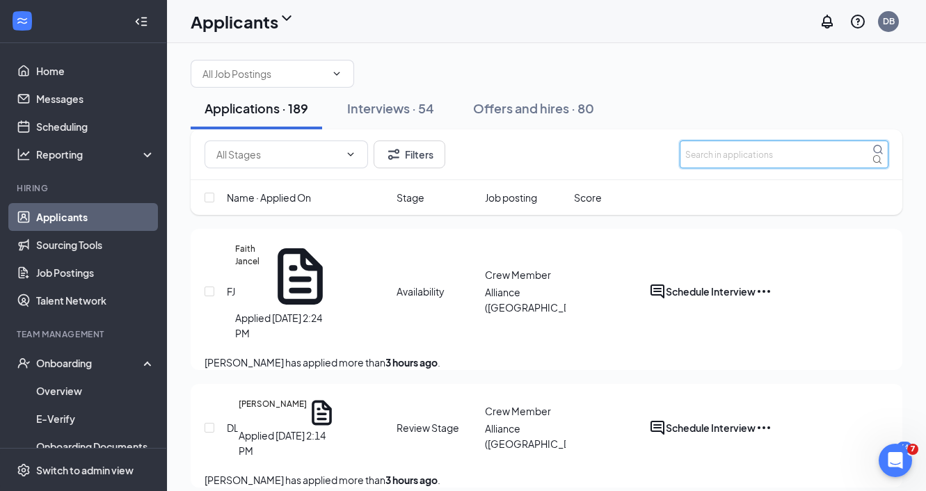
click at [724, 168] on input "text" at bounding box center [783, 154] width 209 height 28
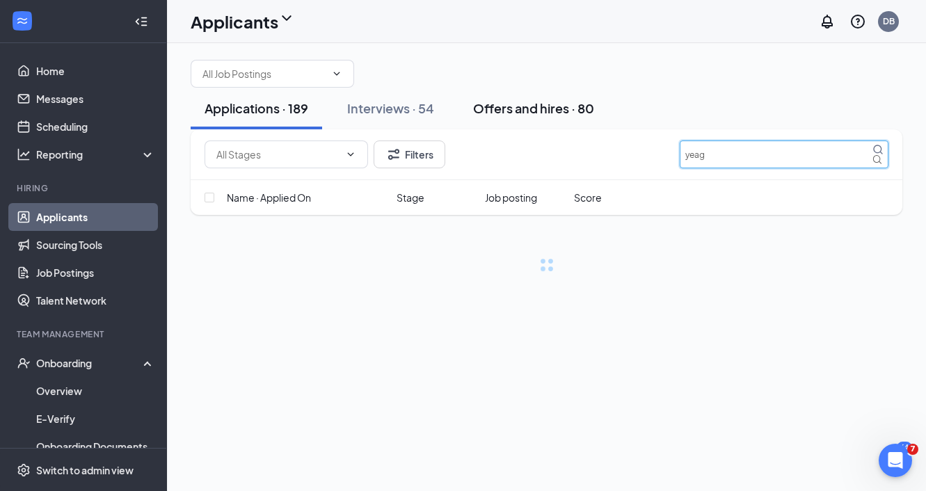
type input "yeag"
click at [538, 117] on div "Offers and hires · 80" at bounding box center [533, 107] width 121 height 17
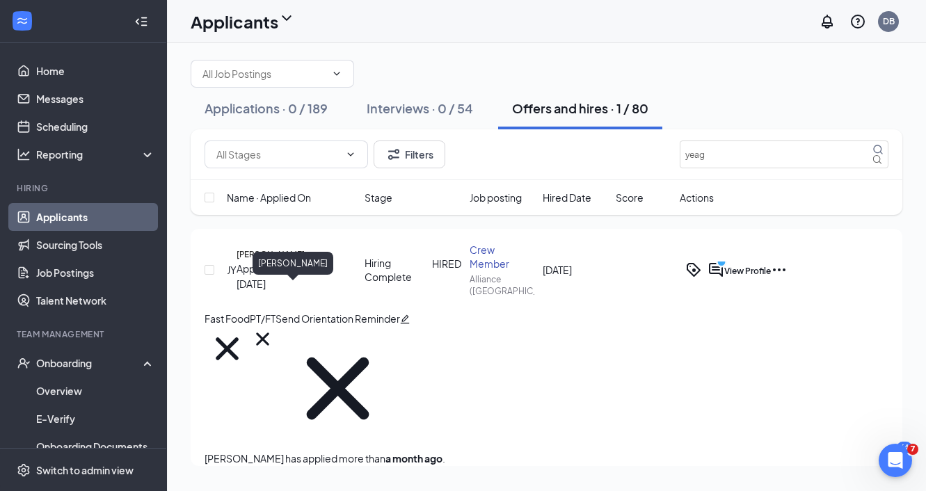
click at [302, 261] on h5 "[PERSON_NAME]" at bounding box center [270, 254] width 68 height 13
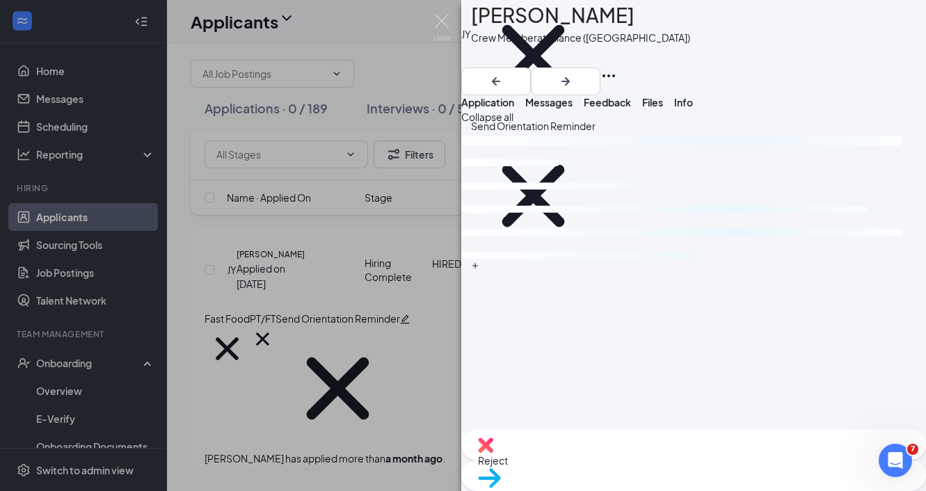
click at [572, 109] on button "Messages" at bounding box center [548, 102] width 47 height 14
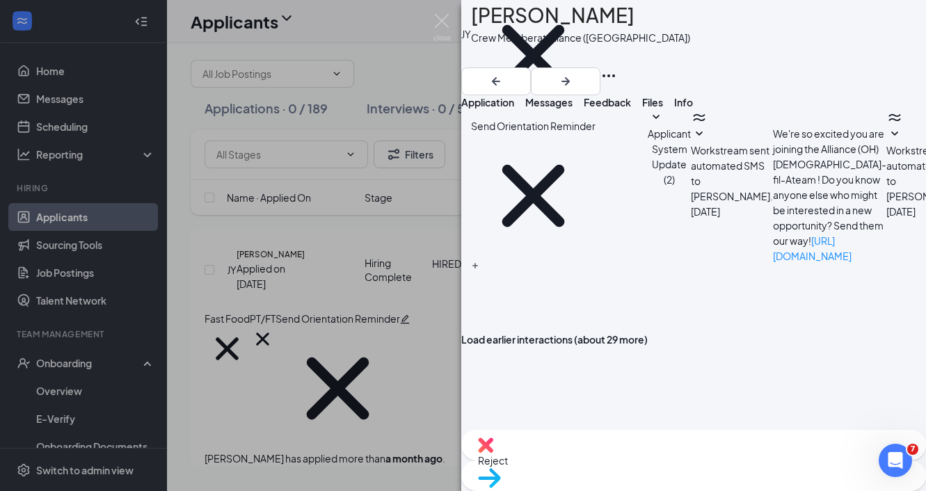
scroll to position [1177, 0]
click at [514, 105] on span "Application" at bounding box center [487, 102] width 53 height 13
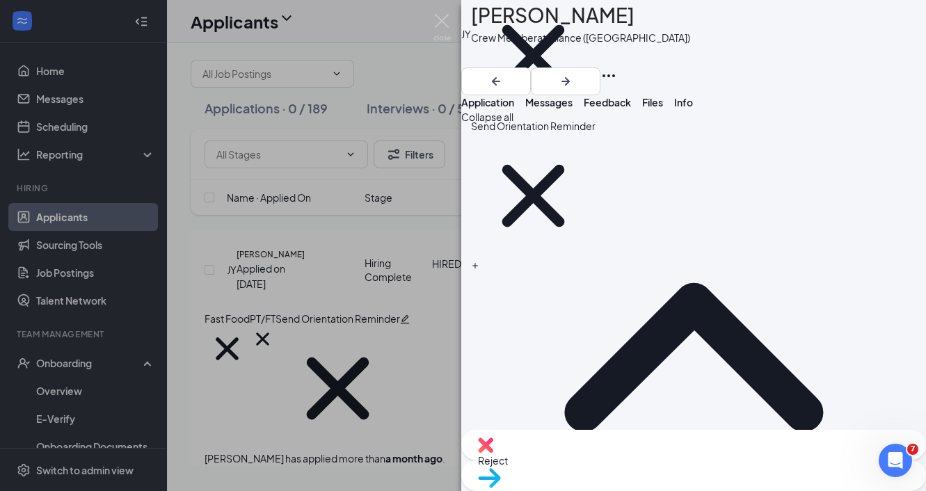
click at [264, 62] on div "JY Jacqueline Yeager Crew Member at Alliance (OH) Fast Food PT/FT Send Orientat…" at bounding box center [463, 245] width 926 height 491
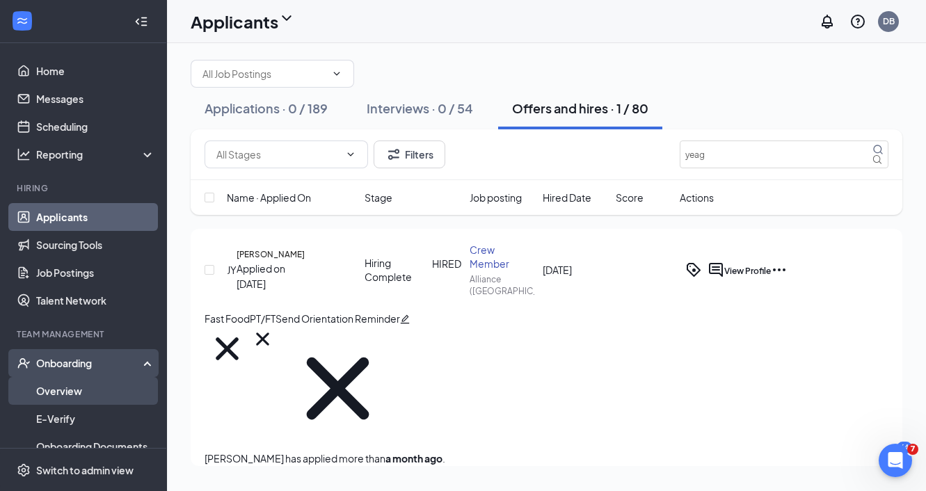
click at [104, 392] on link "Overview" at bounding box center [95, 391] width 119 height 28
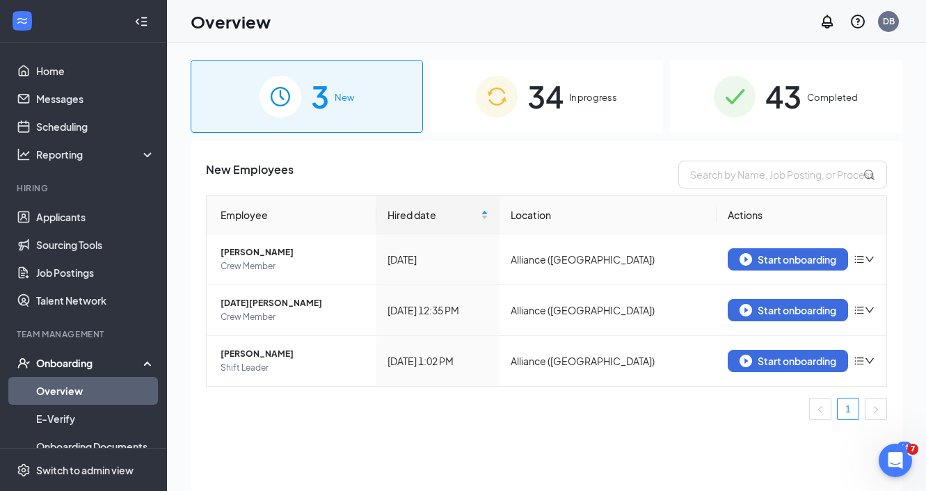
click at [579, 115] on div "34 In progress" at bounding box center [546, 96] width 232 height 73
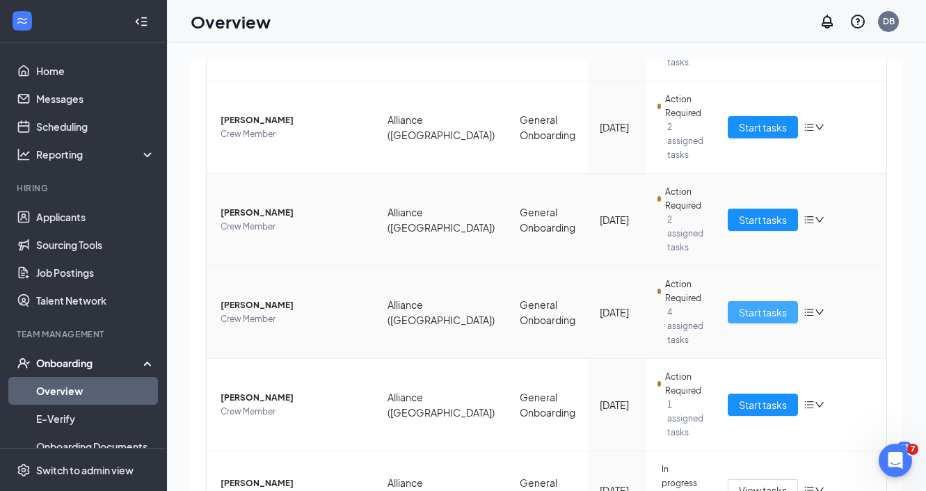
scroll to position [451, 0]
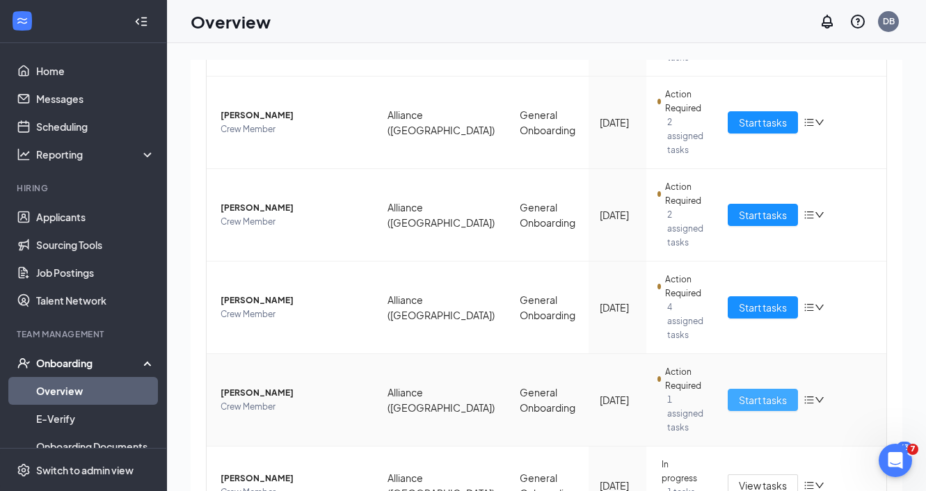
click at [768, 392] on span "Start tasks" at bounding box center [763, 399] width 48 height 15
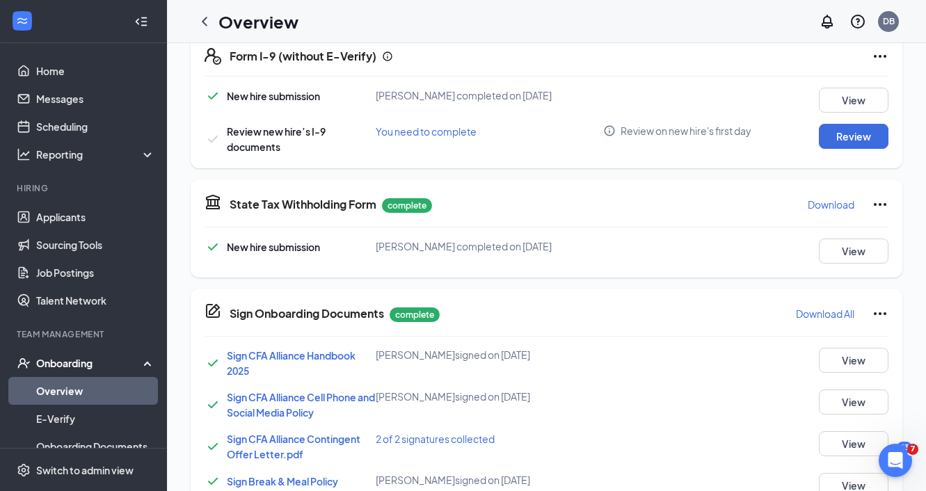
scroll to position [433, 0]
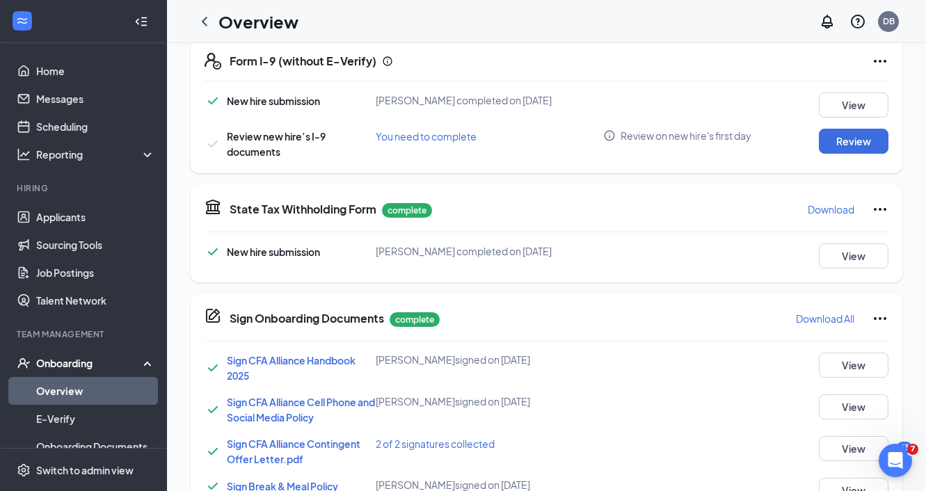
click at [881, 66] on icon "Ellipses" at bounding box center [879, 61] width 17 height 17
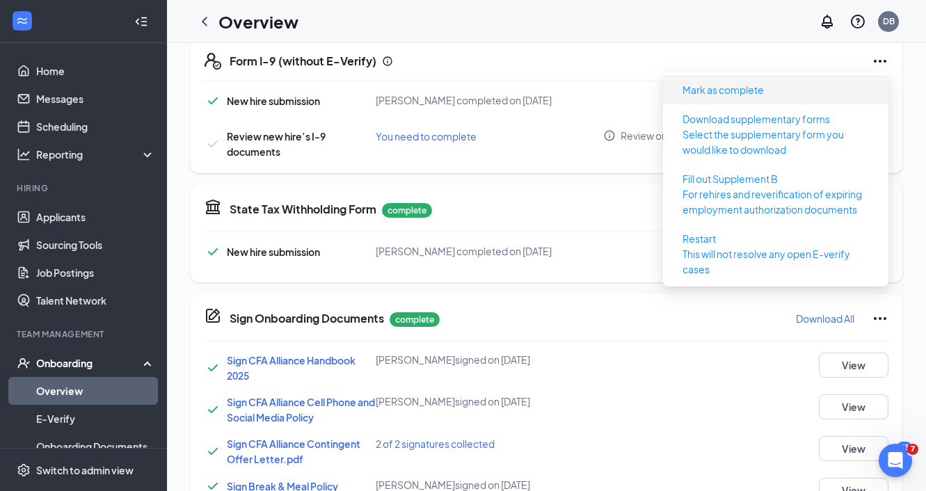
click at [813, 102] on li "Mark as complete" at bounding box center [775, 89] width 225 height 29
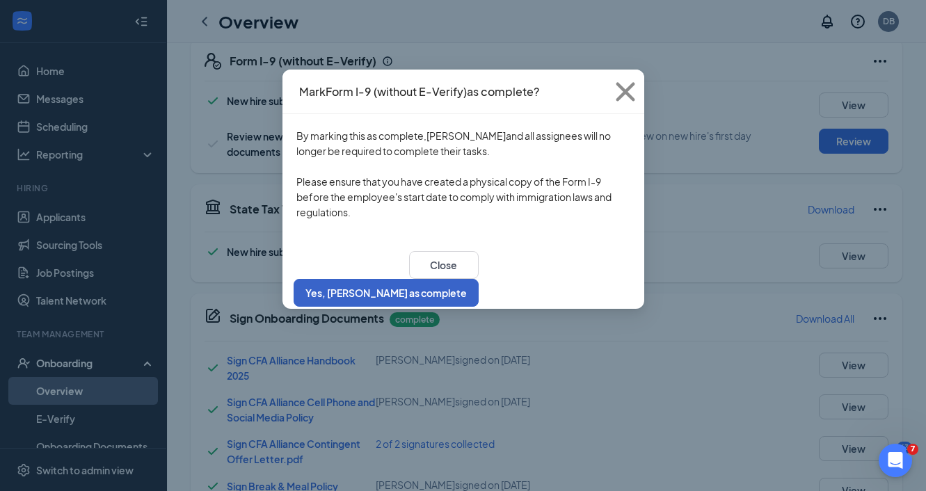
click at [478, 279] on button "Yes, [PERSON_NAME] as complete" at bounding box center [385, 293] width 185 height 28
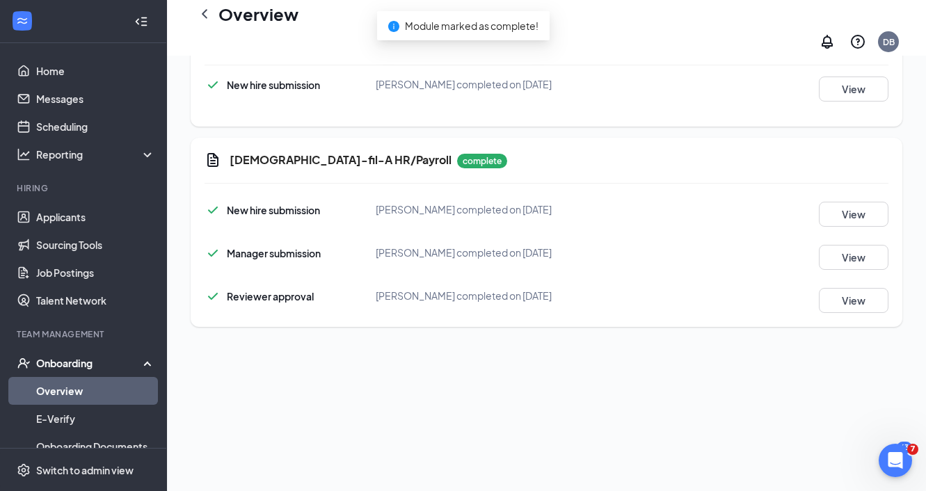
scroll to position [498, 0]
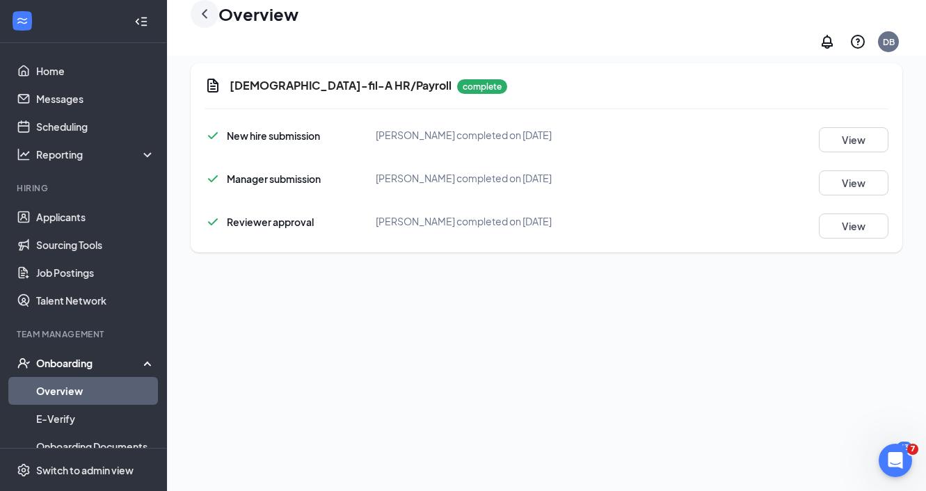
click at [212, 22] on icon "ChevronLeft" at bounding box center [204, 14] width 17 height 17
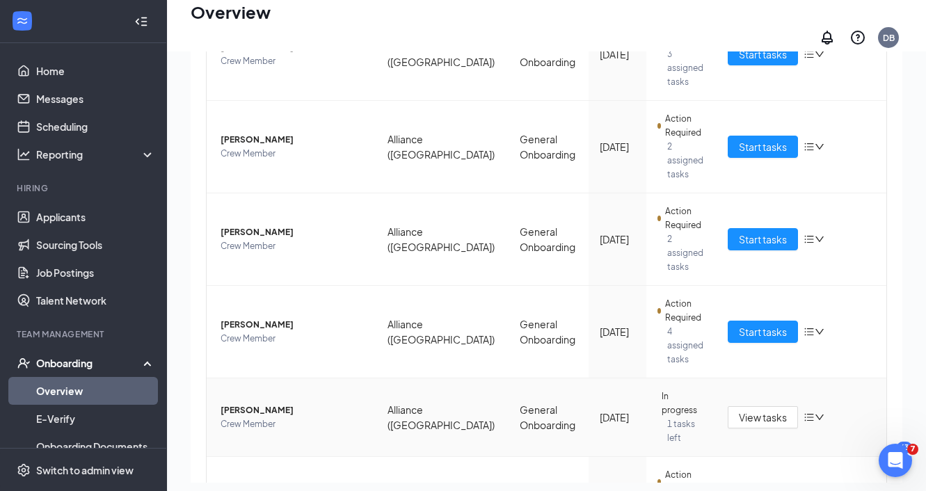
scroll to position [379, 0]
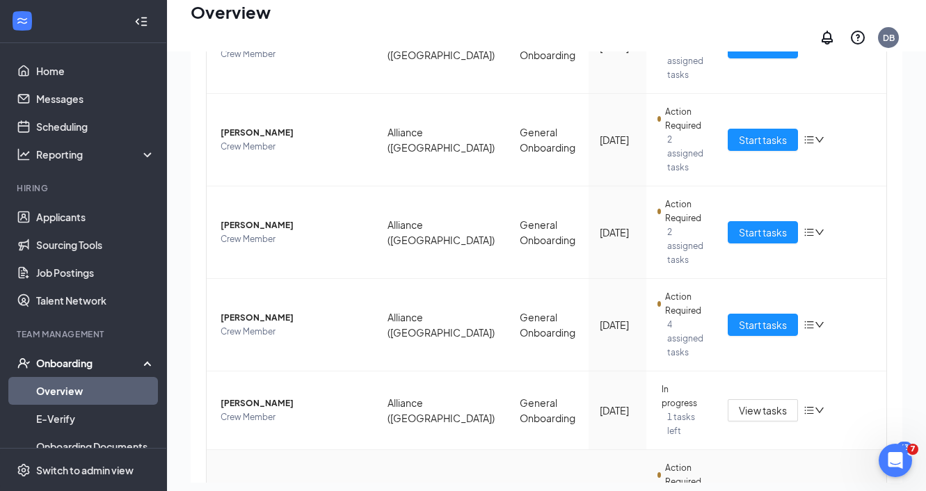
click at [771, 488] on span "Start tasks" at bounding box center [763, 495] width 48 height 15
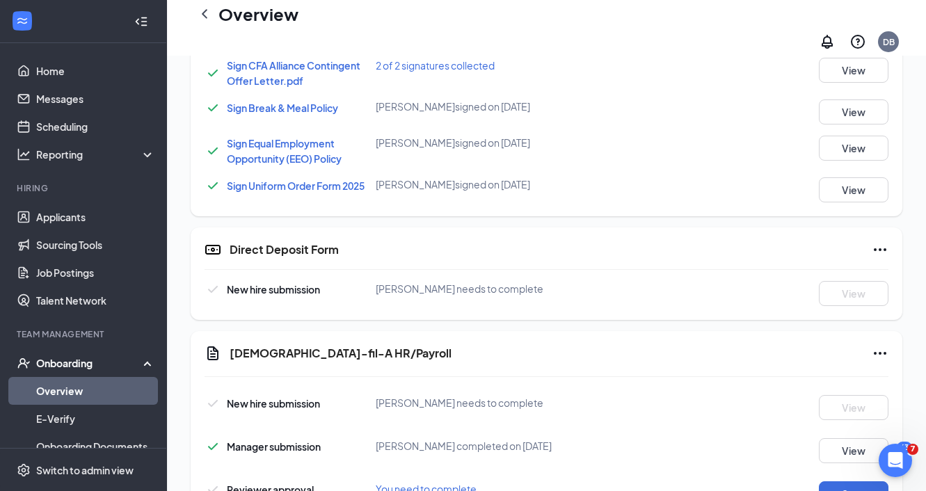
scroll to position [869, 0]
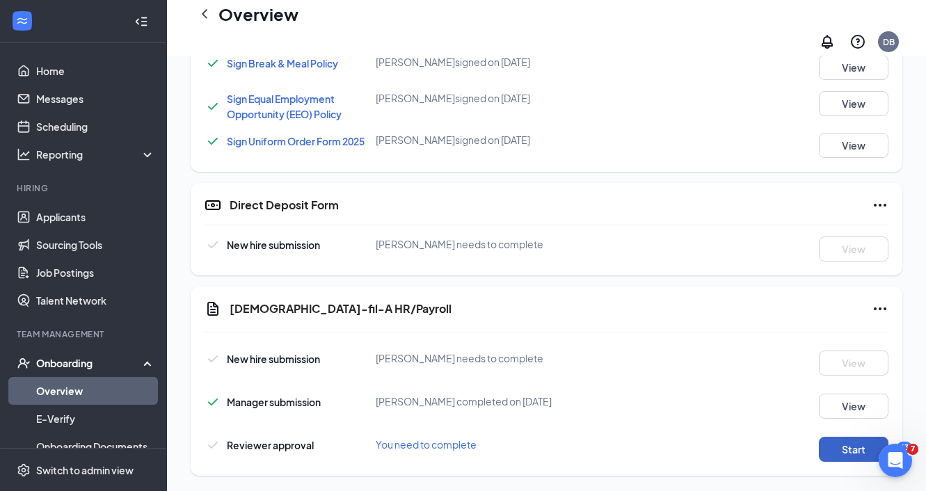
click at [837, 443] on button "Start" at bounding box center [854, 449] width 70 height 25
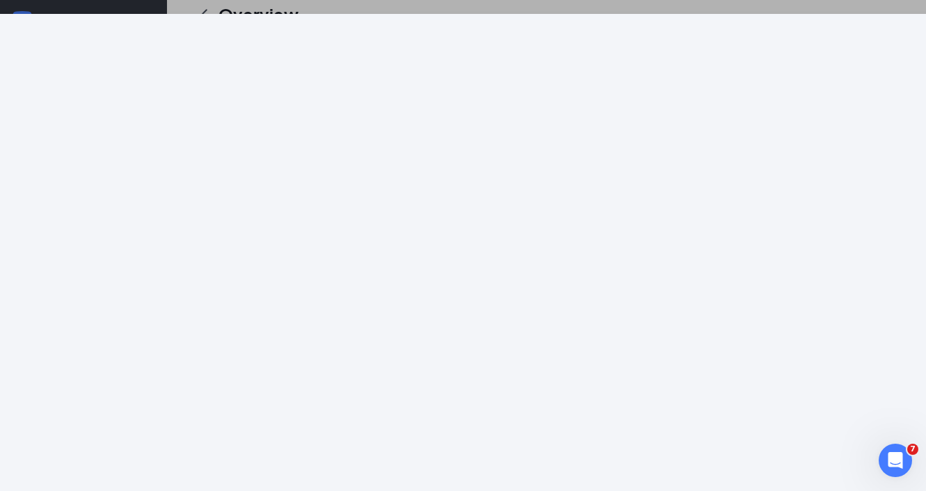
click at [803, 6] on div at bounding box center [463, 245] width 926 height 491
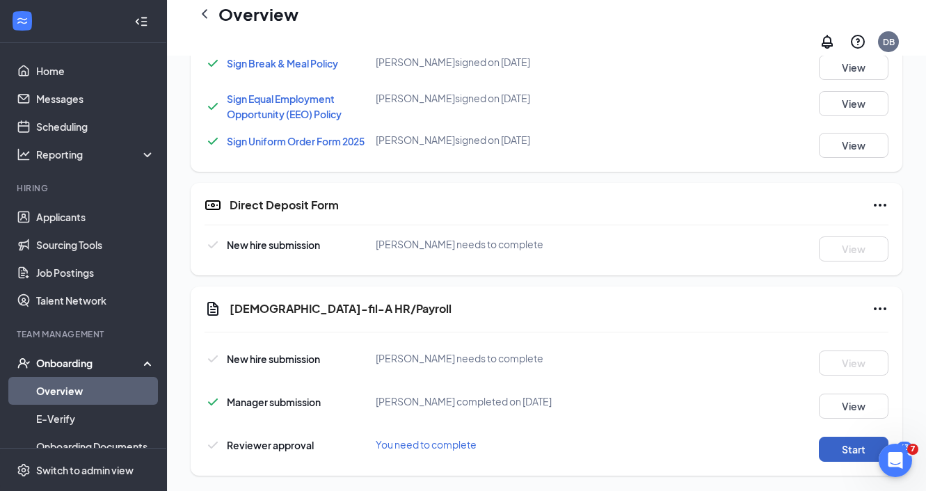
scroll to position [857, 0]
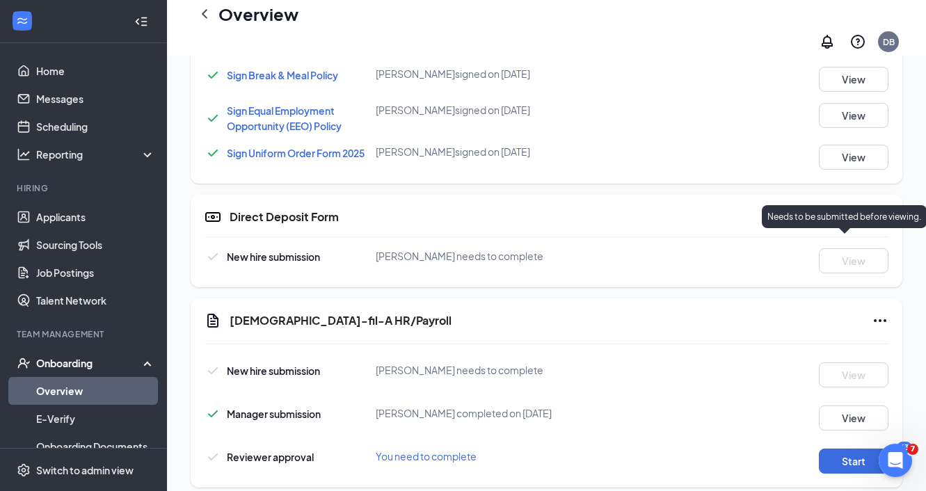
click at [879, 209] on div "Needs to be submitted before viewing." at bounding box center [844, 216] width 165 height 23
click at [878, 216] on icon "Ellipses" at bounding box center [879, 217] width 13 height 3
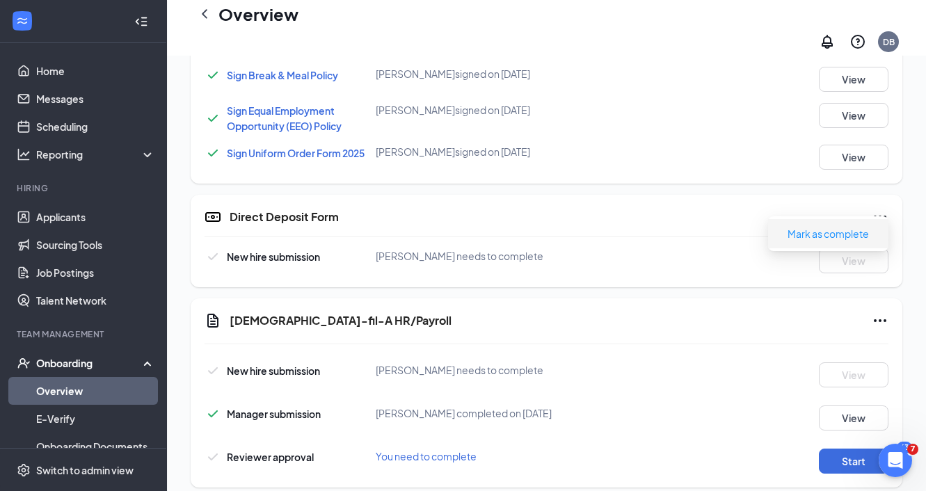
click at [819, 244] on li "Mark as complete" at bounding box center [828, 233] width 120 height 29
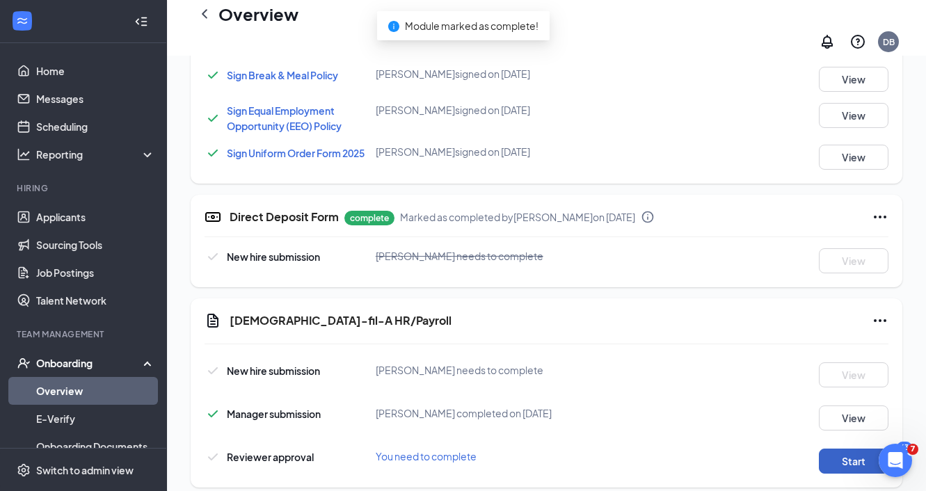
click at [825, 449] on button "Start" at bounding box center [854, 461] width 70 height 25
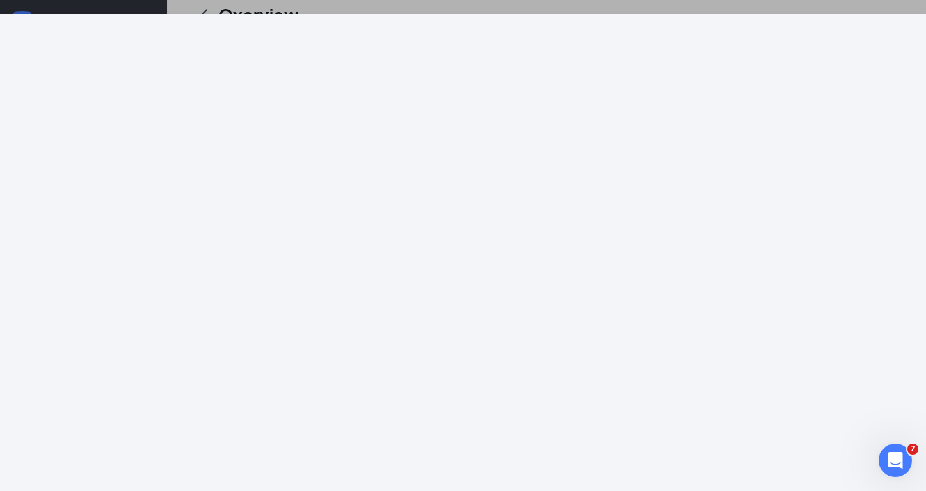
click at [738, 6] on div at bounding box center [463, 245] width 926 height 491
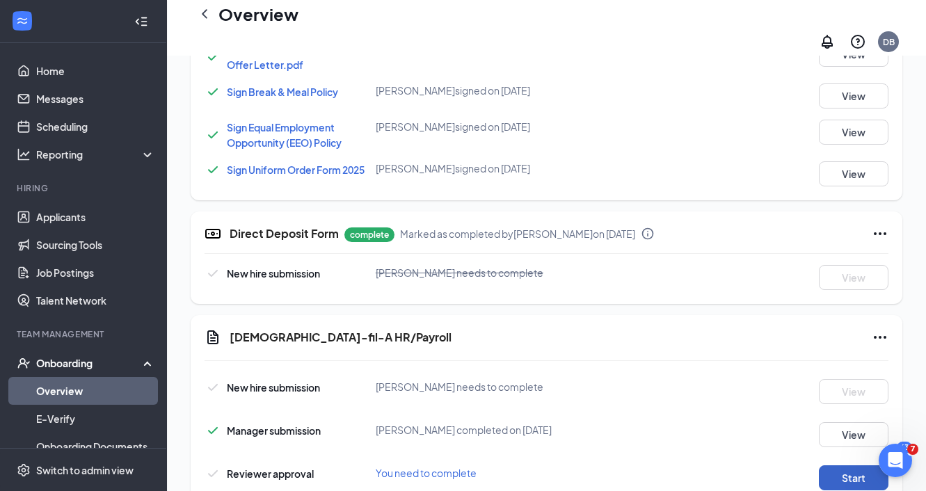
scroll to position [869, 0]
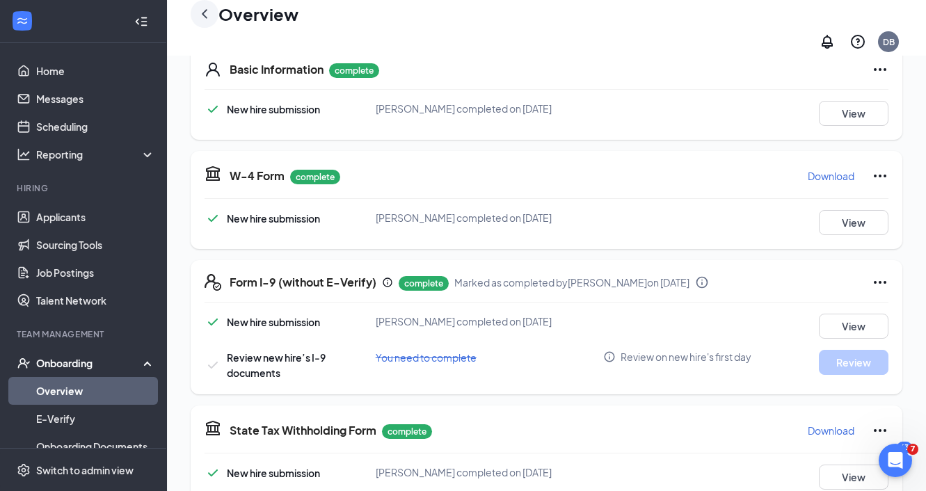
click at [208, 22] on icon "ChevronLeft" at bounding box center [204, 14] width 17 height 17
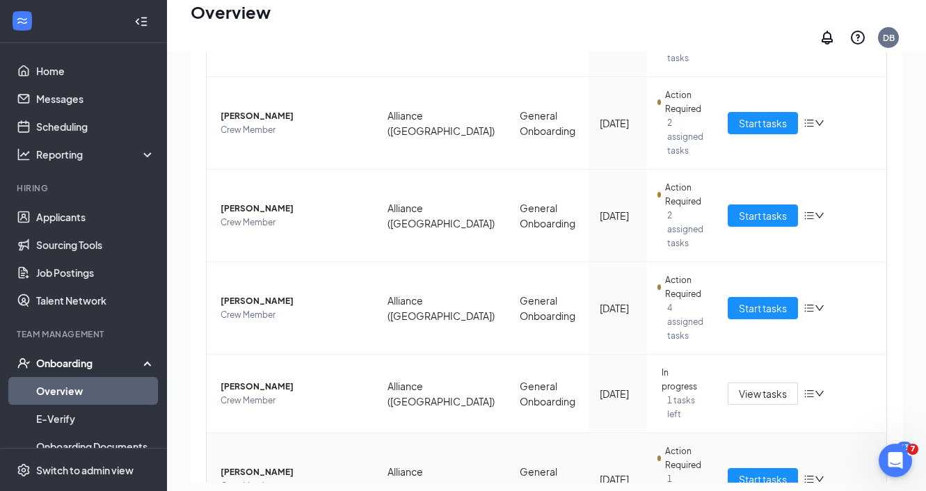
scroll to position [417, 0]
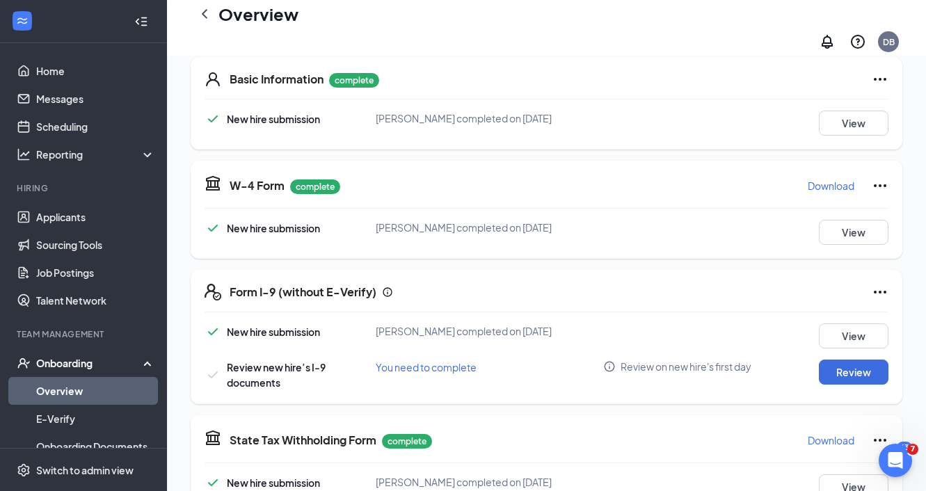
scroll to position [214, 0]
click at [882, 284] on icon "Ellipses" at bounding box center [879, 292] width 17 height 17
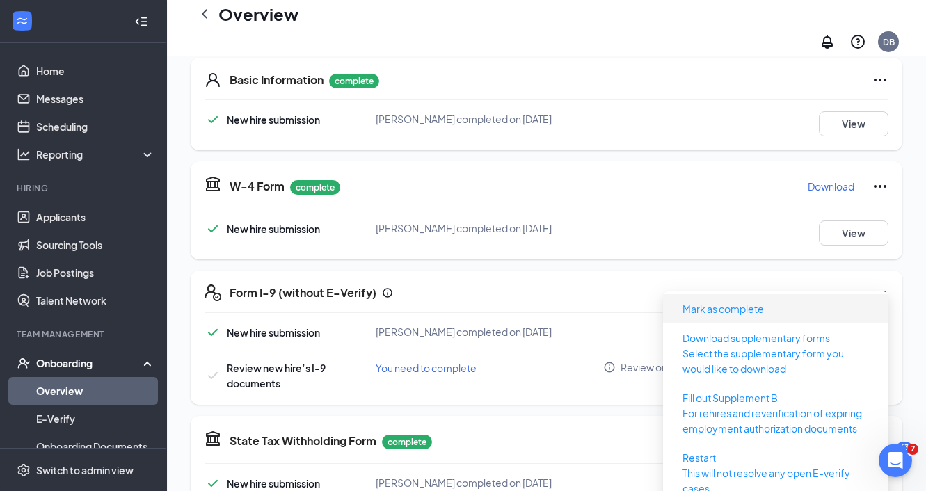
click at [818, 302] on span "Mark as complete" at bounding box center [775, 309] width 209 height 22
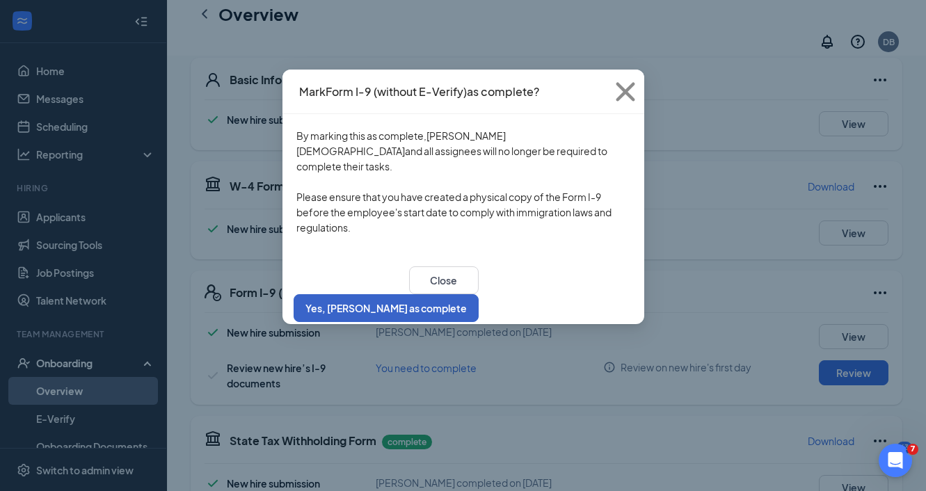
click at [478, 294] on button "Yes, [PERSON_NAME] as complete" at bounding box center [385, 308] width 185 height 28
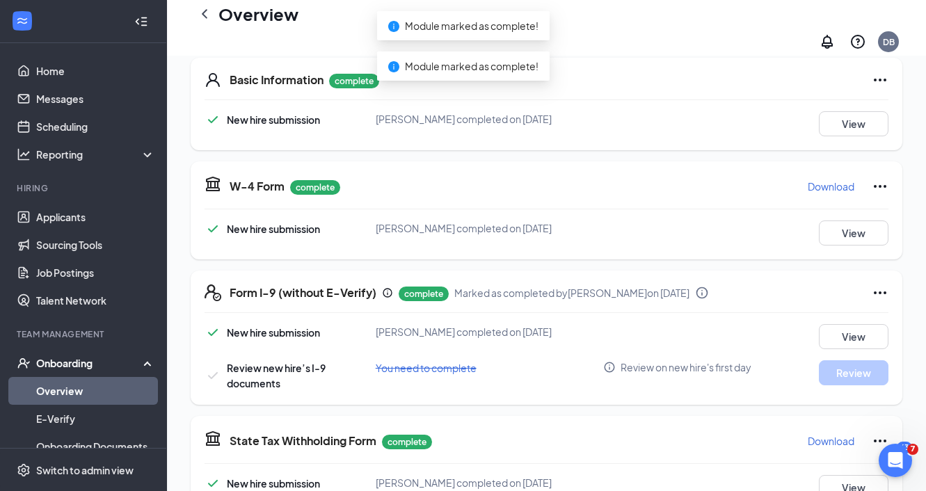
scroll to position [0, 0]
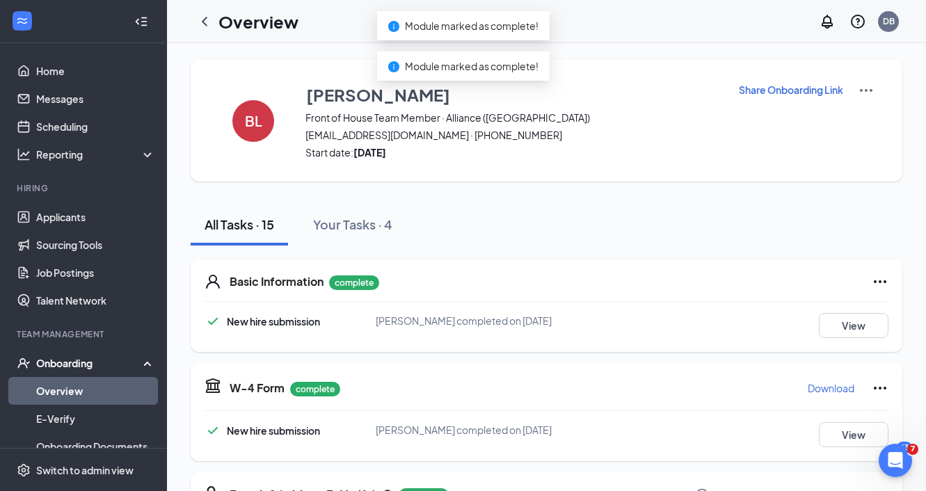
click at [206, 25] on icon "ChevronLeft" at bounding box center [204, 21] width 17 height 17
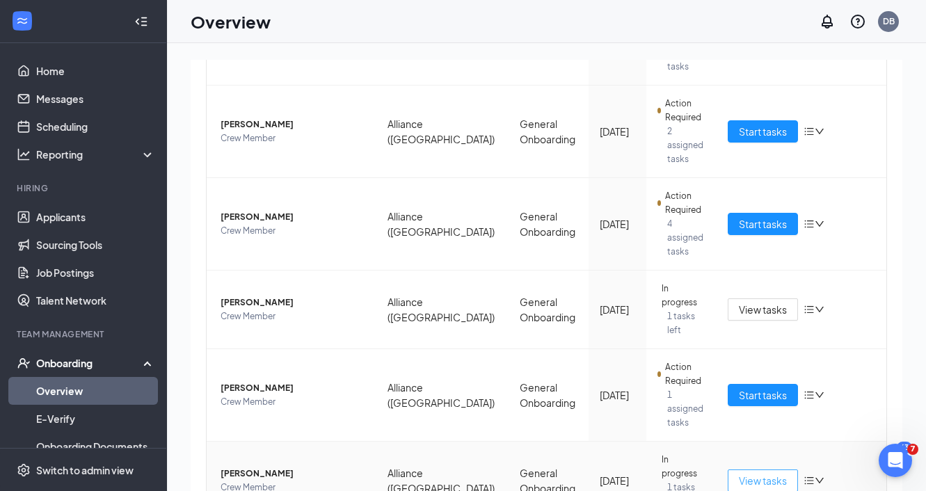
scroll to position [542, 0]
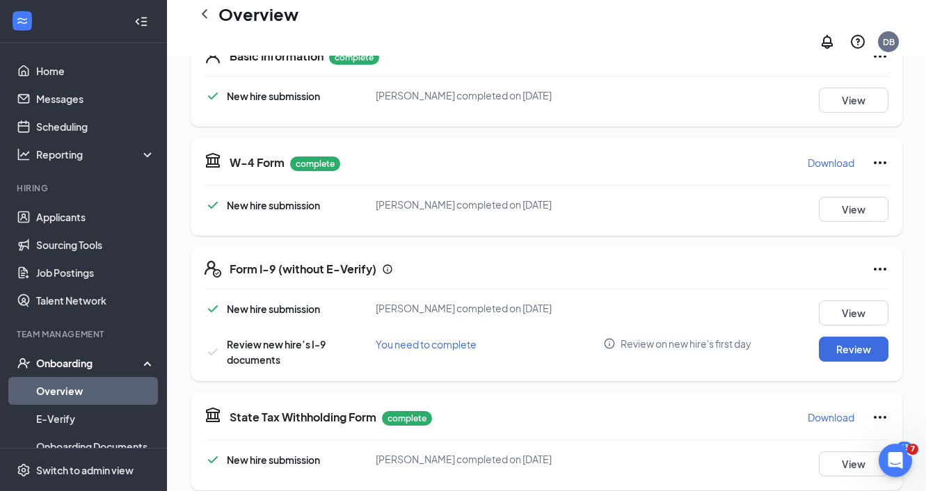
scroll to position [246, 0]
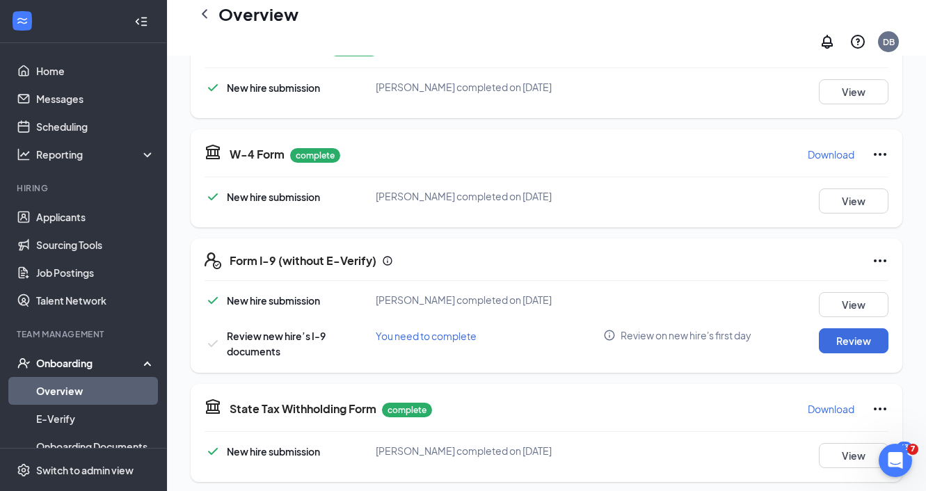
click at [880, 258] on div "Form I-9 (without E-Verify) New hire submission Elizabeth K Burns completed on …" at bounding box center [546, 306] width 711 height 134
click at [880, 252] on icon "Ellipses" at bounding box center [879, 260] width 17 height 17
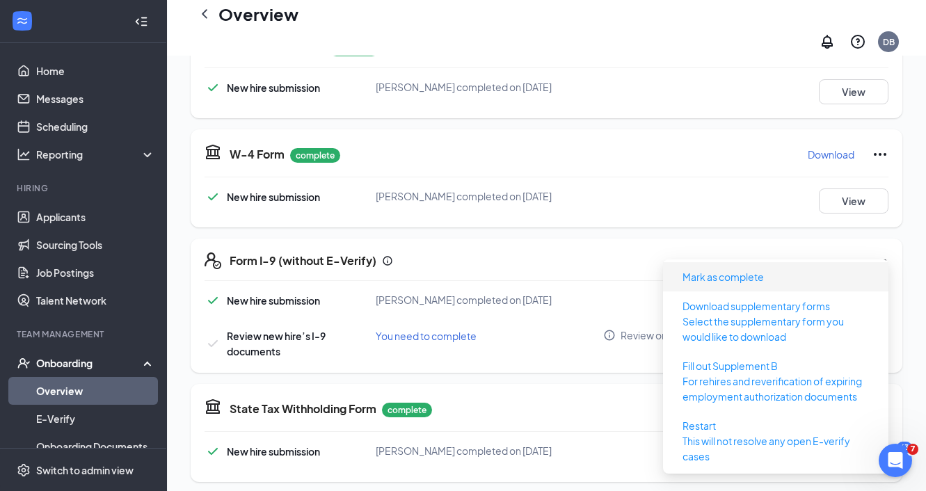
click at [831, 271] on span "Mark as complete" at bounding box center [775, 277] width 209 height 22
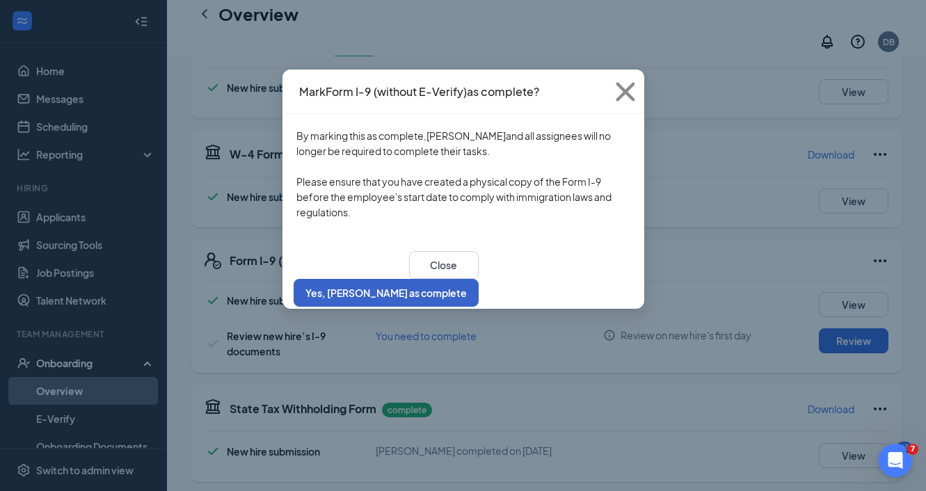
click at [478, 280] on button "Yes, [PERSON_NAME] as complete" at bounding box center [385, 293] width 185 height 28
click at [478, 279] on button "Yes, [PERSON_NAME] as complete" at bounding box center [385, 293] width 185 height 28
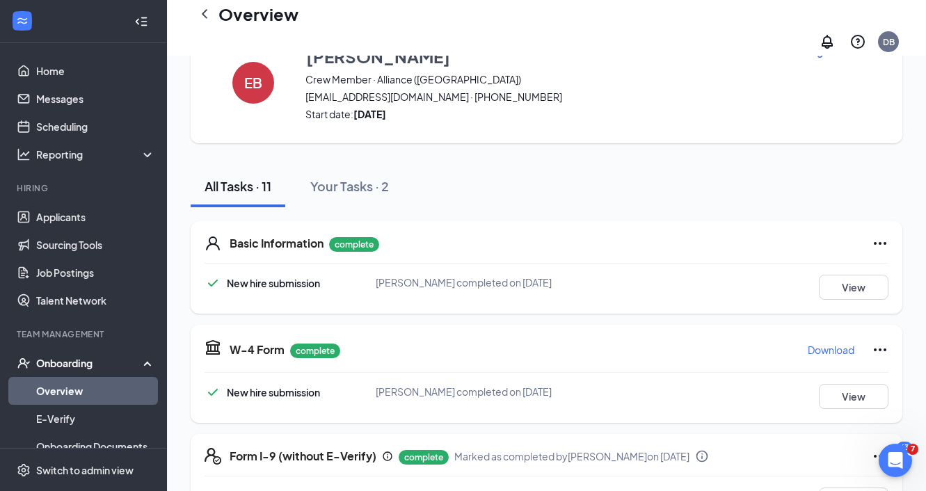
scroll to position [0, 0]
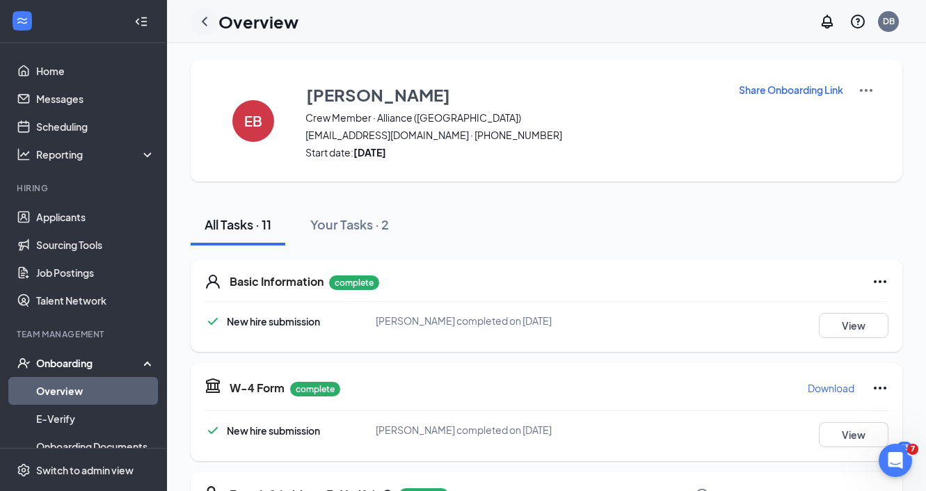
click at [213, 26] on div at bounding box center [205, 22] width 28 height 28
click at [203, 22] on icon "ChevronLeft" at bounding box center [205, 21] width 6 height 9
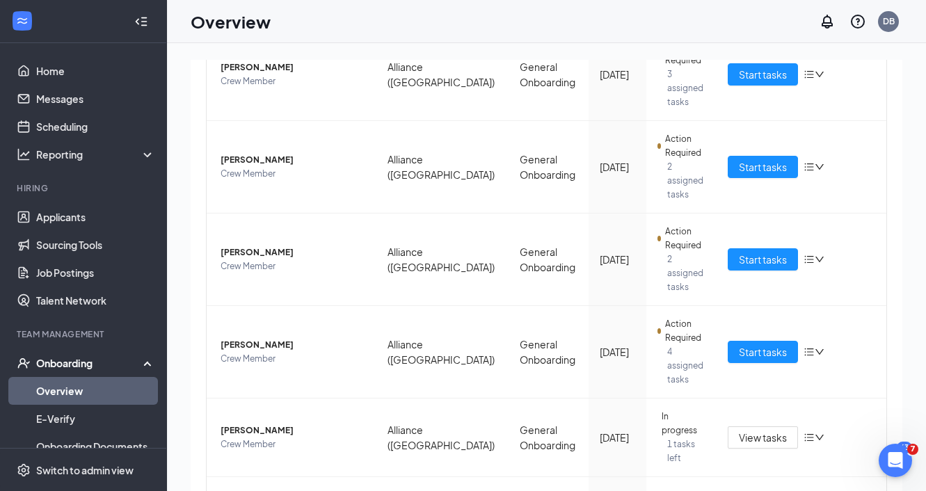
scroll to position [542, 0]
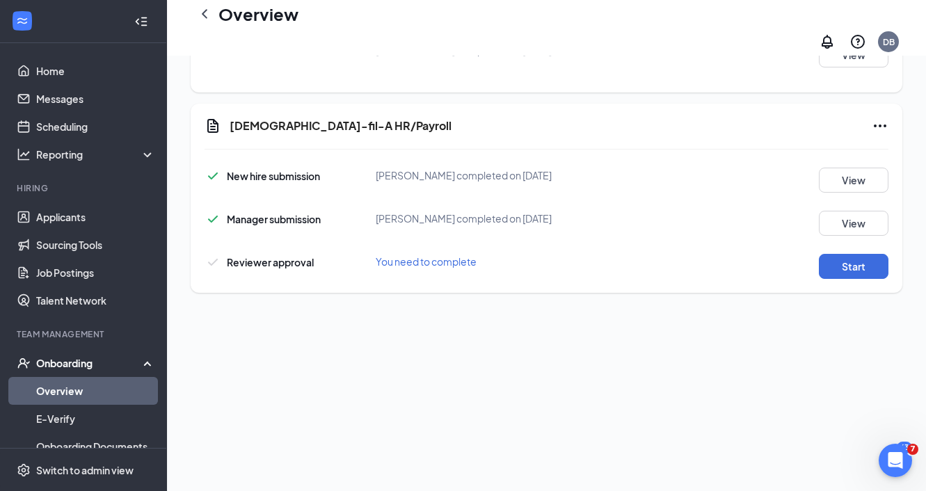
scroll to position [282, 0]
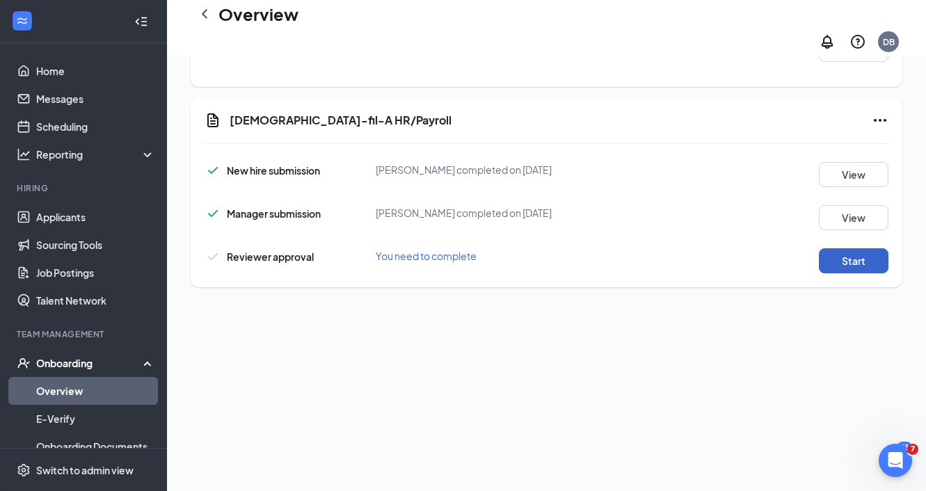
click at [855, 258] on button "Start" at bounding box center [854, 260] width 70 height 25
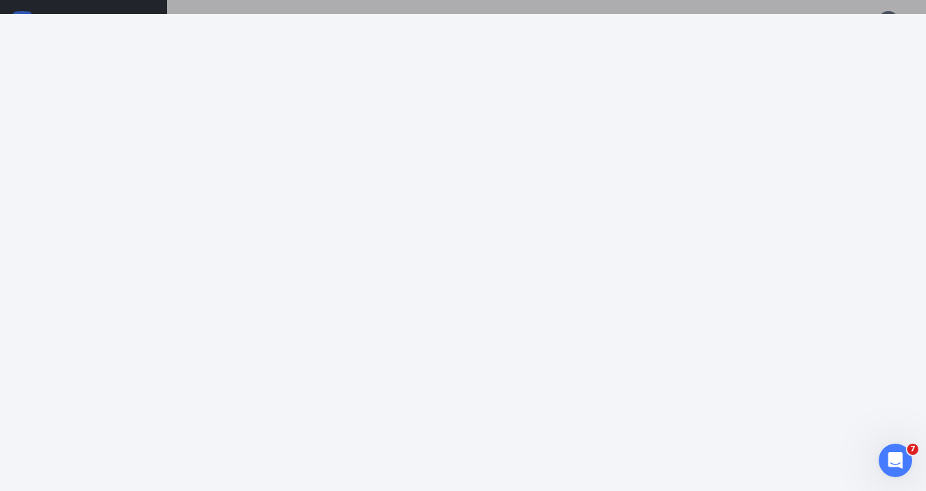
click at [357, 8] on div at bounding box center [463, 245] width 926 height 491
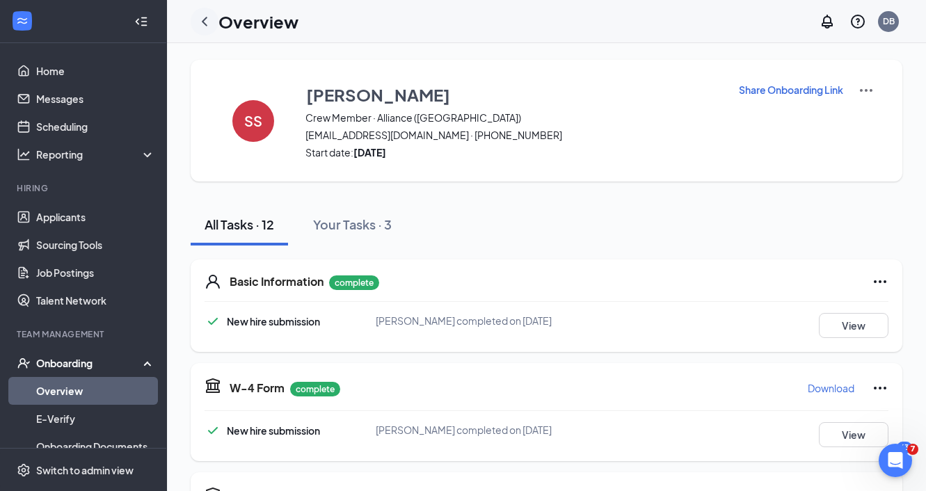
click at [206, 23] on icon "ChevronLeft" at bounding box center [204, 21] width 17 height 17
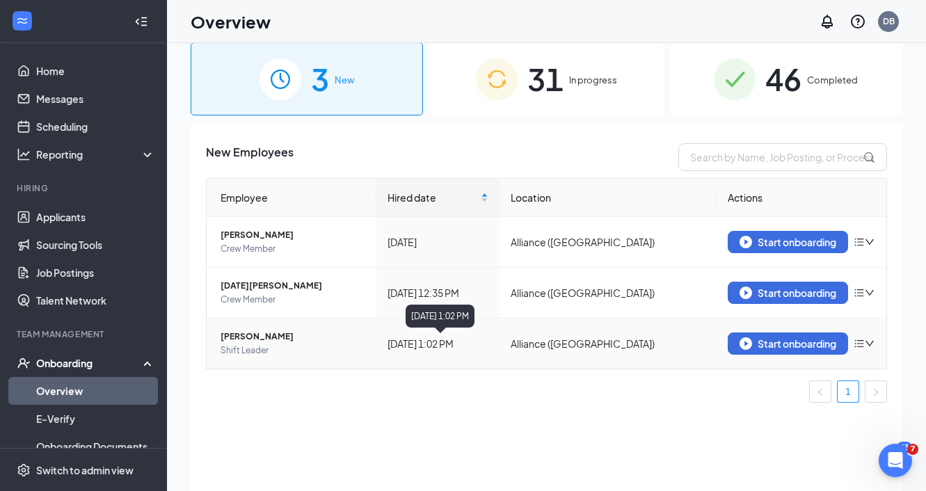
scroll to position [33, 0]
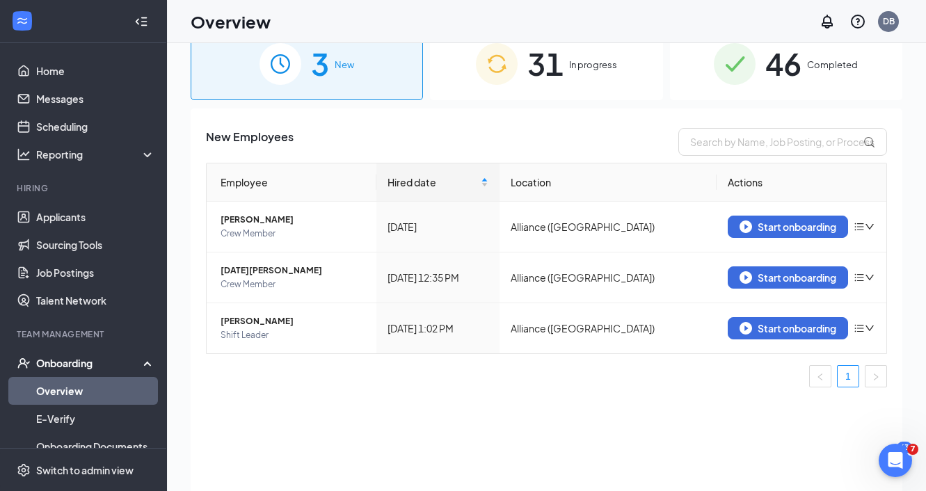
click at [626, 58] on div "31 In progress" at bounding box center [546, 63] width 232 height 73
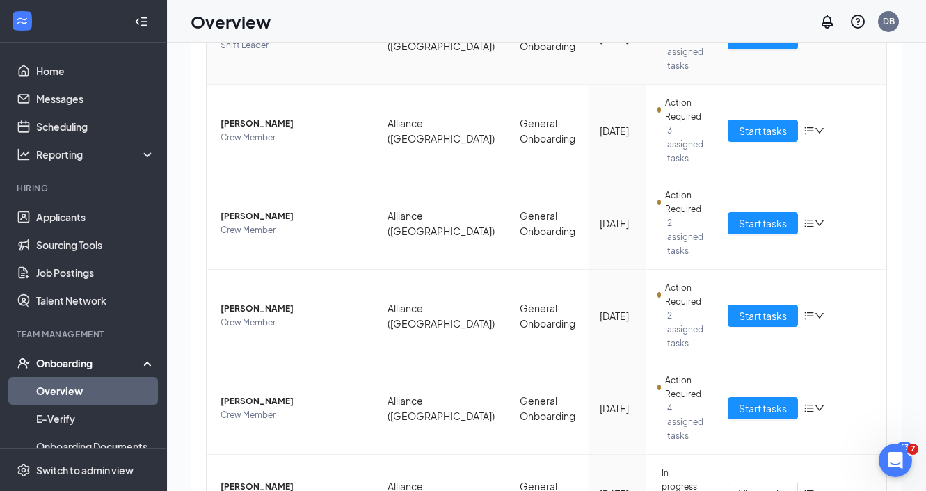
scroll to position [542, 0]
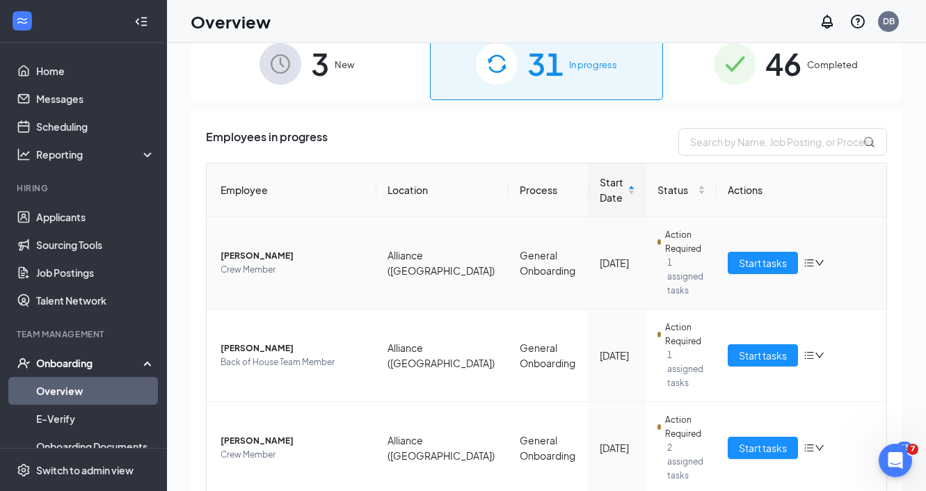
scroll to position [31, 0]
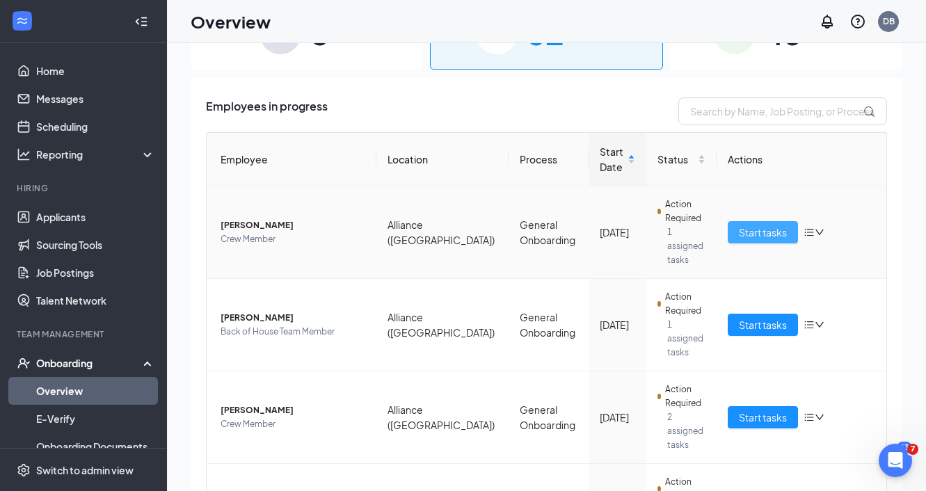
click at [766, 232] on span "Start tasks" at bounding box center [763, 232] width 48 height 15
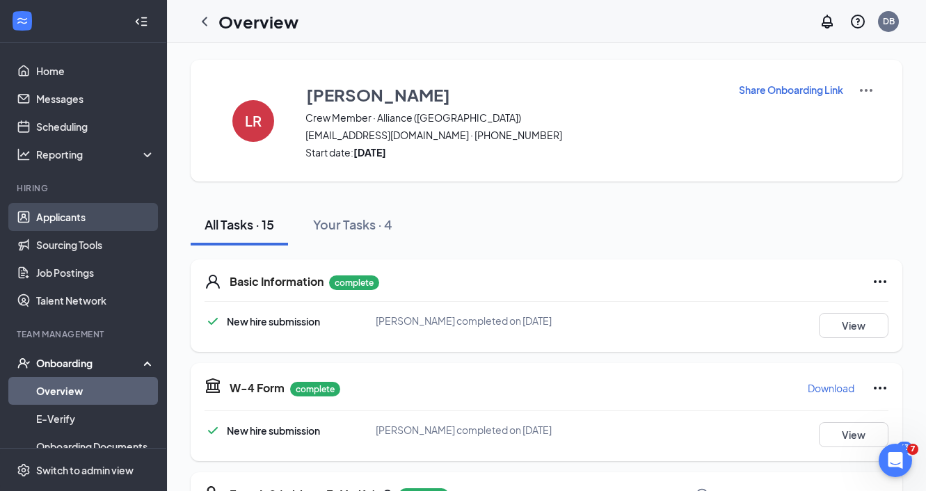
click at [139, 218] on link "Applicants" at bounding box center [95, 217] width 119 height 28
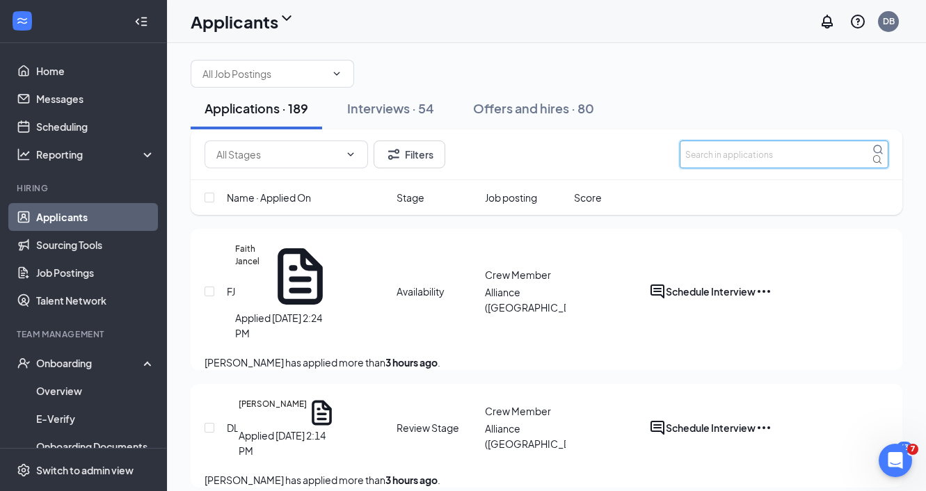
click at [732, 168] on input "text" at bounding box center [783, 154] width 209 height 28
type input "brett"
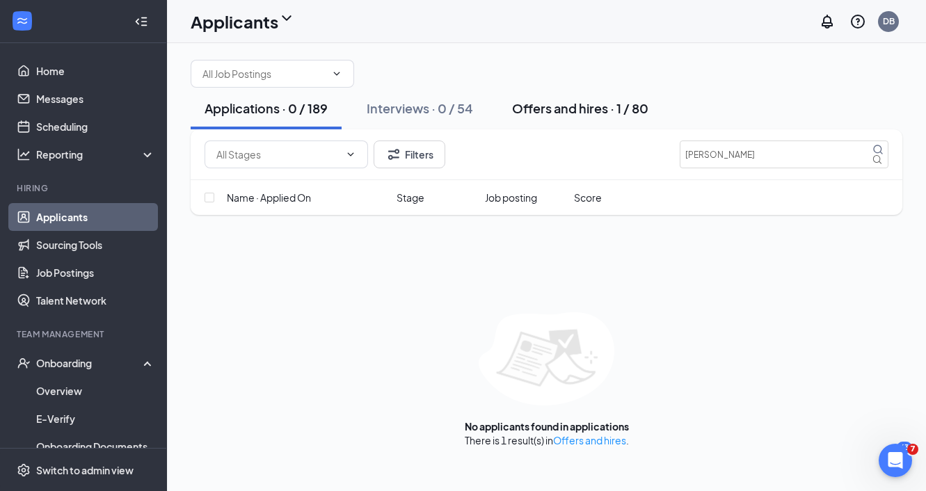
click at [584, 129] on button "Offers and hires · 1 / 80" at bounding box center [580, 109] width 164 height 42
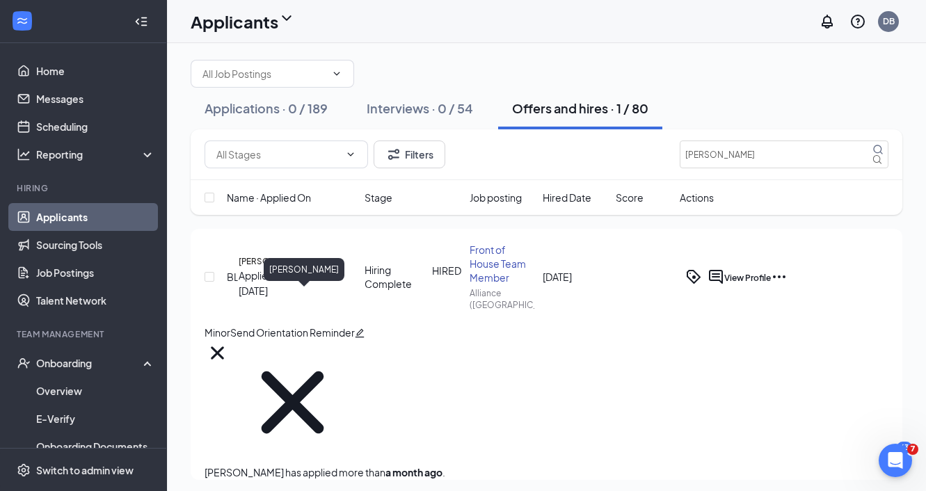
click at [307, 268] on h5 "Brett Luther" at bounding box center [273, 261] width 68 height 13
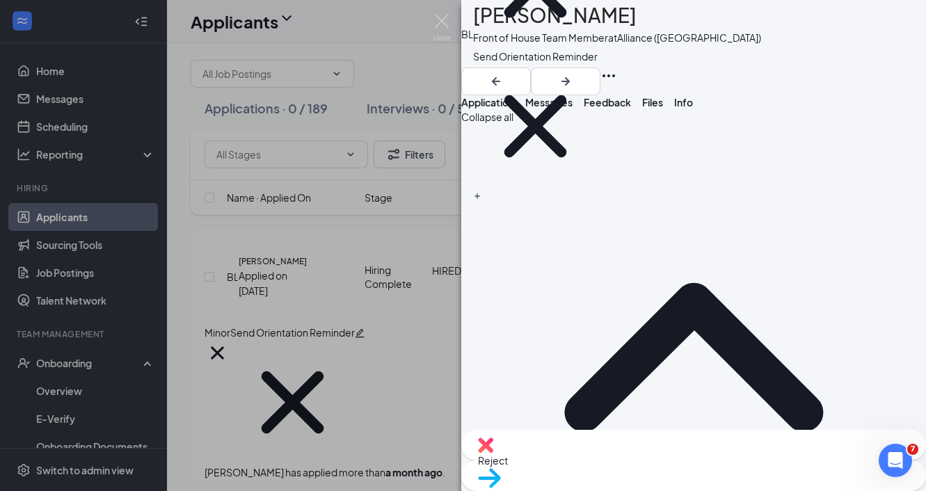
click at [572, 106] on span "Messages" at bounding box center [548, 102] width 47 height 13
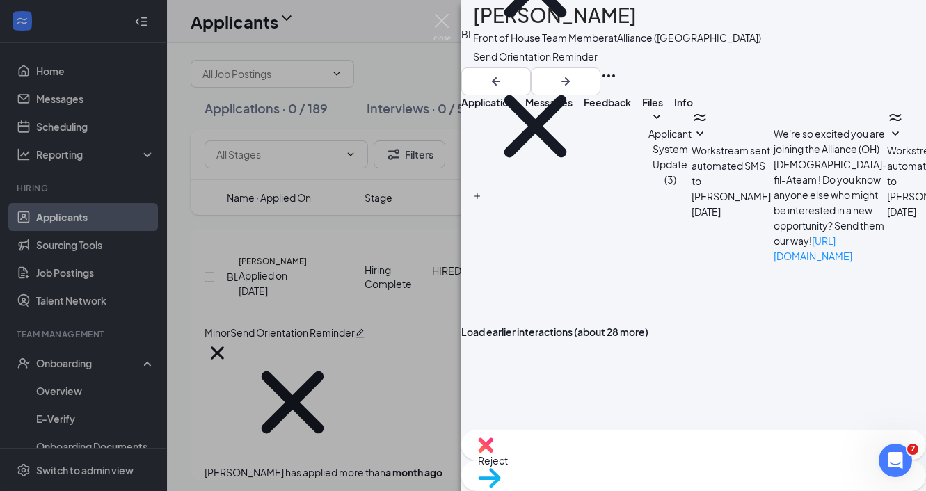
scroll to position [184, 0]
click at [487, 202] on div "Load earlier interactions (about 28 more) Applicant System Update (3) Workstrea…" at bounding box center [693, 331] width 465 height 445
click at [506, 109] on button "Application" at bounding box center [487, 102] width 53 height 14
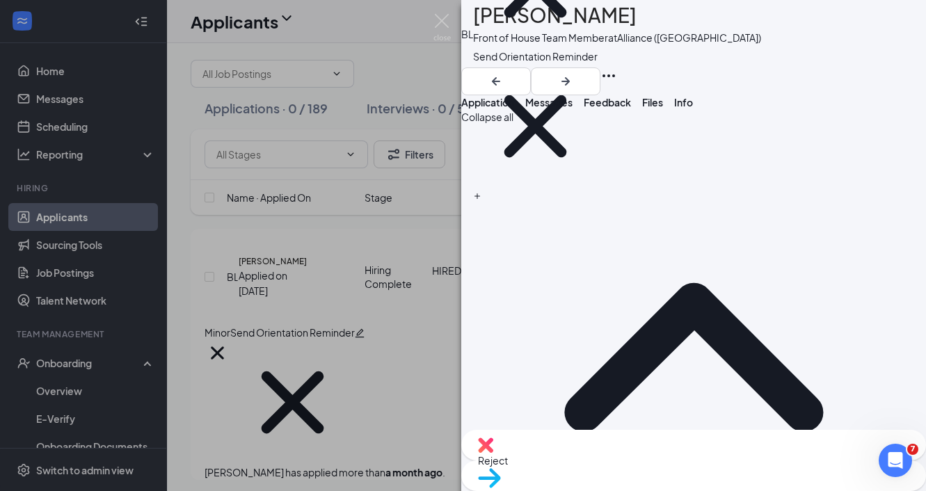
click at [846, 62] on div "BL Brett Luther Front of House Team Member at Alliance (OH) Minor Send Orientat…" at bounding box center [693, 47] width 465 height 95
click at [771, 9] on div "BL Brett Luther Front of House Team Member at Alliance (OH) Minor Send Orientat…" at bounding box center [693, 47] width 465 height 95
click at [734, 26] on div "BL Brett Luther Front of House Team Member at Alliance (OH) Minor Send Orientat…" at bounding box center [693, 47] width 465 height 95
click at [670, 17] on div "Brett Luther" at bounding box center [617, 15] width 288 height 31
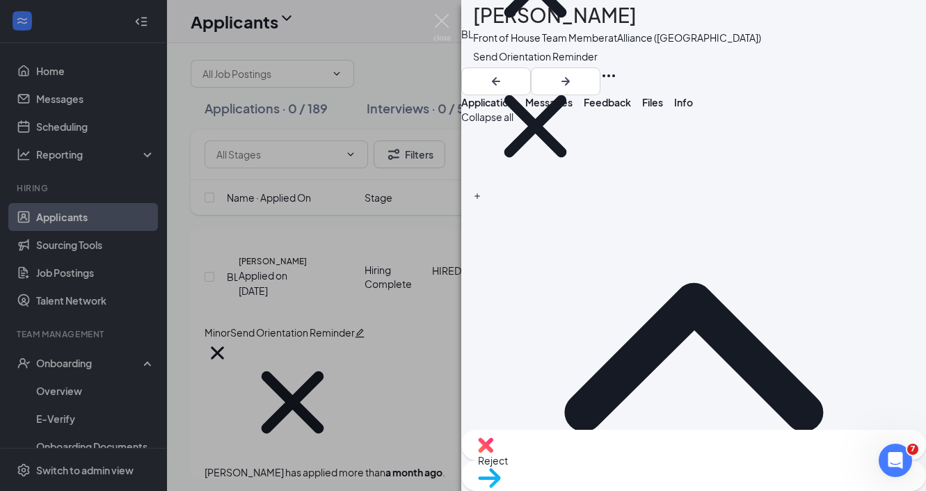
click at [670, 17] on div "Brett Luther" at bounding box center [617, 15] width 288 height 31
click at [572, 109] on button "Messages" at bounding box center [548, 102] width 47 height 14
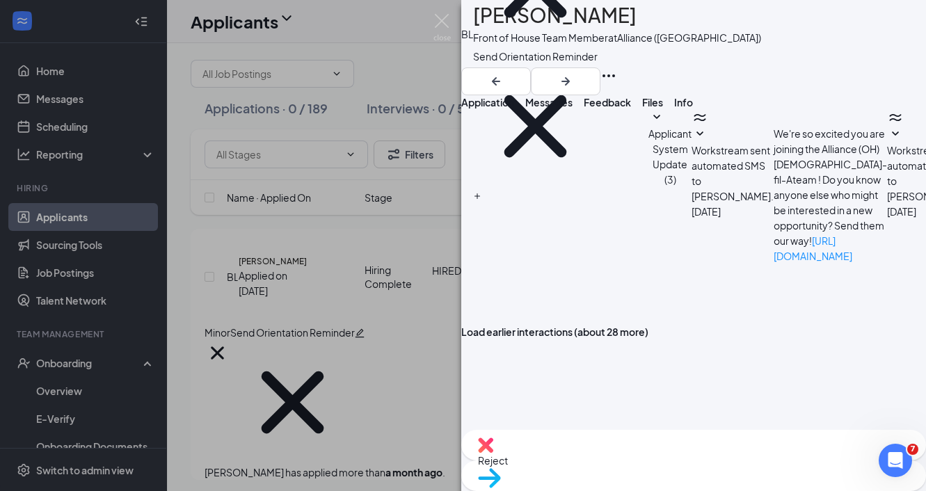
type textarea "test"
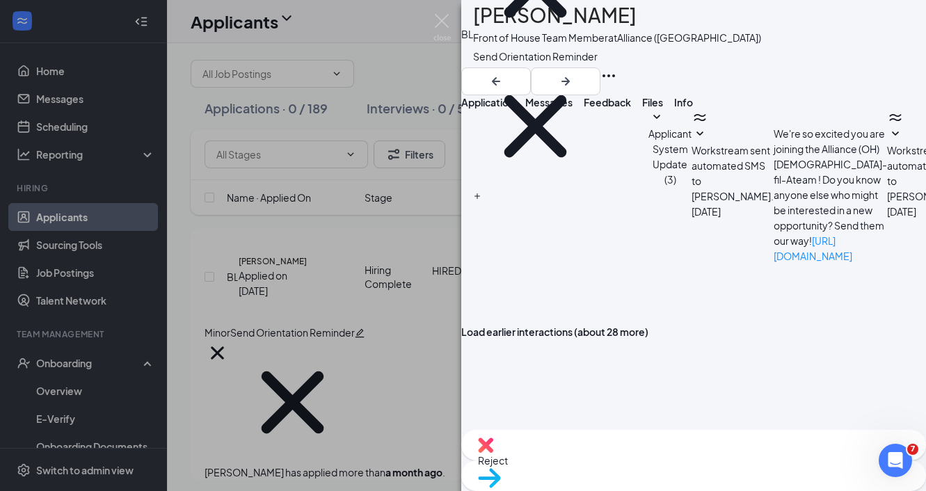
click at [358, 19] on div "BL Brett Luther Front of House Team Member at Alliance (OH) Minor Send Orientat…" at bounding box center [463, 245] width 926 height 491
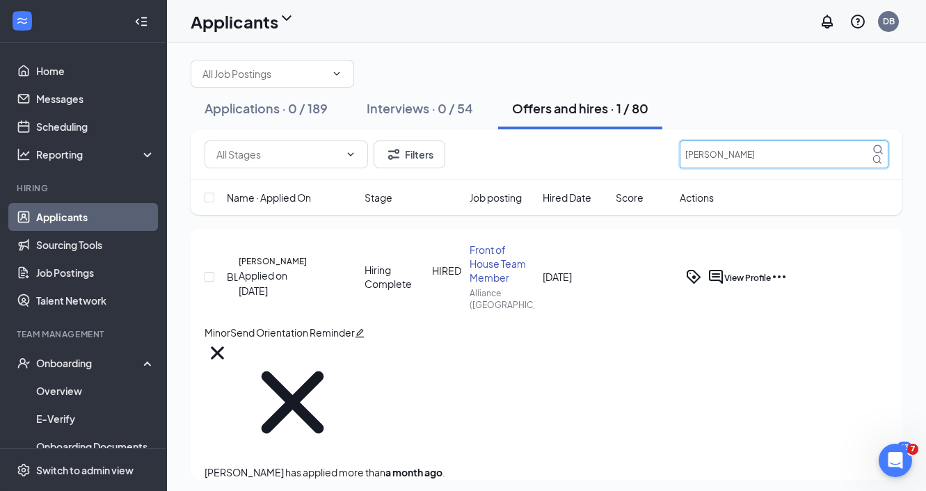
click at [755, 168] on input "brett" at bounding box center [783, 154] width 209 height 28
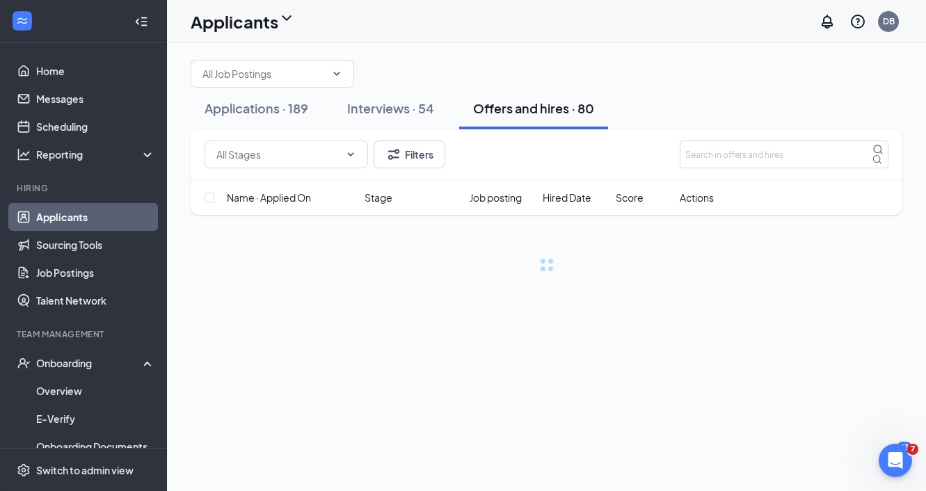
click at [694, 29] on div "Applicants DB" at bounding box center [546, 21] width 759 height 43
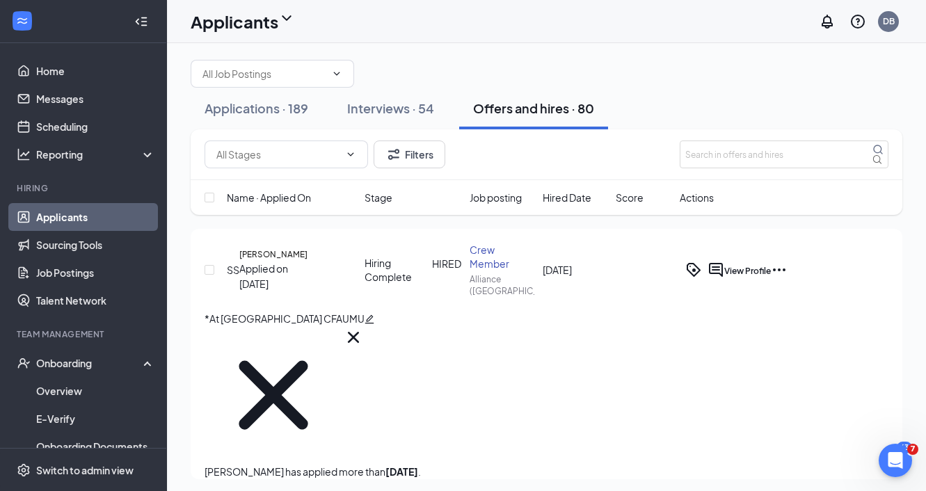
click at [681, 23] on div "Applicants DB" at bounding box center [546, 21] width 759 height 43
click at [686, 108] on div "Applications · 189 Interviews · 54 Offers and hires · 80" at bounding box center [546, 109] width 711 height 42
click at [571, 70] on div at bounding box center [546, 74] width 711 height 28
click at [542, 19] on div "Applicants DB" at bounding box center [546, 21] width 759 height 43
click at [491, 88] on div at bounding box center [546, 74] width 711 height 28
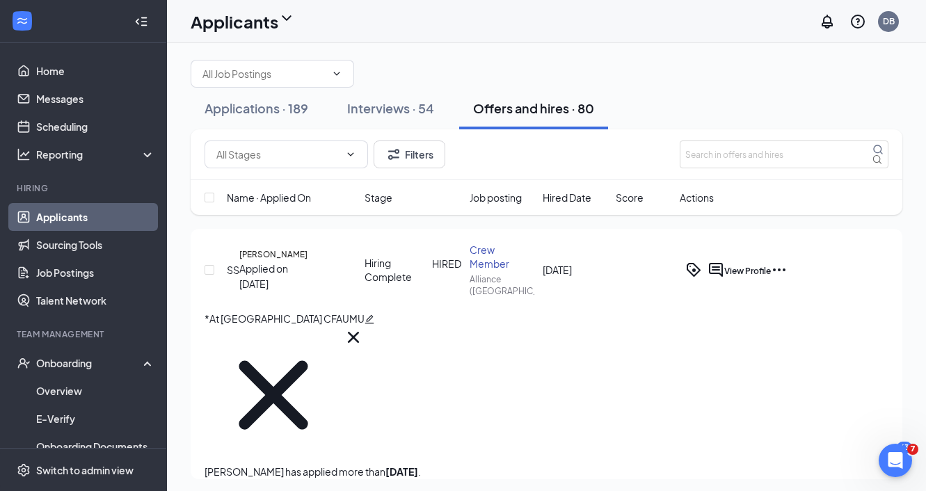
click at [524, 13] on div "Applicants DB" at bounding box center [546, 21] width 759 height 43
click at [683, 88] on div at bounding box center [546, 74] width 711 height 28
click at [520, 88] on div at bounding box center [546, 74] width 711 height 28
click at [549, 17] on div "Applicants DB" at bounding box center [546, 21] width 759 height 43
click at [639, 87] on div at bounding box center [546, 74] width 711 height 28
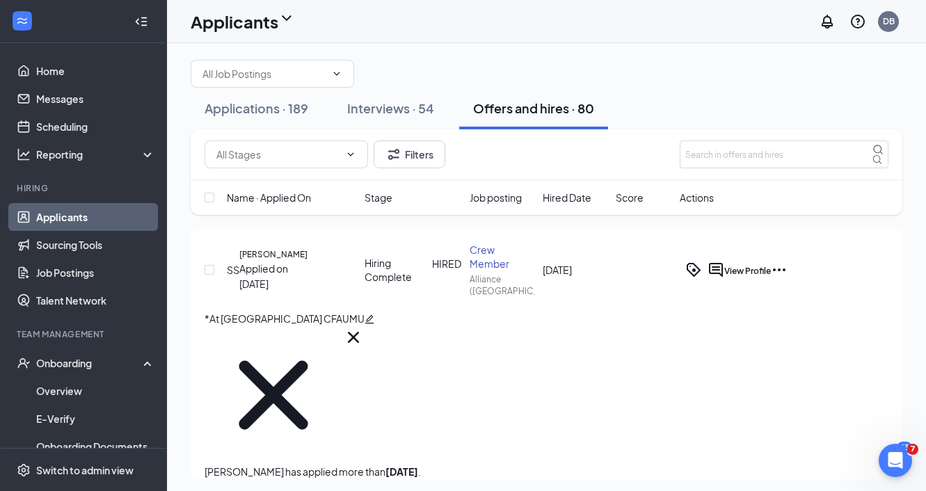
click at [590, 12] on div "Applicants DB" at bounding box center [546, 21] width 759 height 43
click at [579, 29] on div "Applicants DB" at bounding box center [546, 21] width 759 height 43
click at [561, 11] on div "Applicants DB" at bounding box center [546, 21] width 759 height 43
click at [516, 66] on div at bounding box center [546, 74] width 711 height 28
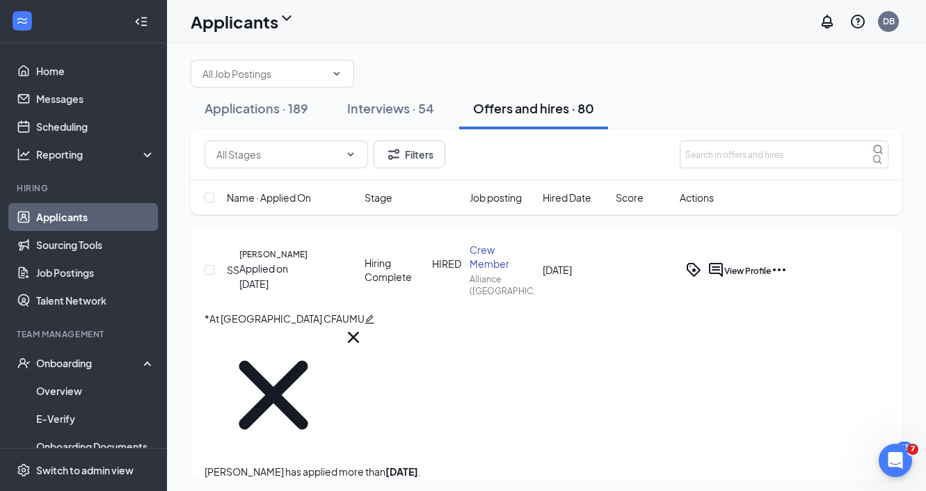
click at [524, 84] on div at bounding box center [546, 74] width 711 height 28
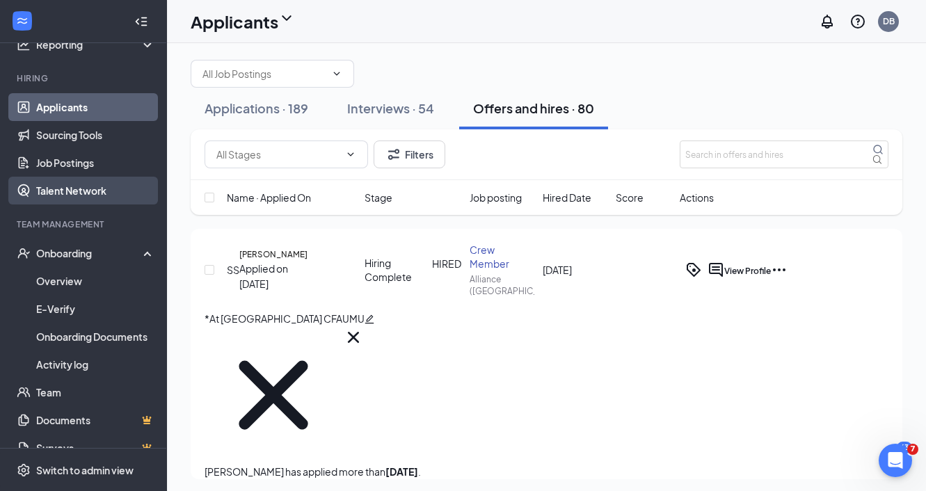
scroll to position [129, 0]
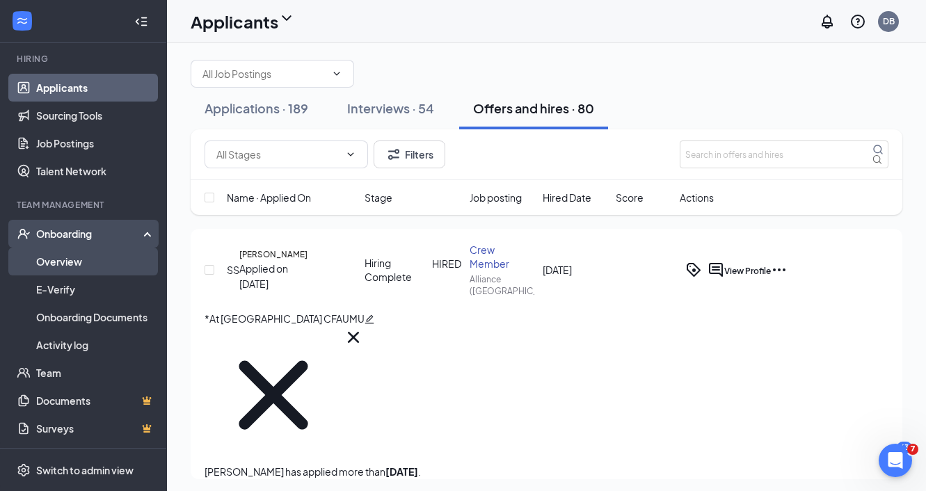
click at [116, 266] on link "Overview" at bounding box center [95, 262] width 119 height 28
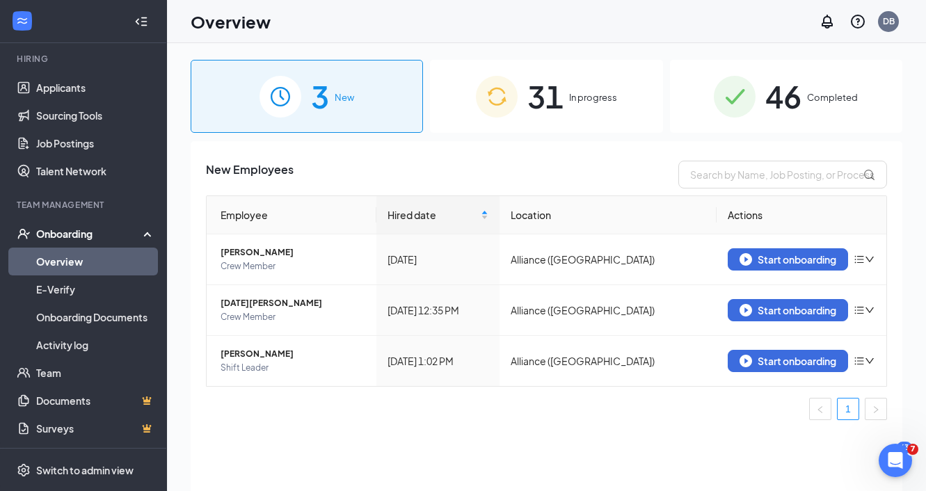
click at [583, 172] on div "New Employees" at bounding box center [546, 175] width 681 height 28
click at [599, 14] on div "Overview DB" at bounding box center [546, 21] width 759 height 43
click at [555, 176] on div "New Employees" at bounding box center [546, 175] width 681 height 28
click at [517, 432] on div "New Employees Employee Hired date Location Actions Eilidh Hatherill Crew Member…" at bounding box center [546, 333] width 711 height 385
click at [618, 104] on div "31 In progress" at bounding box center [546, 96] width 232 height 73
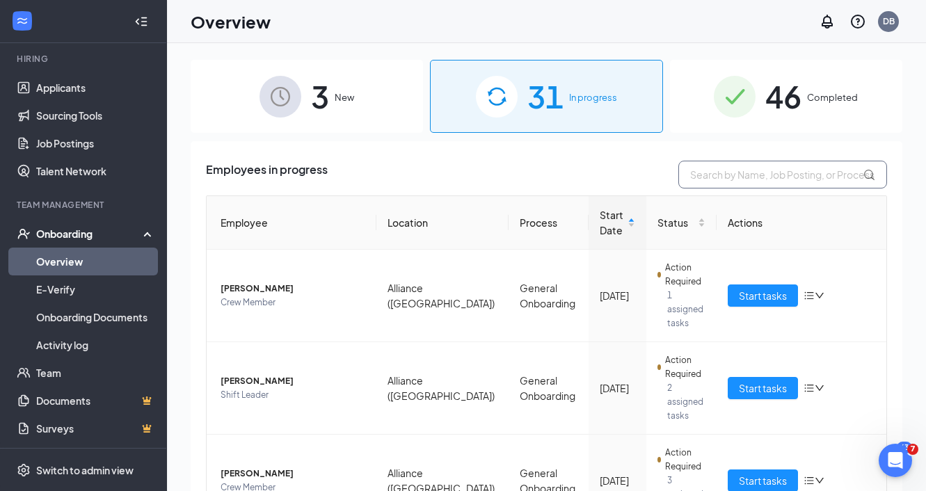
click at [744, 179] on input "text" at bounding box center [782, 175] width 209 height 28
type input "brett"
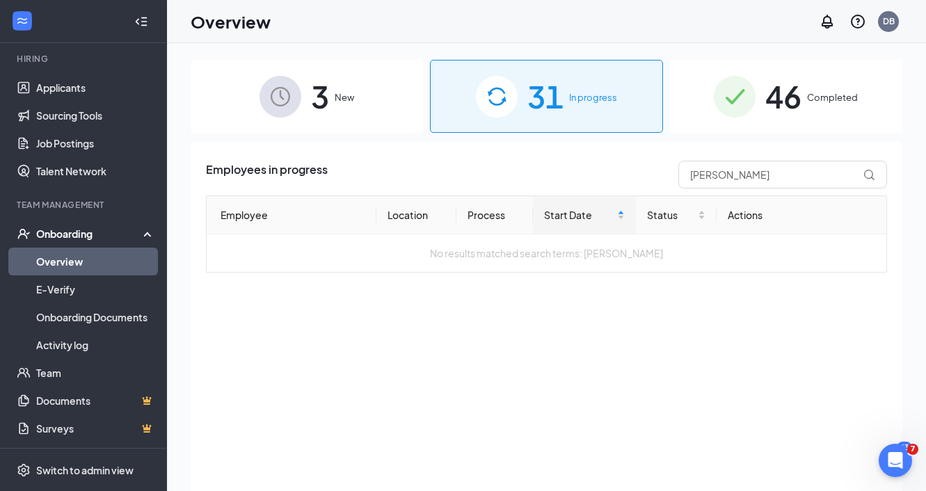
click at [797, 116] on span "46" at bounding box center [783, 96] width 36 height 48
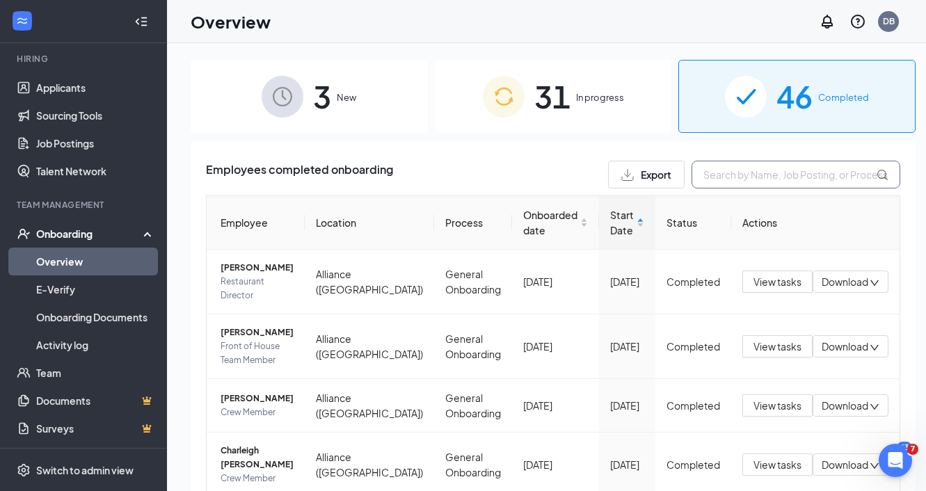
click at [756, 186] on input "text" at bounding box center [795, 175] width 209 height 28
type input "brett"
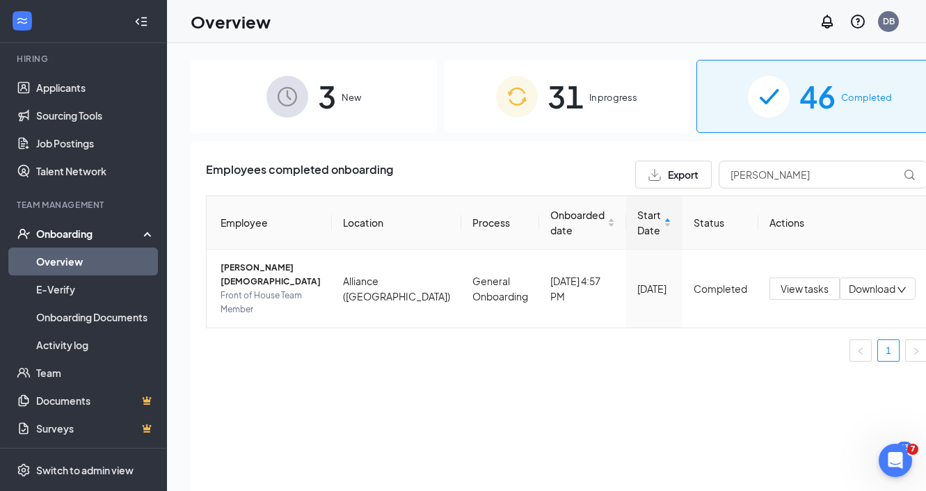
click at [622, 19] on div "Overview DB" at bounding box center [546, 21] width 759 height 43
click at [469, 153] on div "Employees completed onboarding Export brett Employee Location Process Onboarded…" at bounding box center [567, 333] width 752 height 385
click at [467, 348] on div "Employees completed onboarding Export brett Employee Location Process Onboarded…" at bounding box center [567, 333] width 752 height 385
click at [725, 31] on div "Overview DB" at bounding box center [546, 21] width 759 height 43
click at [558, 183] on div "Employees completed onboarding Export brett" at bounding box center [566, 175] width 721 height 28
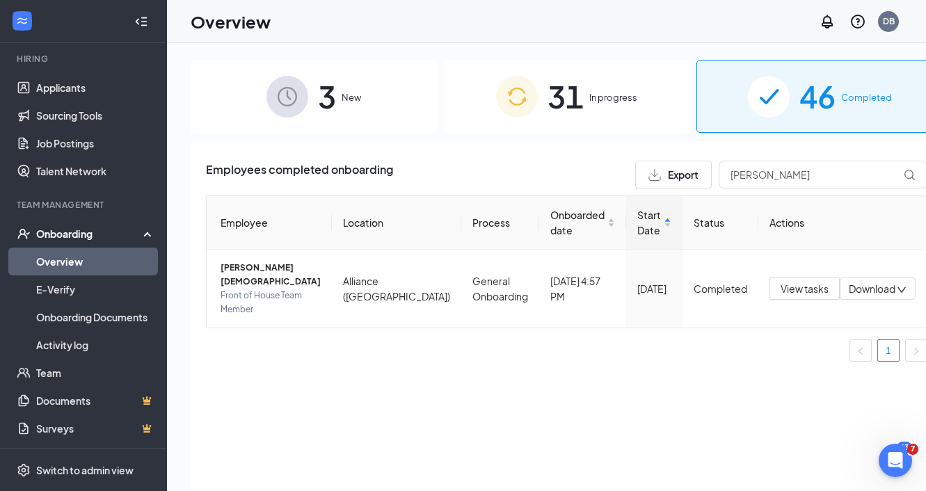
click at [536, 394] on div "Employees completed onboarding Export brett Employee Location Process Onboarded…" at bounding box center [567, 333] width 752 height 385
click at [529, 173] on div "Employees completed onboarding Export brett" at bounding box center [566, 175] width 721 height 28
click at [522, 339] on ul "1" at bounding box center [566, 350] width 721 height 22
click at [522, 150] on div "Employees completed onboarding Export brett Employee Location Process Onboarded…" at bounding box center [567, 333] width 752 height 385
click at [532, 381] on div "Employees completed onboarding Export brett Employee Location Process Onboarded…" at bounding box center [567, 333] width 752 height 385
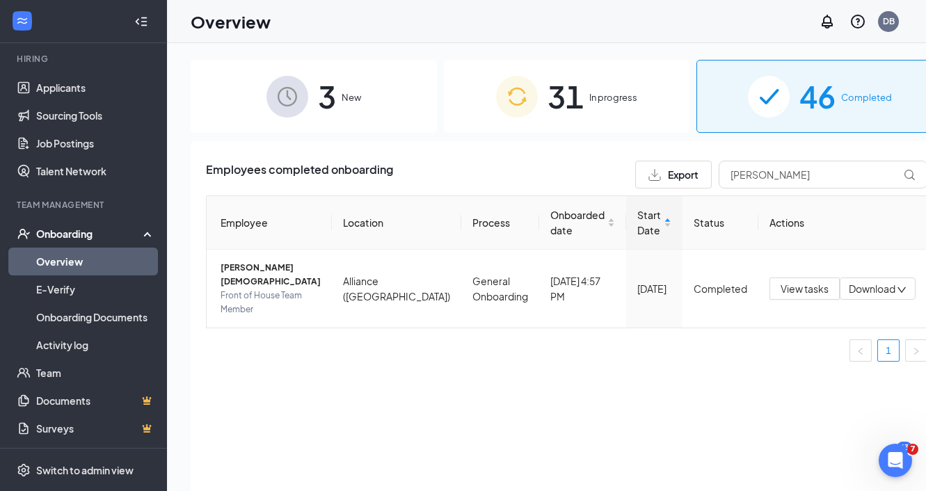
click at [530, 167] on div "Employees completed onboarding Export brett" at bounding box center [566, 175] width 721 height 28
click at [515, 27] on div "Overview DB" at bounding box center [546, 21] width 759 height 43
click at [494, 449] on div "Employees completed onboarding Export brett Employee Location Process Onboarded…" at bounding box center [567, 333] width 752 height 385
click at [515, 15] on div "Overview DB" at bounding box center [546, 21] width 759 height 43
click at [763, 180] on input "brett" at bounding box center [822, 175] width 209 height 28
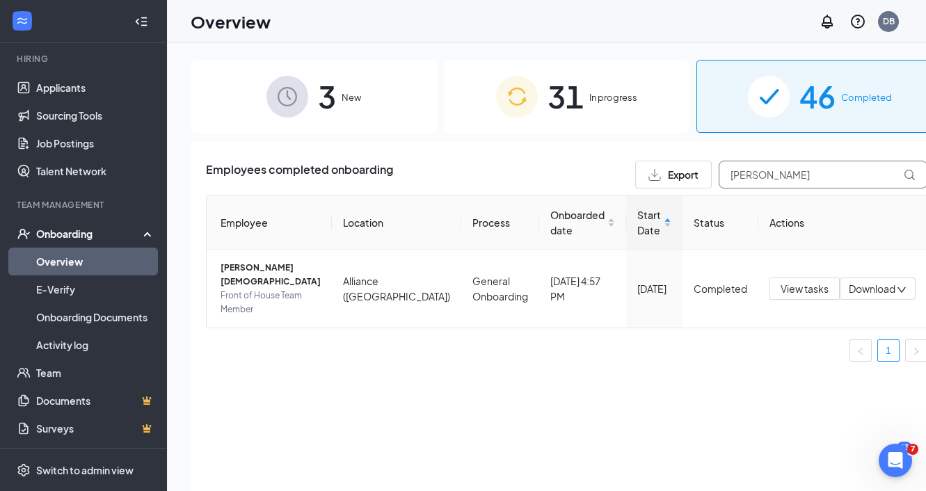
click at [762, 180] on input "brett" at bounding box center [822, 175] width 209 height 28
click at [613, 438] on div "Employees completed onboarding Export Employee Location Process Onboarded date …" at bounding box center [567, 333] width 752 height 385
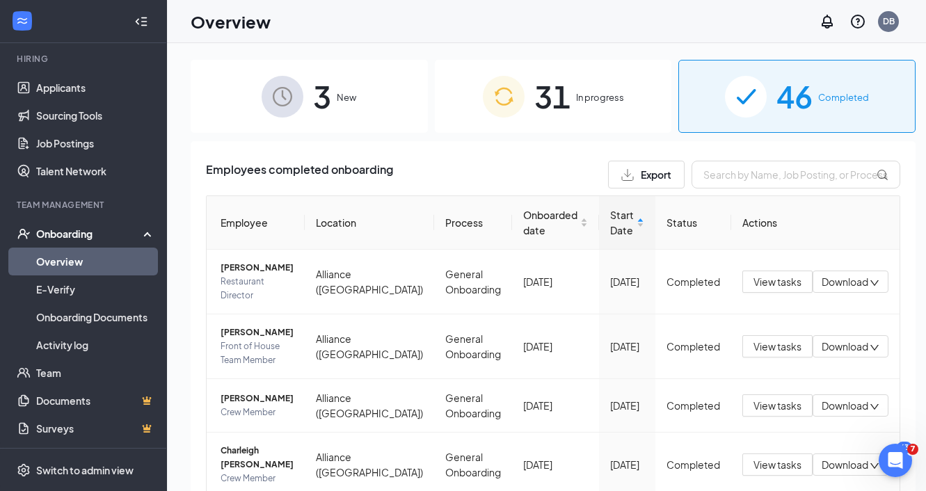
click at [498, 164] on div "Employees completed onboarding Export" at bounding box center [553, 175] width 694 height 28
click at [494, 10] on div "Overview DB" at bounding box center [546, 21] width 759 height 43
click at [520, 27] on div "Overview DB" at bounding box center [546, 21] width 759 height 43
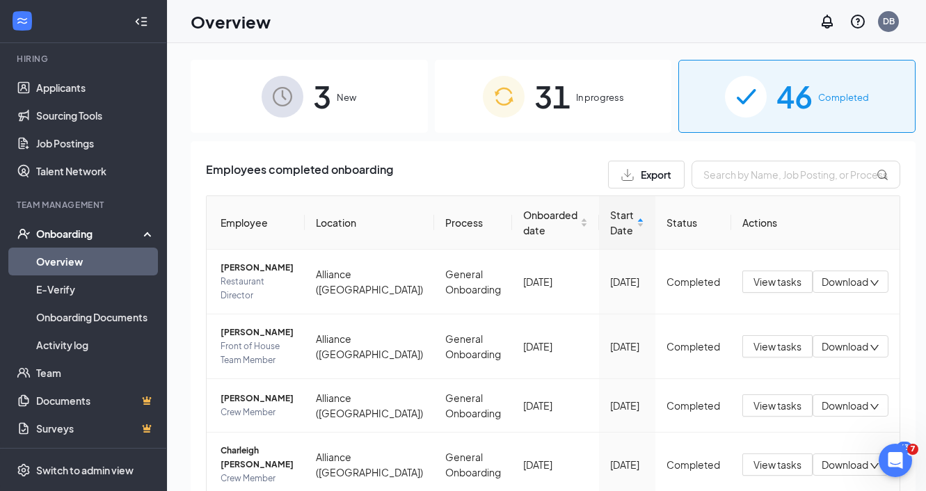
click at [508, 23] on div "Overview DB" at bounding box center [546, 21] width 759 height 43
click at [472, 172] on div "Employees completed onboarding Export" at bounding box center [553, 175] width 694 height 28
click at [488, 16] on div "Overview DB" at bounding box center [546, 21] width 759 height 43
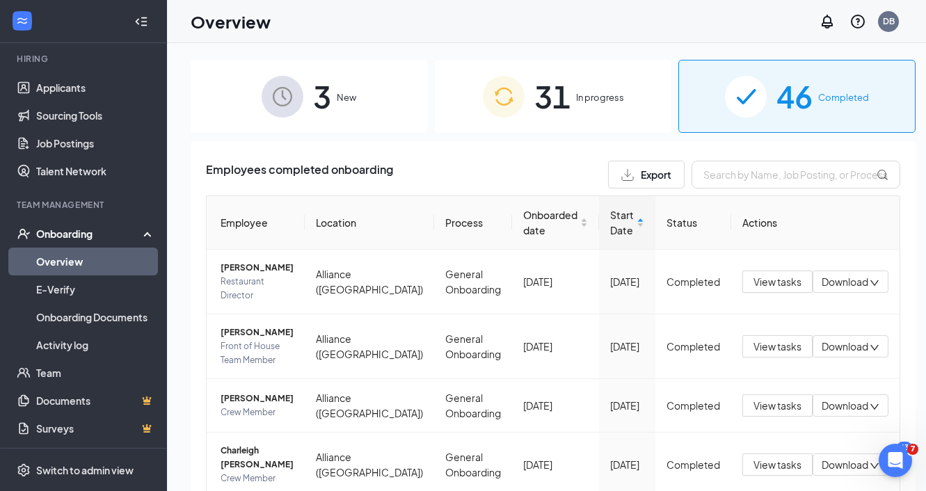
click at [486, 27] on div "Overview DB" at bounding box center [546, 21] width 759 height 43
click at [475, 171] on div "Employees completed onboarding Export" at bounding box center [553, 175] width 694 height 28
click at [583, 18] on div "Overview DB" at bounding box center [546, 21] width 759 height 43
click at [478, 165] on div "Employees completed onboarding Export" at bounding box center [553, 175] width 694 height 28
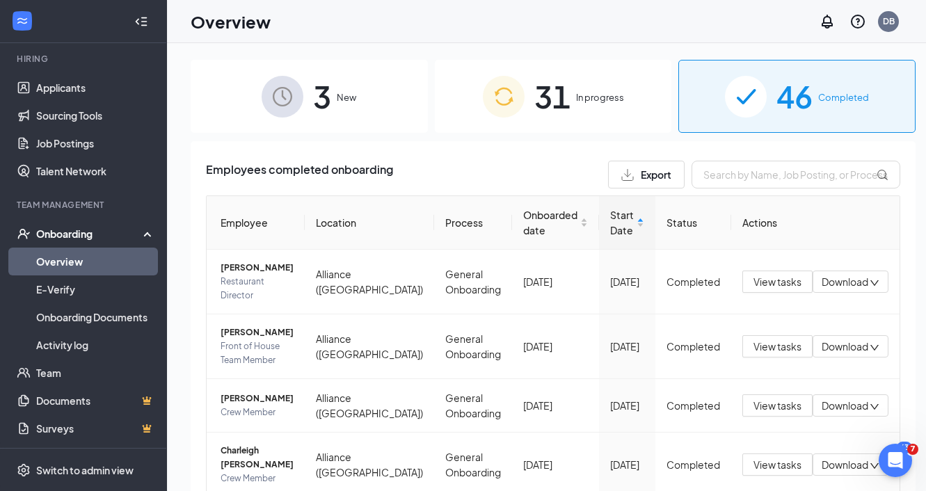
click at [421, 26] on div "Overview DB" at bounding box center [546, 21] width 759 height 43
click at [414, 168] on div "Employees completed onboarding Export" at bounding box center [553, 175] width 694 height 28
click at [406, 9] on div "Overview DB" at bounding box center [546, 21] width 759 height 43
click at [435, 28] on div "Overview DB" at bounding box center [546, 21] width 759 height 43
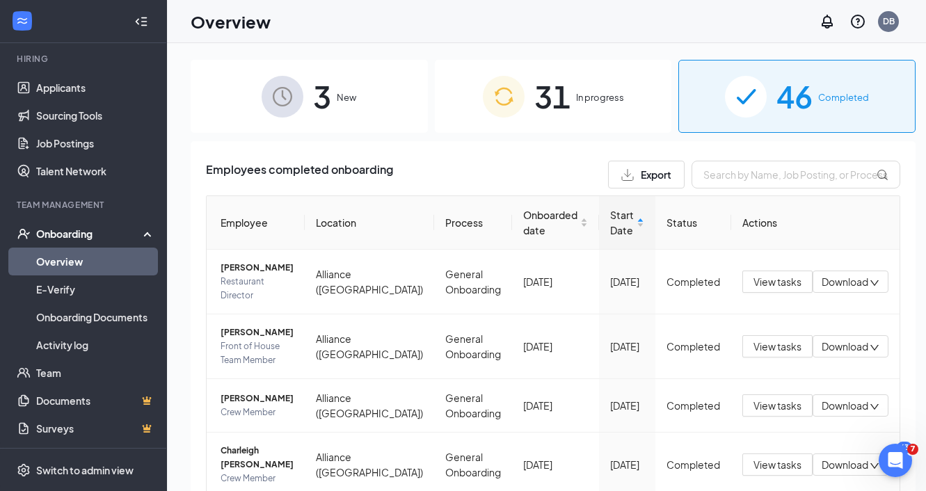
click at [395, 28] on div "Overview DB" at bounding box center [546, 21] width 759 height 43
click at [402, 13] on div "Overview DB" at bounding box center [546, 21] width 759 height 43
click at [447, 33] on div "Overview DB" at bounding box center [546, 21] width 759 height 43
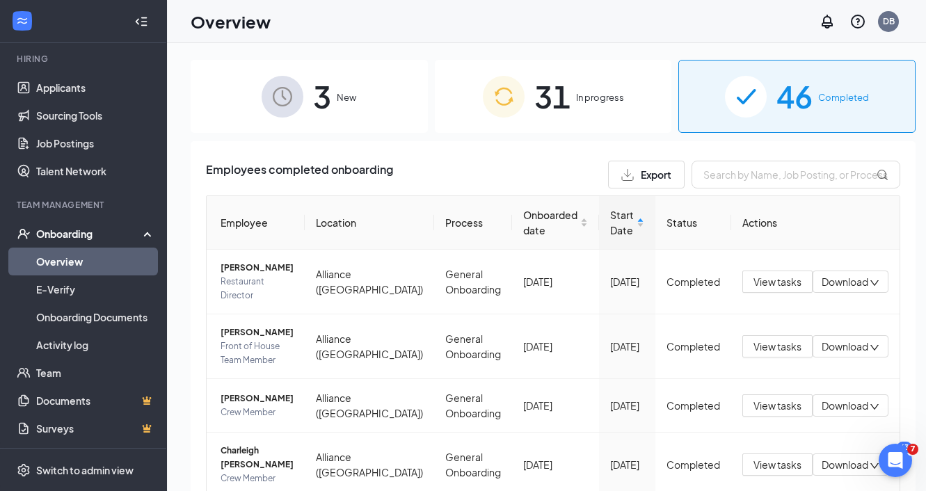
click at [388, 31] on div "Overview DB" at bounding box center [546, 21] width 759 height 43
click at [388, 26] on div "Overview DB" at bounding box center [546, 21] width 759 height 43
click at [513, 26] on div "Overview DB" at bounding box center [546, 21] width 759 height 43
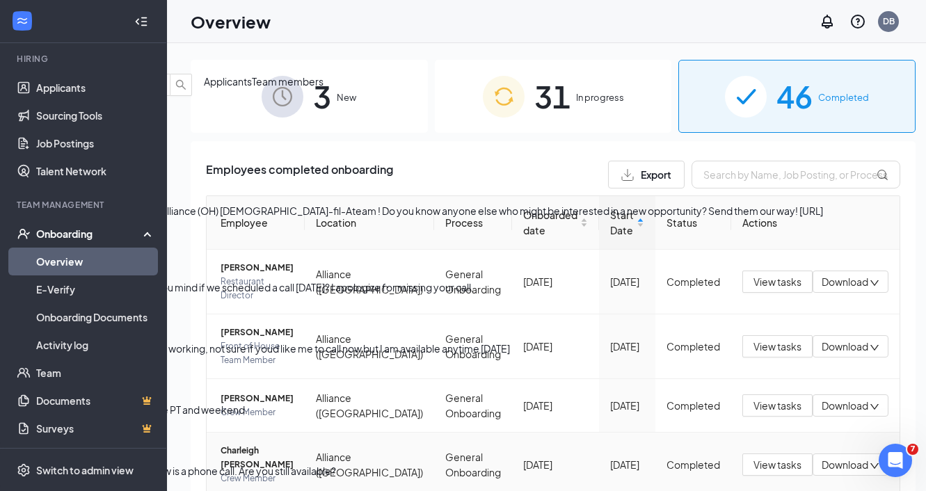
scroll to position [13, 0]
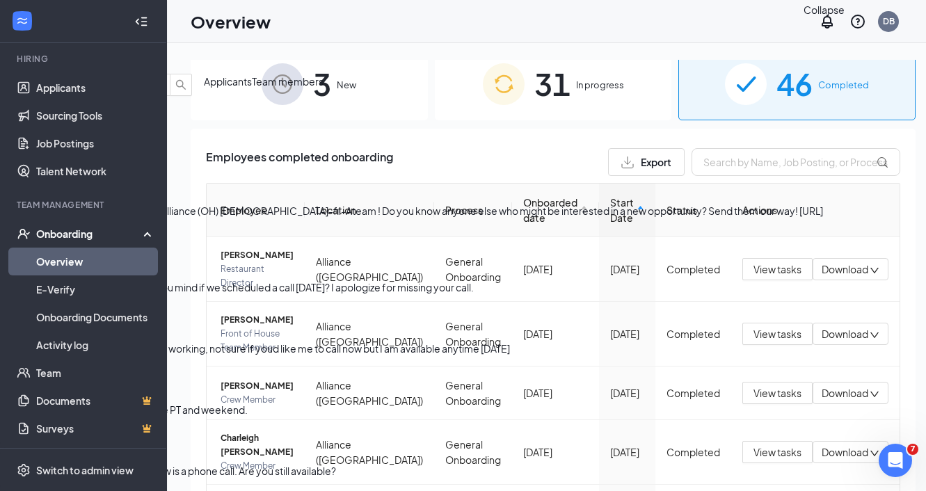
click at [19, 54] on icon "ChevronDown" at bounding box center [11, 62] width 17 height 17
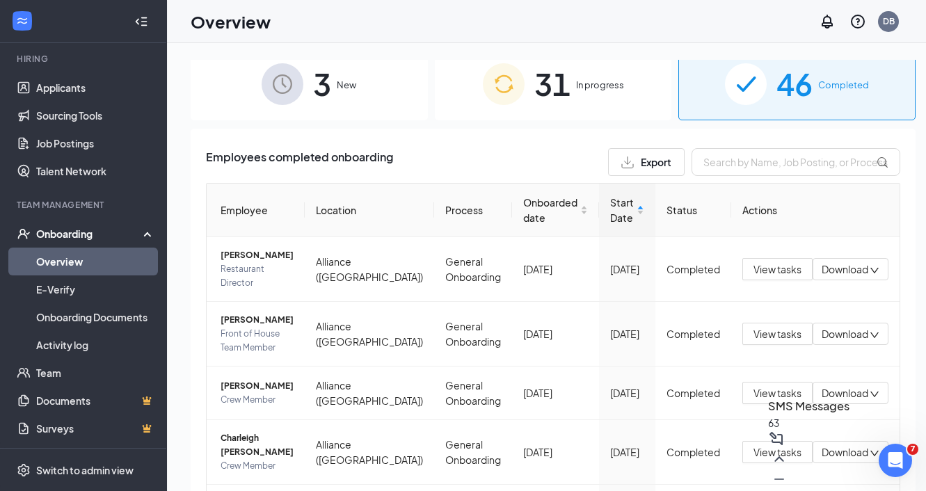
click at [609, 93] on div "31 In progress" at bounding box center [553, 83] width 237 height 73
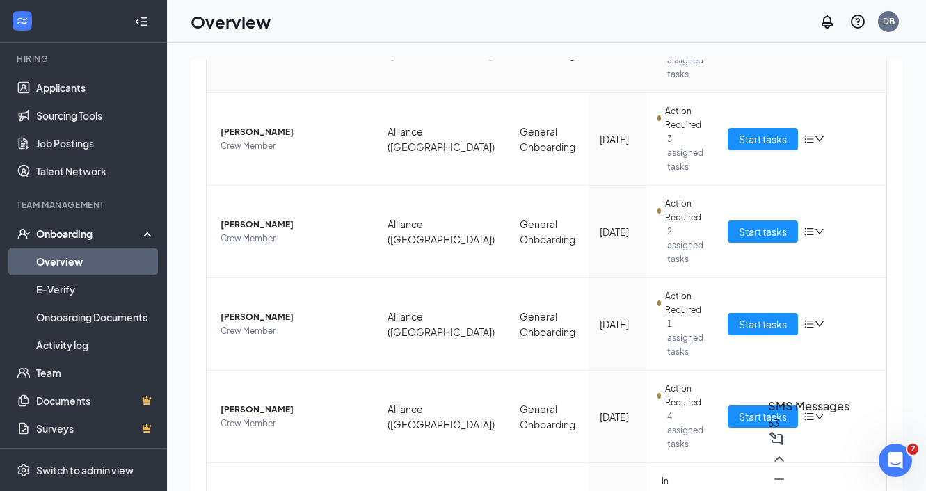
scroll to position [542, 0]
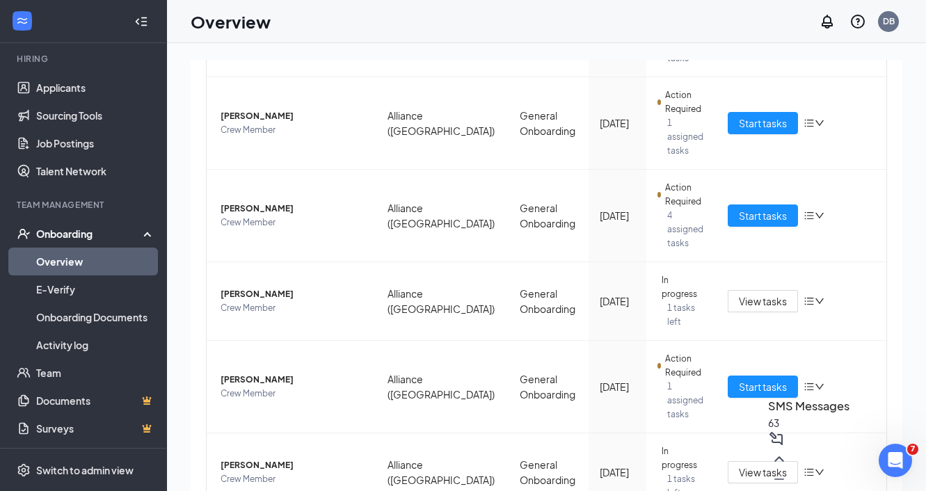
click at [768, 430] on div "63" at bounding box center [808, 422] width 81 height 15
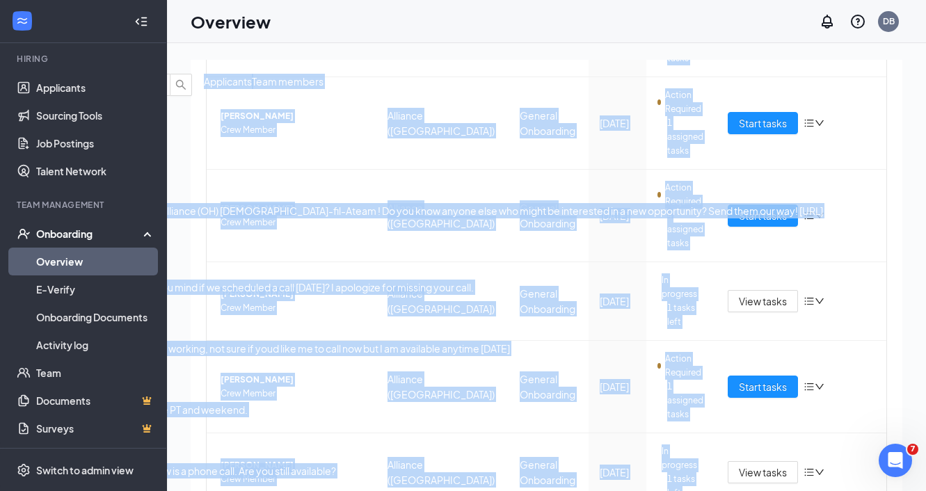
drag, startPoint x: 725, startPoint y: 473, endPoint x: 593, endPoint y: 473, distance: 132.8
click at [593, 473] on div "SMS Messages 63 Applicants Team members EW Elijah Wagner 4:53pm I'm free to do …" at bounding box center [546, 298] width 759 height 510
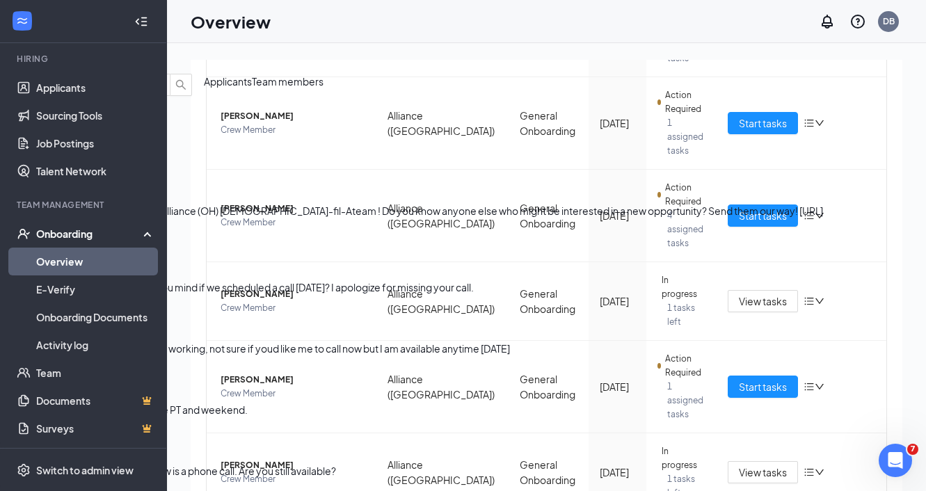
click at [679, 18] on h3 "SMS Messages" at bounding box center [424, 9] width 849 height 18
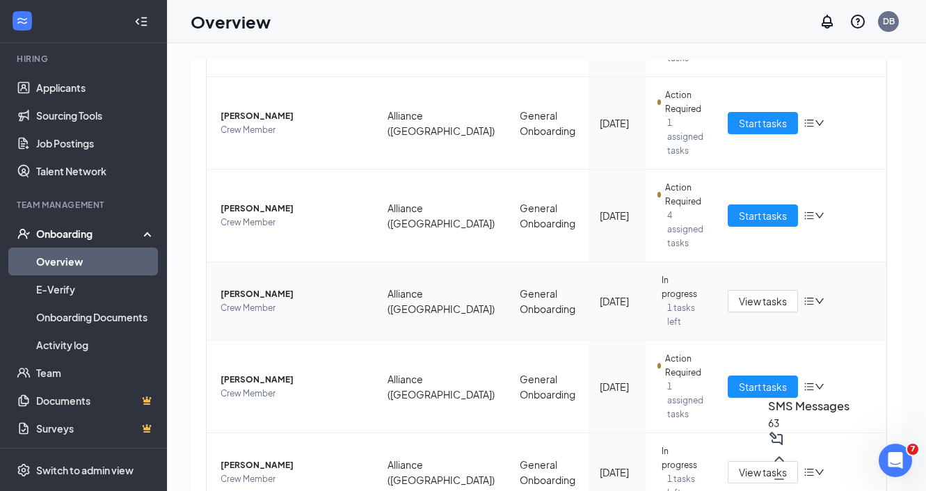
click at [427, 262] on td "Alliance ([GEOGRAPHIC_DATA])" at bounding box center [441, 301] width 131 height 79
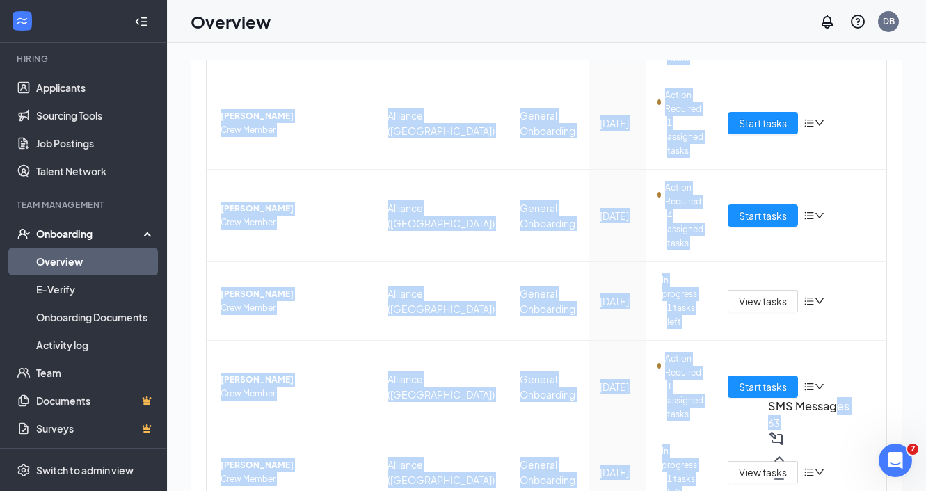
drag, startPoint x: 693, startPoint y: 477, endPoint x: 417, endPoint y: 478, distance: 276.8
click at [417, 478] on div "SMS Messages 63 3 New 31 In progress 46 Completed Employees in progress Employe…" at bounding box center [546, 298] width 759 height 510
click at [417, 478] on div "Employee Location Process Start Date Status Actions Stephanie D Ruckman Crew Me…" at bounding box center [546, 151] width 681 height 996
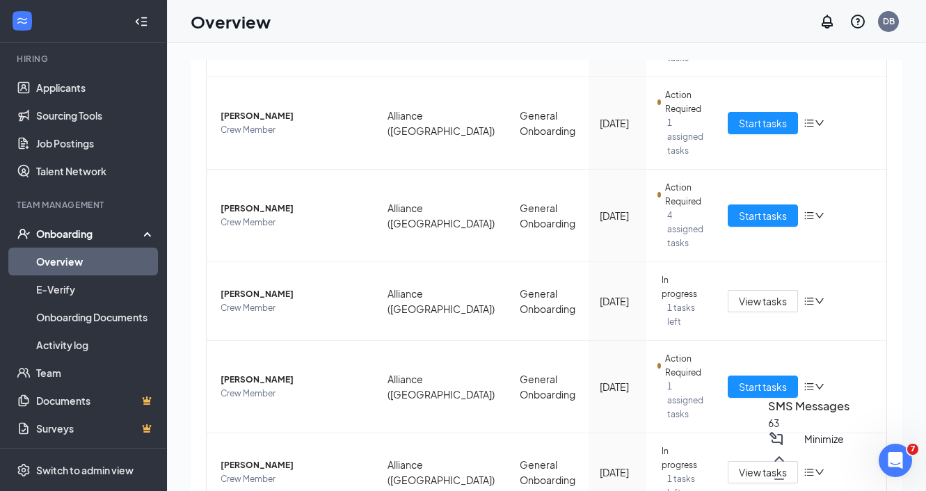
click at [787, 477] on icon "Minimize" at bounding box center [779, 479] width 17 height 17
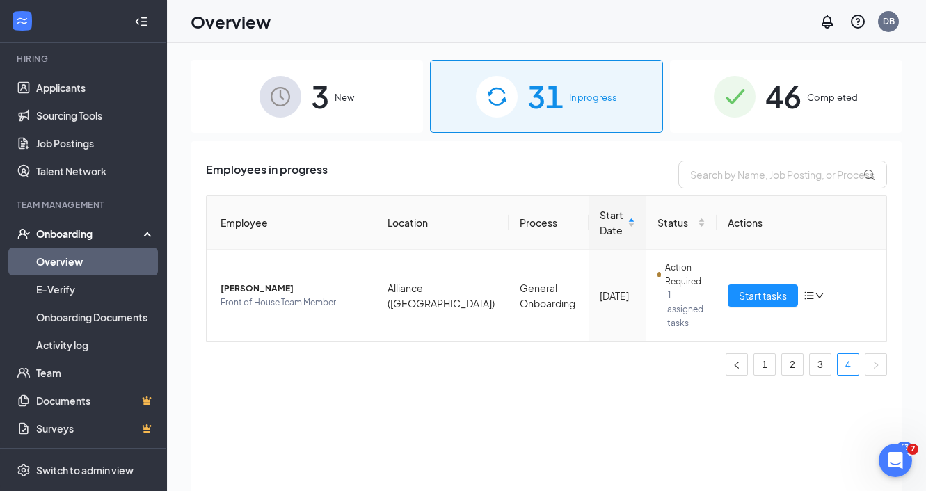
scroll to position [10, 0]
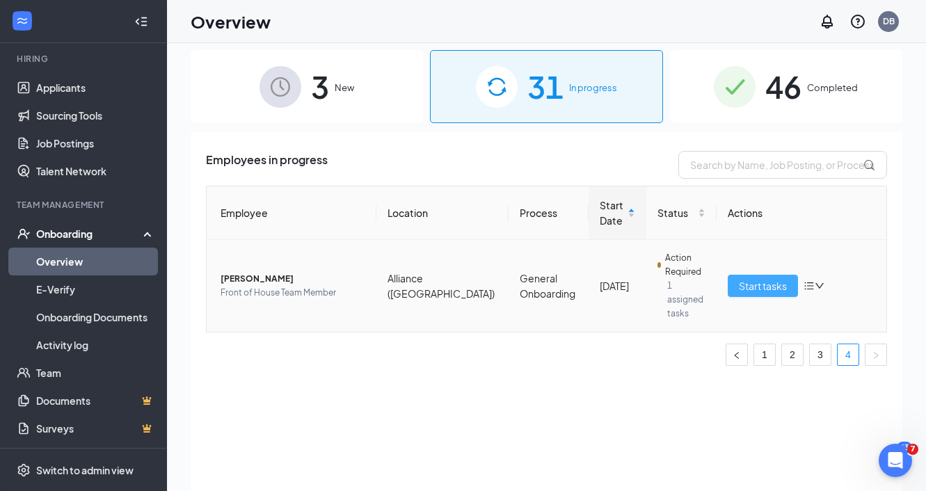
click at [772, 286] on span "Start tasks" at bounding box center [763, 285] width 48 height 15
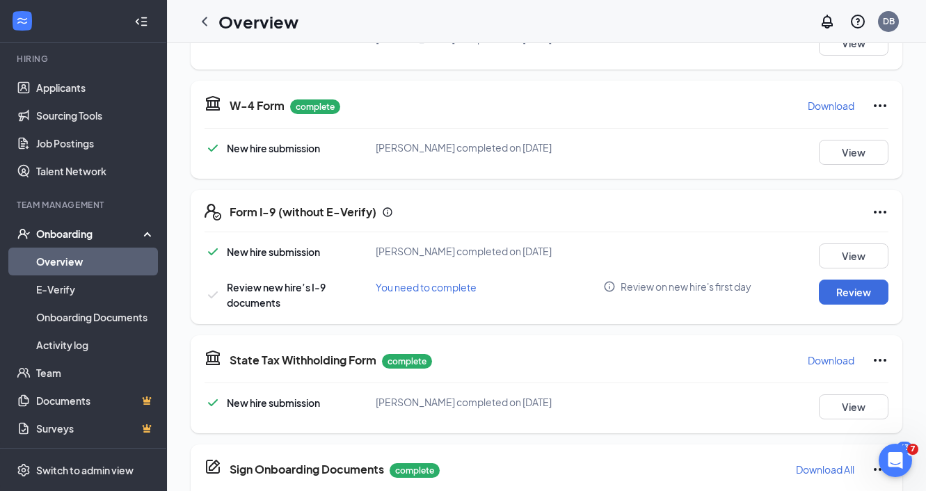
scroll to position [302, 0]
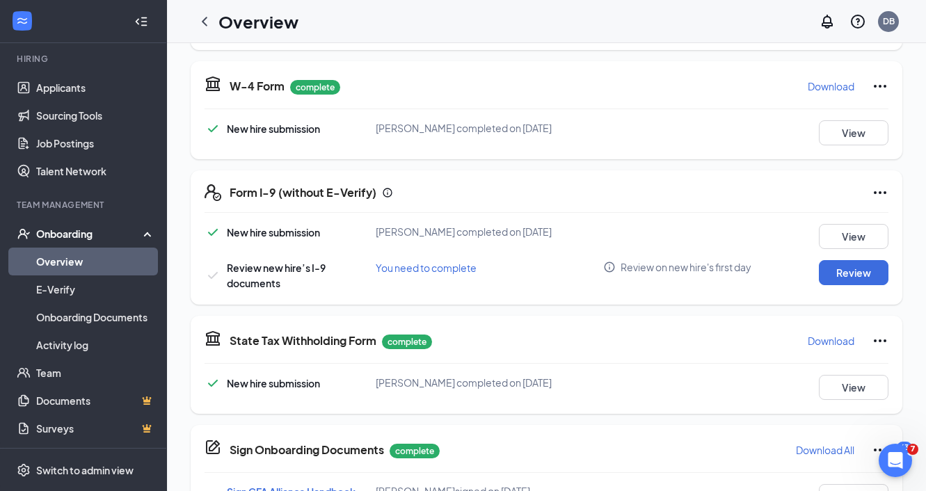
click at [887, 192] on icon "Ellipses" at bounding box center [879, 192] width 17 height 17
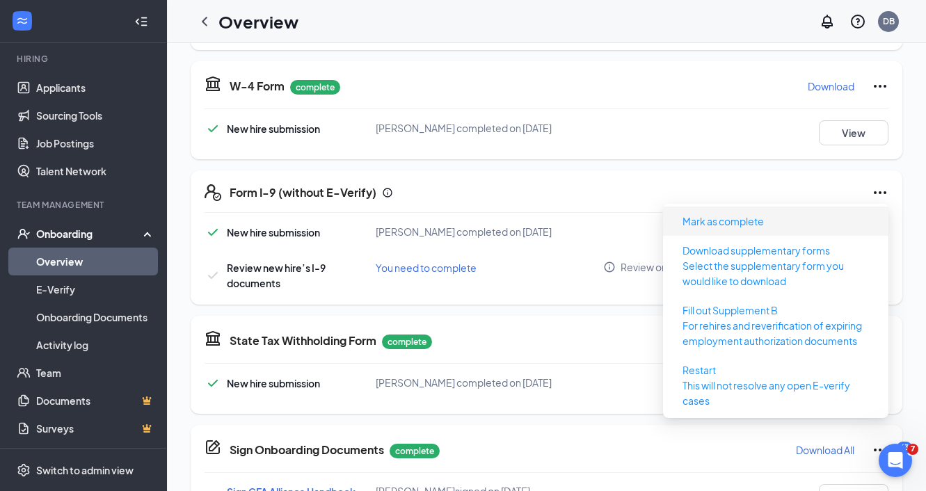
click at [785, 216] on span "Mark as complete" at bounding box center [775, 221] width 209 height 22
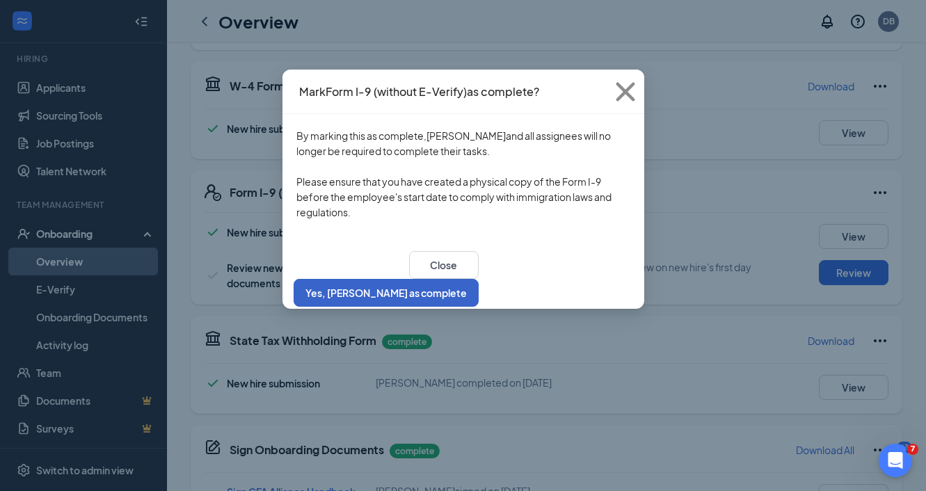
click at [478, 291] on button "Yes, [PERSON_NAME] as complete" at bounding box center [385, 293] width 185 height 28
click at [594, 260] on div "Close Yes, mark as complete" at bounding box center [463, 279] width 362 height 60
click at [478, 279] on button "Yes, [PERSON_NAME] as complete" at bounding box center [385, 293] width 185 height 28
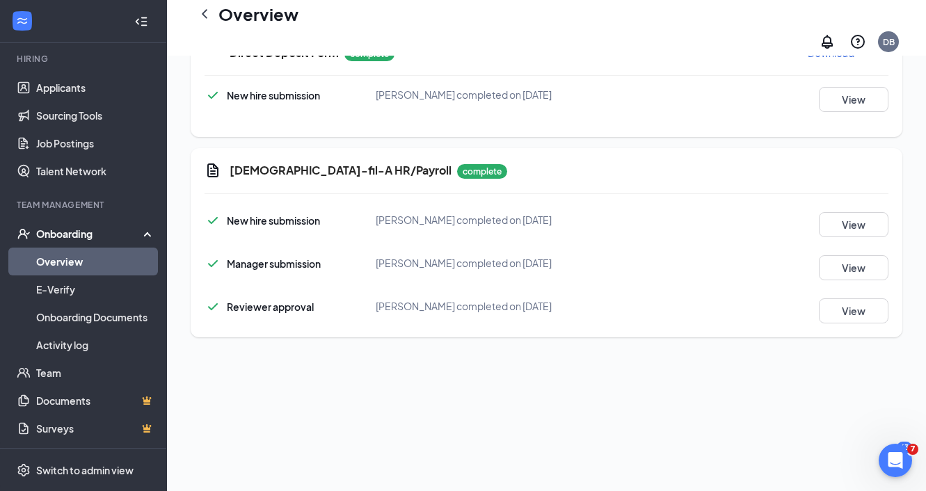
scroll to position [346, 0]
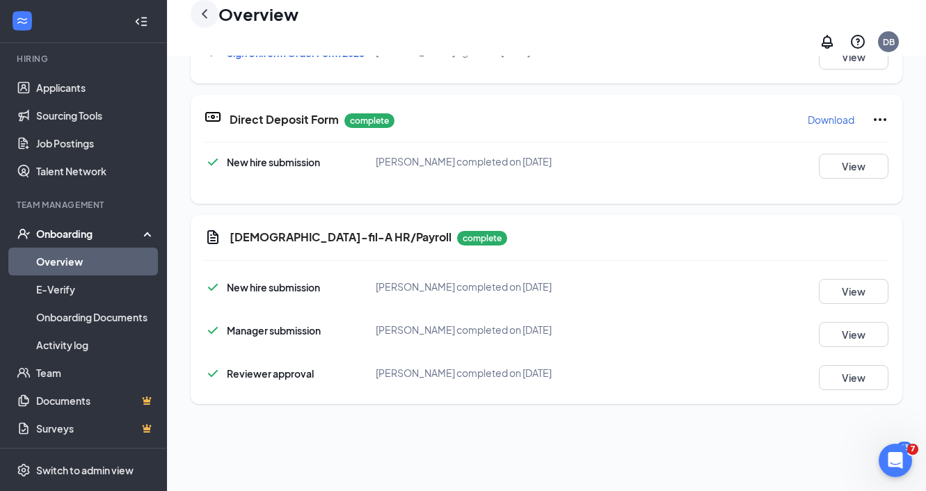
click at [199, 18] on icon "ChevronLeft" at bounding box center [204, 14] width 17 height 17
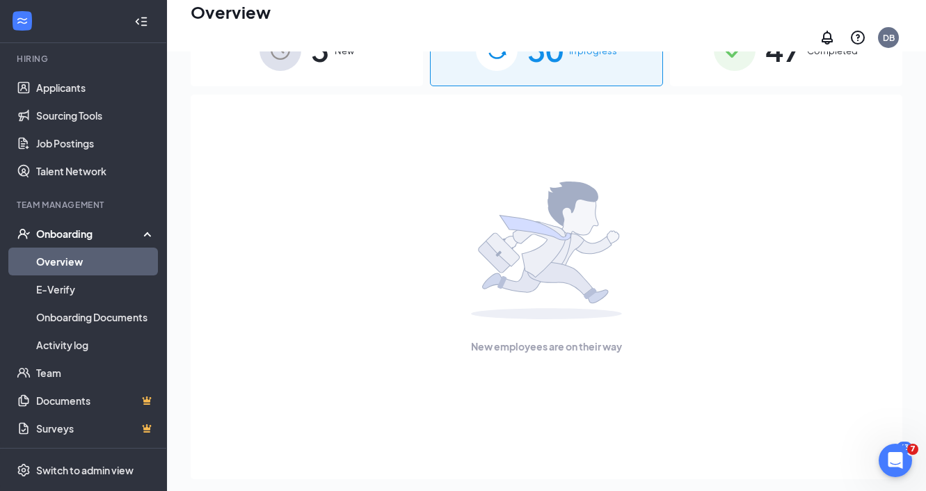
scroll to position [63, 0]
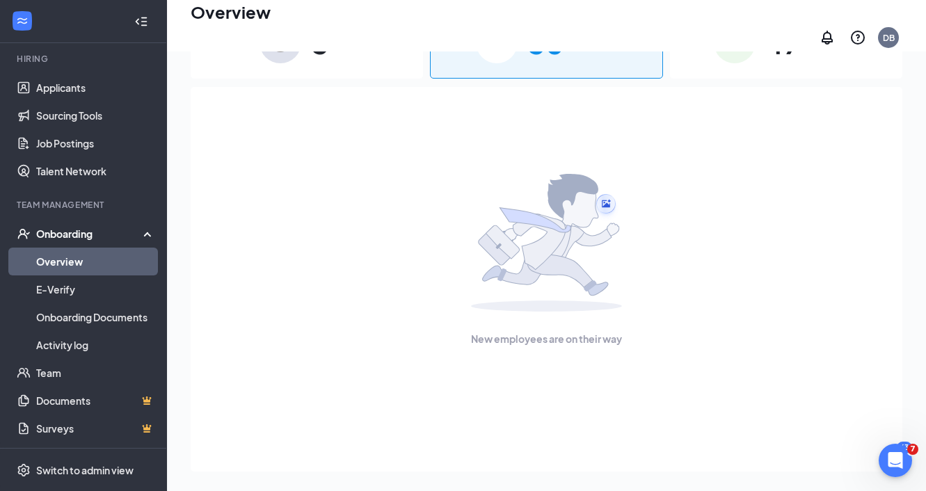
click at [357, 50] on div "3 New" at bounding box center [307, 42] width 232 height 73
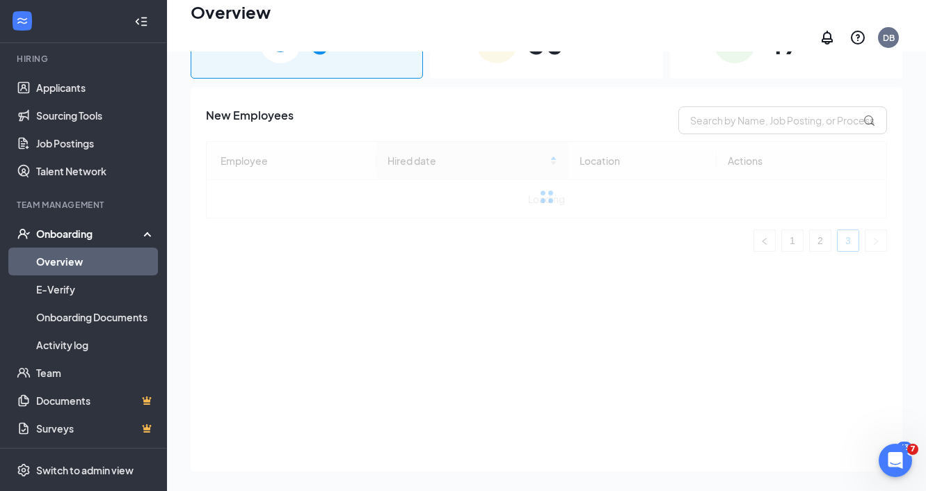
click at [481, 63] on div "30 In progress" at bounding box center [546, 42] width 232 height 73
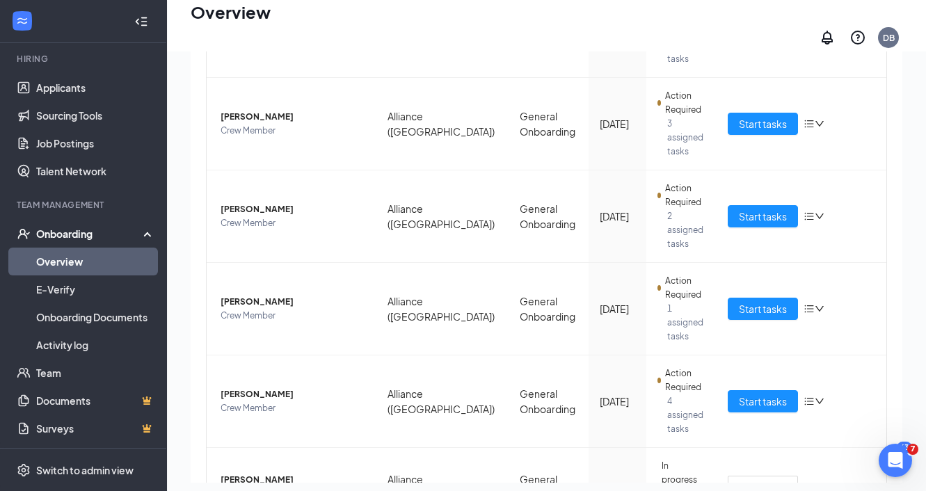
scroll to position [542, 0]
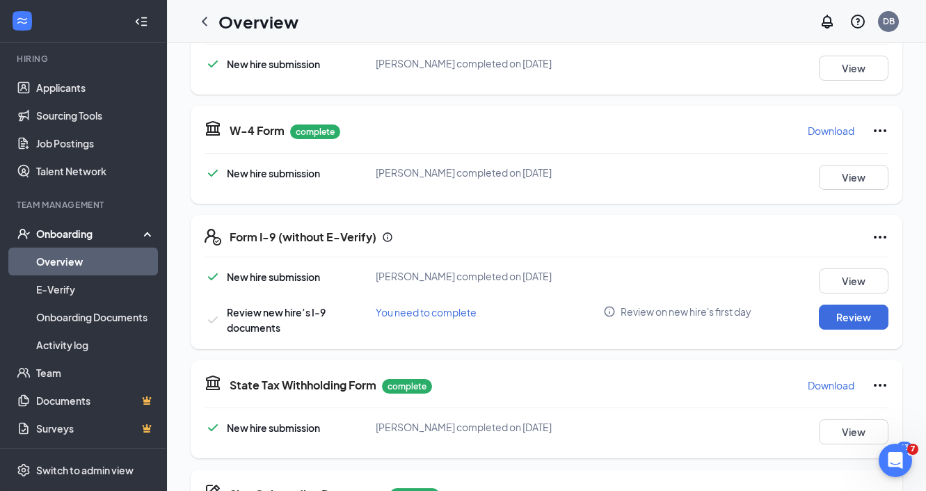
scroll to position [267, 0]
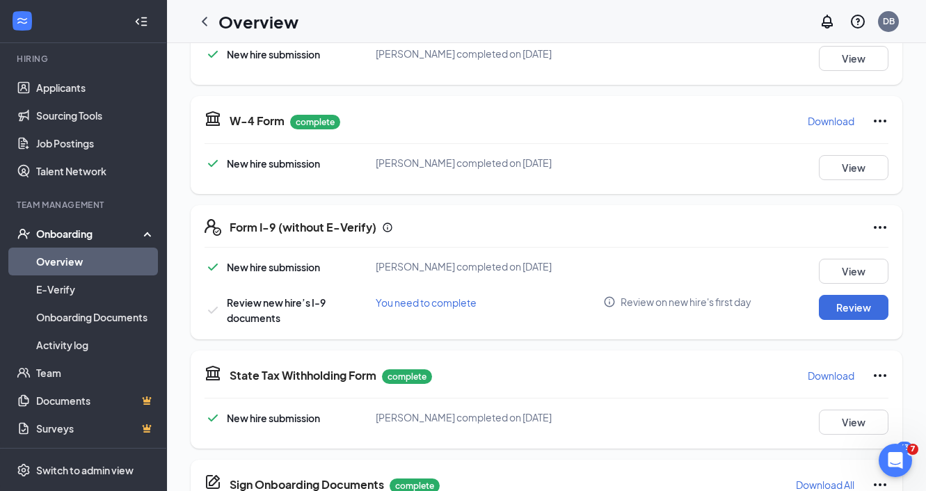
click at [882, 237] on div "Form I-9 (without E-Verify) New hire submission Cole L Irwin completed on Sep 4…" at bounding box center [546, 272] width 711 height 134
click at [882, 231] on icon "Ellipses" at bounding box center [879, 227] width 17 height 17
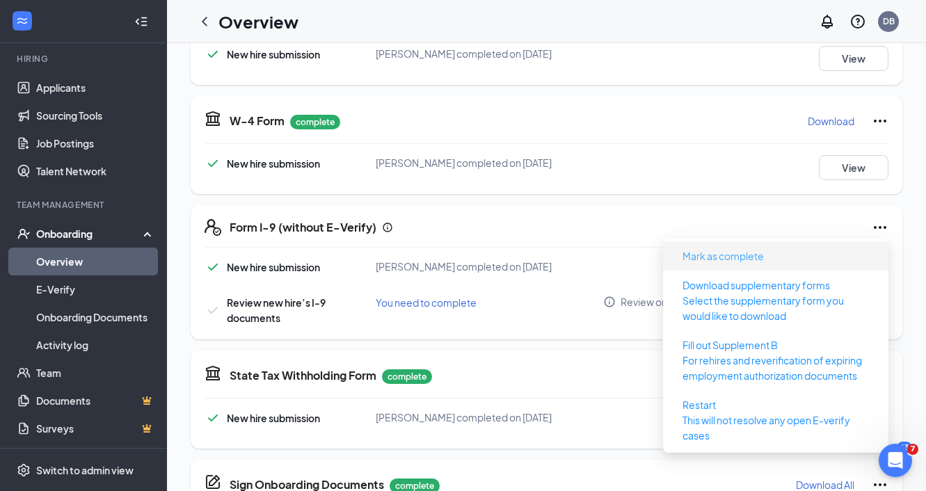
click at [771, 256] on button "Mark as complete" at bounding box center [723, 256] width 104 height 22
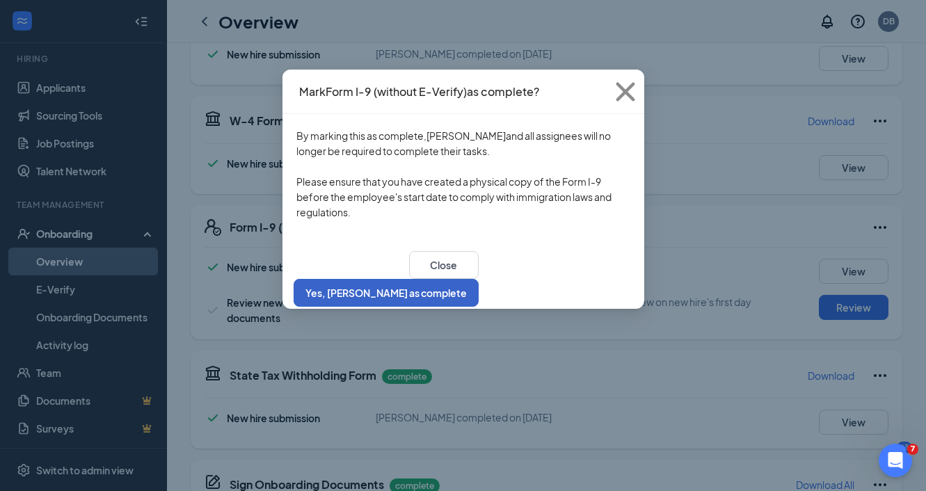
click at [478, 289] on button "Yes, [PERSON_NAME] as complete" at bounding box center [385, 293] width 185 height 28
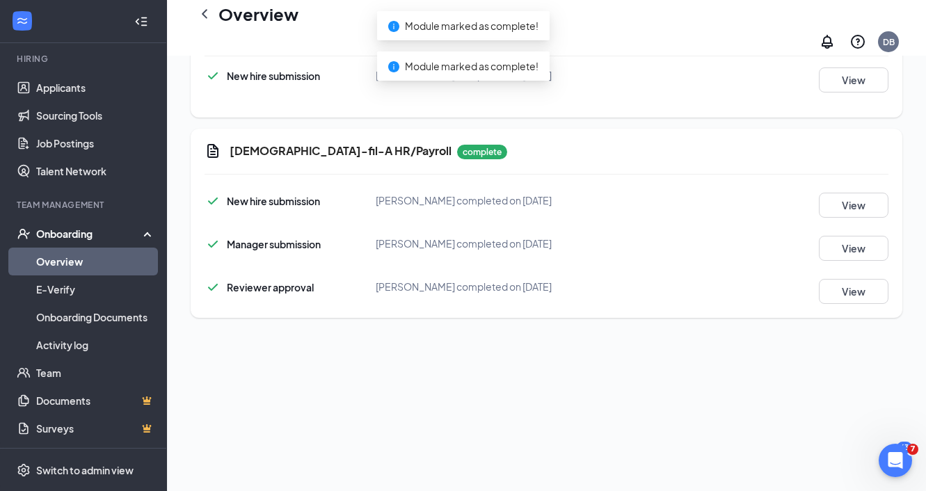
scroll to position [572, 0]
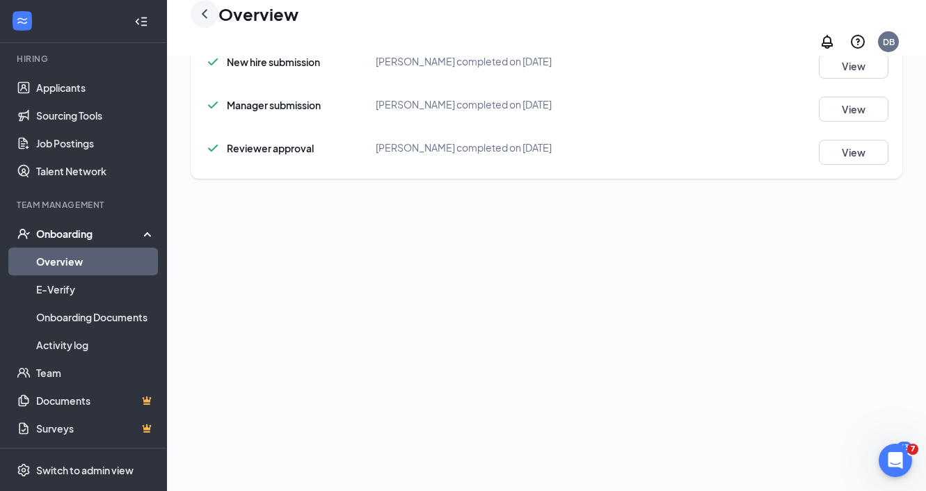
click at [211, 19] on icon "ChevronLeft" at bounding box center [204, 14] width 17 height 17
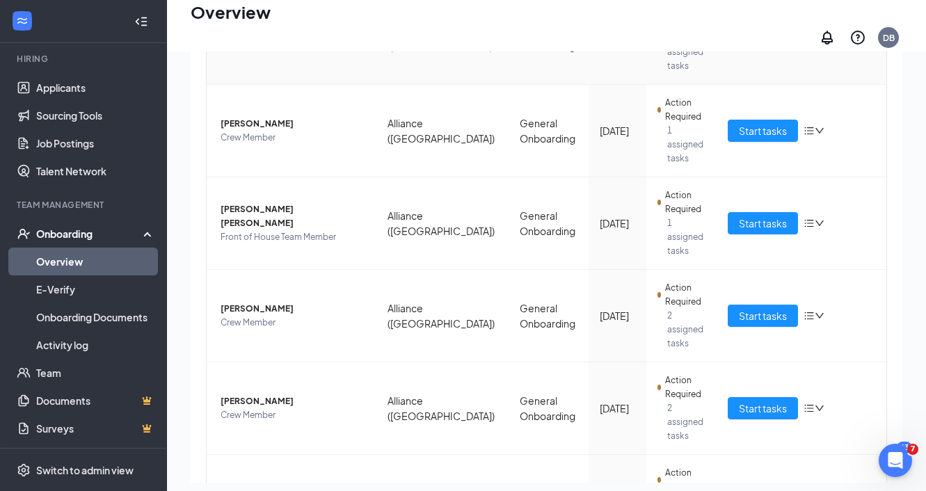
scroll to position [514, 0]
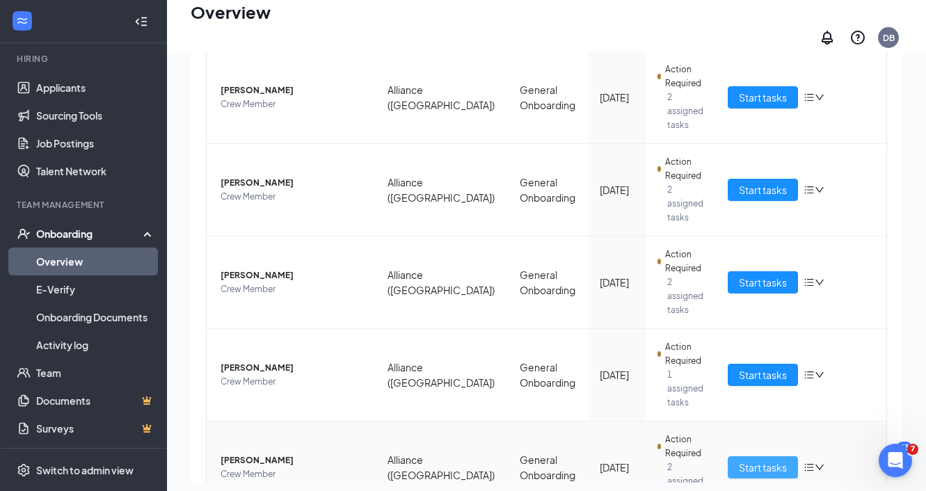
click at [750, 460] on span "Start tasks" at bounding box center [763, 467] width 48 height 15
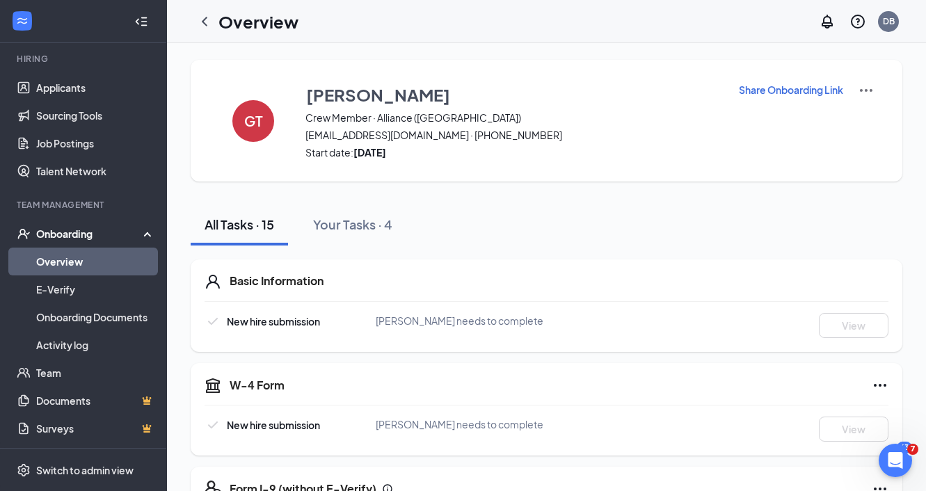
click at [826, 90] on p "Share Onboarding Link" at bounding box center [791, 90] width 104 height 14
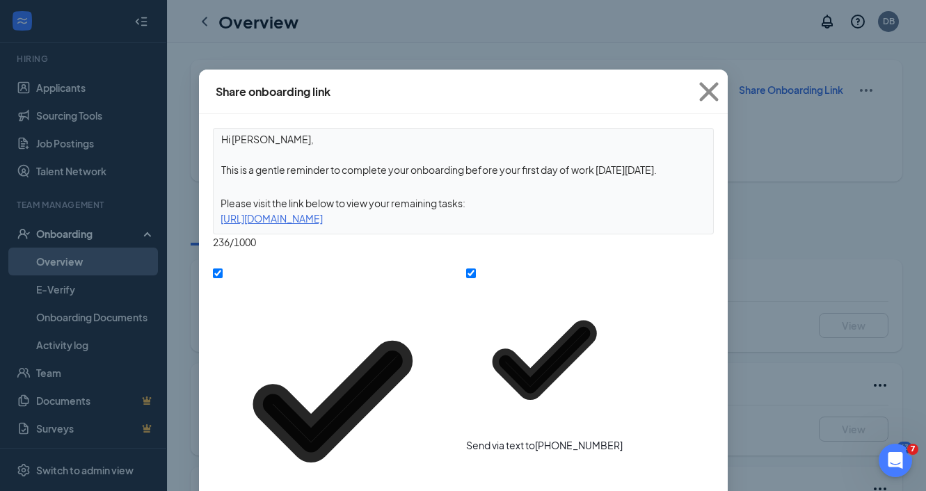
drag, startPoint x: 468, startPoint y: 172, endPoint x: 662, endPoint y: 174, distance: 194.0
click at [662, 174] on textarea "Hi Garrett, This is a gentle reminder to complete your onboarding before your f…" at bounding box center [463, 154] width 499 height 51
type textarea "Hi Garrett, This is a gentle reminder to complete your onboarding as soon as po…"
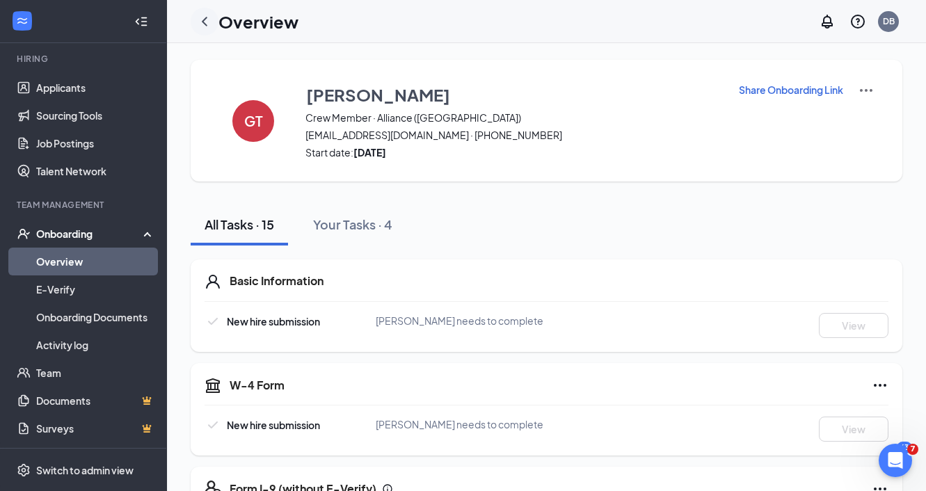
click at [206, 20] on icon "ChevronLeft" at bounding box center [204, 21] width 17 height 17
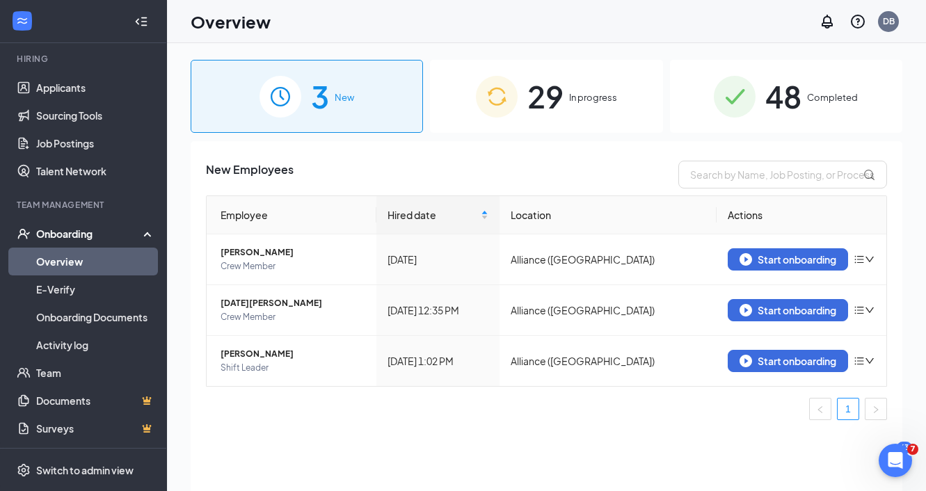
click at [561, 89] on span "29" at bounding box center [545, 96] width 36 height 48
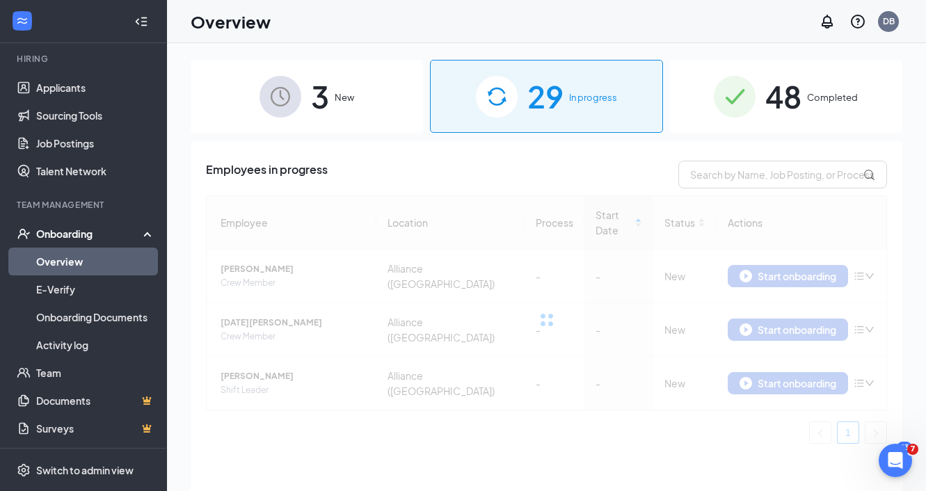
click at [565, 301] on div at bounding box center [546, 319] width 681 height 248
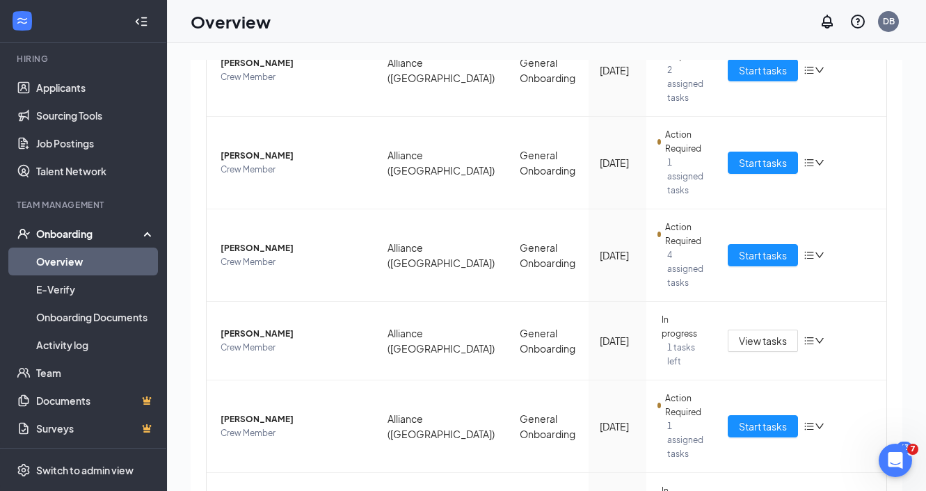
scroll to position [542, 0]
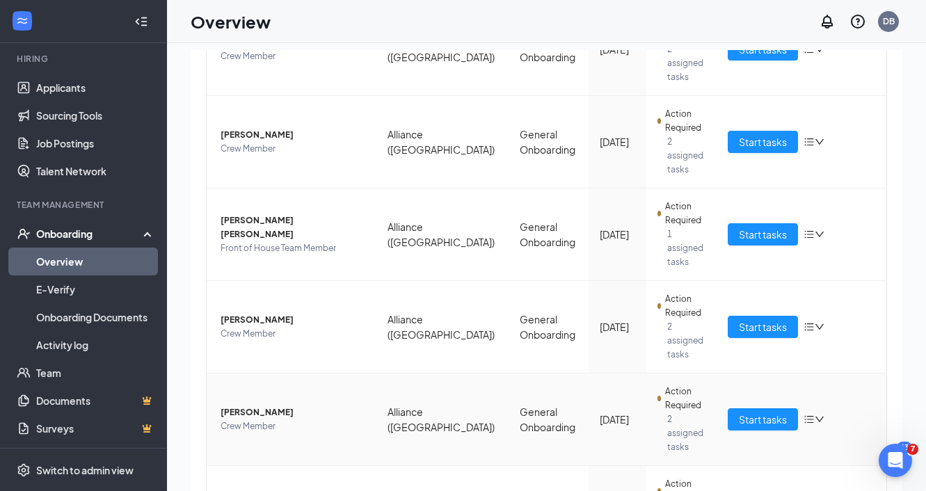
scroll to position [492, 0]
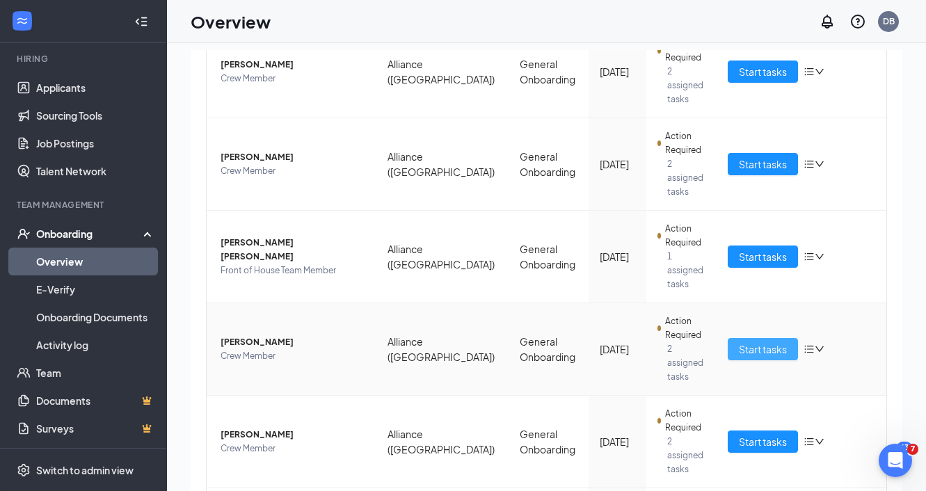
click at [755, 341] on span "Start tasks" at bounding box center [763, 348] width 48 height 15
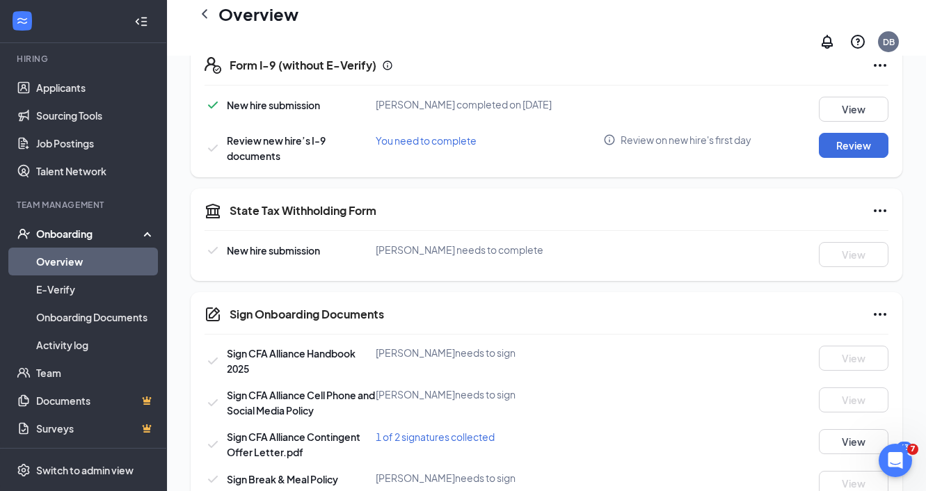
scroll to position [441, 0]
click at [878, 62] on div "Form I-9 (without E-Verify) New hire submission Gavin A Lipely completed on Sep…" at bounding box center [546, 111] width 711 height 134
click at [878, 58] on icon "Ellipses" at bounding box center [879, 66] width 17 height 17
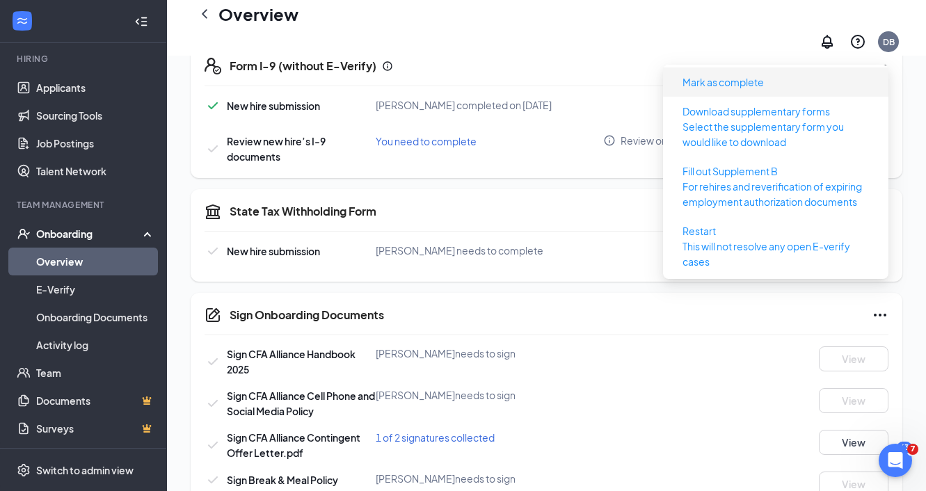
click at [796, 87] on span "Mark as complete" at bounding box center [775, 82] width 209 height 22
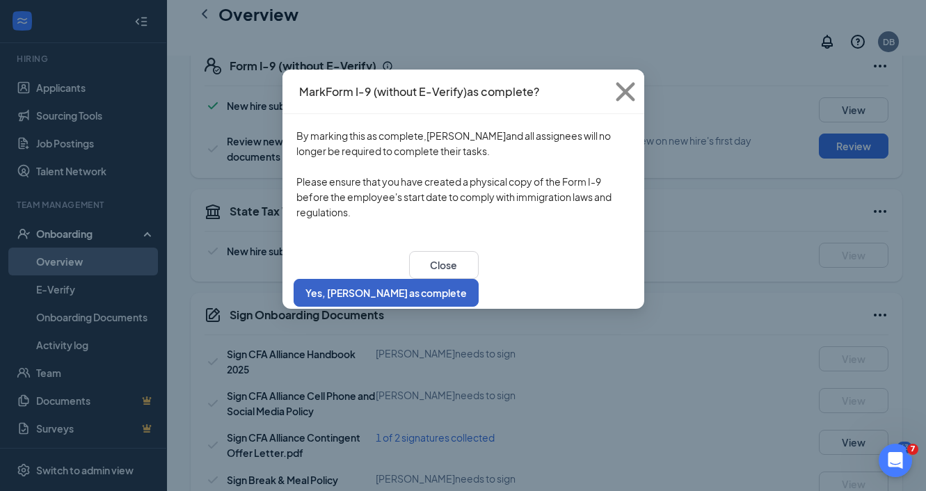
click at [478, 284] on button "Yes, [PERSON_NAME] as complete" at bounding box center [385, 293] width 185 height 28
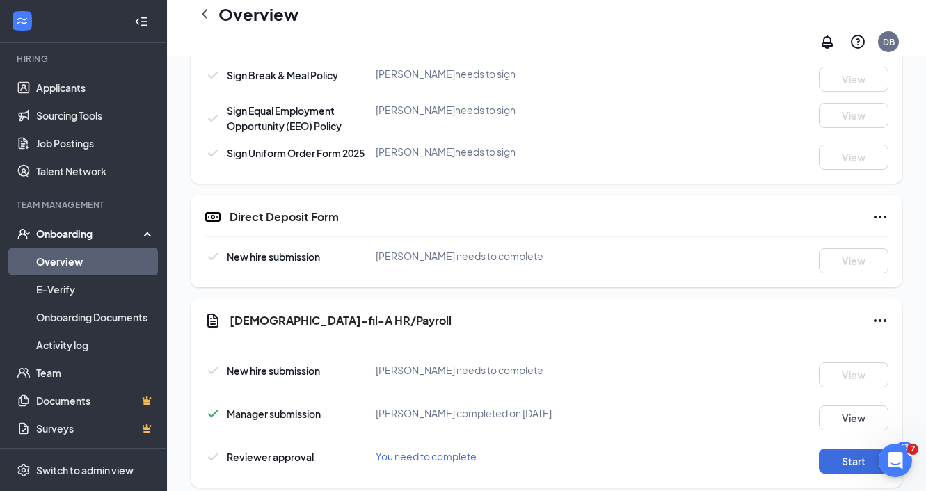
scroll to position [857, 0]
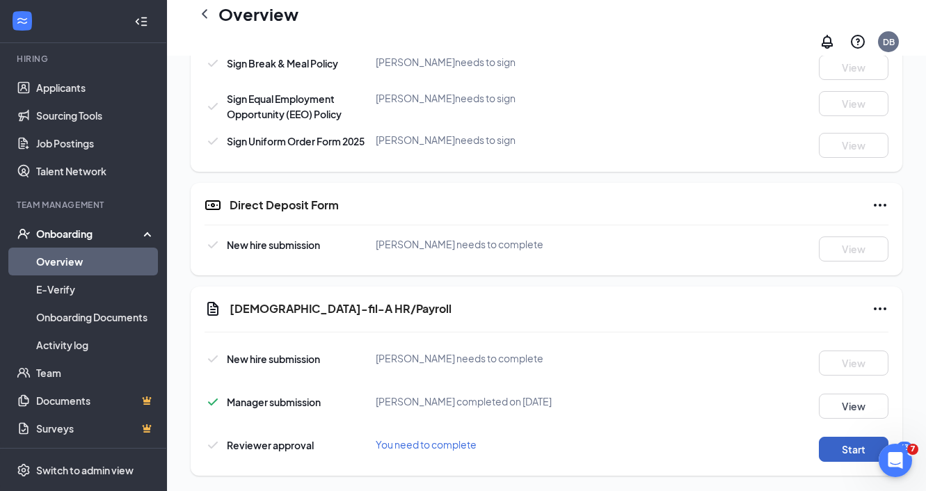
click at [865, 437] on button "Start" at bounding box center [854, 449] width 70 height 25
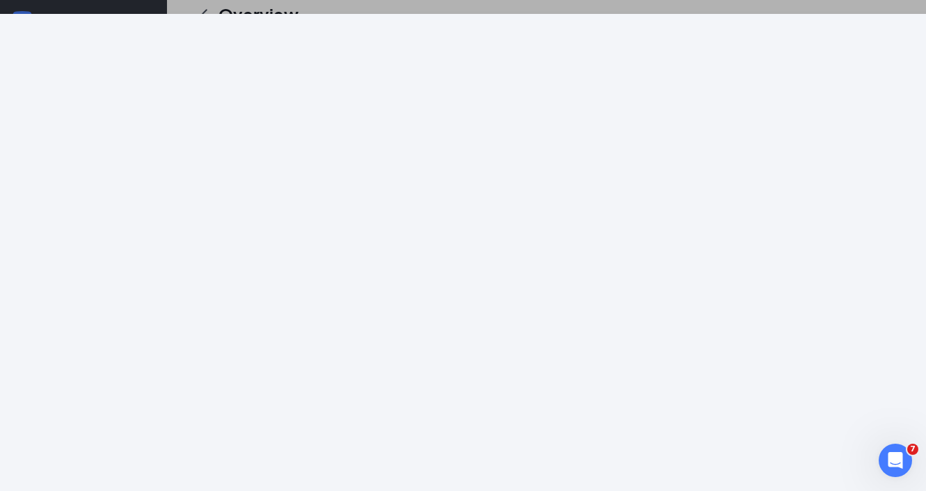
click at [711, 4] on div at bounding box center [463, 245] width 926 height 491
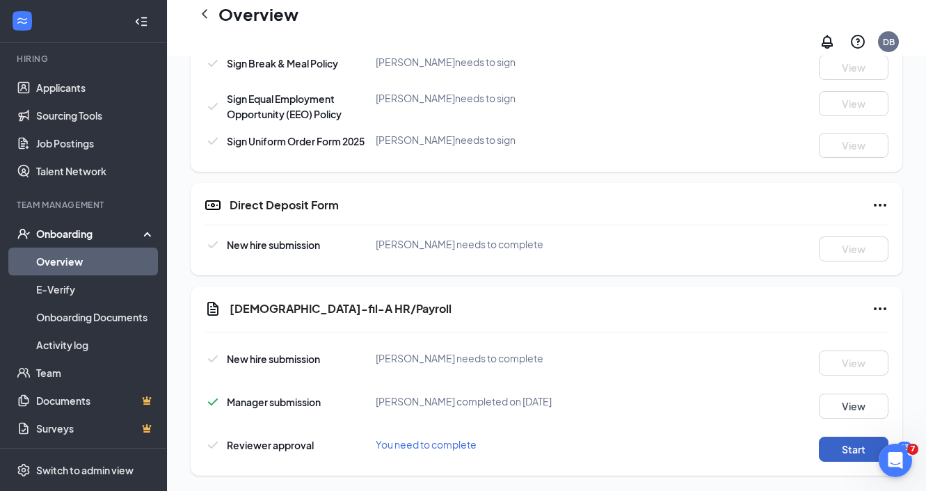
scroll to position [845, 0]
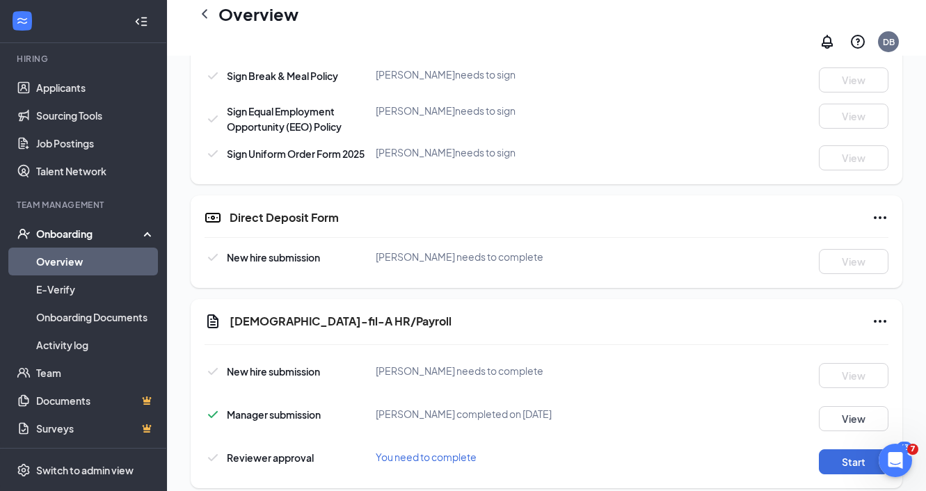
click at [884, 209] on icon "Ellipses" at bounding box center [879, 217] width 17 height 17
click at [802, 239] on span "Mark as complete" at bounding box center [827, 234] width 81 height 15
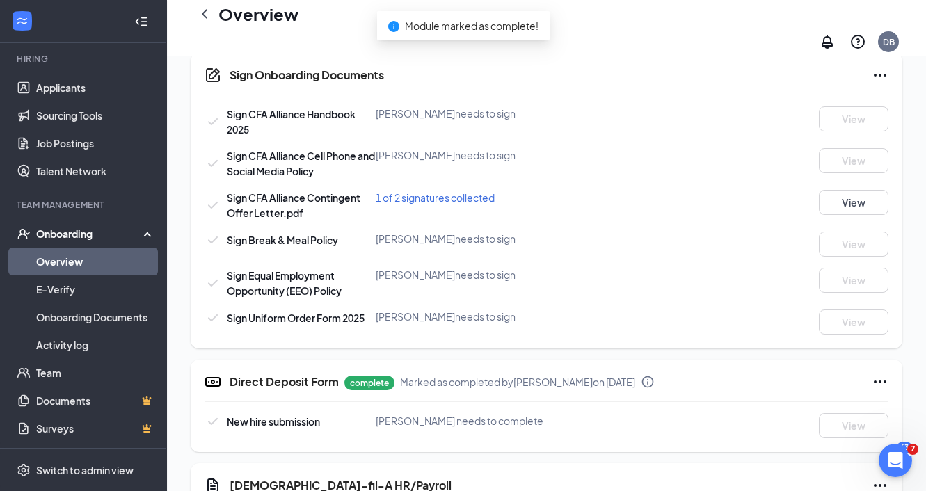
scroll to position [678, 0]
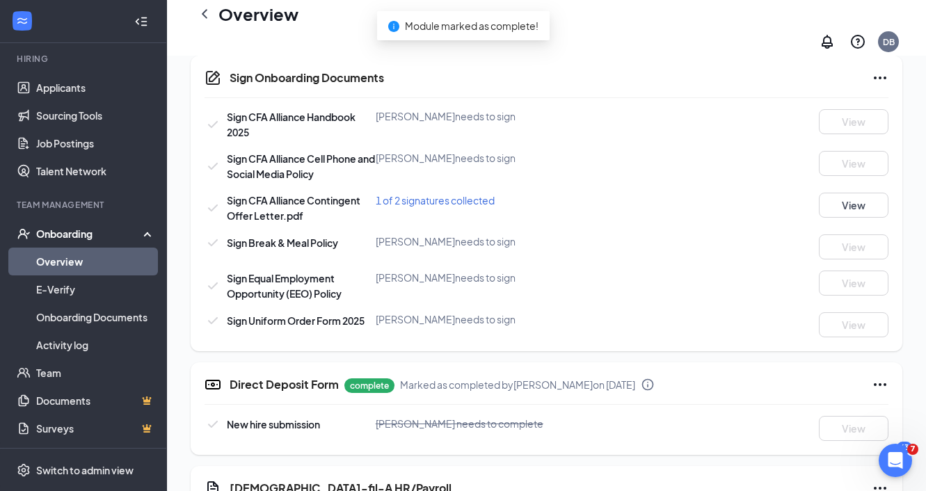
click at [883, 376] on icon "Ellipses" at bounding box center [879, 384] width 17 height 17
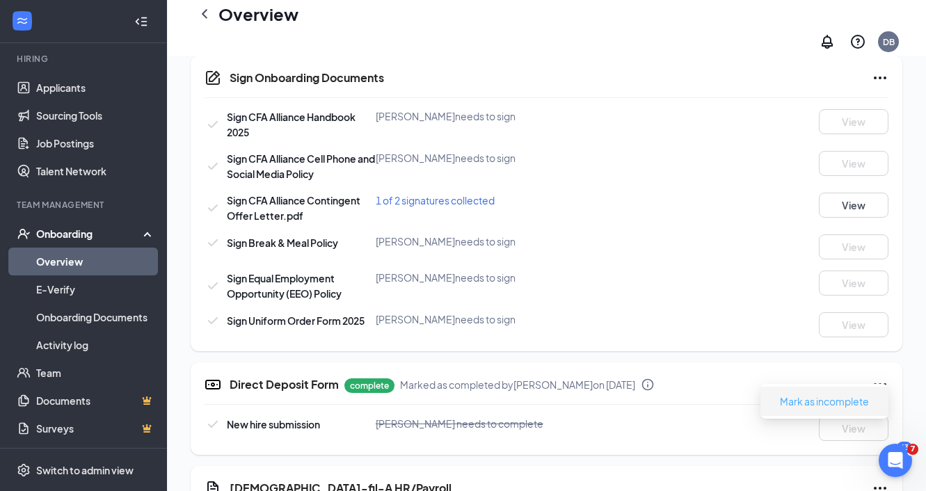
click at [797, 403] on span "Mark as incomplete" at bounding box center [824, 401] width 89 height 15
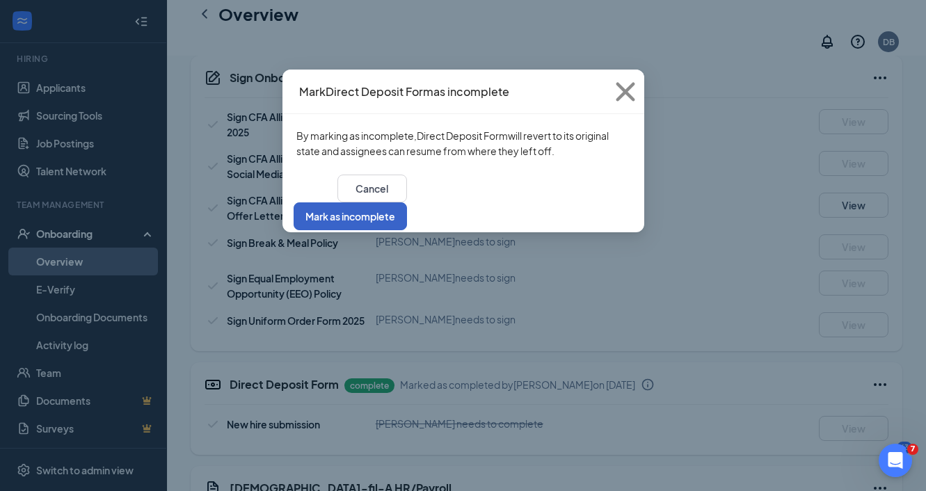
click at [407, 204] on button "Mark as incomplete" at bounding box center [349, 216] width 113 height 28
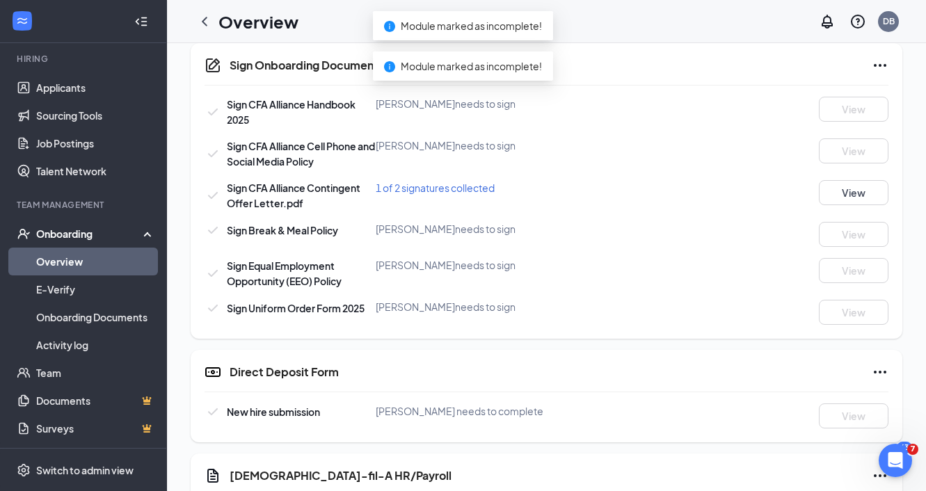
scroll to position [0, 0]
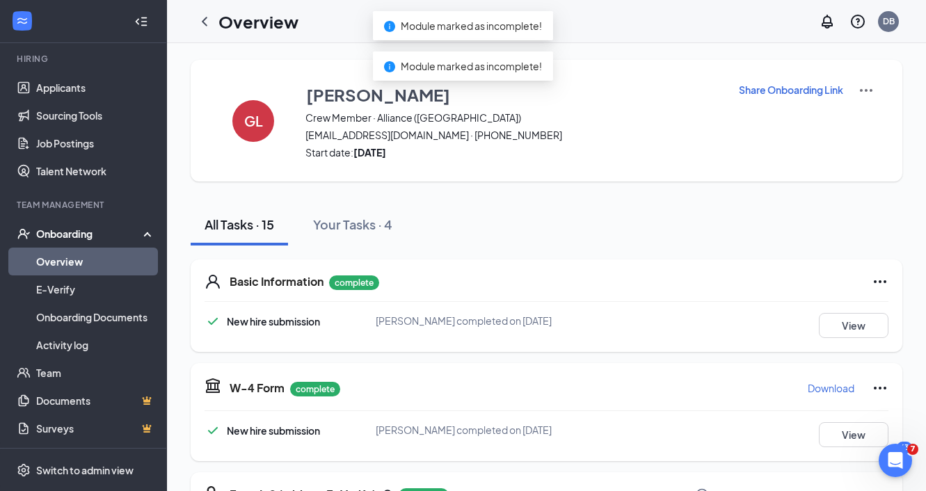
click at [815, 81] on div "GL Gavin Lipely Crew Member · Alliance (OH) lipga921@gmail.com · (330) 257-6177…" at bounding box center [546, 121] width 711 height 122
click at [802, 90] on p "Share Onboarding Link" at bounding box center [791, 90] width 104 height 14
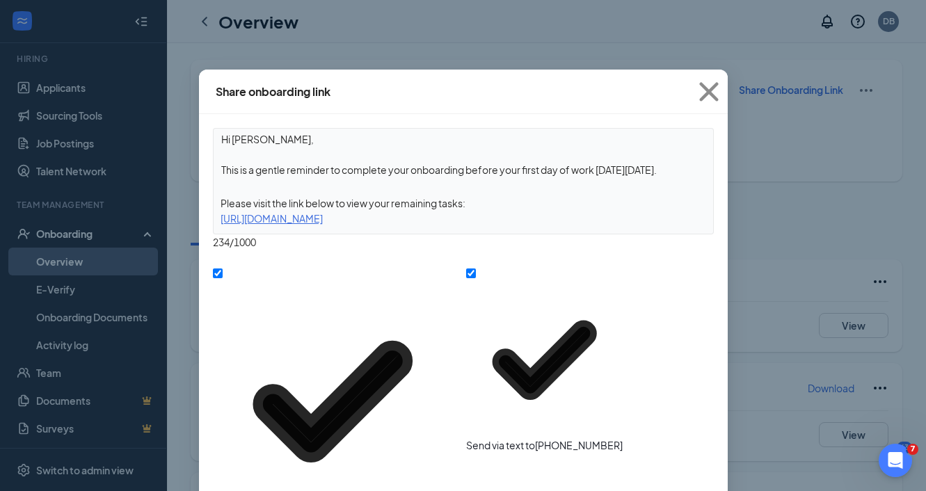
drag, startPoint x: 673, startPoint y: 172, endPoint x: 470, endPoint y: 171, distance: 203.1
click at [469, 170] on textarea "Hi Gavin, This is a gentle reminder to complete your onboarding before your fir…" at bounding box center [463, 154] width 499 height 51
type textarea "Hi Gavin, This is a gentle reminder to complete your onboarding as soon as poss…"
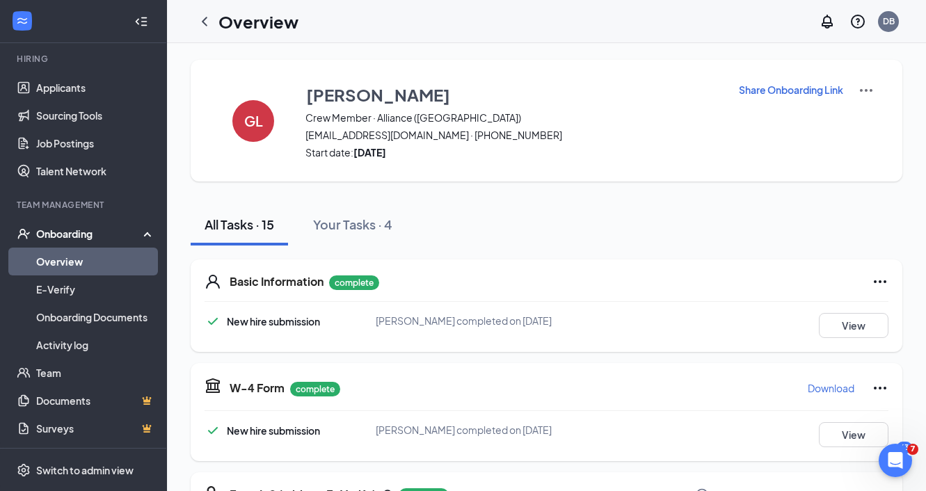
click at [655, 336] on div "New hire submission Gavin A Lipely completed on Sep 15, 2025 View" at bounding box center [546, 325] width 684 height 25
click at [200, 23] on icon "ChevronLeft" at bounding box center [204, 21] width 17 height 17
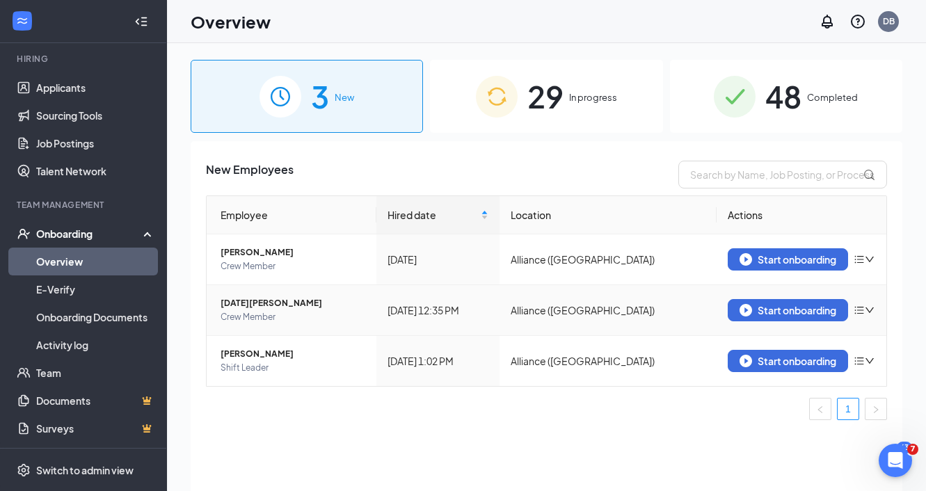
scroll to position [13, 0]
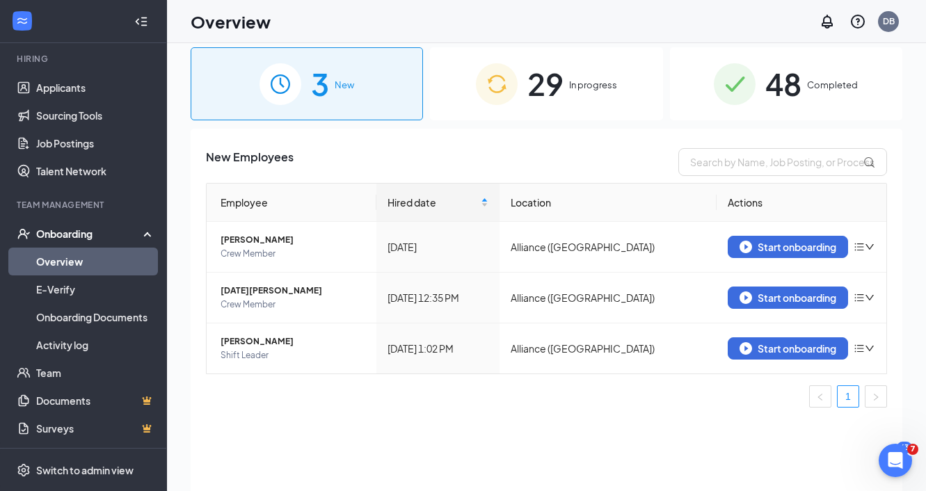
click at [538, 83] on span "29" at bounding box center [545, 84] width 36 height 48
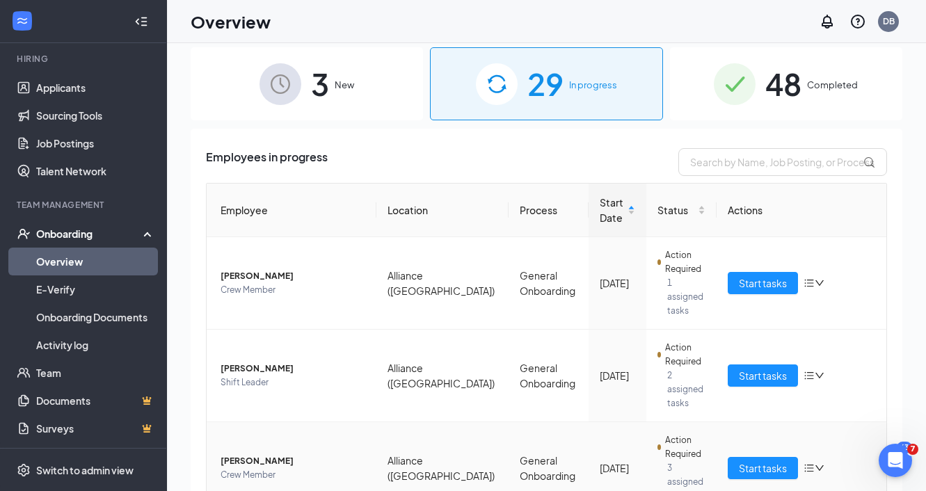
scroll to position [542, 0]
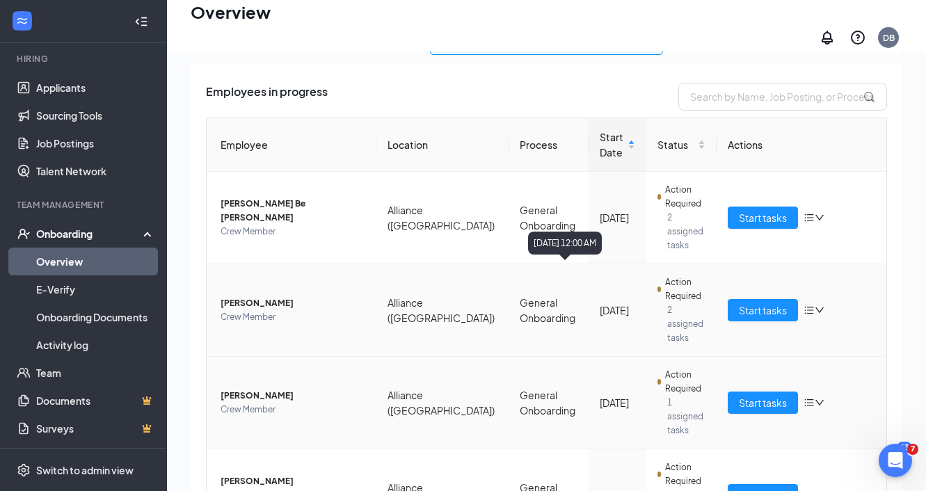
scroll to position [45, 0]
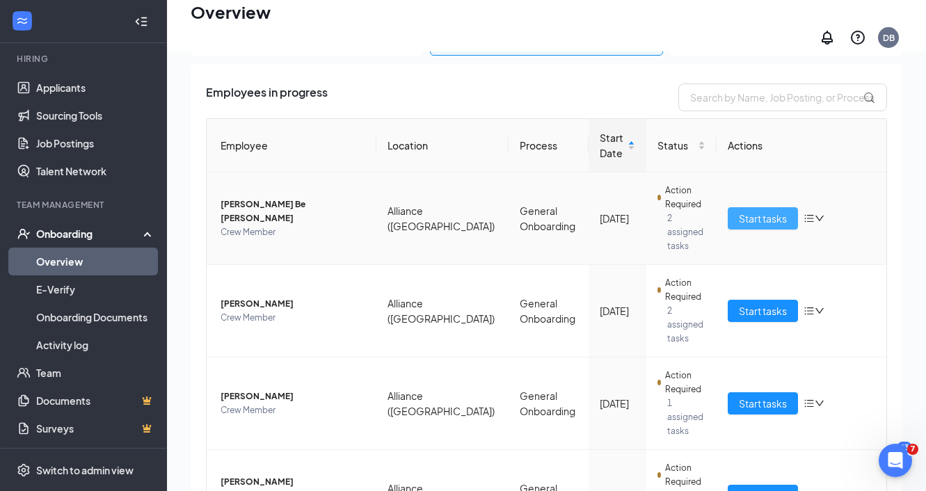
click at [783, 211] on span "Start tasks" at bounding box center [763, 218] width 48 height 15
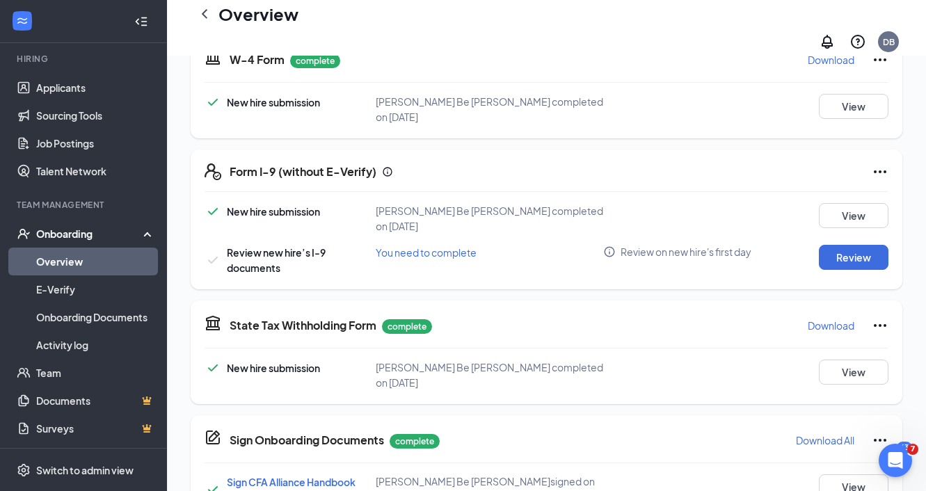
scroll to position [354, 0]
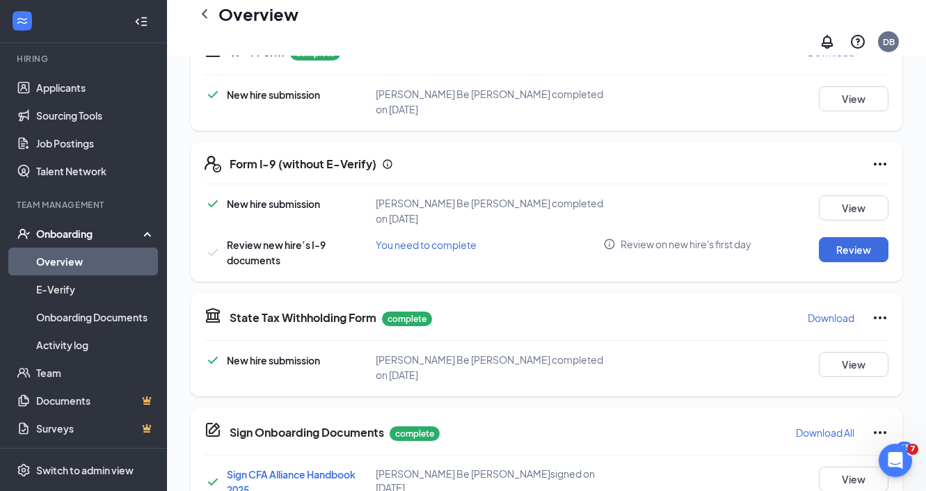
click at [883, 156] on icon "Ellipses" at bounding box center [879, 164] width 17 height 17
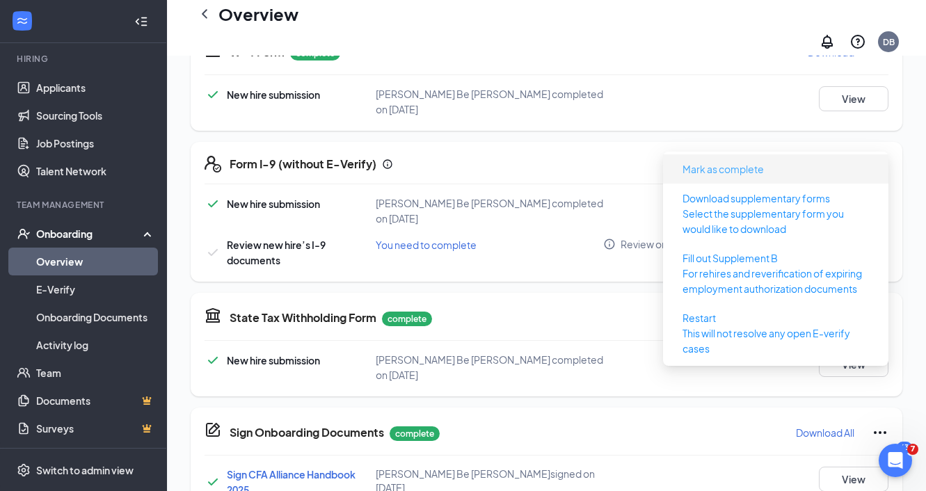
click at [766, 170] on button "Mark as complete" at bounding box center [723, 169] width 104 height 22
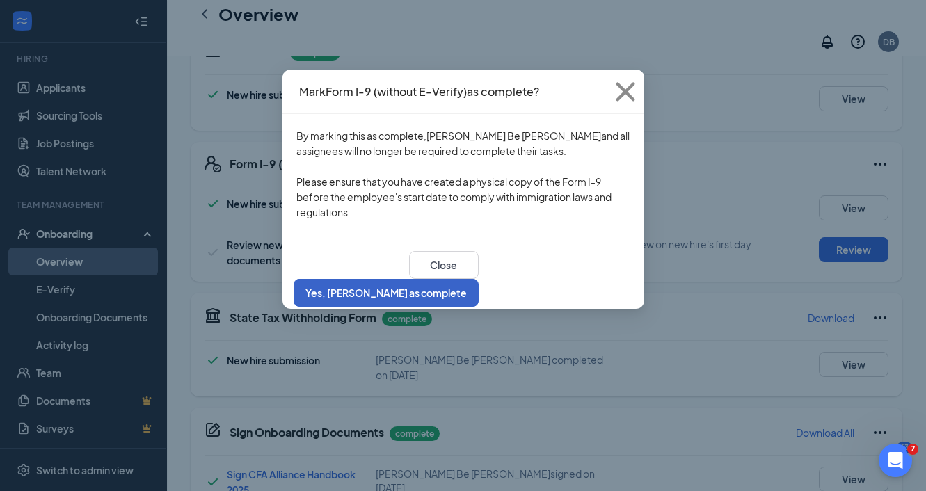
click at [478, 289] on button "Yes, [PERSON_NAME] as complete" at bounding box center [385, 293] width 185 height 28
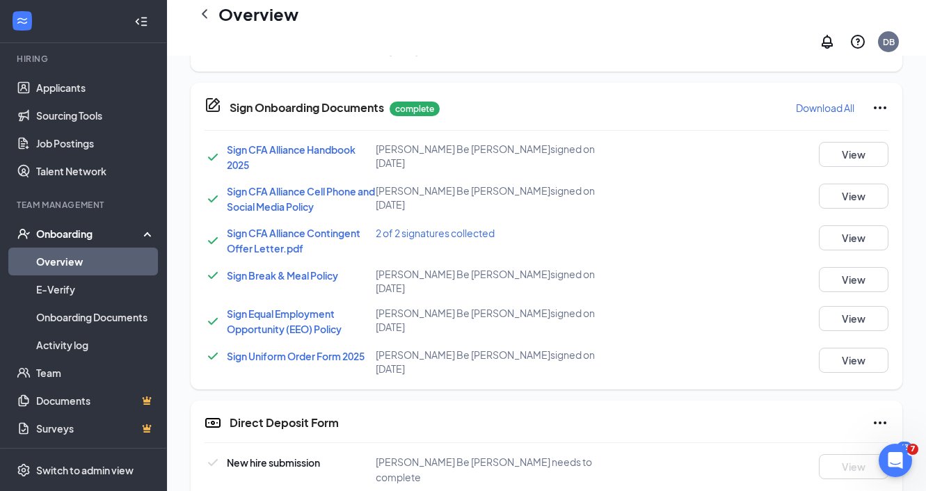
scroll to position [869, 0]
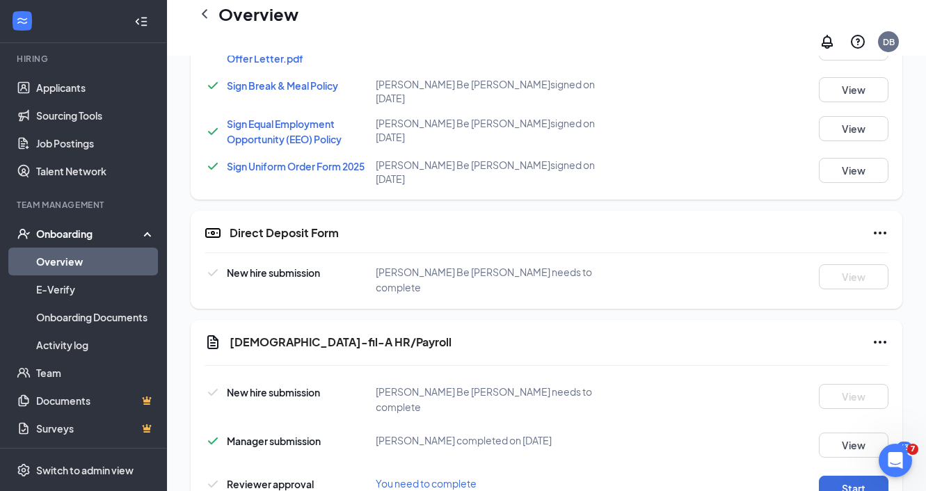
click at [851, 451] on div "Chick-fil-A HR/Payroll New hire submission William Be Stucin needs to complete …" at bounding box center [546, 417] width 711 height 195
click at [846, 476] on button "Start" at bounding box center [854, 488] width 70 height 25
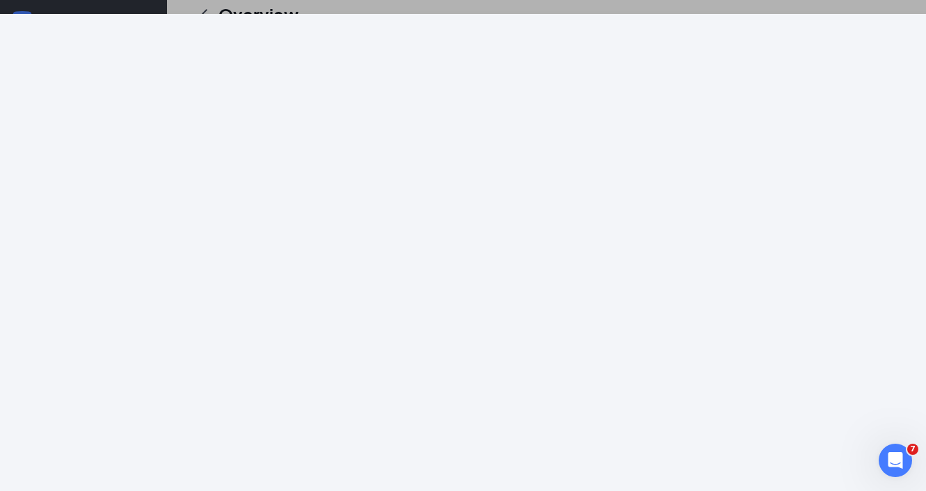
click at [456, 8] on div at bounding box center [463, 245] width 926 height 491
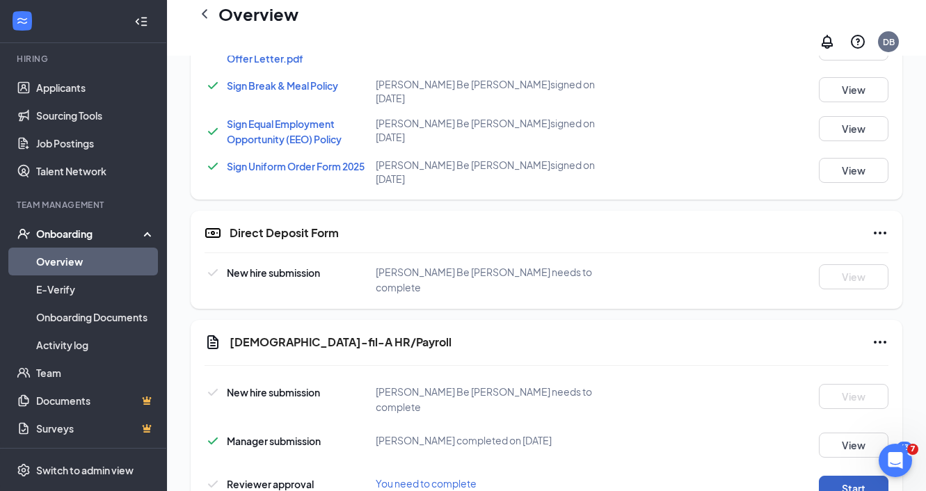
scroll to position [850, 0]
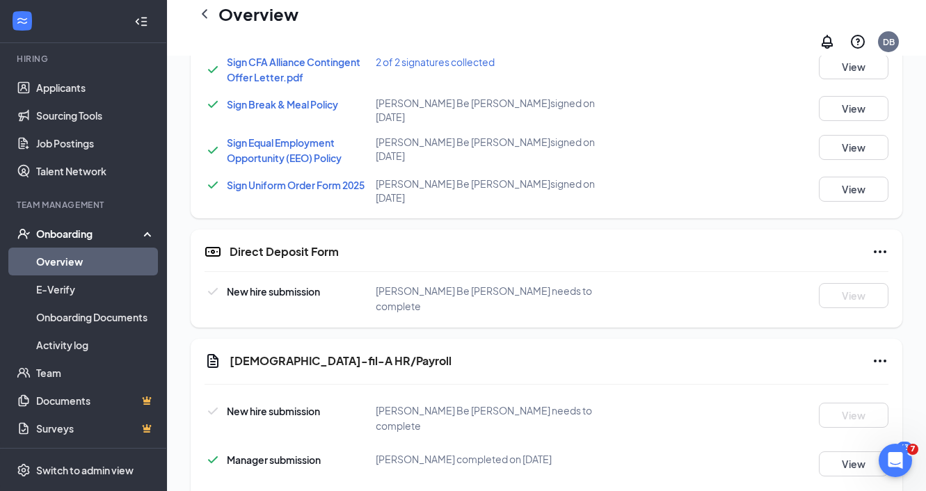
click at [876, 243] on icon "Ellipses" at bounding box center [879, 251] width 17 height 17
click at [865, 236] on span "Mark as complete" at bounding box center [827, 240] width 81 height 15
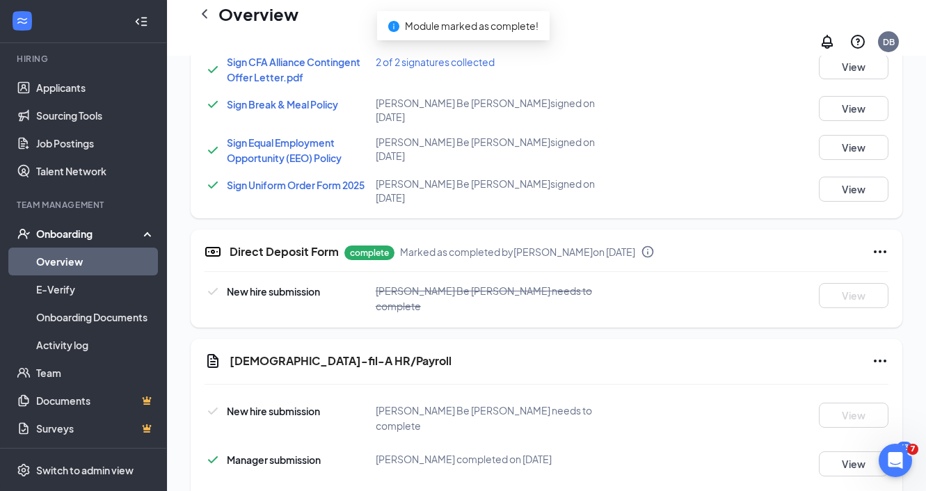
scroll to position [864, 0]
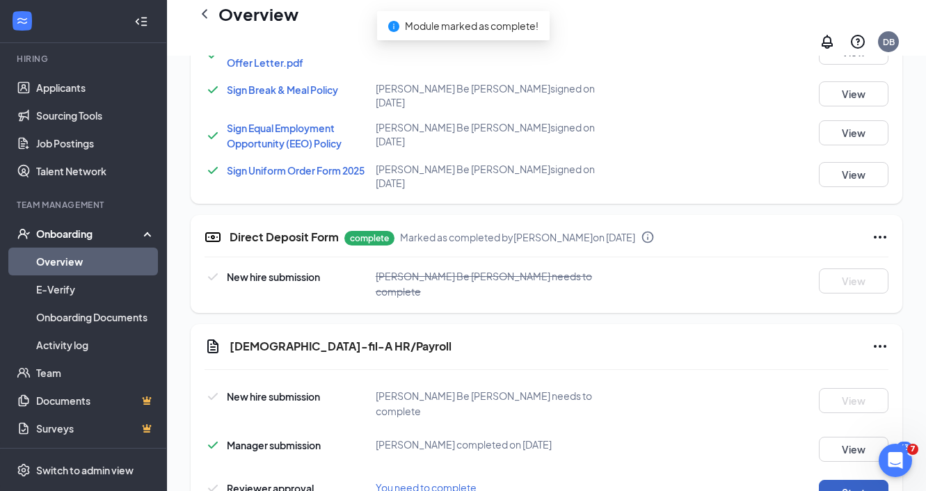
click at [831, 480] on button "Start" at bounding box center [854, 492] width 70 height 25
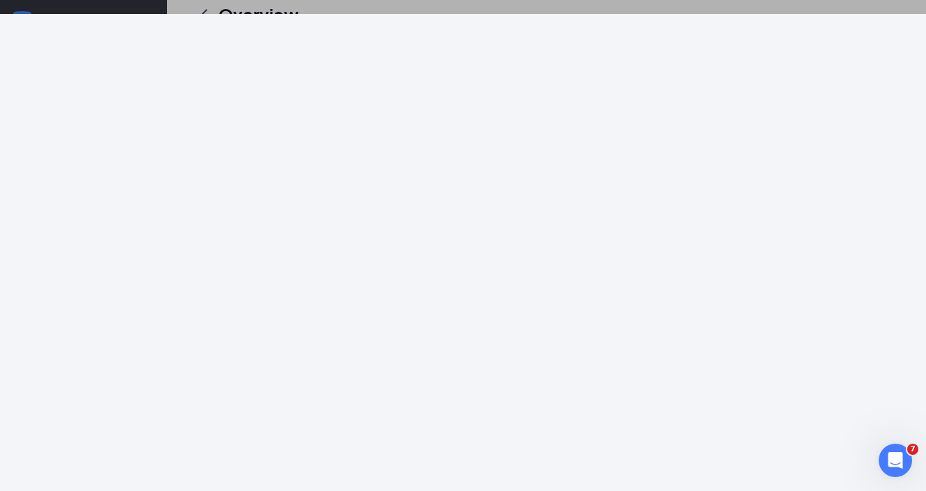
click at [640, 6] on div at bounding box center [463, 245] width 926 height 491
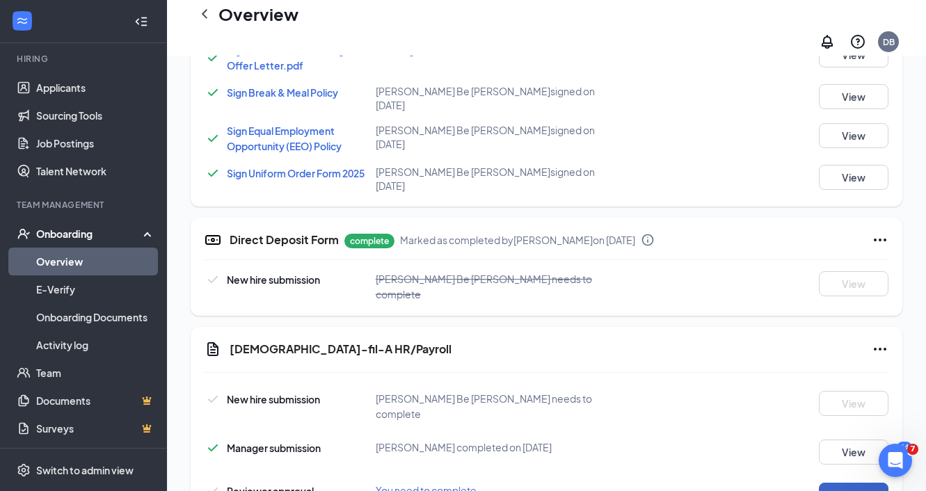
scroll to position [869, 0]
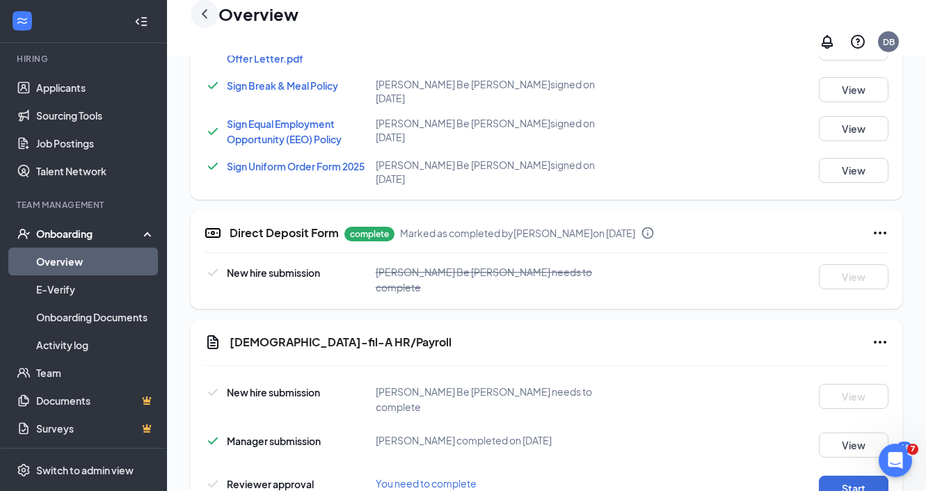
click at [206, 18] on icon "ChevronLeft" at bounding box center [205, 13] width 6 height 9
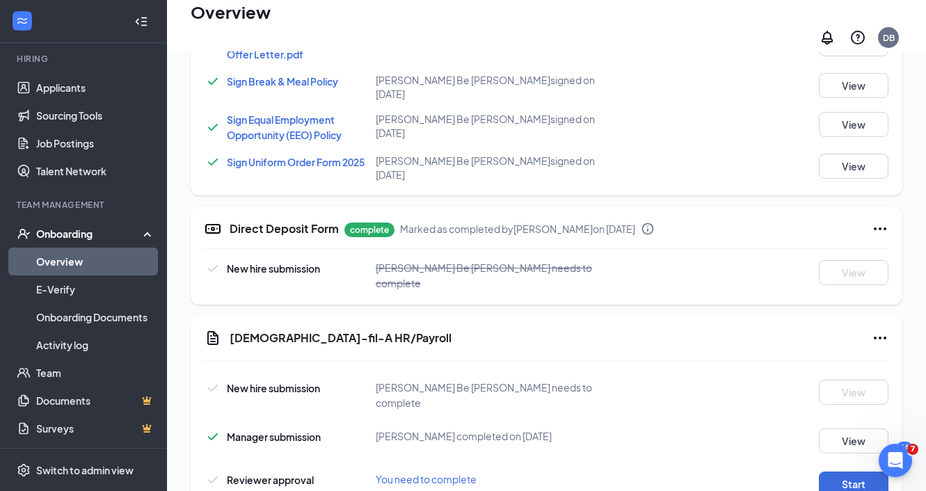
scroll to position [63, 0]
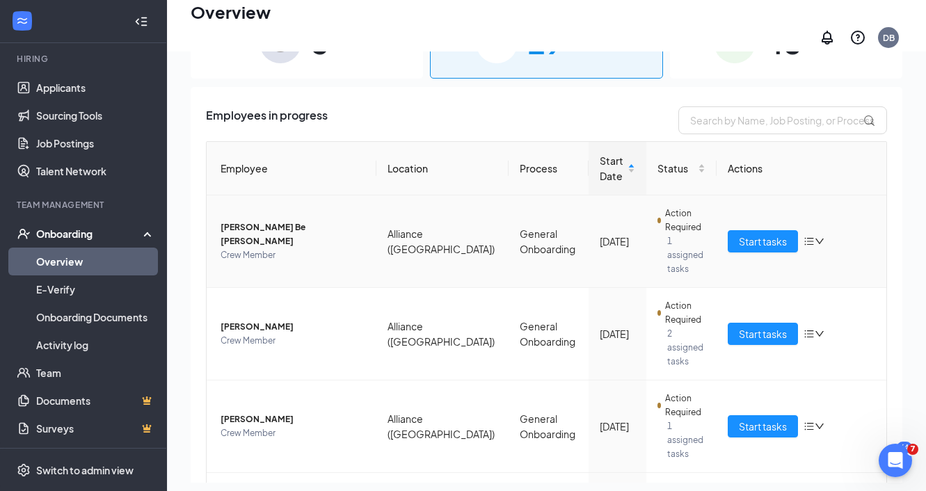
click at [266, 220] on span "William Be Stucin" at bounding box center [292, 234] width 145 height 28
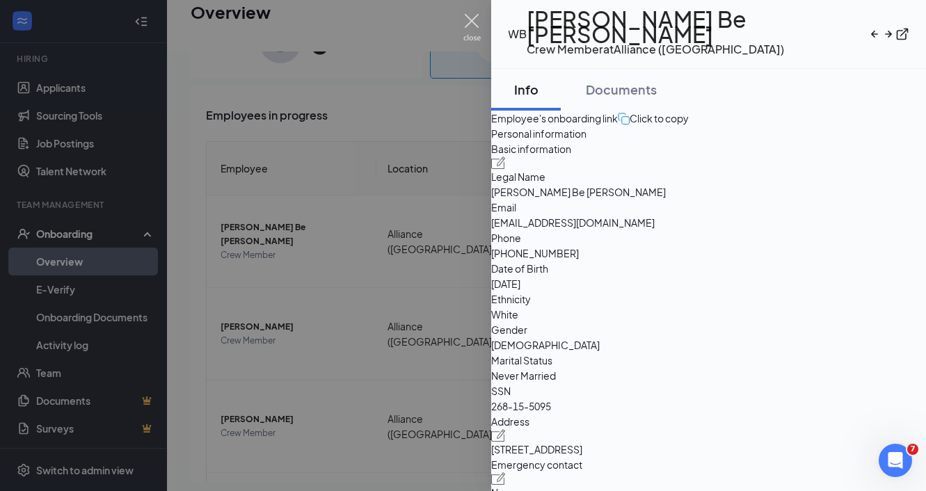
click at [474, 27] on img at bounding box center [471, 27] width 17 height 27
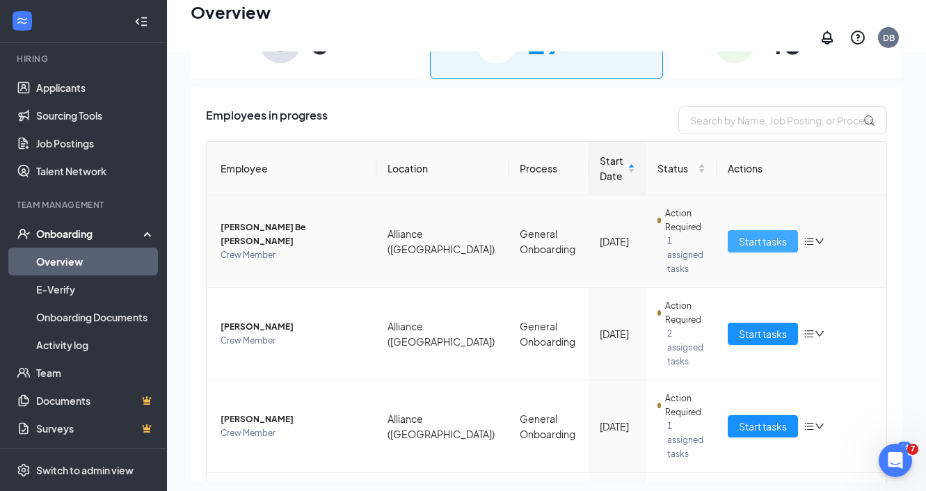
click at [763, 234] on span "Start tasks" at bounding box center [763, 241] width 48 height 15
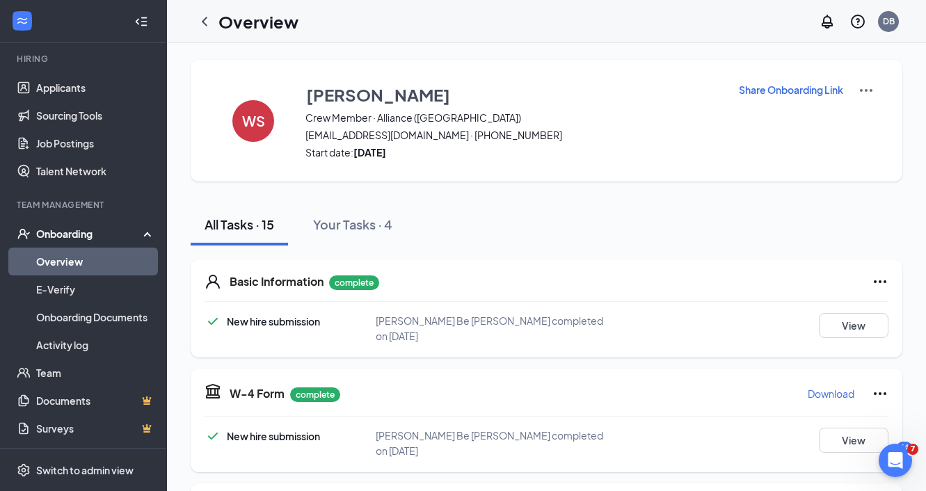
click at [787, 89] on p "Share Onboarding Link" at bounding box center [791, 90] width 104 height 14
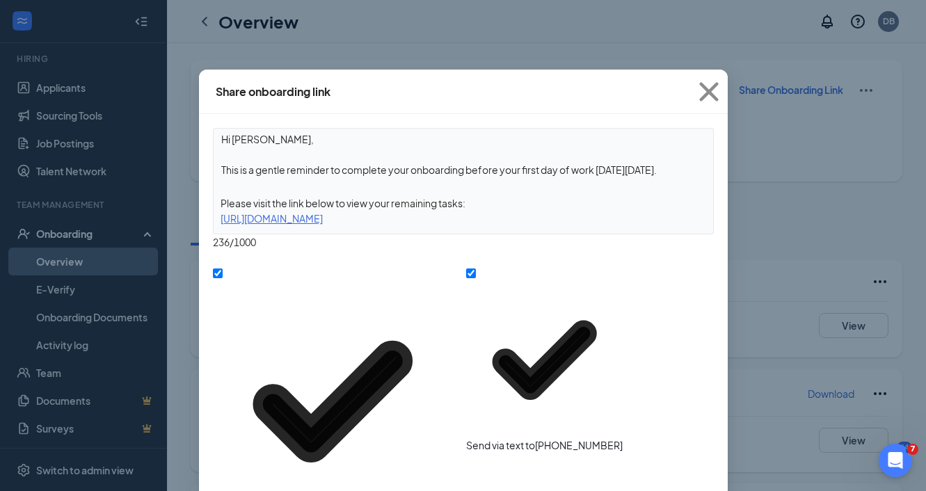
drag, startPoint x: 469, startPoint y: 172, endPoint x: 728, endPoint y: 174, distance: 258.7
click at [728, 172] on div "Share onboarding link Hi William, This is a gentle reminder to complete your on…" at bounding box center [463, 245] width 926 height 491
type textarea "Hi William, This is a gentle reminder to complete your onboarding as soon as po…"
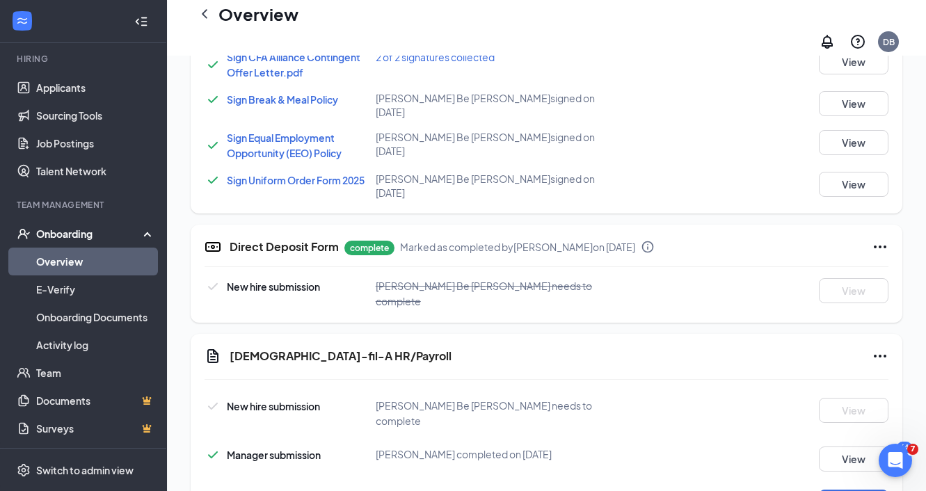
scroll to position [869, 0]
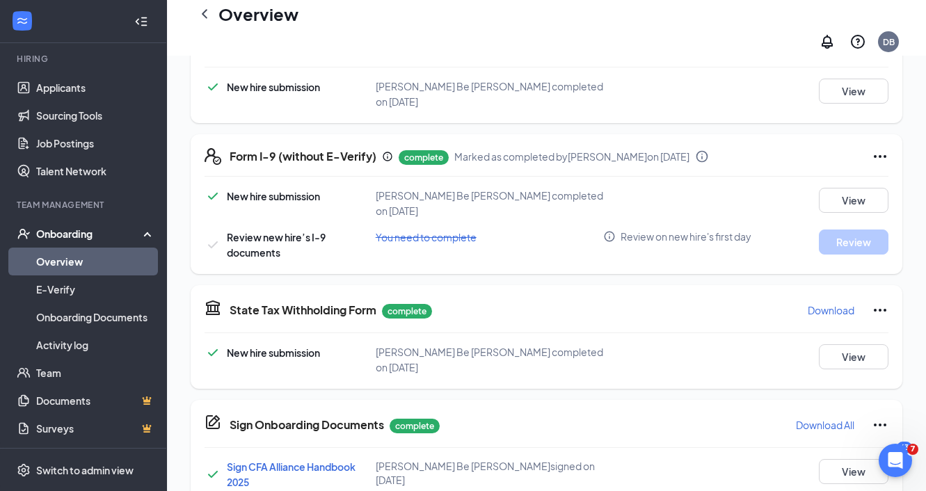
scroll to position [0, 0]
